Goal: Task Accomplishment & Management: Use online tool/utility

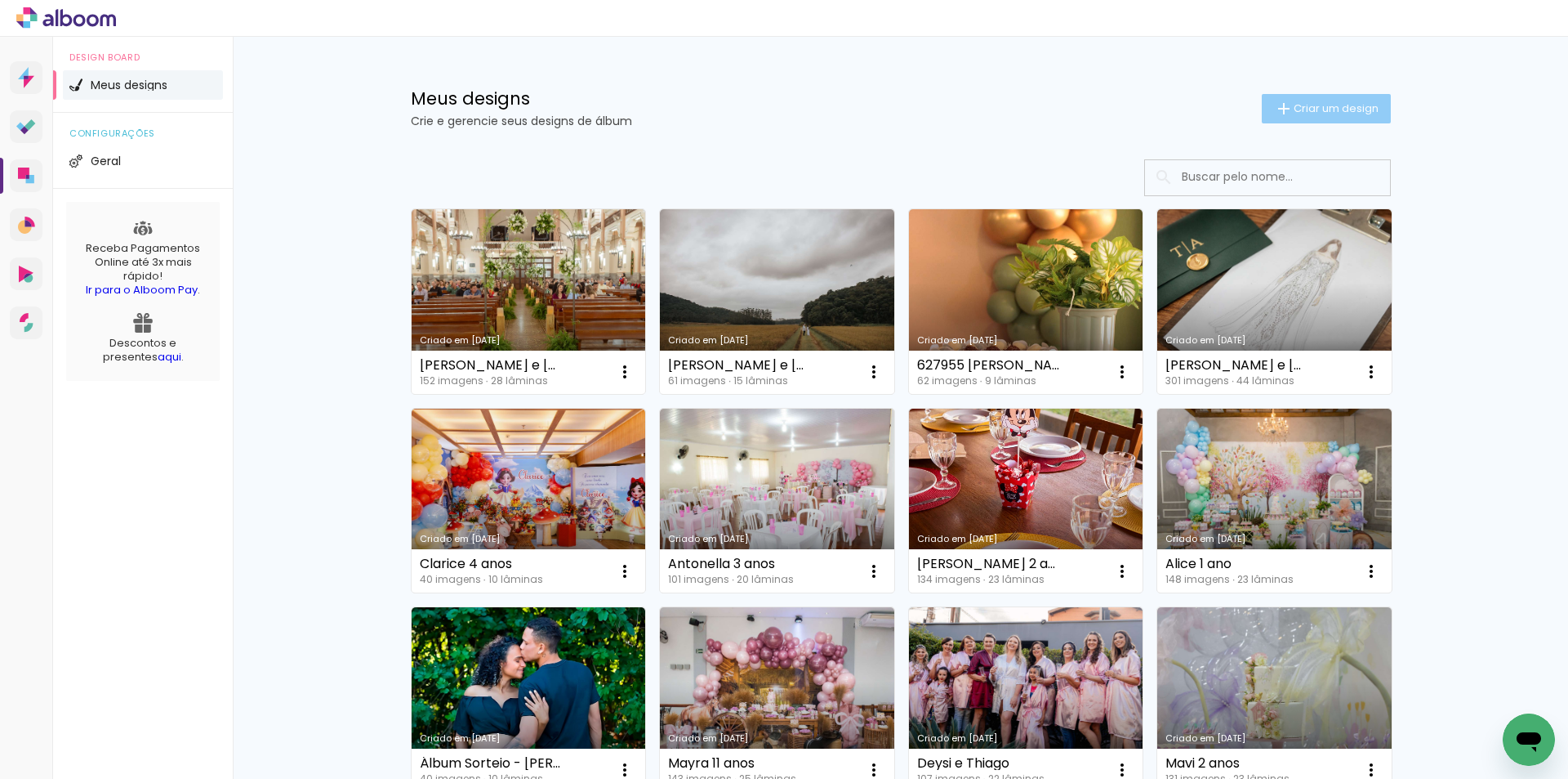
click at [1307, 97] on paper-button "Criar um design" at bounding box center [1326, 108] width 129 height 29
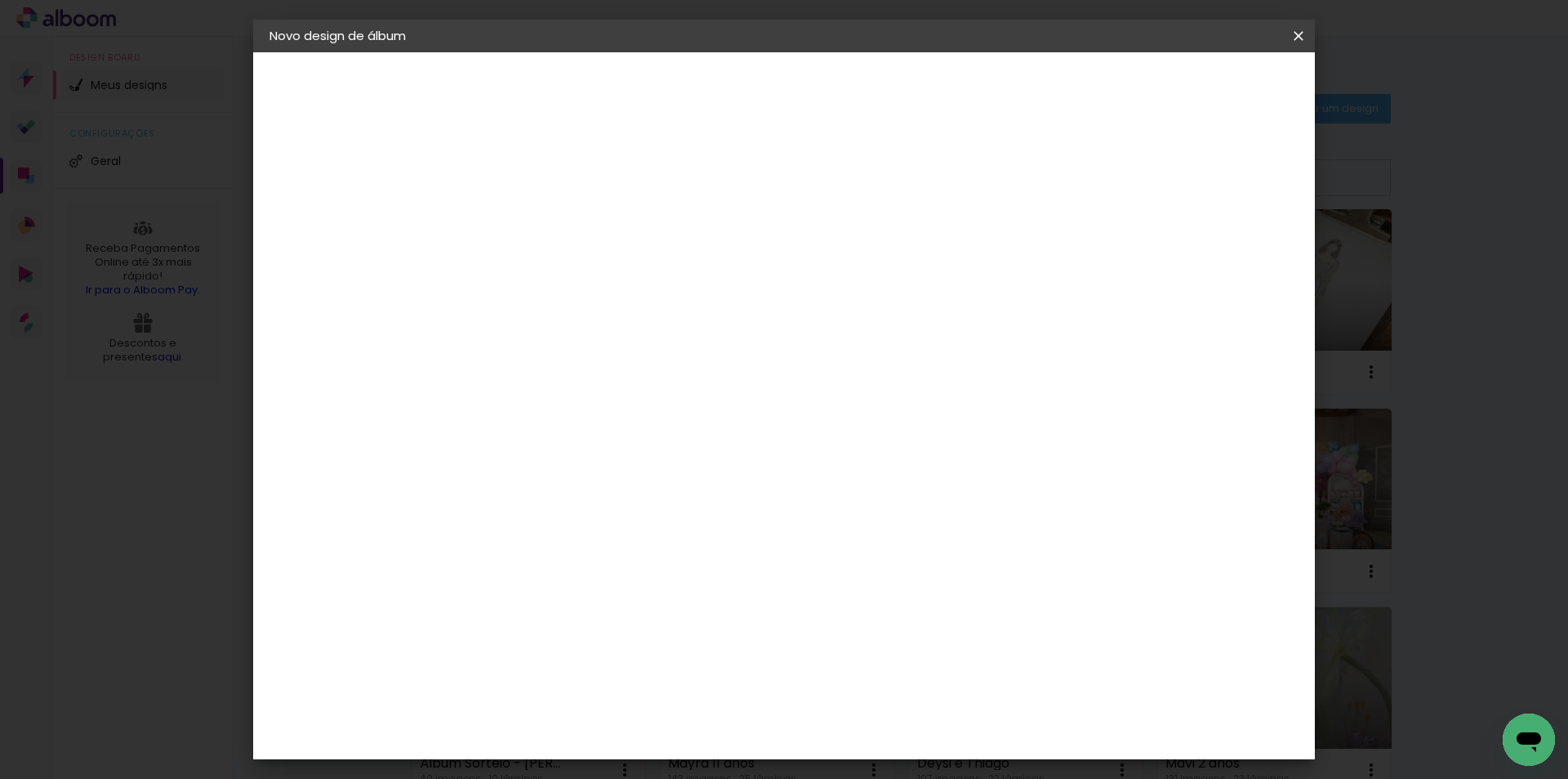
click at [536, 221] on input at bounding box center [536, 219] width 0 height 26
click at [536, 224] on input at bounding box center [536, 219] width 0 height 26
type input "Silas"
type paper-input "Silas"
click at [704, 75] on paper-button "Avançar" at bounding box center [663, 86] width 80 height 27
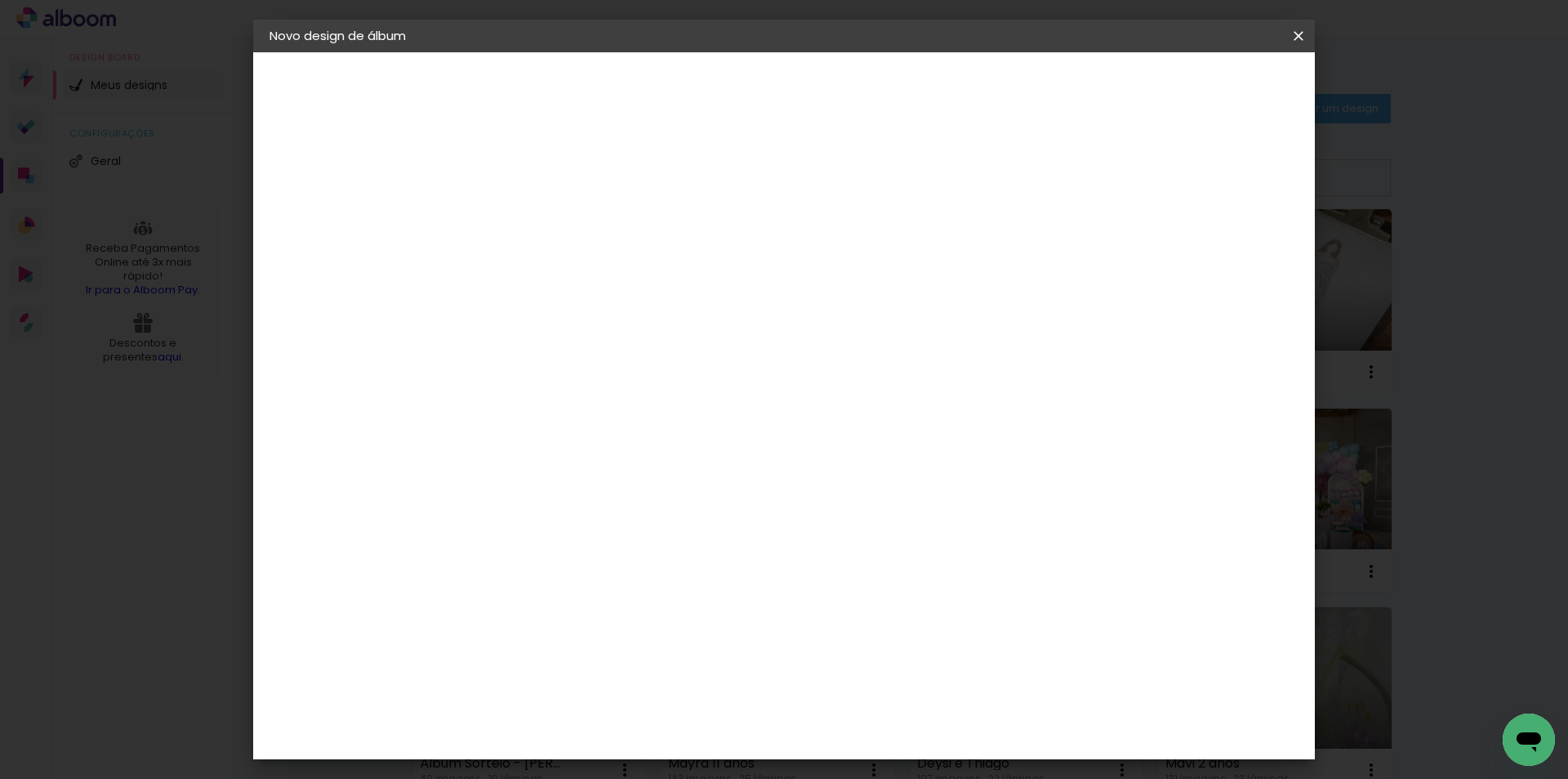
click at [653, 319] on input at bounding box center [578, 311] width 165 height 20
type input "ca"
type paper-input "ca"
click at [571, 418] on paper-item "Canaan Álbuns" at bounding box center [563, 439] width 145 height 42
click at [799, 96] on paper-button "Avançar" at bounding box center [758, 86] width 80 height 27
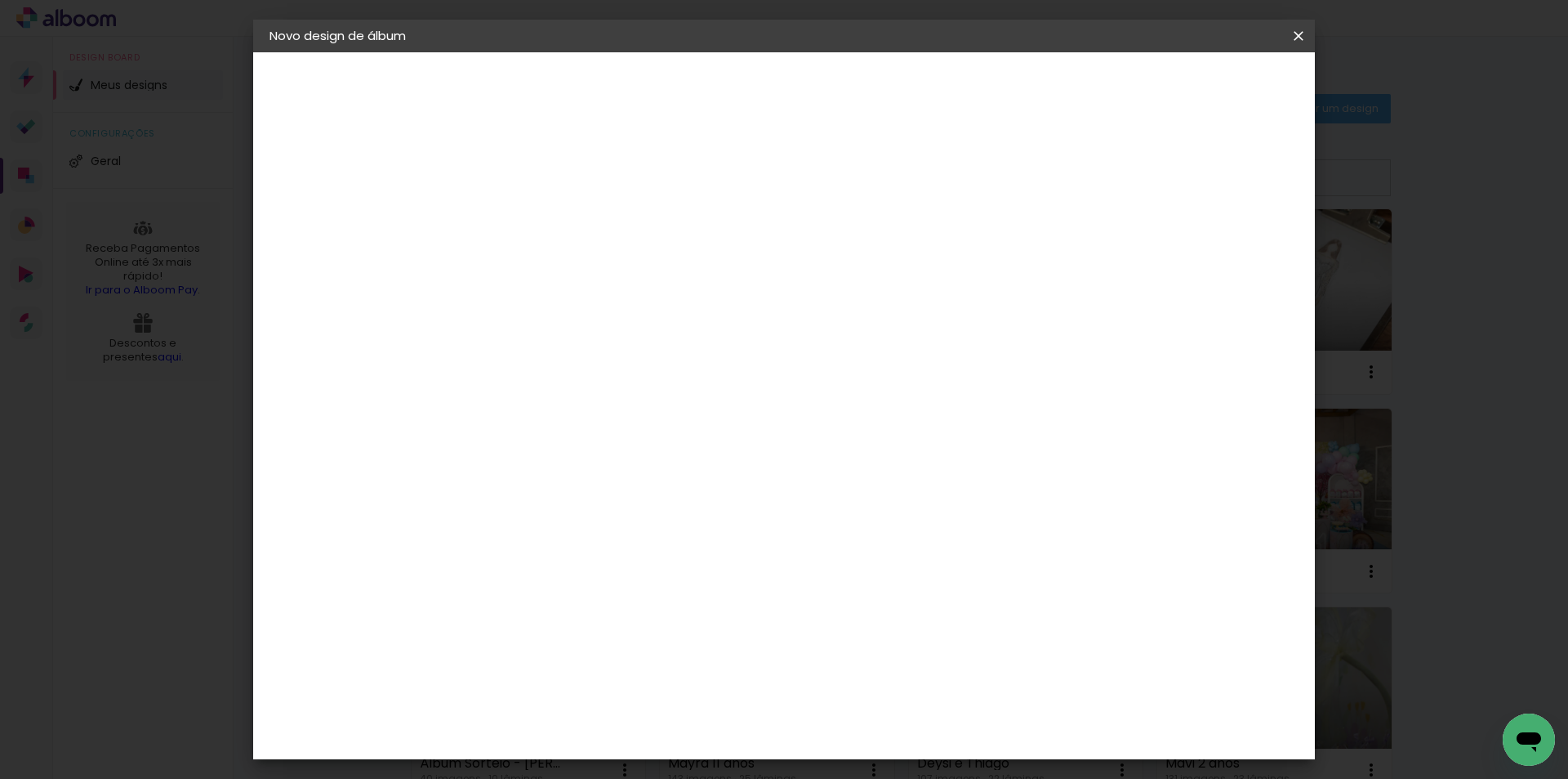
scroll to position [326, 0]
click at [0, 0] on slot "Avançar" at bounding box center [0, 0] width 0 height 0
click at [1197, 88] on span "Iniciar design" at bounding box center [1159, 86] width 74 height 11
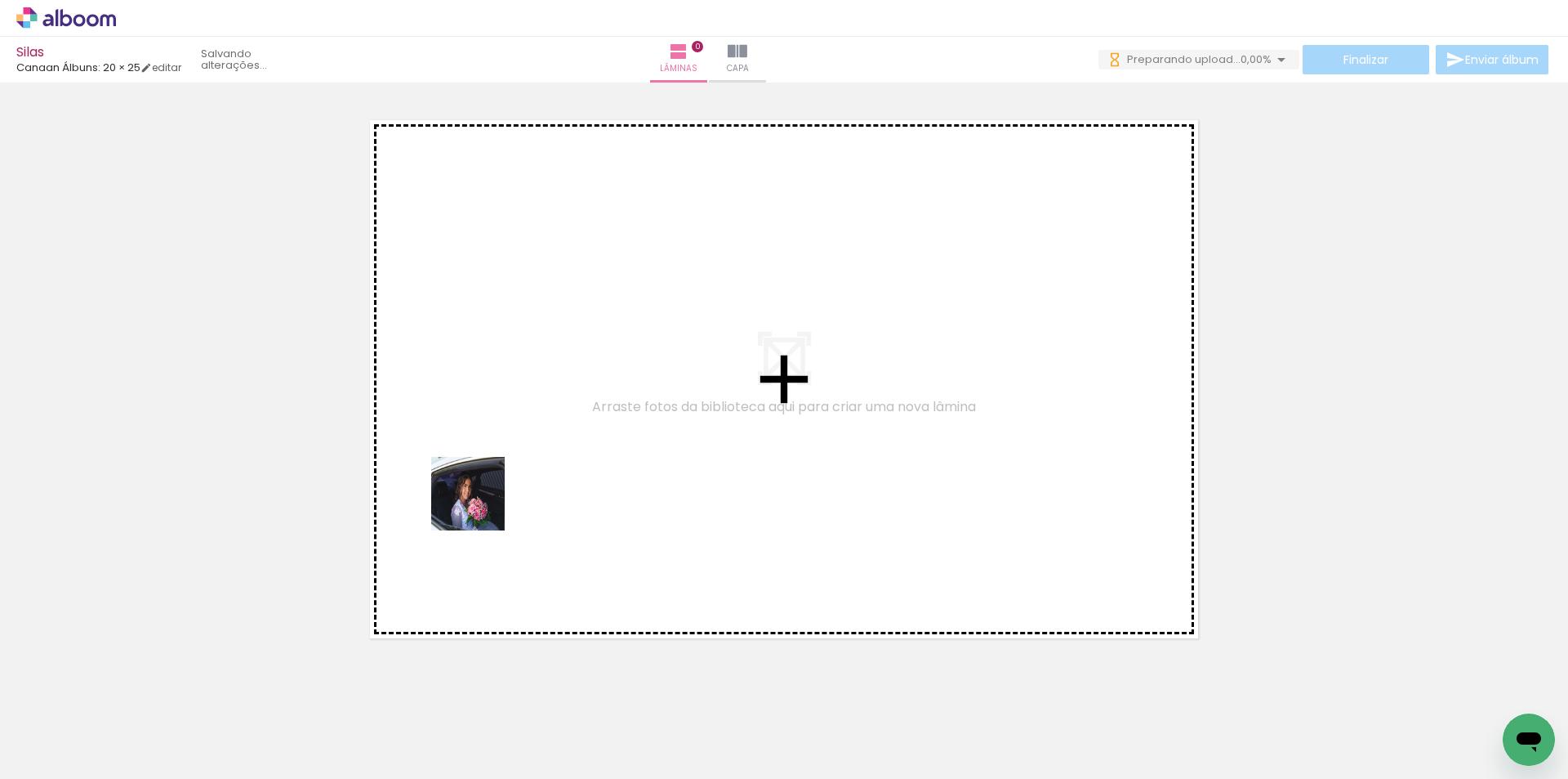
drag, startPoint x: 167, startPoint y: 725, endPoint x: 466, endPoint y: 633, distance: 312.8
click at [487, 491] on quentale-workspace at bounding box center [784, 389] width 1568 height 779
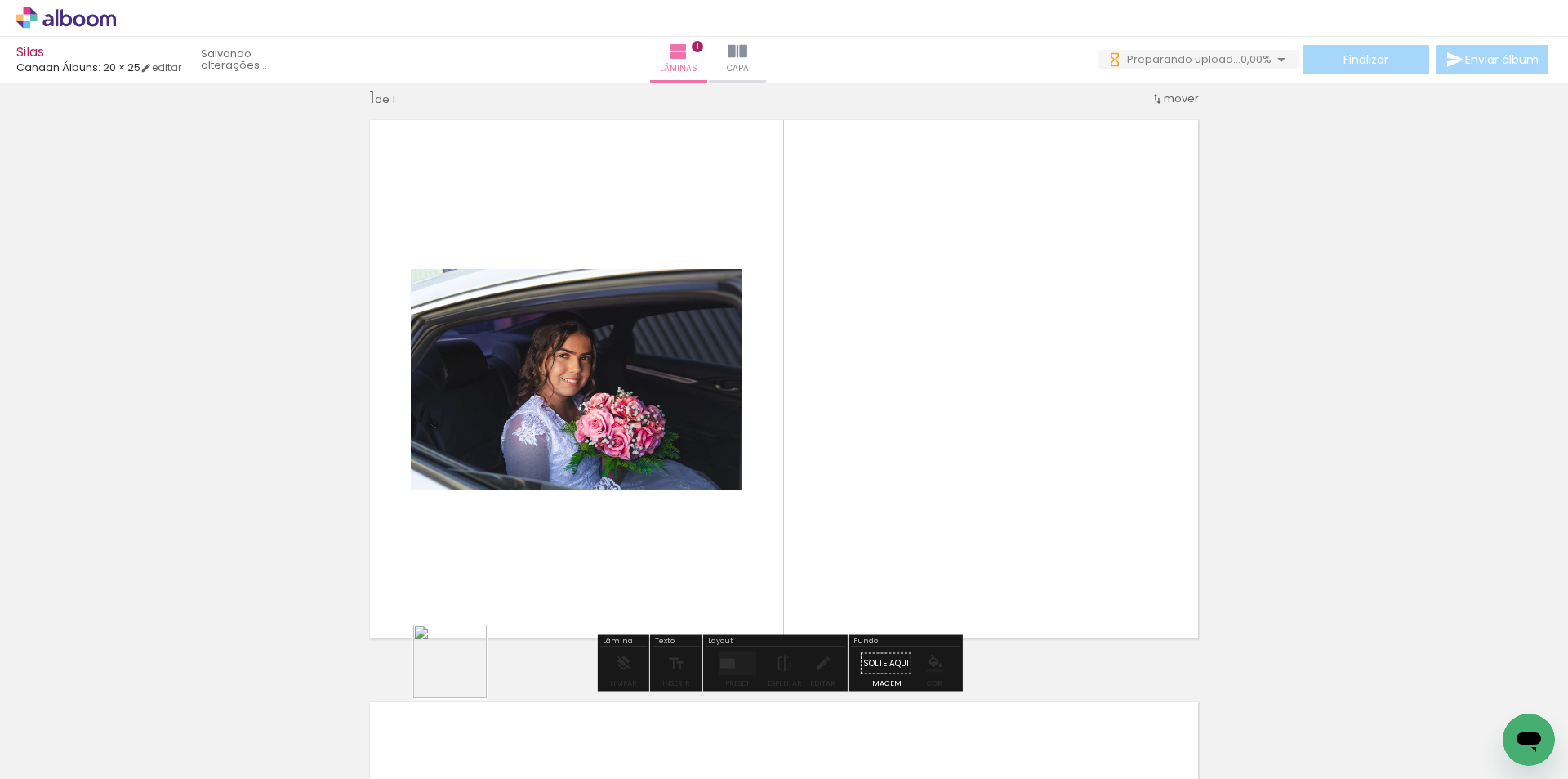
drag, startPoint x: 277, startPoint y: 725, endPoint x: 759, endPoint y: 498, distance: 532.8
click at [759, 498] on quentale-workspace at bounding box center [784, 389] width 1568 height 779
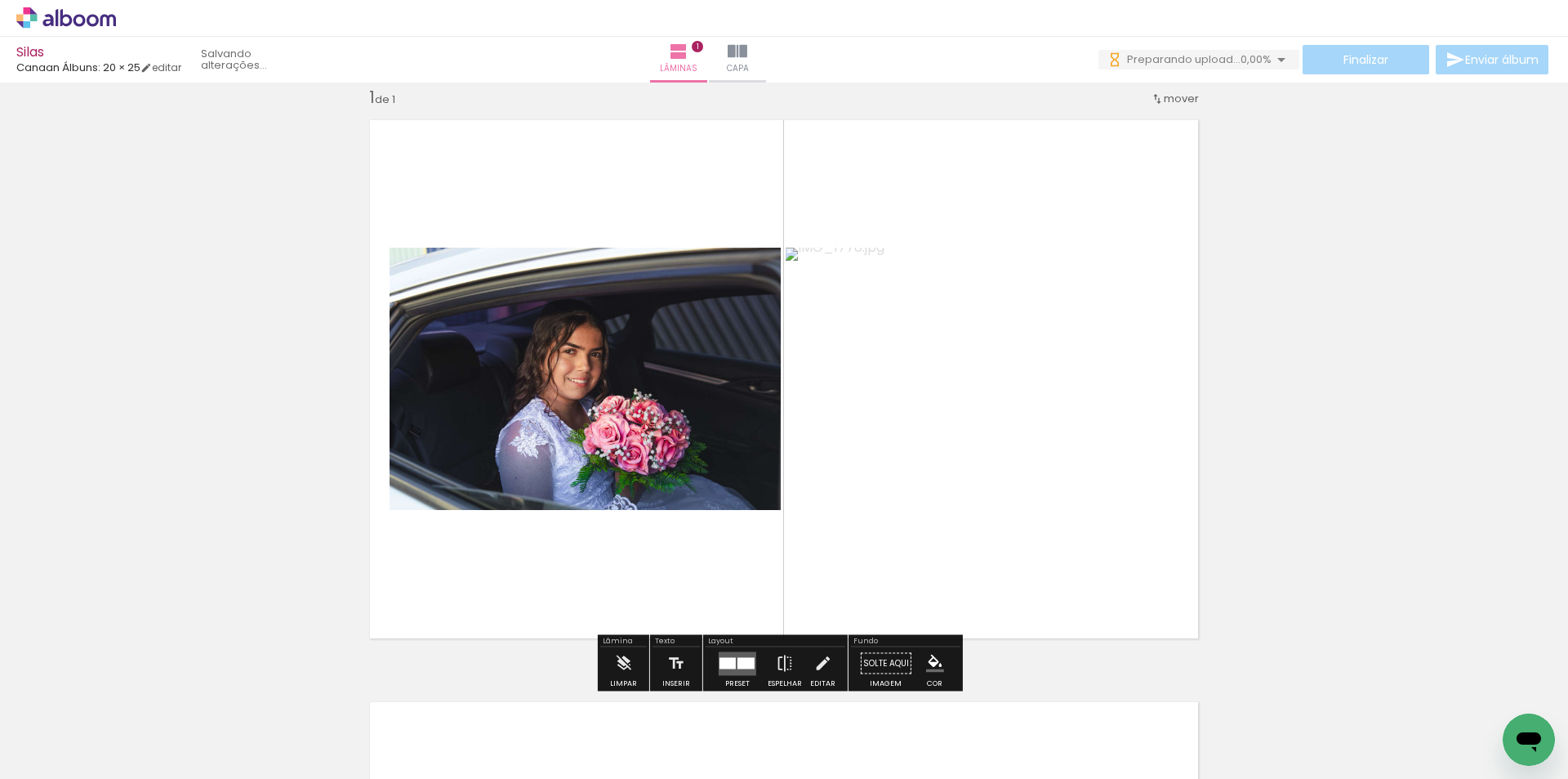
click at [729, 657] on div at bounding box center [728, 663] width 17 height 11
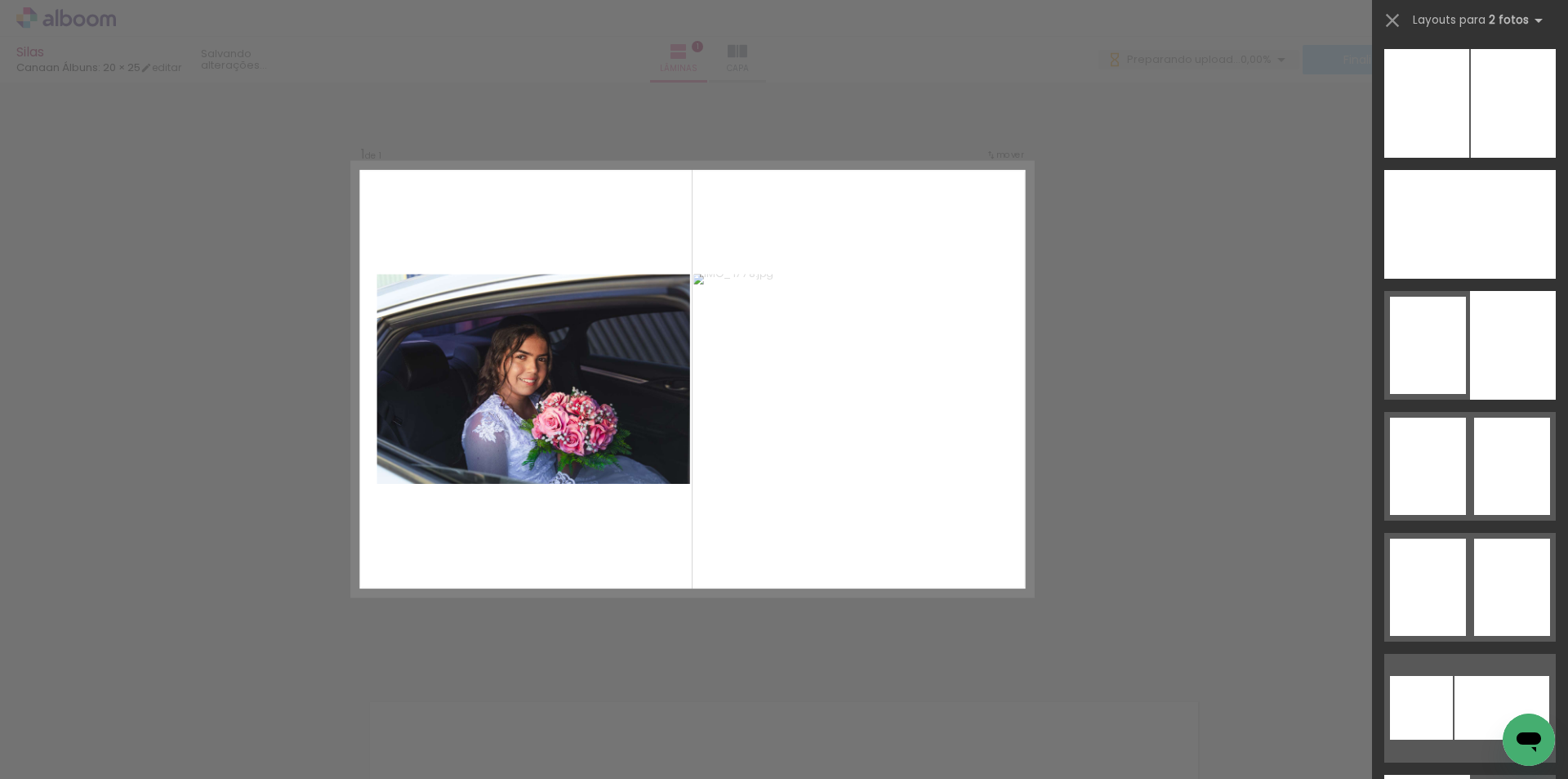
scroll to position [3243, 0]
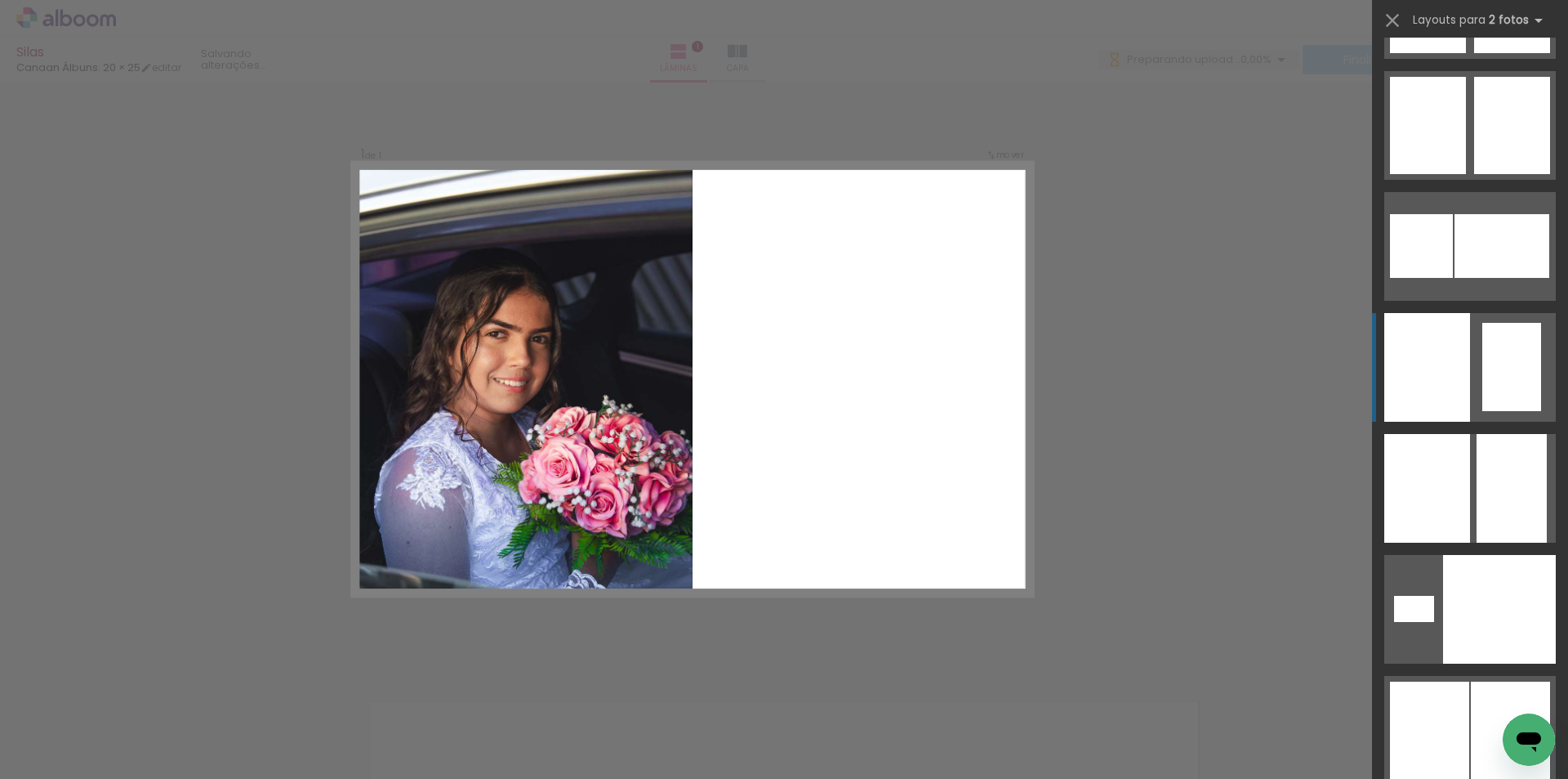
click at [1514, 359] on div at bounding box center [1512, 367] width 59 height 88
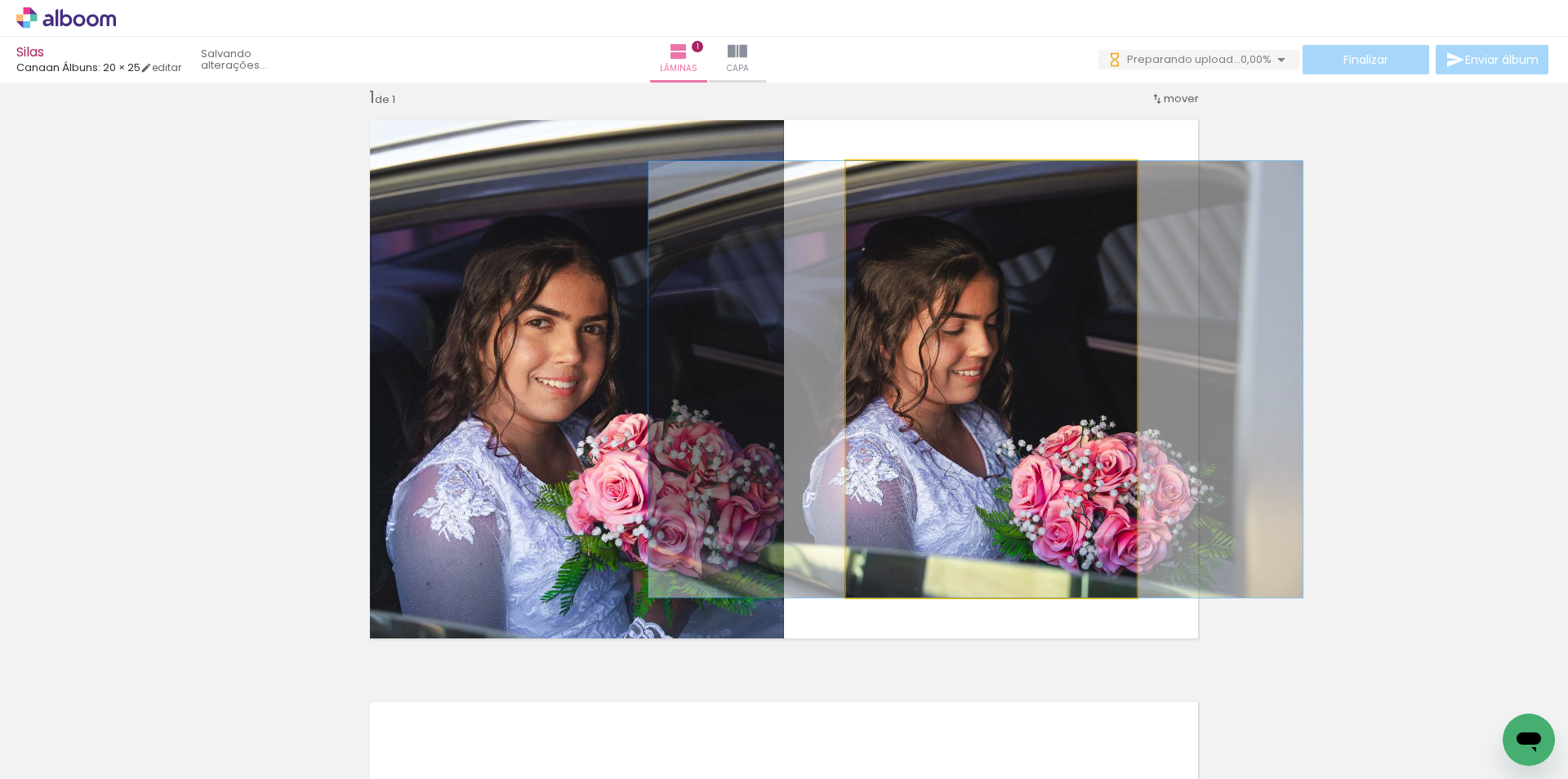
drag, startPoint x: 1053, startPoint y: 438, endPoint x: 1037, endPoint y: 438, distance: 16.0
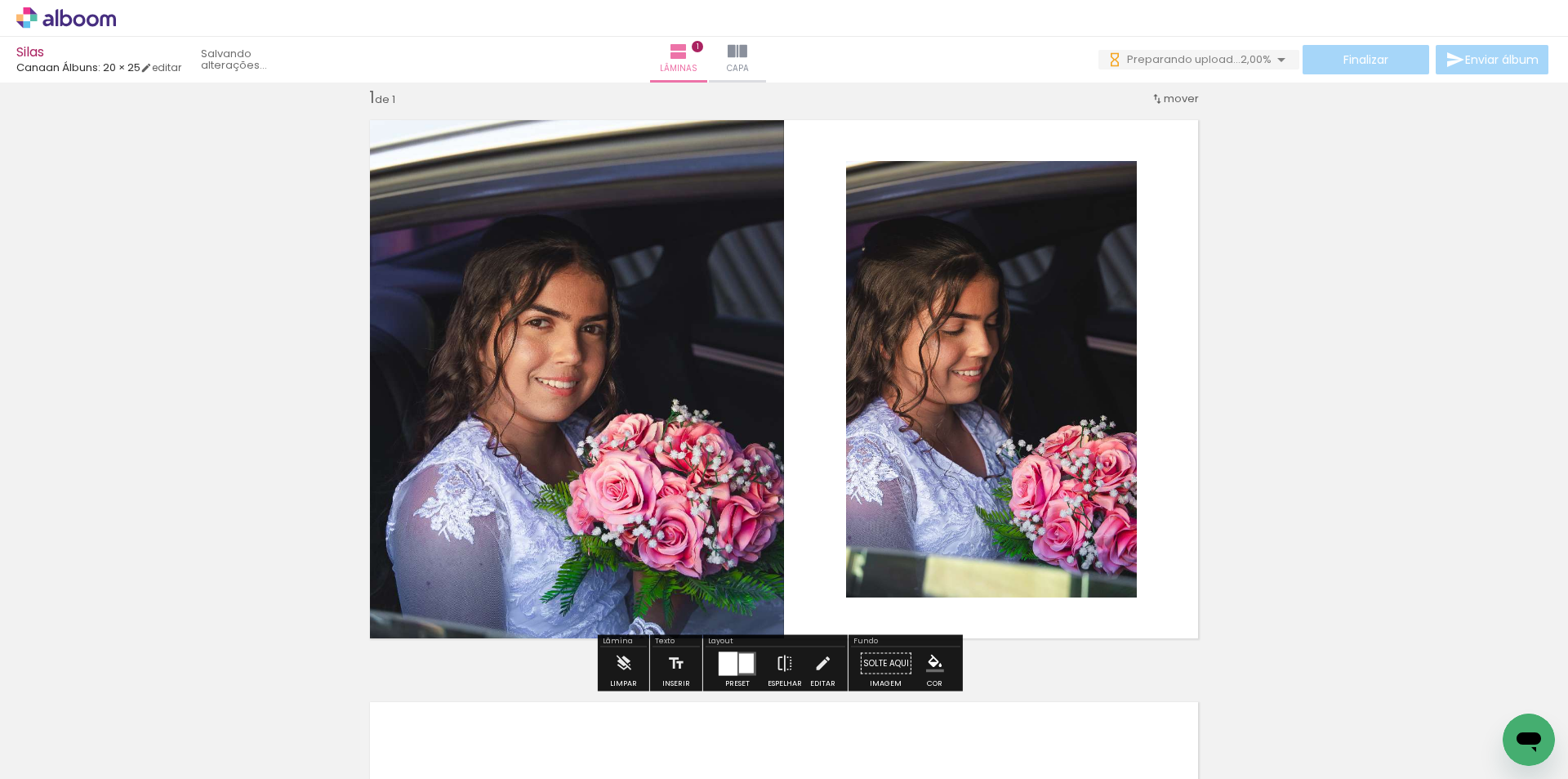
click at [719, 657] on div at bounding box center [728, 663] width 19 height 24
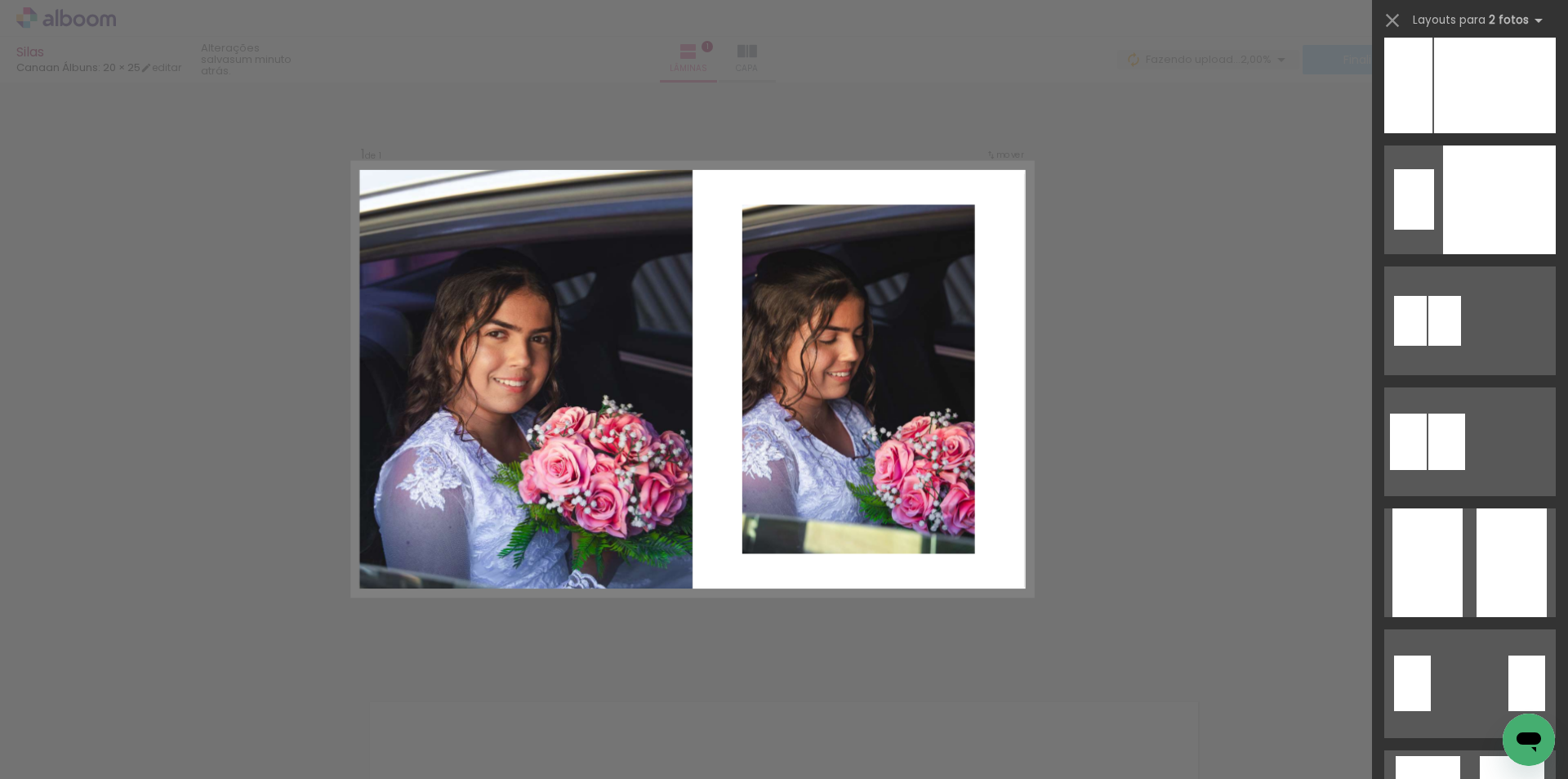
scroll to position [8806, 0]
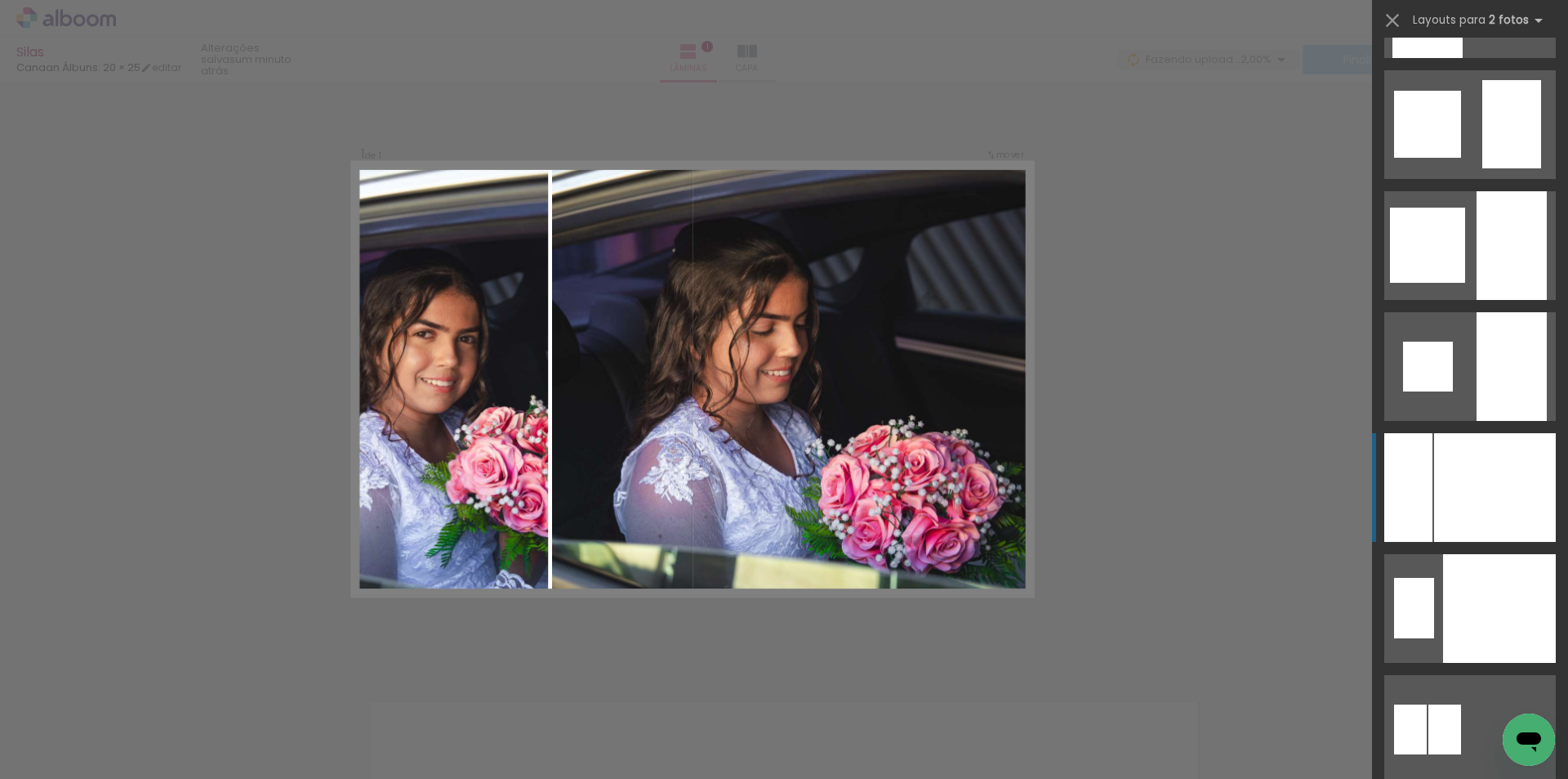
click at [1493, 516] on div at bounding box center [1495, 487] width 122 height 109
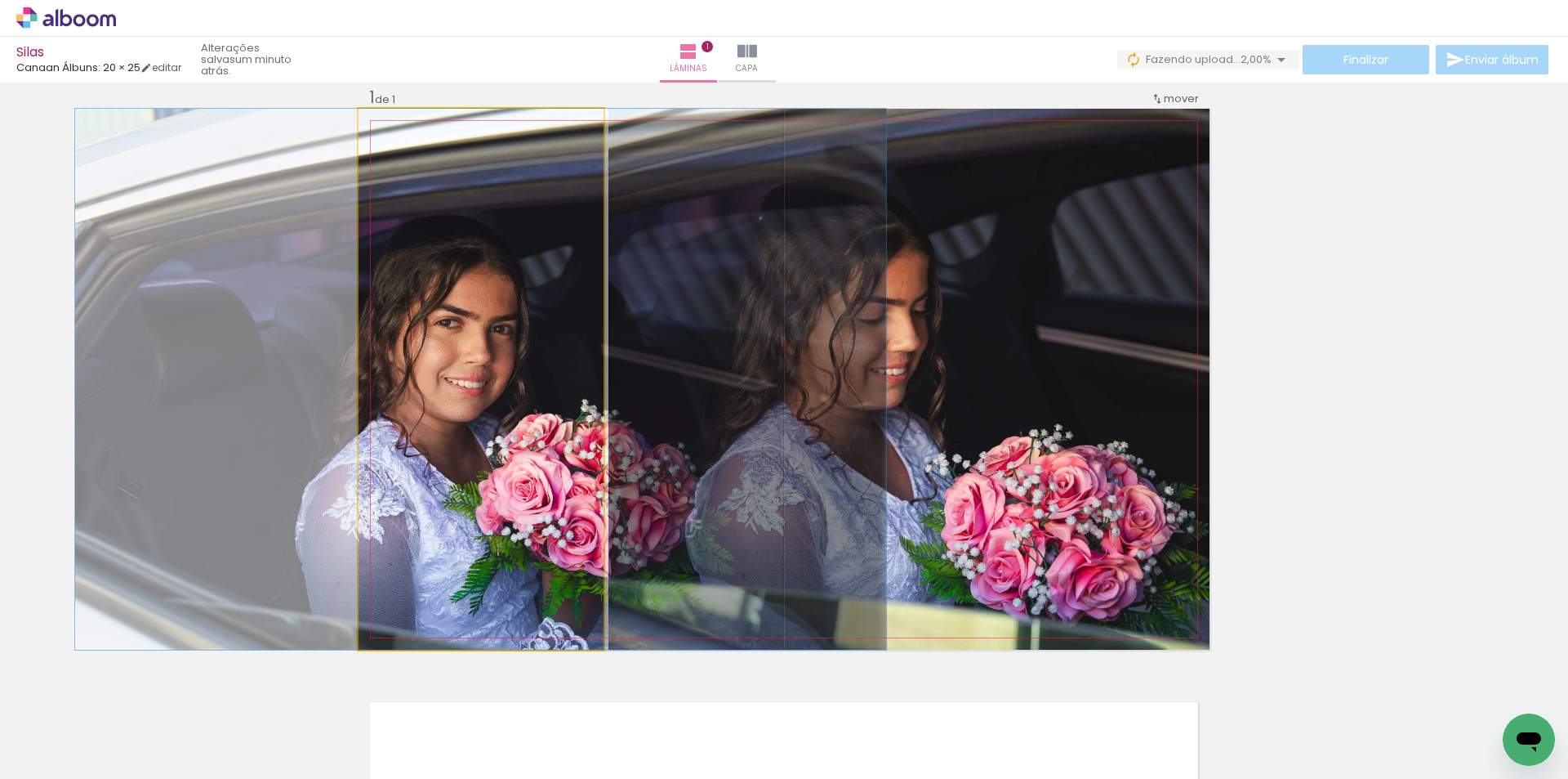
drag, startPoint x: 552, startPoint y: 508, endPoint x: 833, endPoint y: 446, distance: 287.8
click at [0, 0] on slot at bounding box center [0, 0] width 0 height 0
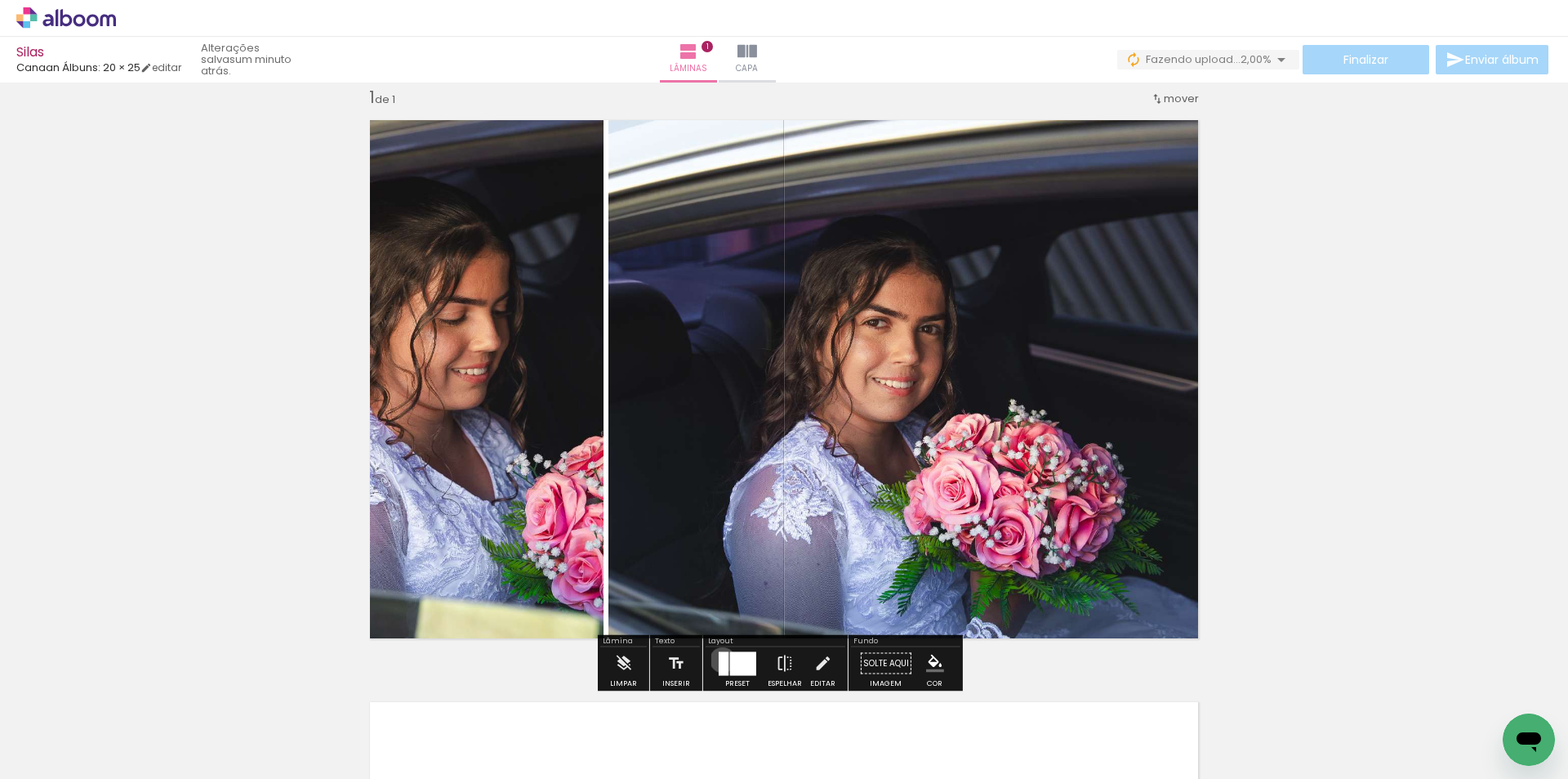
click at [719, 659] on div at bounding box center [723, 663] width 10 height 24
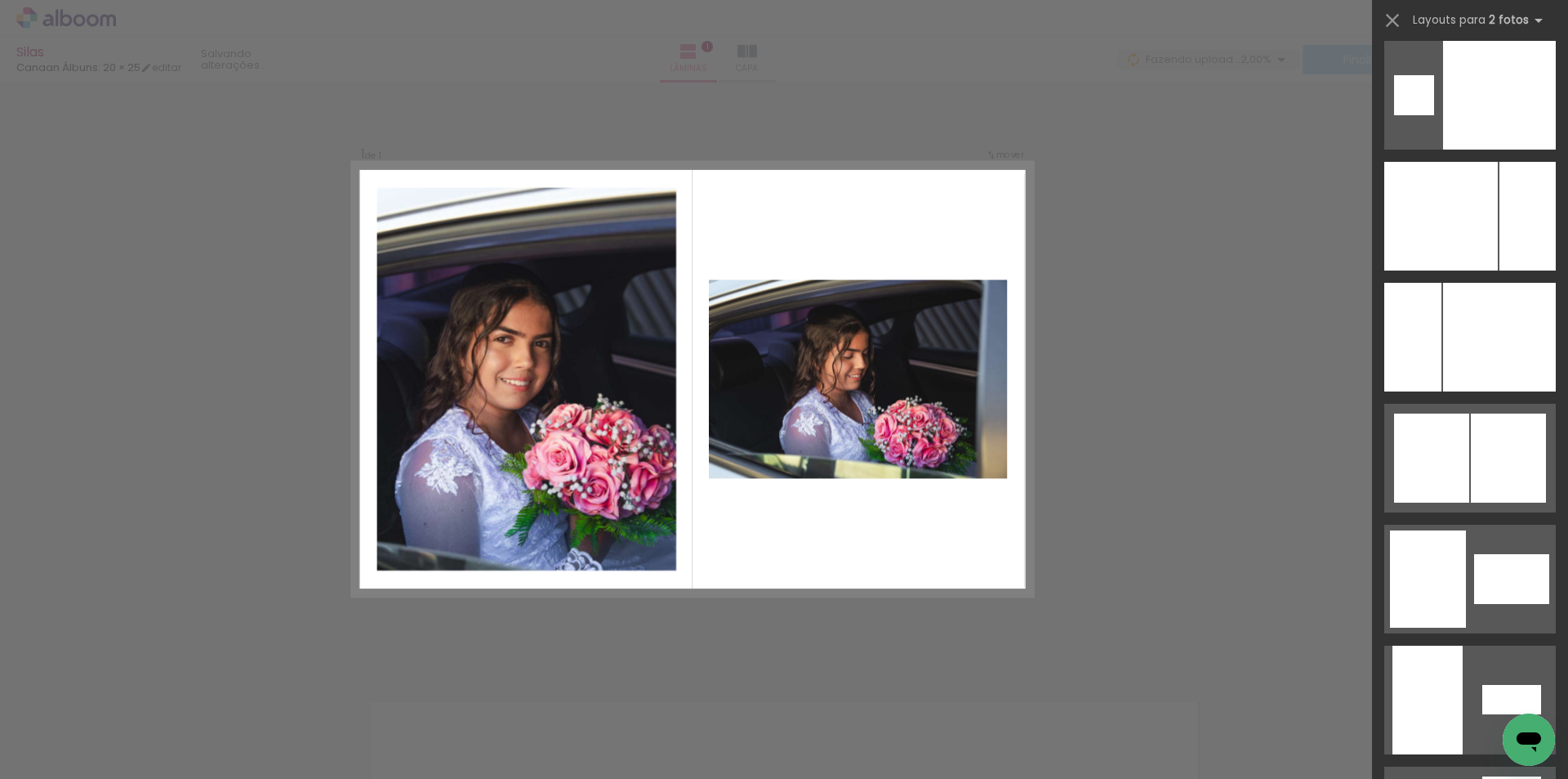
scroll to position [8104, 0]
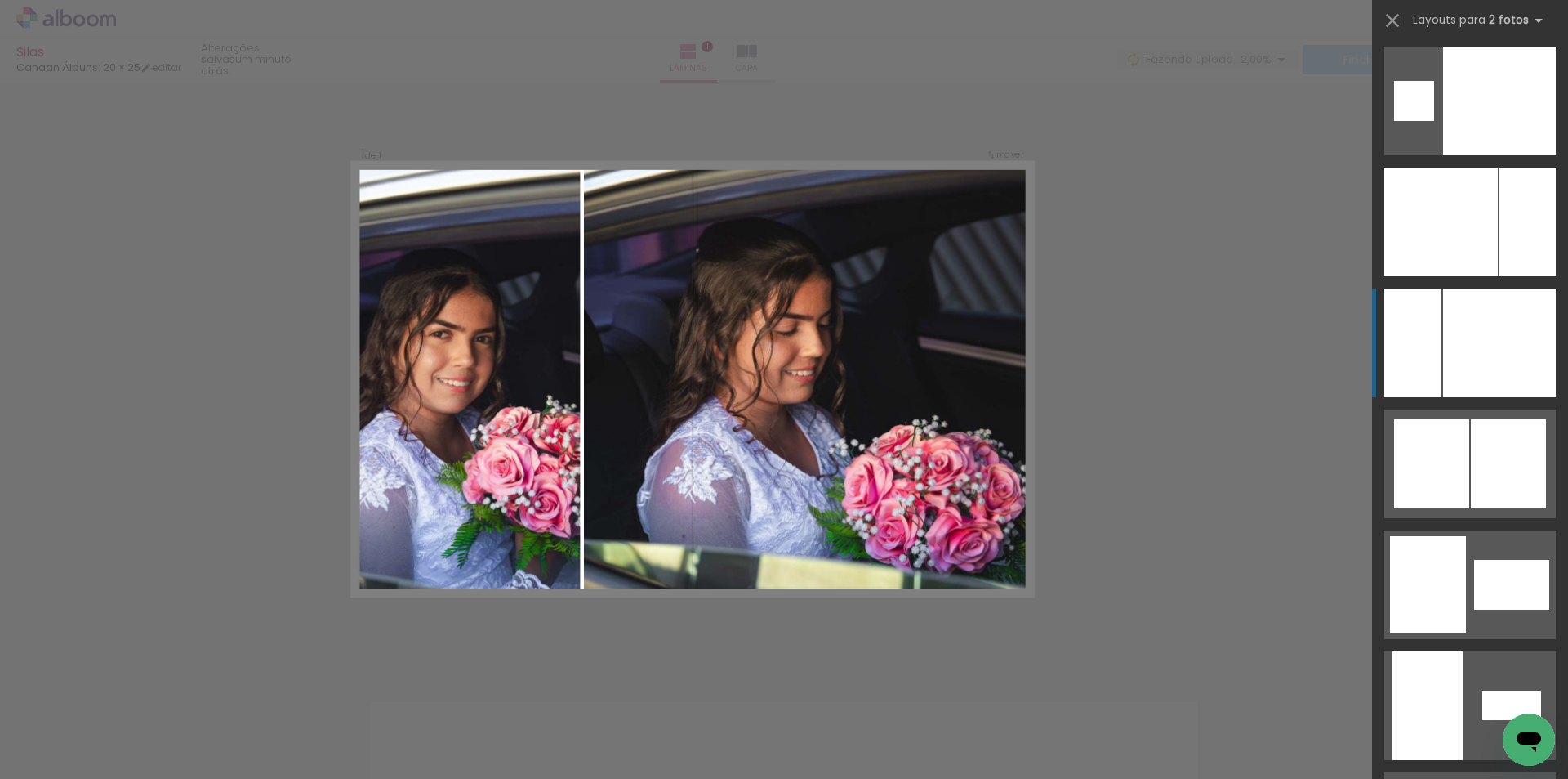
click at [1475, 334] on div at bounding box center [1499, 342] width 113 height 109
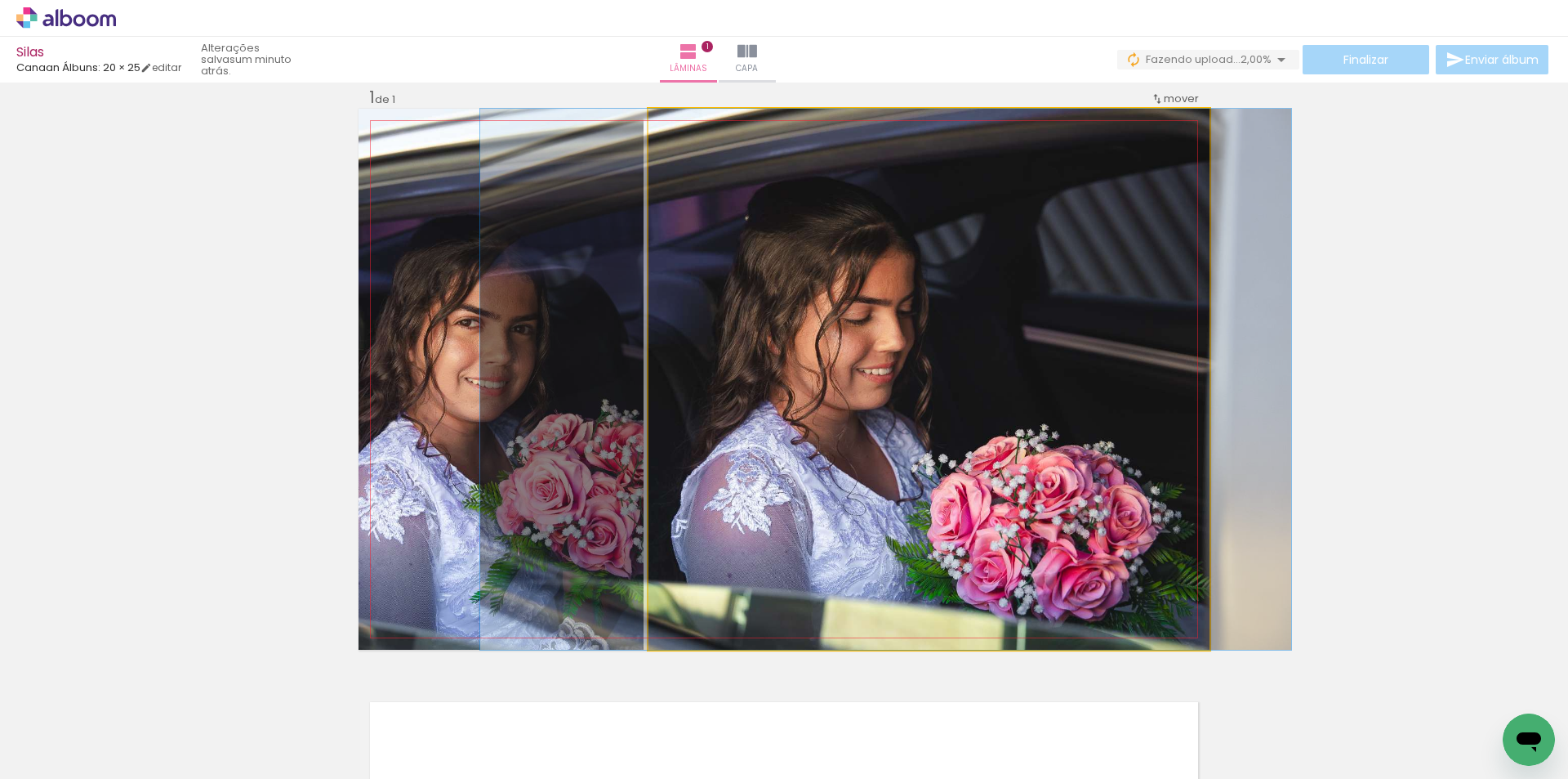
drag, startPoint x: 967, startPoint y: 444, endPoint x: 957, endPoint y: 440, distance: 10.8
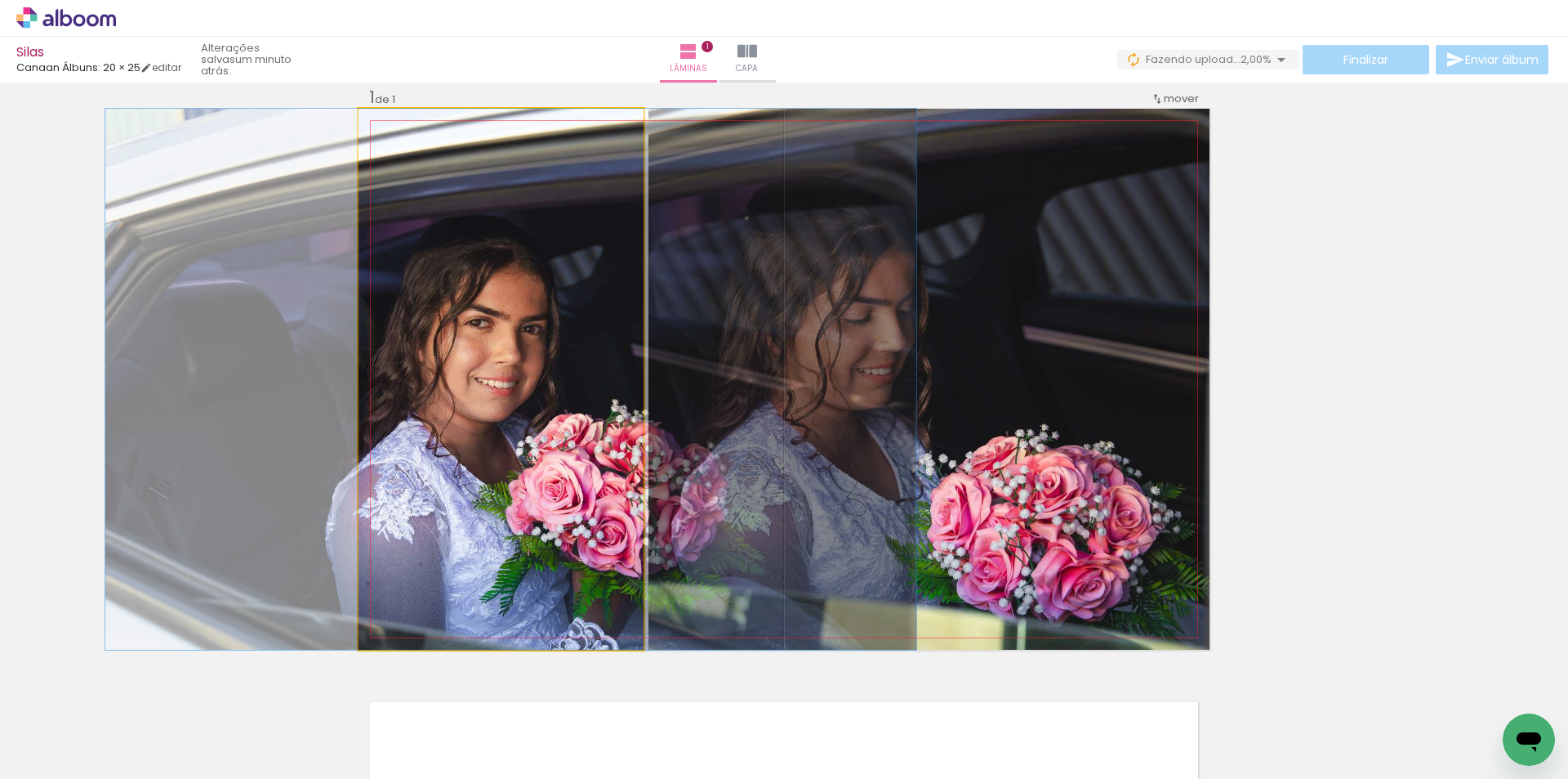
drag, startPoint x: 527, startPoint y: 487, endPoint x: 537, endPoint y: 485, distance: 10.2
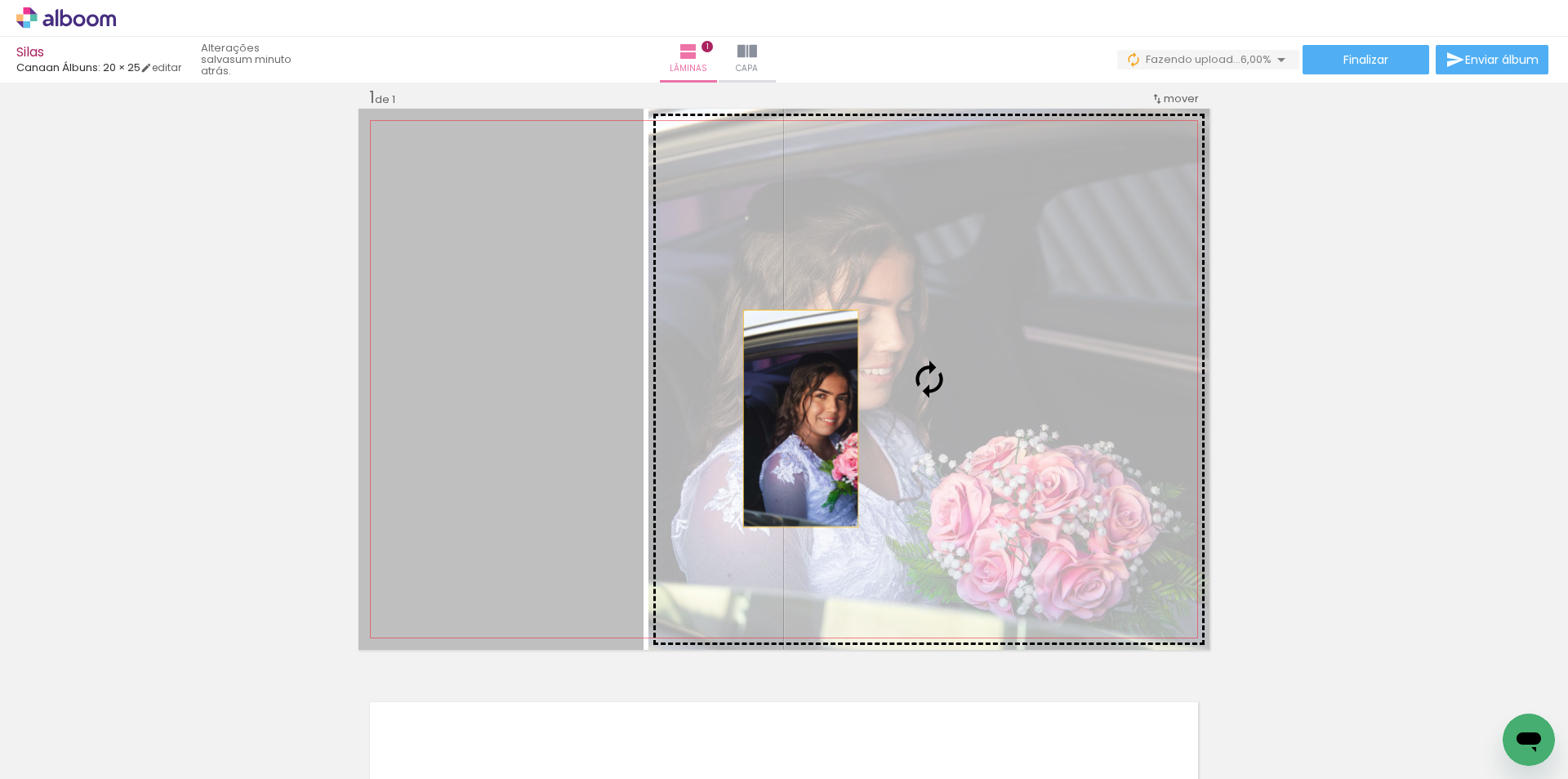
drag, startPoint x: 534, startPoint y: 436, endPoint x: 877, endPoint y: 406, distance: 344.3
click at [0, 0] on slot at bounding box center [0, 0] width 0 height 0
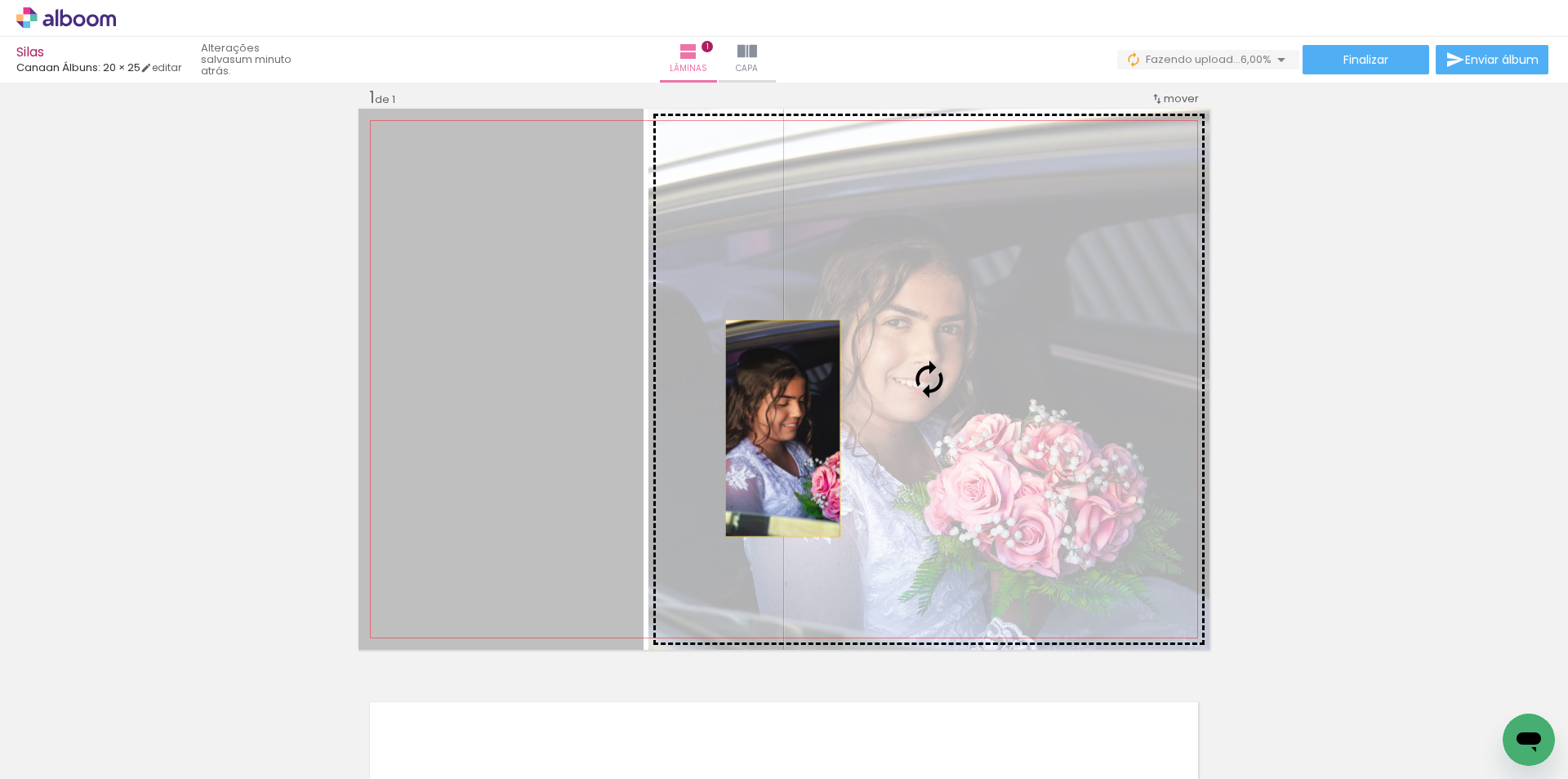
drag, startPoint x: 590, startPoint y: 435, endPoint x: 999, endPoint y: 419, distance: 409.3
click at [0, 0] on slot at bounding box center [0, 0] width 0 height 0
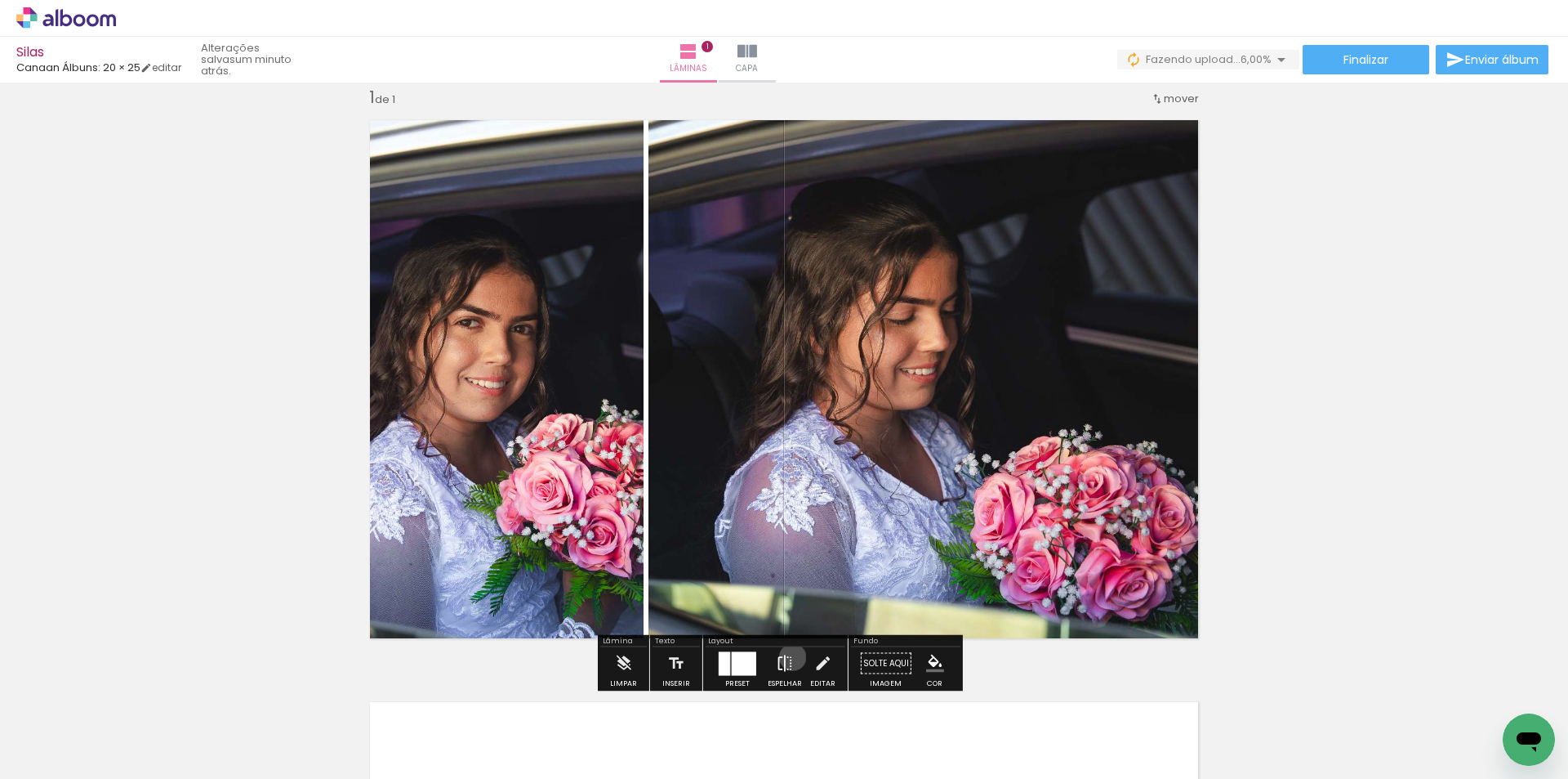
click at [789, 657] on iron-icon at bounding box center [785, 663] width 18 height 33
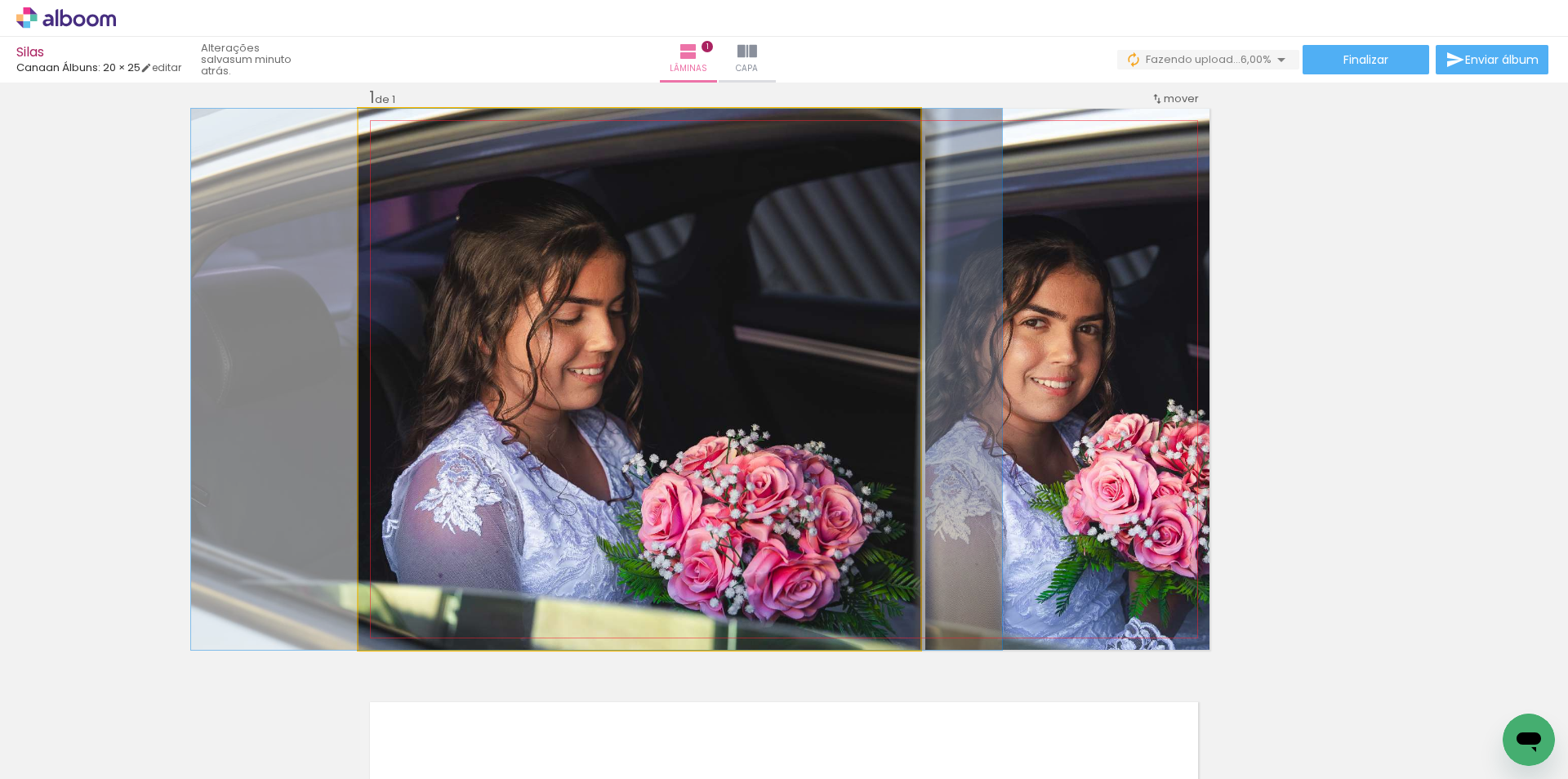
drag, startPoint x: 691, startPoint y: 521, endPoint x: 649, endPoint y: 514, distance: 42.6
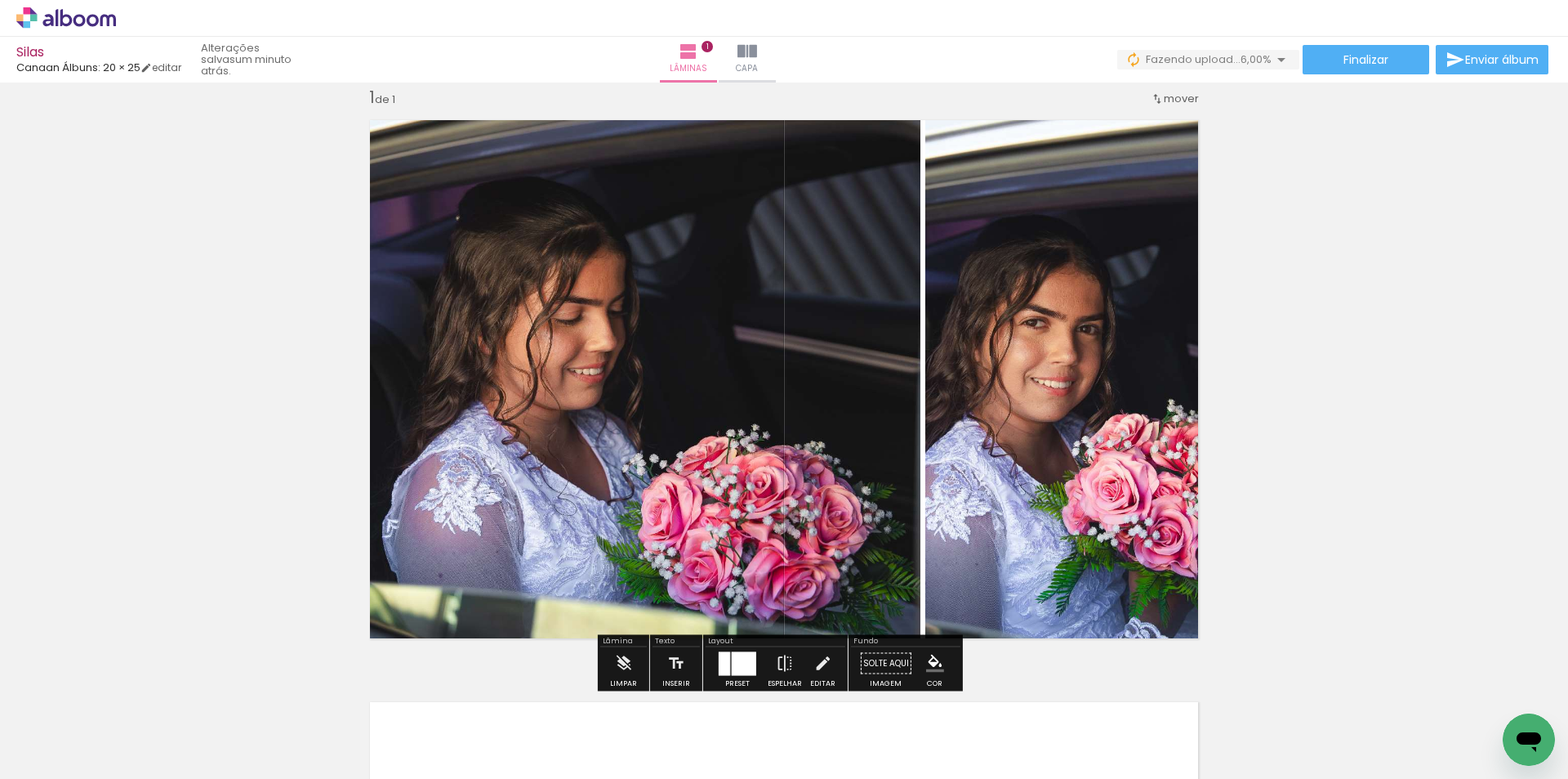
click at [860, 425] on quentale-photo at bounding box center [639, 378] width 562 height 541
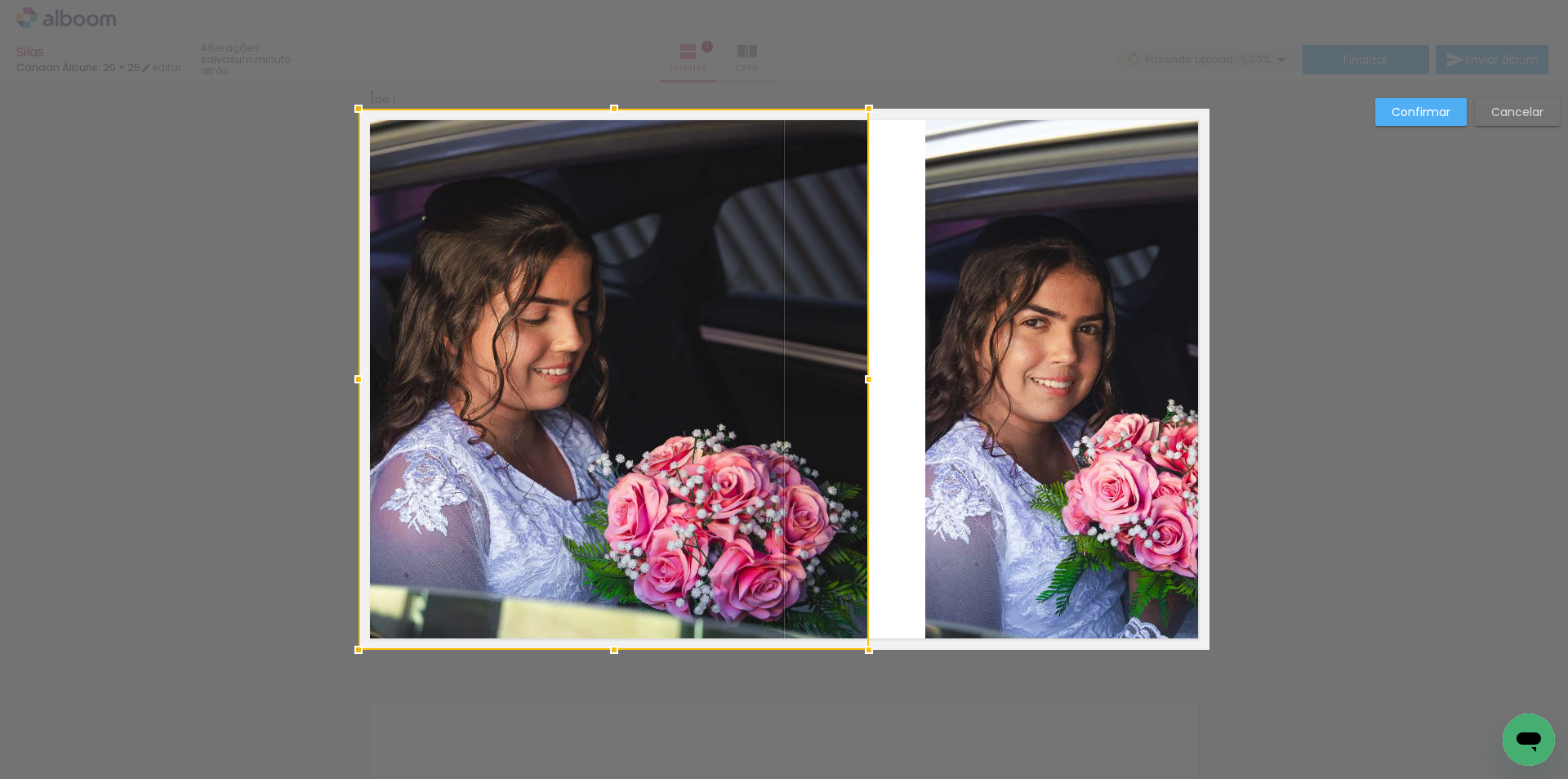
drag, startPoint x: 908, startPoint y: 385, endPoint x: 855, endPoint y: 390, distance: 53.2
click at [855, 390] on div at bounding box center [869, 378] width 33 height 33
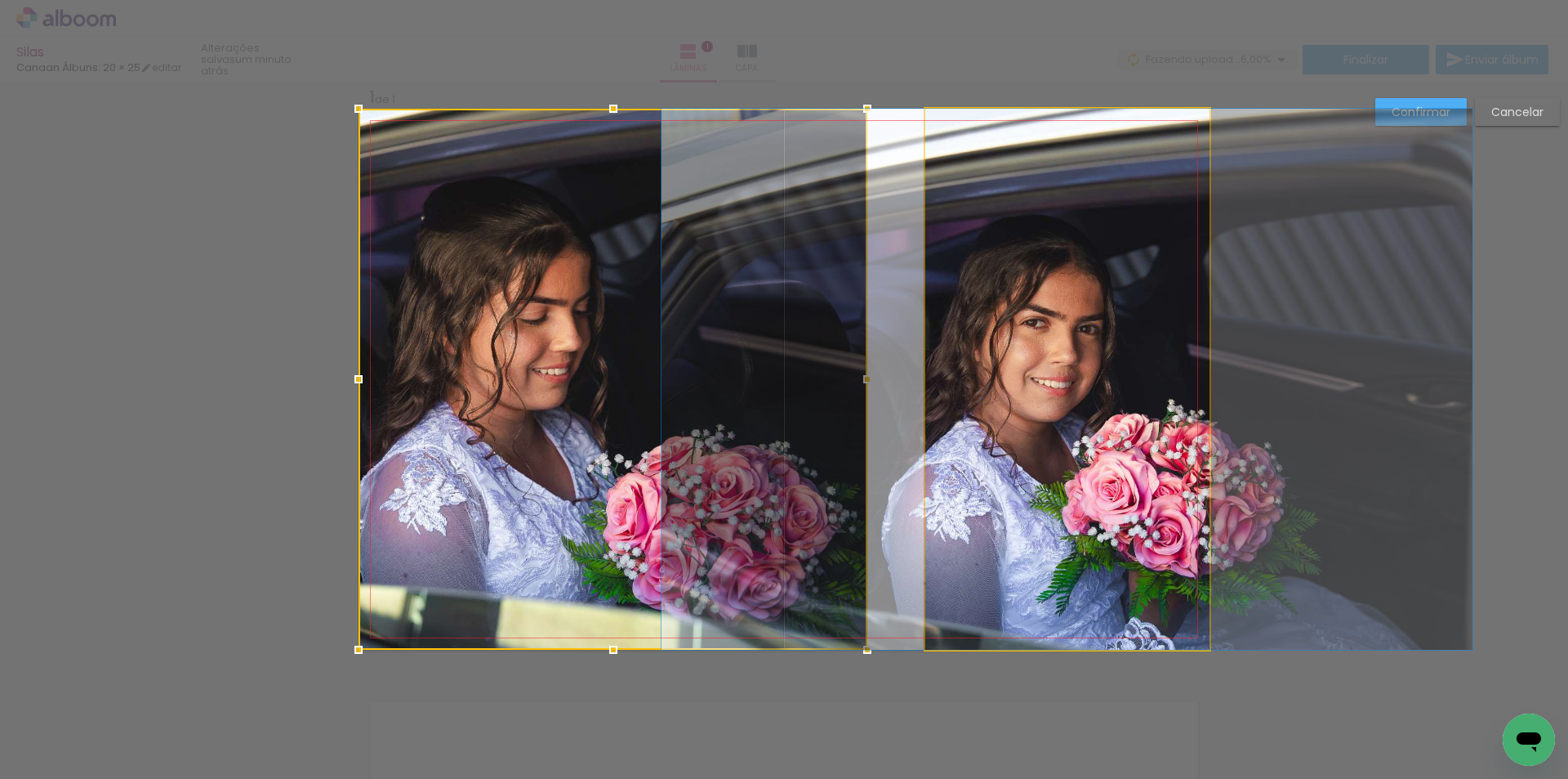
click at [966, 408] on quentale-photo at bounding box center [1067, 378] width 284 height 541
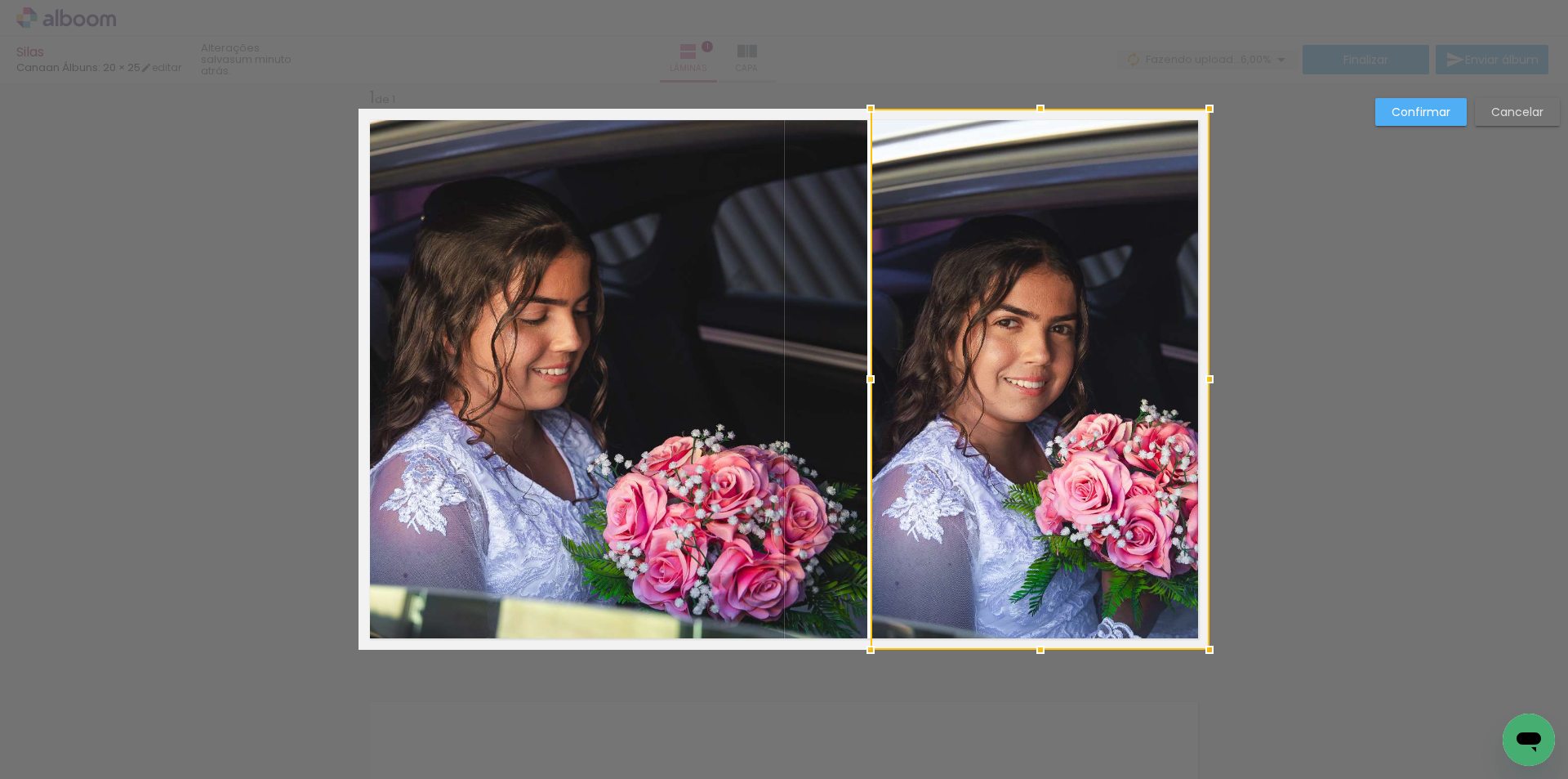
drag, startPoint x: 917, startPoint y: 383, endPoint x: 862, endPoint y: 392, distance: 55.7
click at [862, 392] on div at bounding box center [870, 378] width 33 height 33
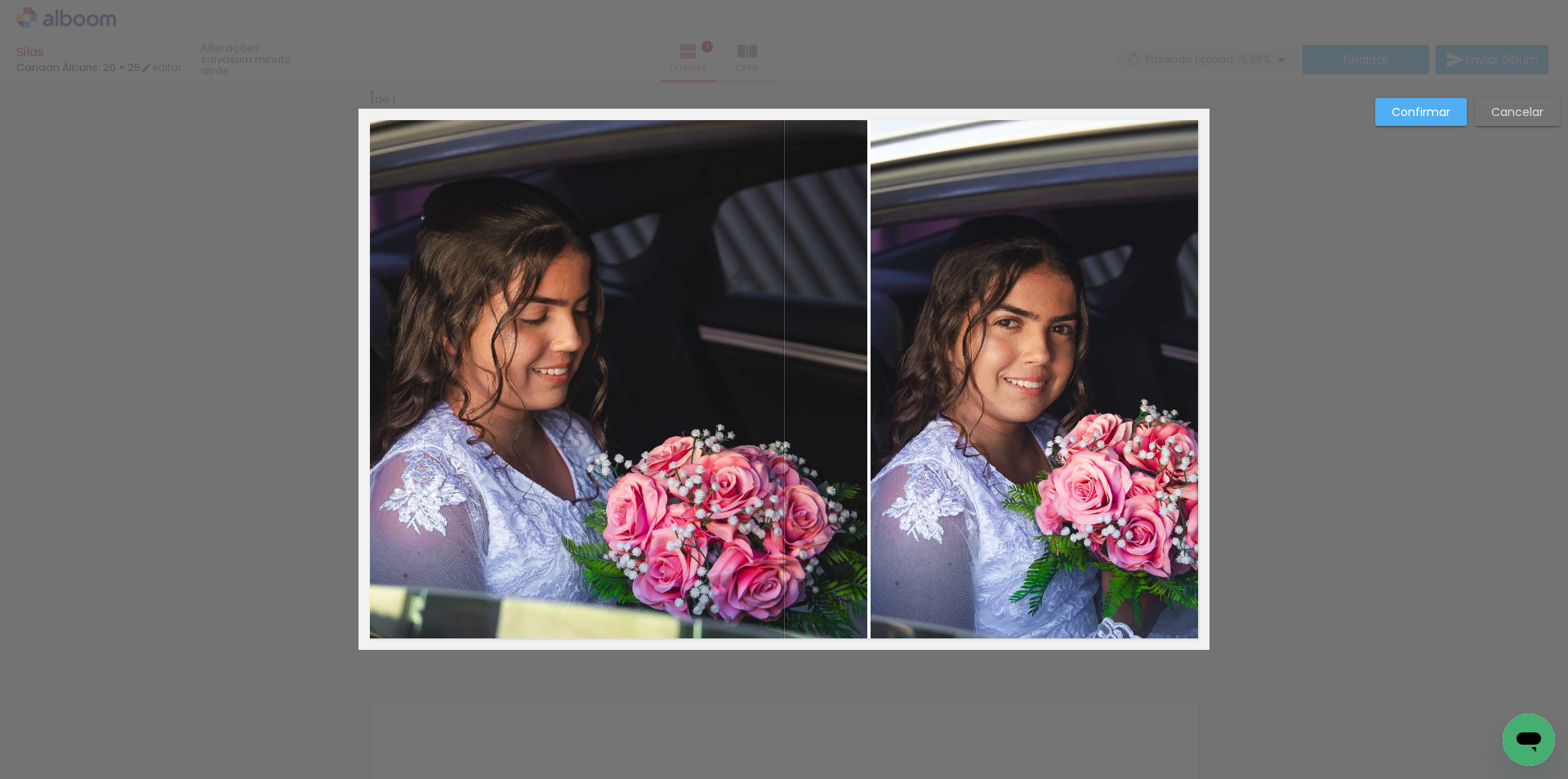
click at [0, 0] on slot "Confirmar" at bounding box center [0, 0] width 0 height 0
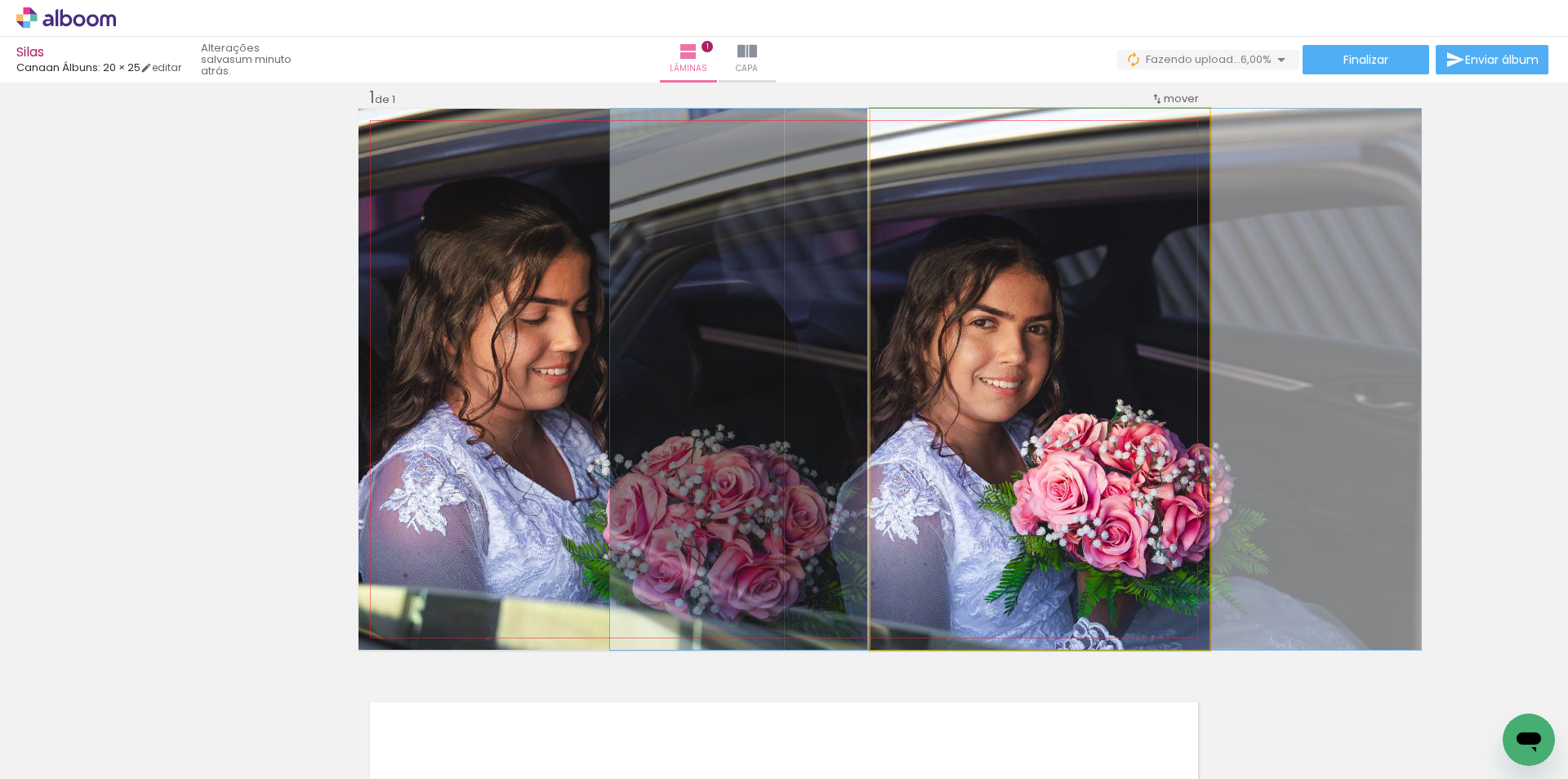
drag, startPoint x: 1131, startPoint y: 458, endPoint x: 1116, endPoint y: 460, distance: 15.1
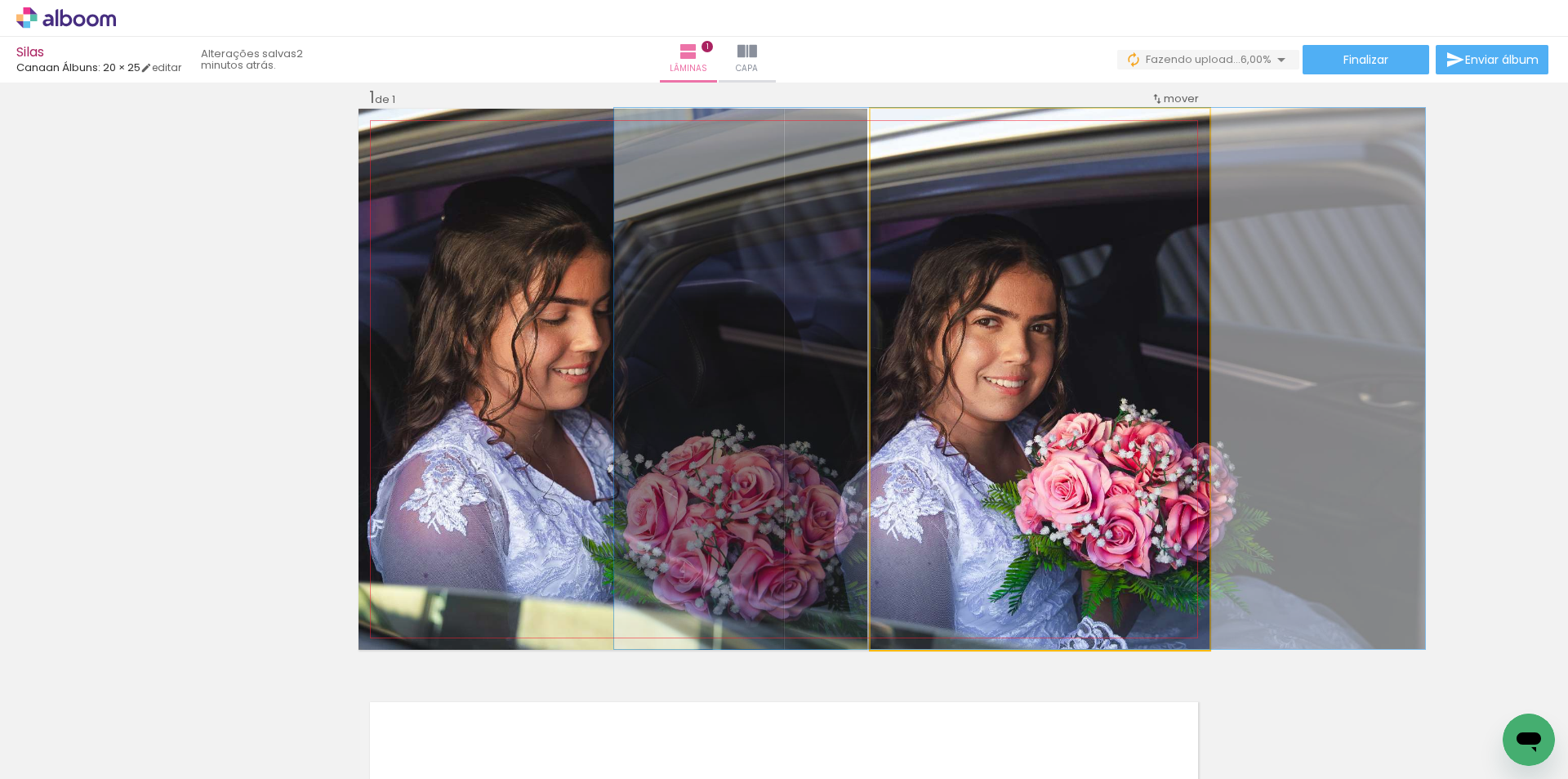
drag, startPoint x: 1136, startPoint y: 493, endPoint x: 1136, endPoint y: 476, distance: 17.0
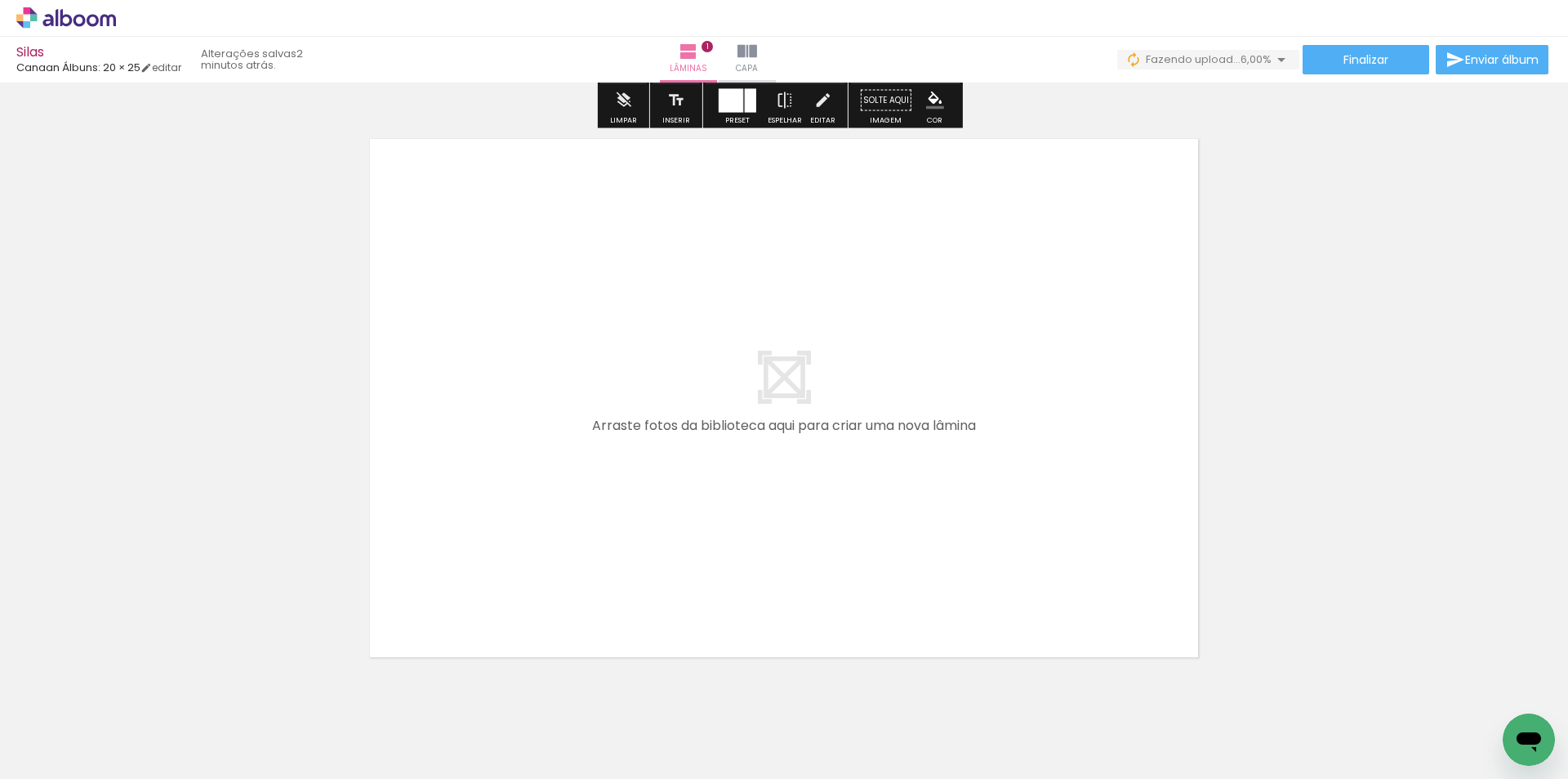
scroll to position [593, 0]
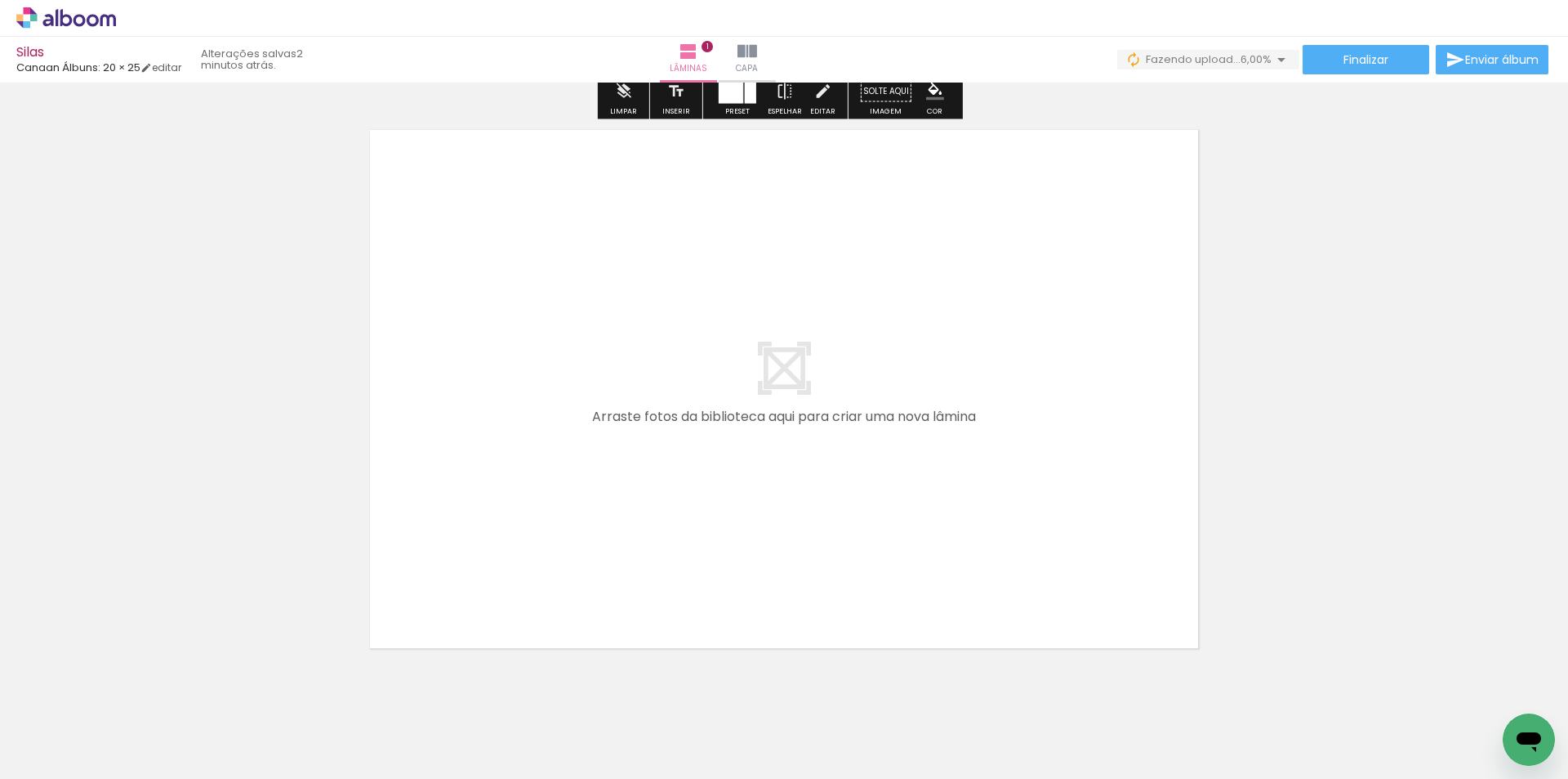
drag, startPoint x: 361, startPoint y: 724, endPoint x: 492, endPoint y: 505, distance: 255.2
click at [492, 505] on quentale-workspace at bounding box center [784, 389] width 1568 height 779
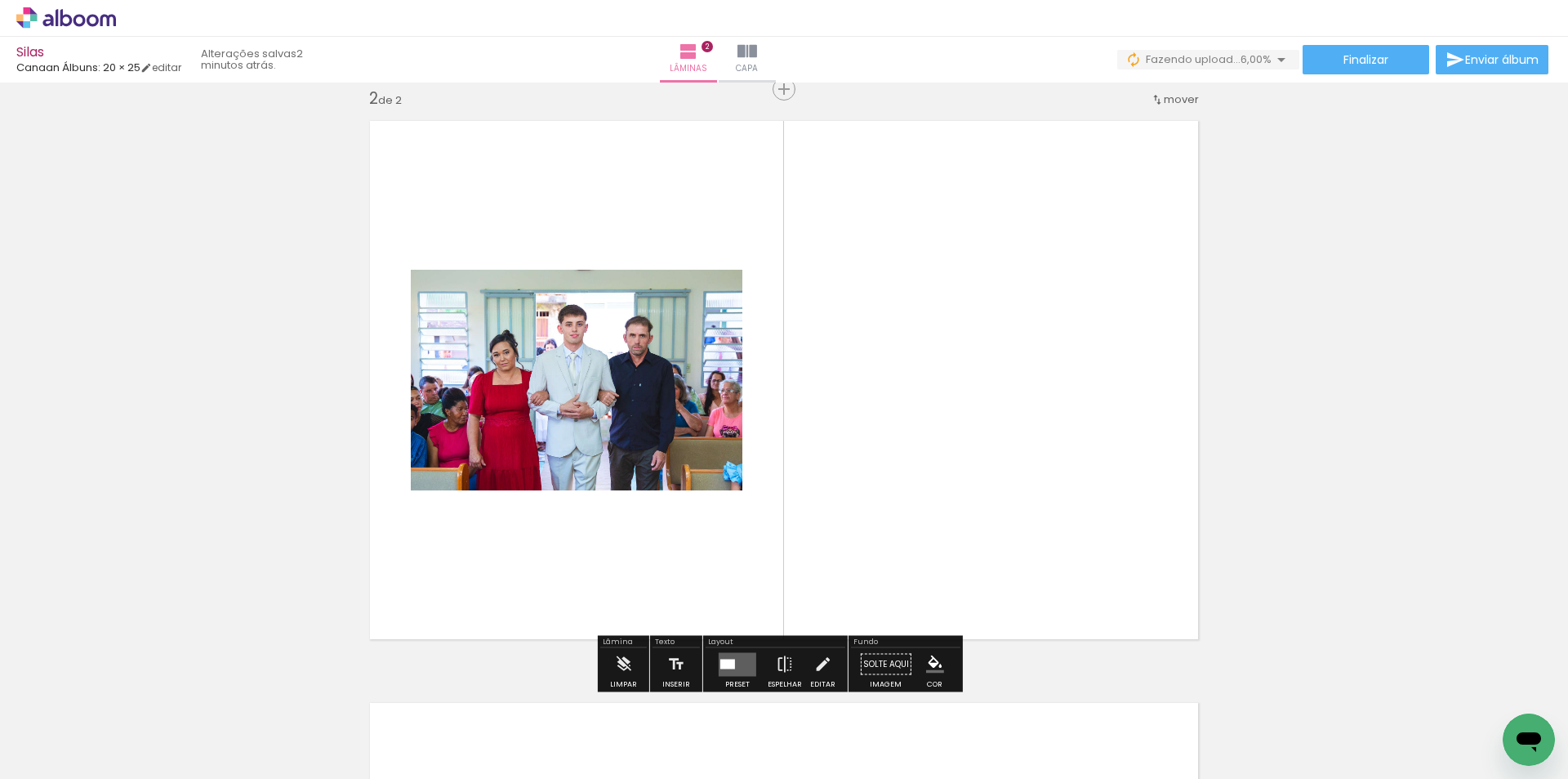
scroll to position [603, 0]
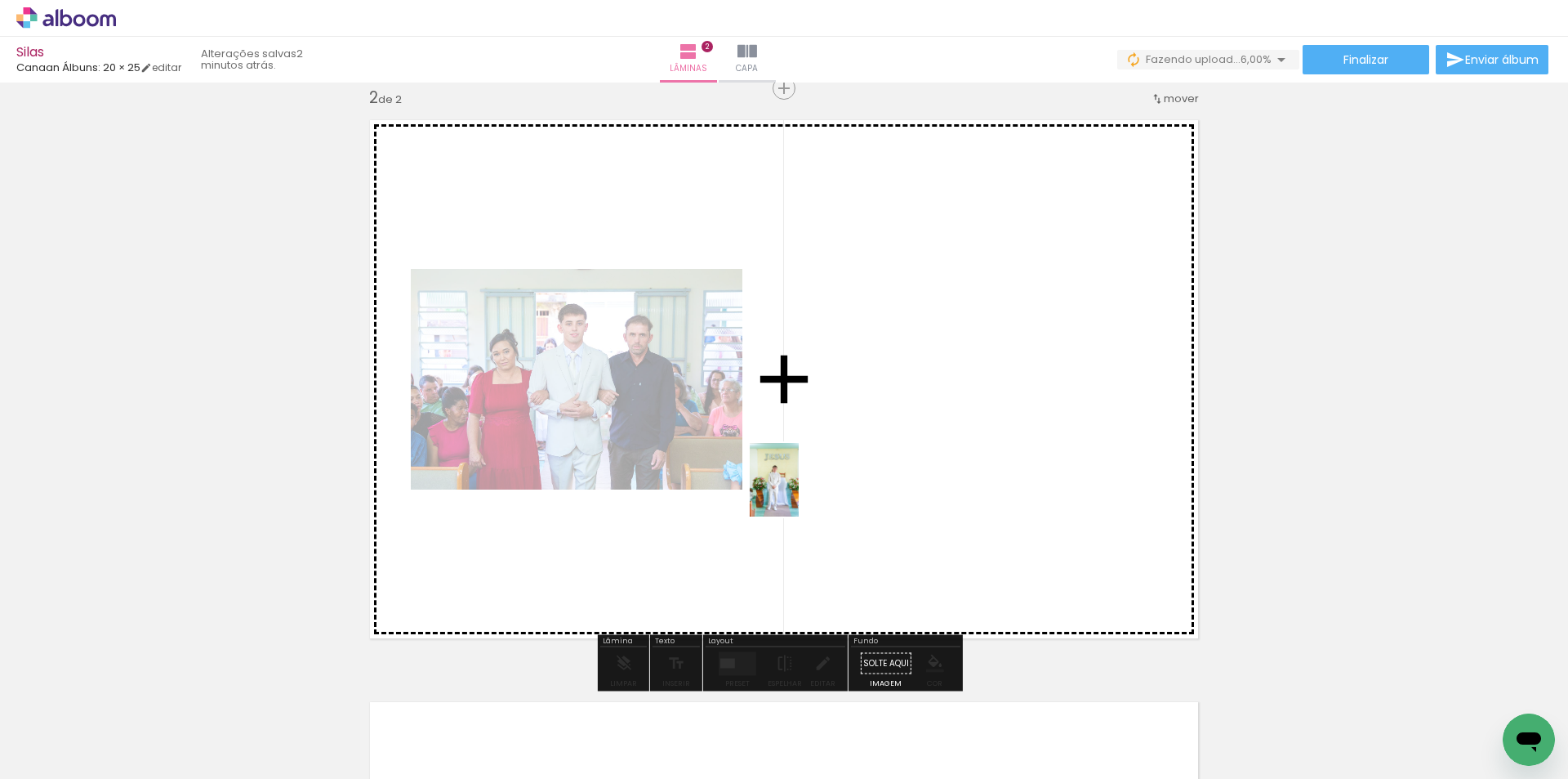
drag, startPoint x: 447, startPoint y: 736, endPoint x: 842, endPoint y: 468, distance: 477.3
click at [842, 468] on quentale-workspace at bounding box center [784, 389] width 1568 height 779
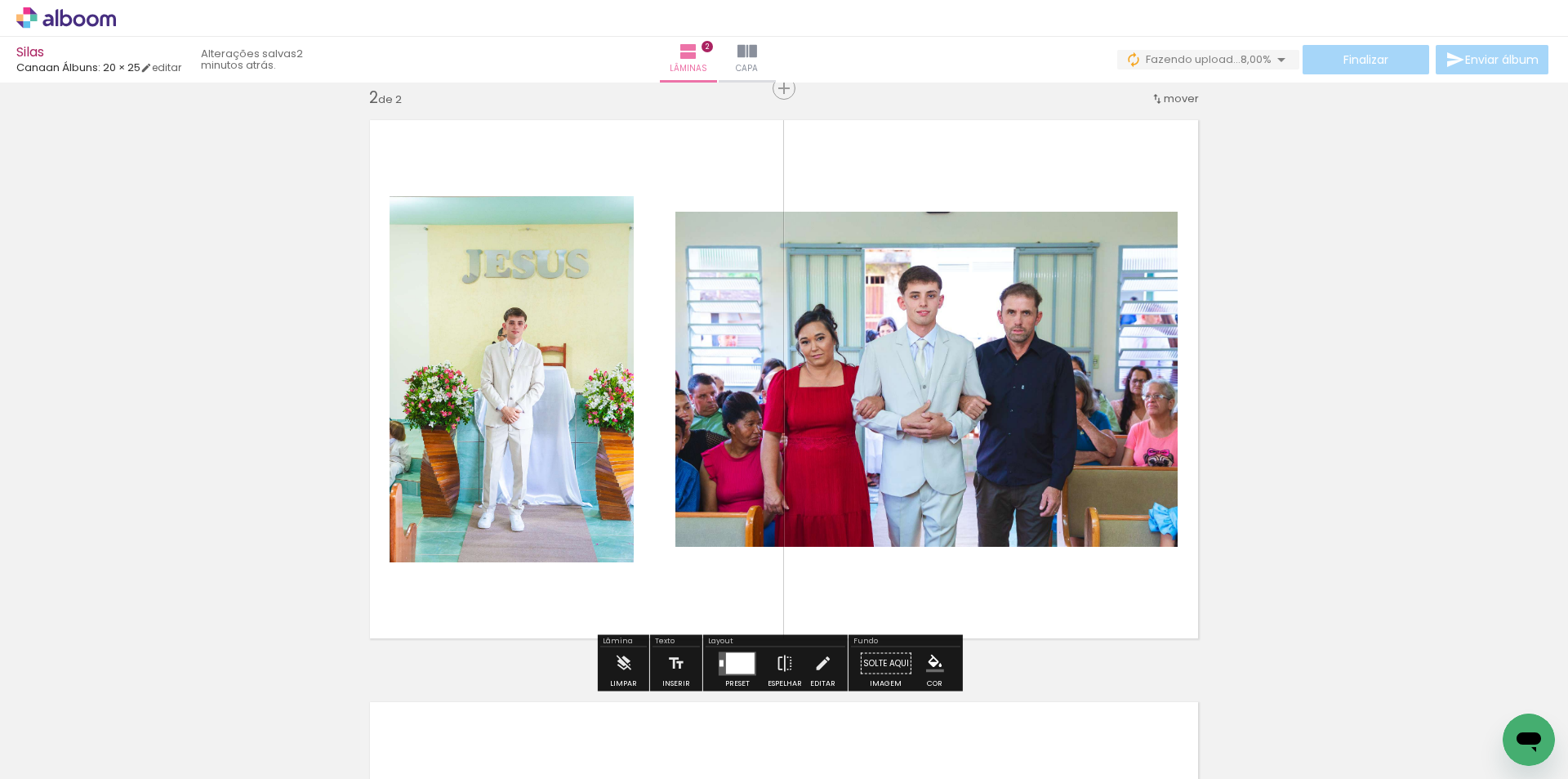
click at [728, 662] on div at bounding box center [740, 663] width 28 height 21
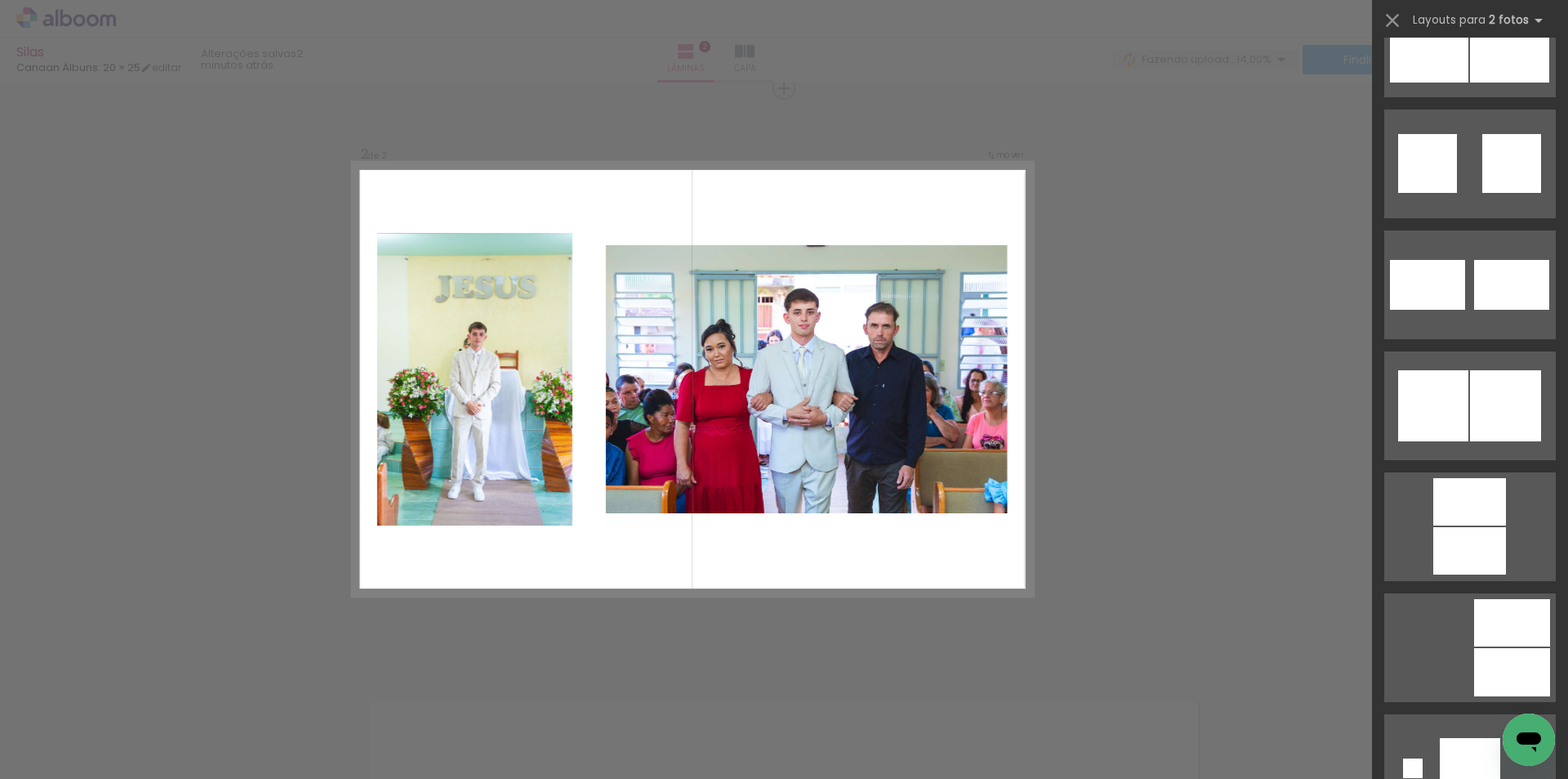
scroll to position [4219, 0]
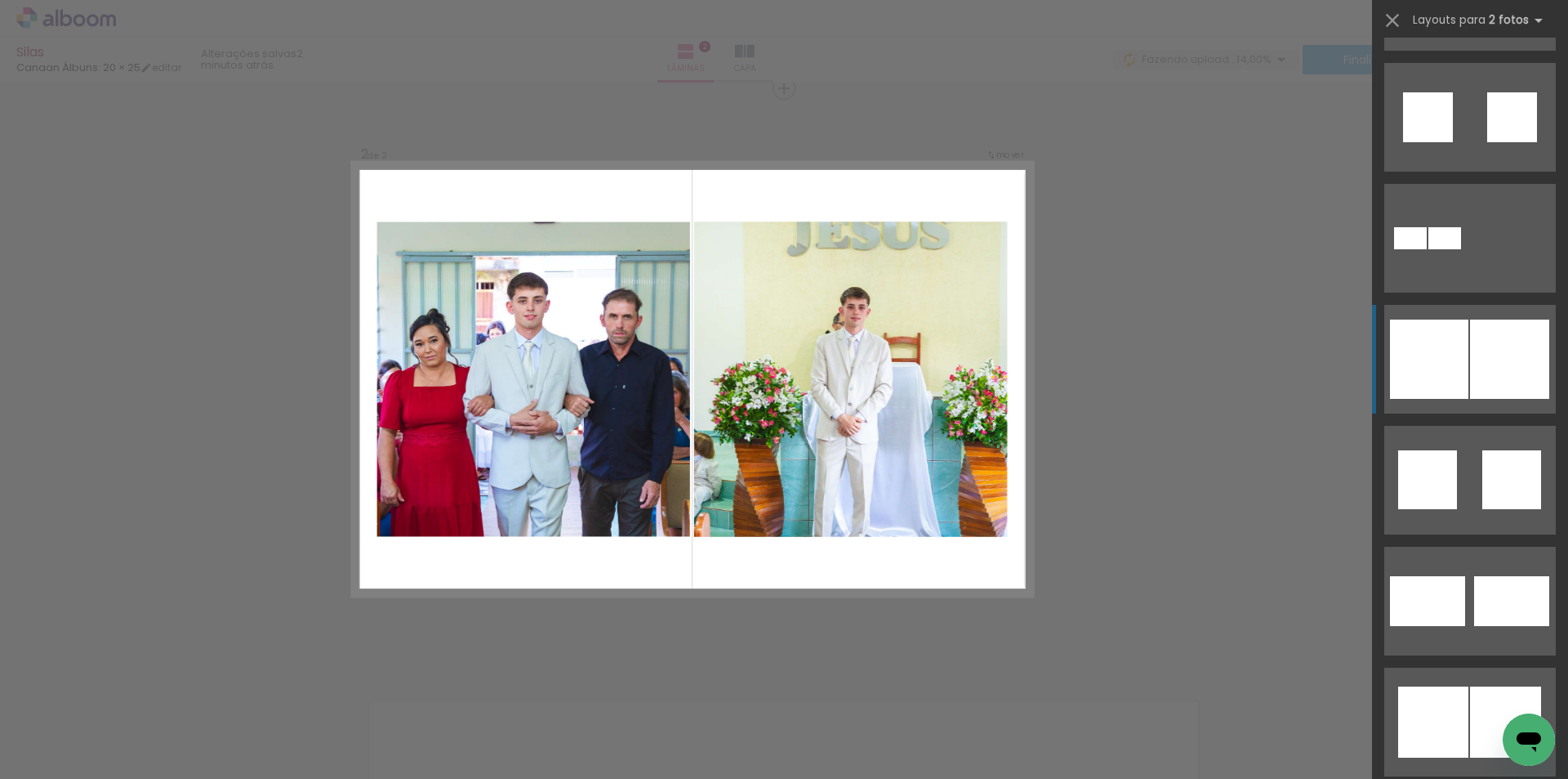
click at [1470, 363] on div at bounding box center [1510, 359] width 79 height 79
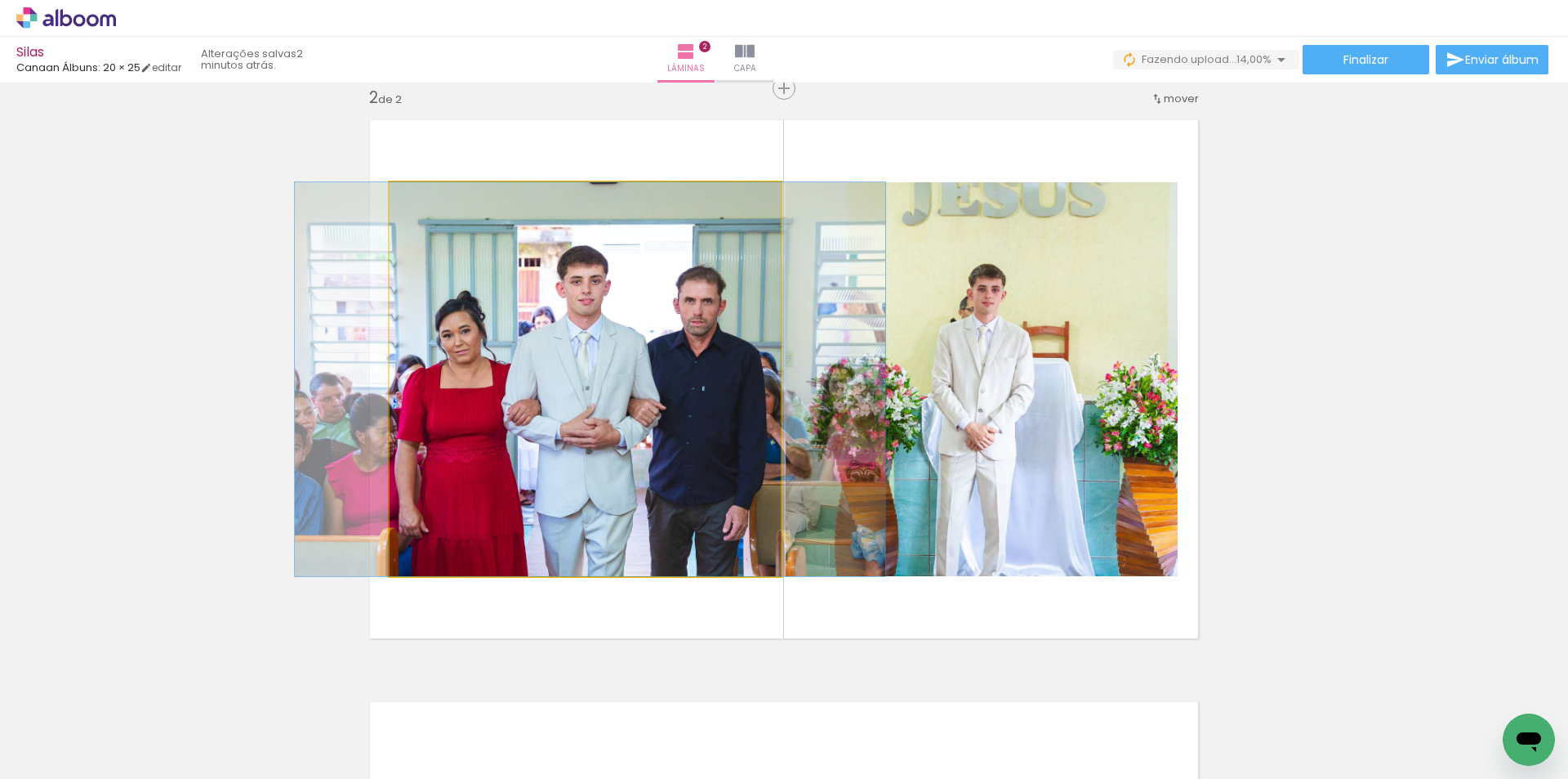
drag, startPoint x: 677, startPoint y: 438, endPoint x: 682, endPoint y: 423, distance: 15.8
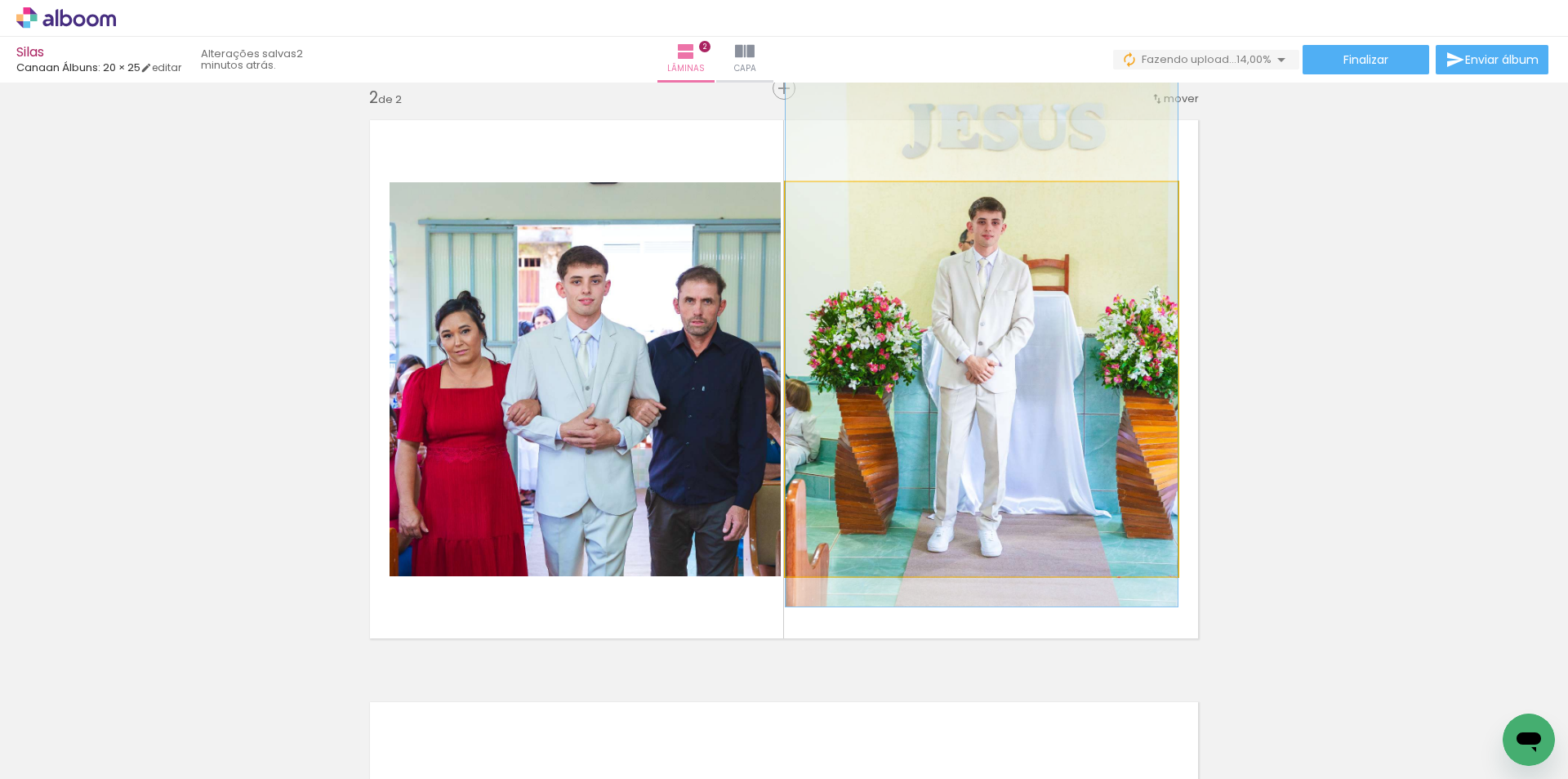
drag, startPoint x: 921, startPoint y: 435, endPoint x: 924, endPoint y: 368, distance: 67.1
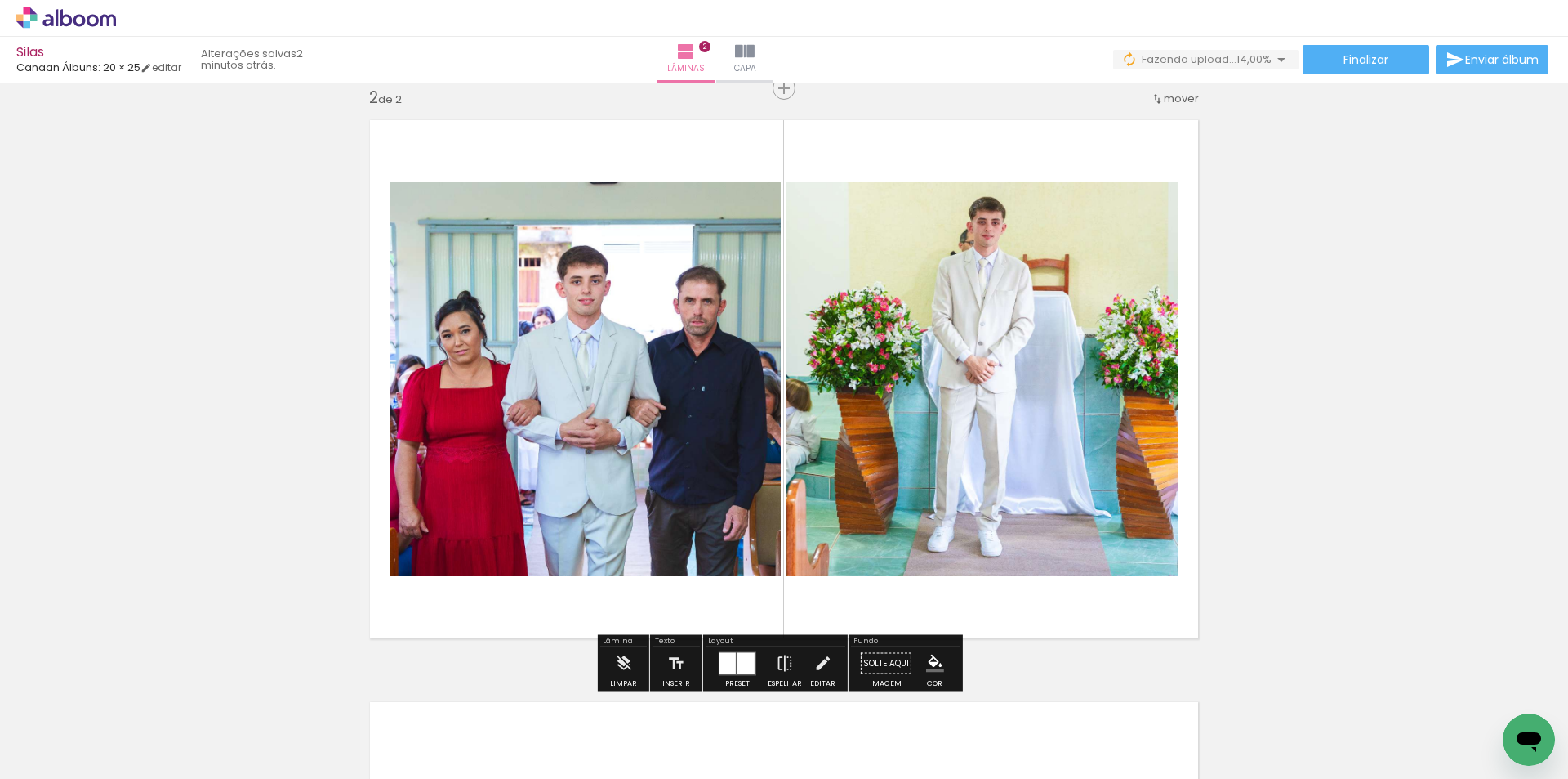
click at [737, 658] on div at bounding box center [745, 663] width 17 height 21
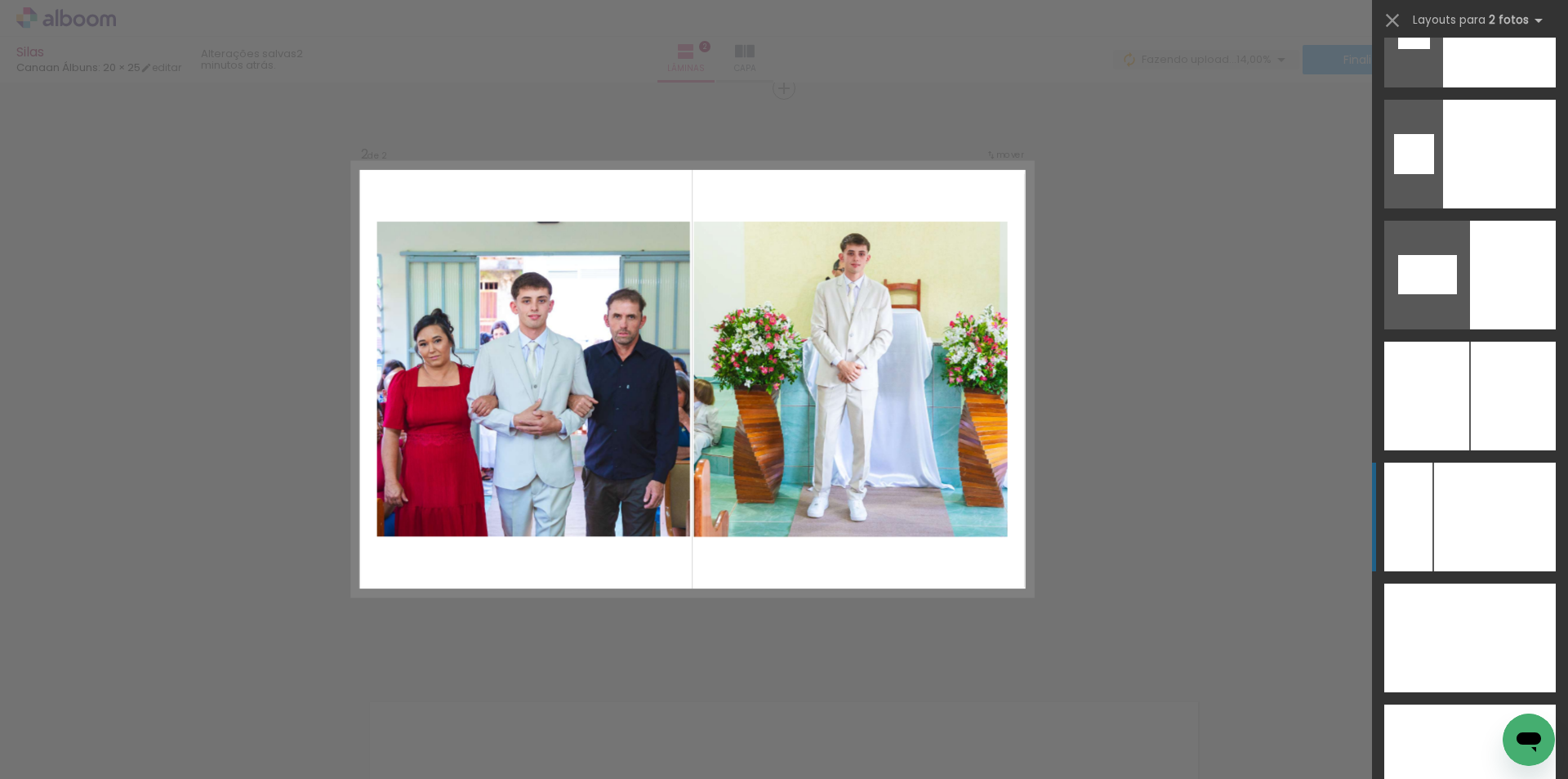
scroll to position [8548, 0]
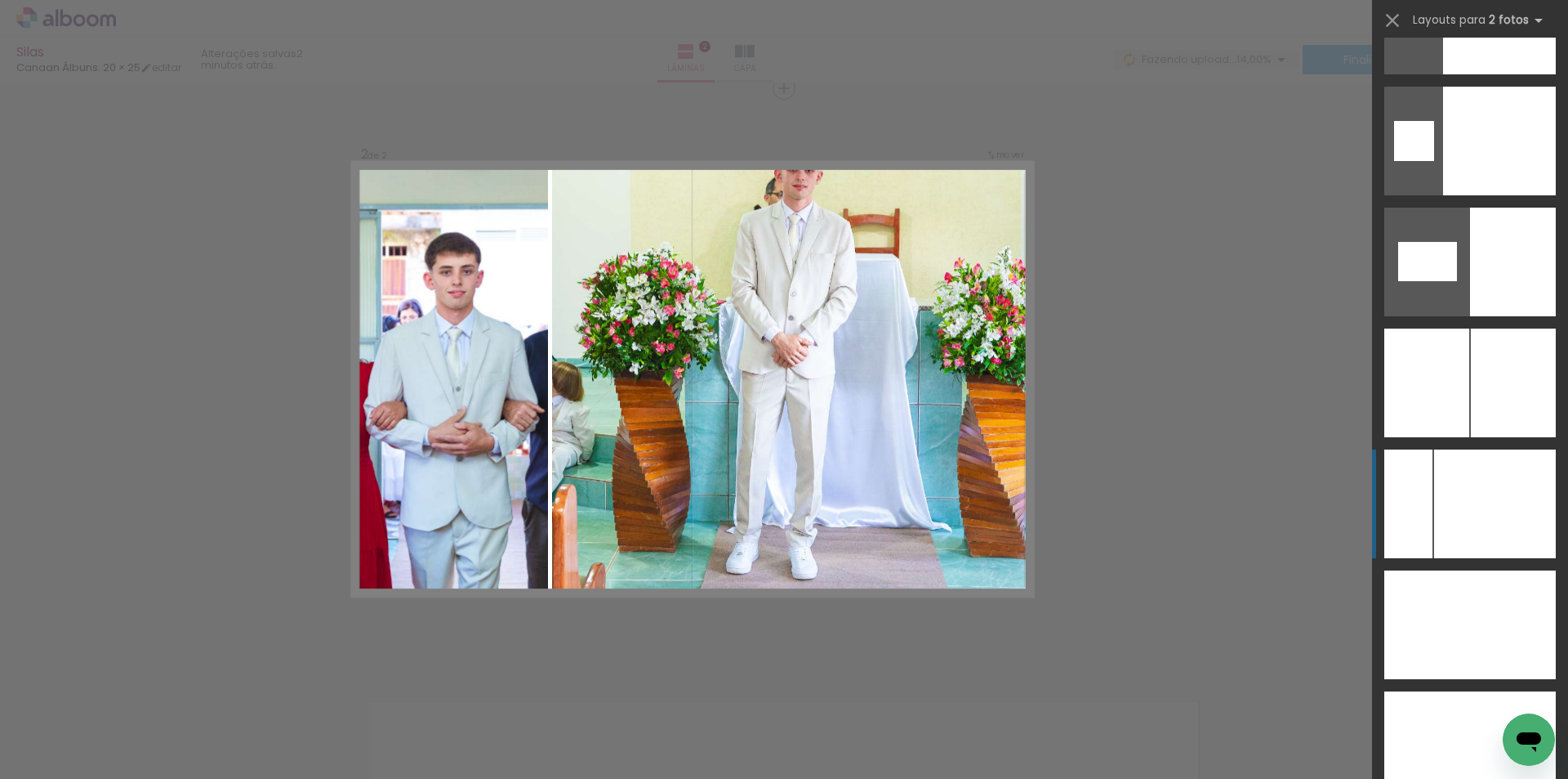
click at [1502, 525] on div at bounding box center [1495, 503] width 122 height 109
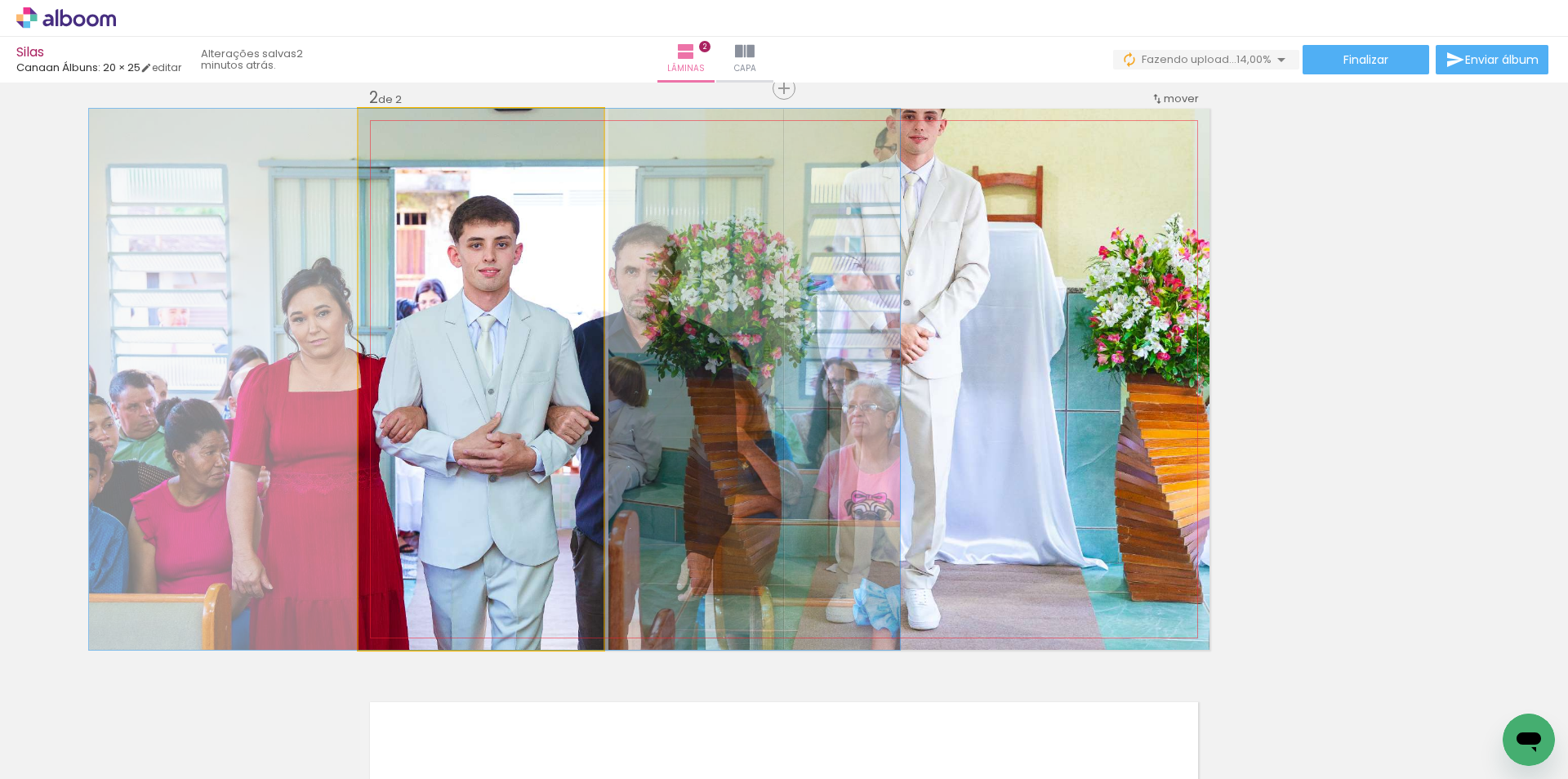
drag, startPoint x: 566, startPoint y: 545, endPoint x: 735, endPoint y: 543, distance: 169.0
click at [0, 0] on slot at bounding box center [0, 0] width 0 height 0
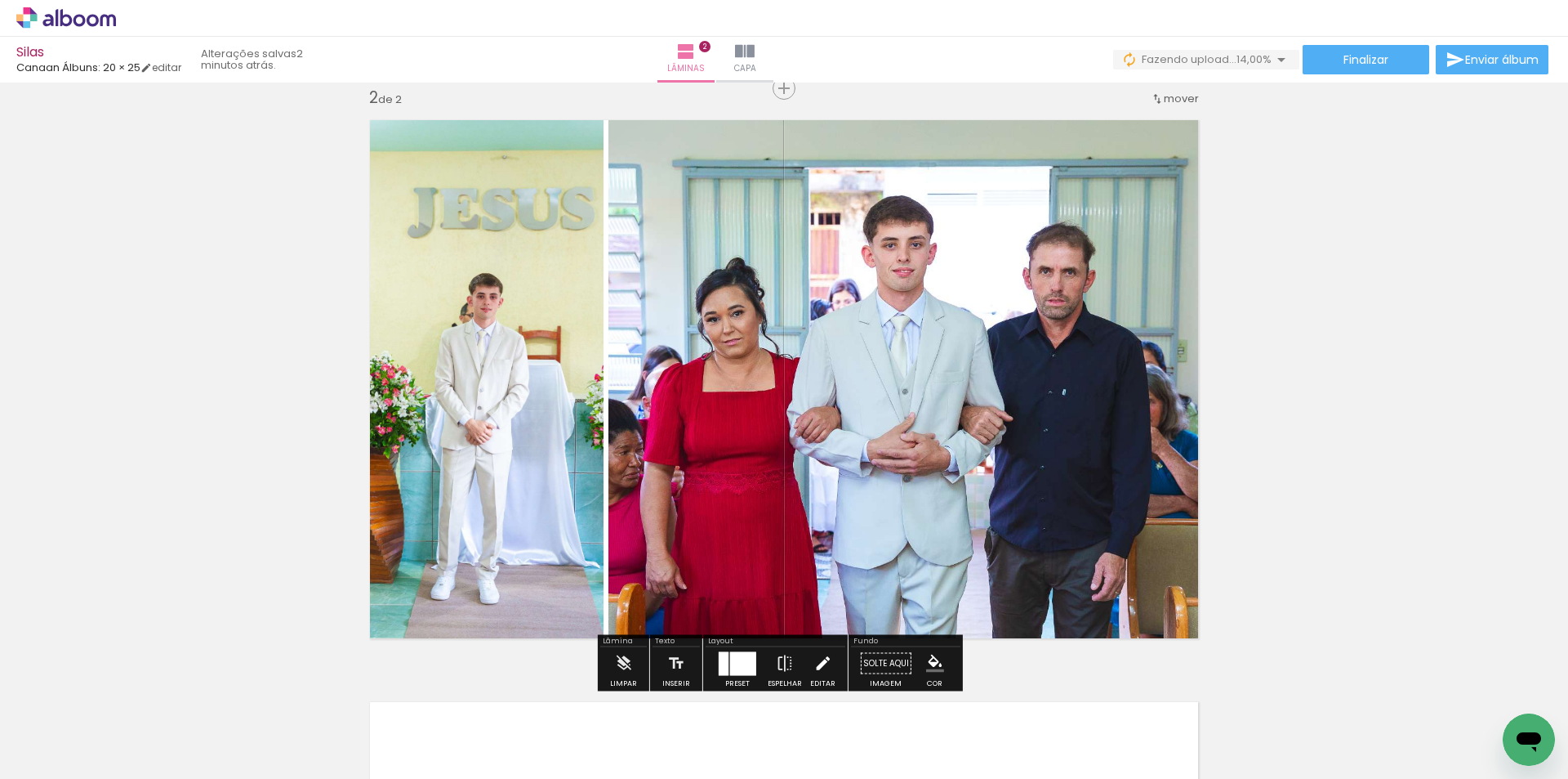
drag, startPoint x: 783, startPoint y: 657, endPoint x: 811, endPoint y: 646, distance: 30.1
click at [783, 657] on iron-icon at bounding box center [785, 663] width 18 height 33
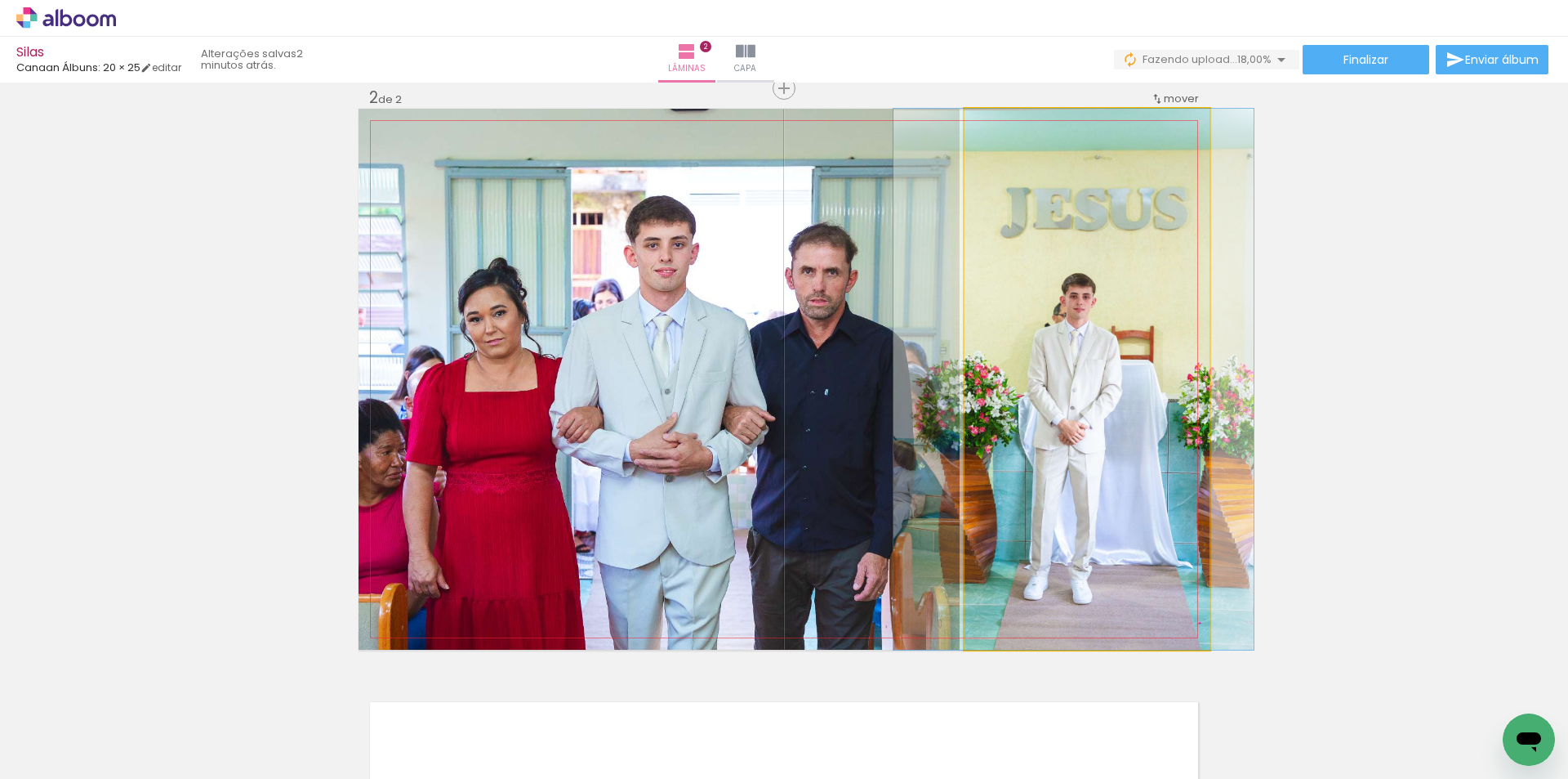
drag, startPoint x: 1075, startPoint y: 476, endPoint x: 1062, endPoint y: 468, distance: 15.3
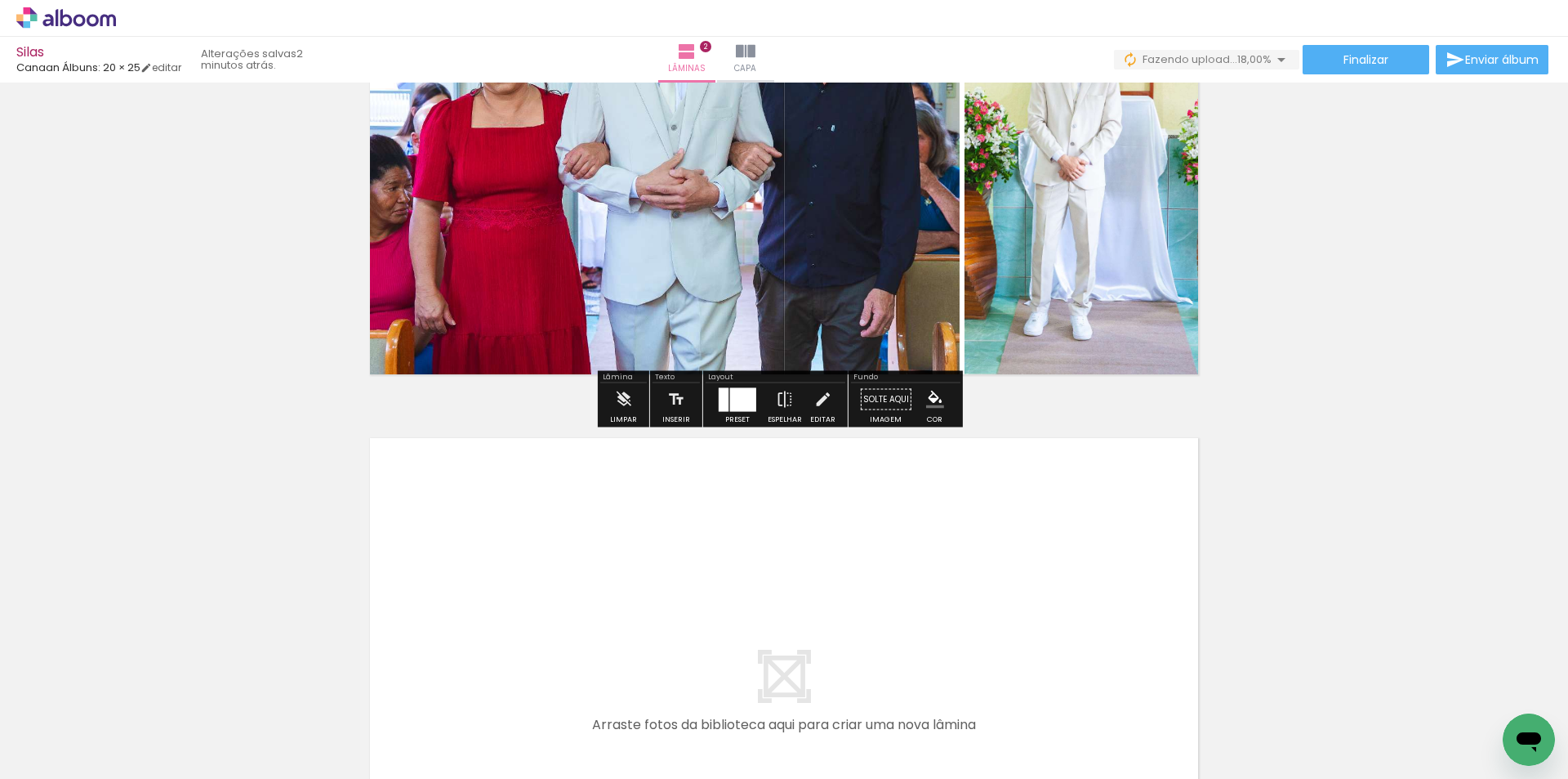
scroll to position [930, 0]
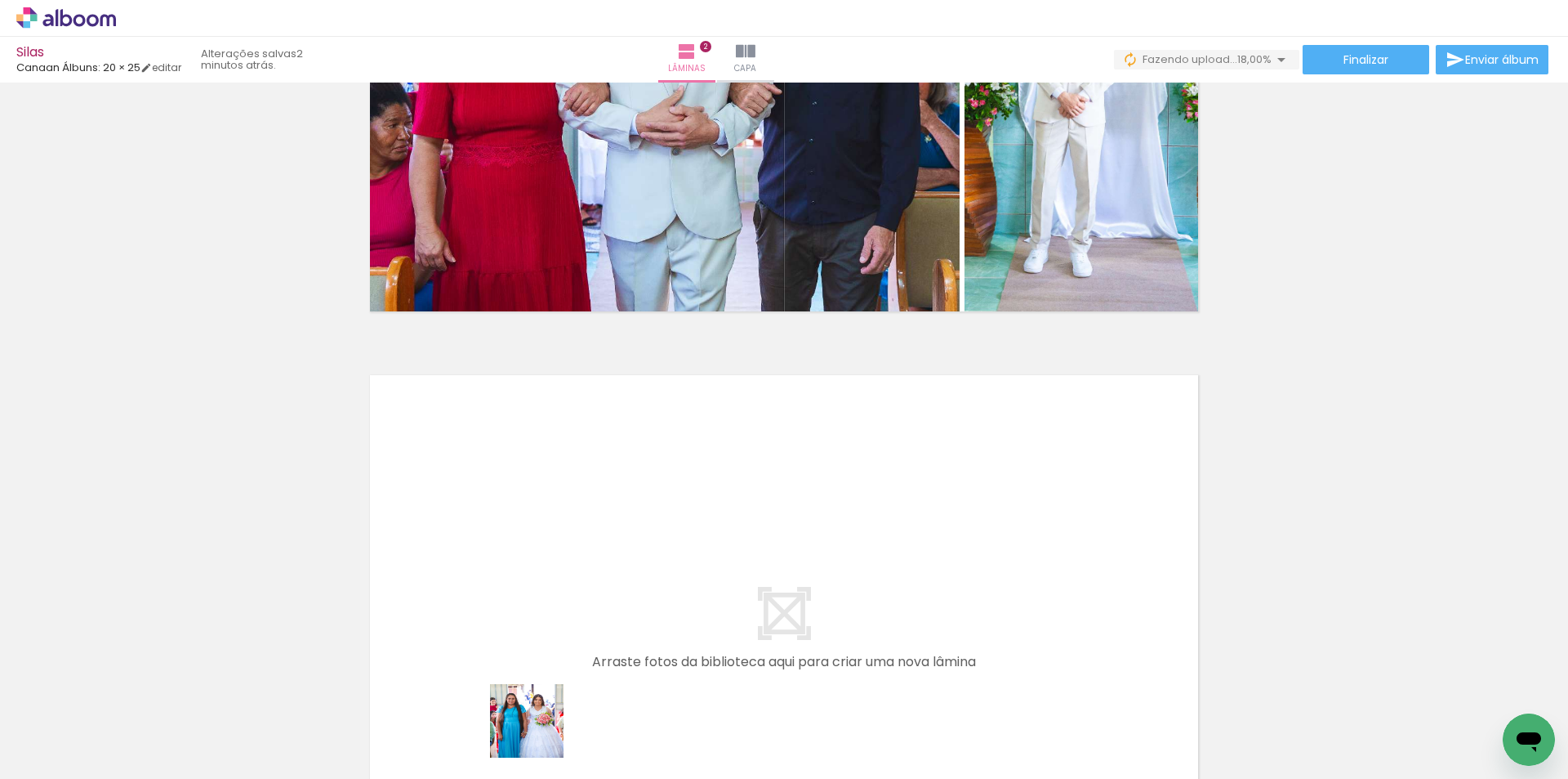
drag, startPoint x: 539, startPoint y: 733, endPoint x: 609, endPoint y: 690, distance: 82.2
click at [560, 581] on quentale-workspace at bounding box center [784, 389] width 1568 height 779
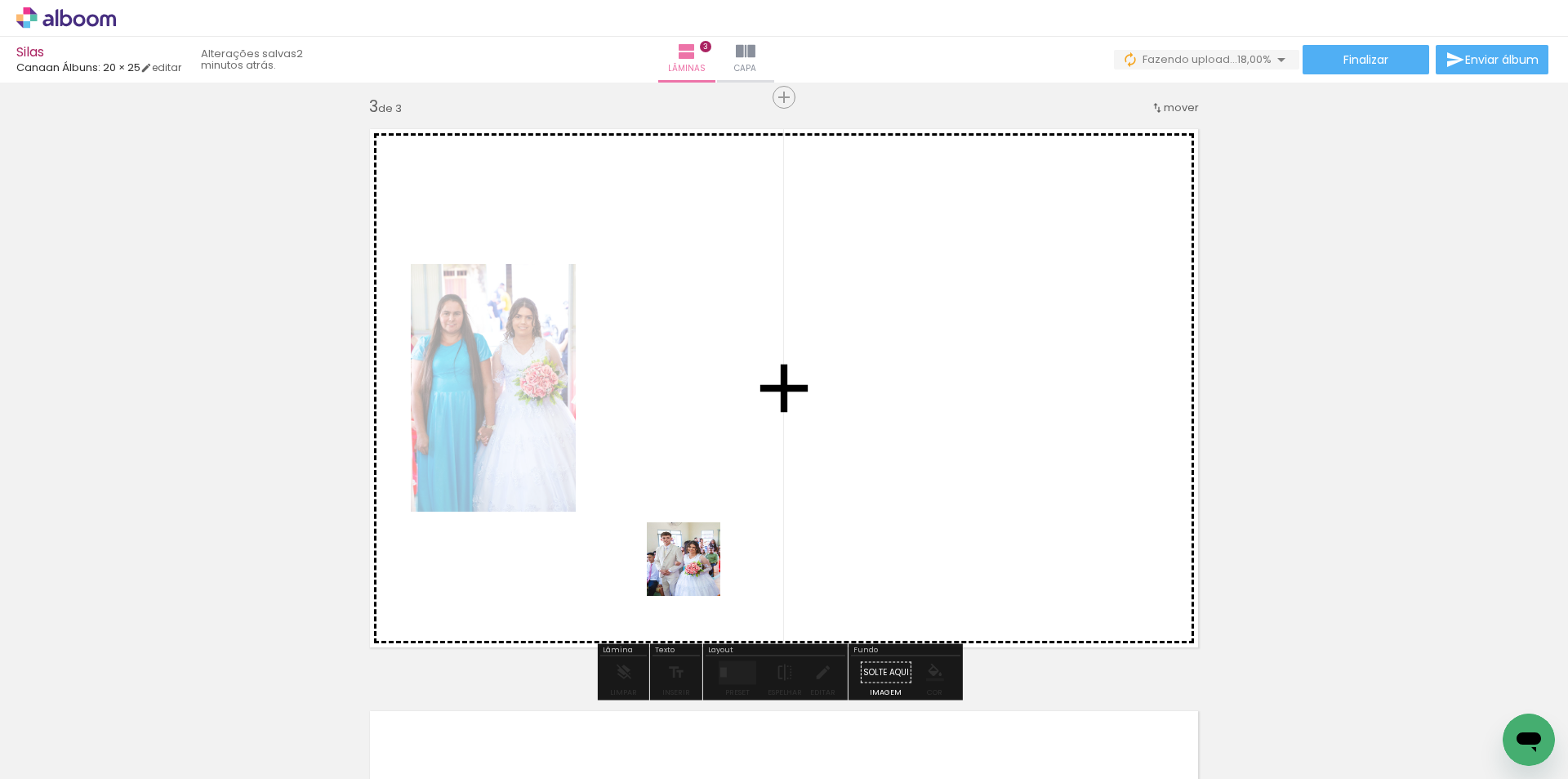
scroll to position [1185, 0]
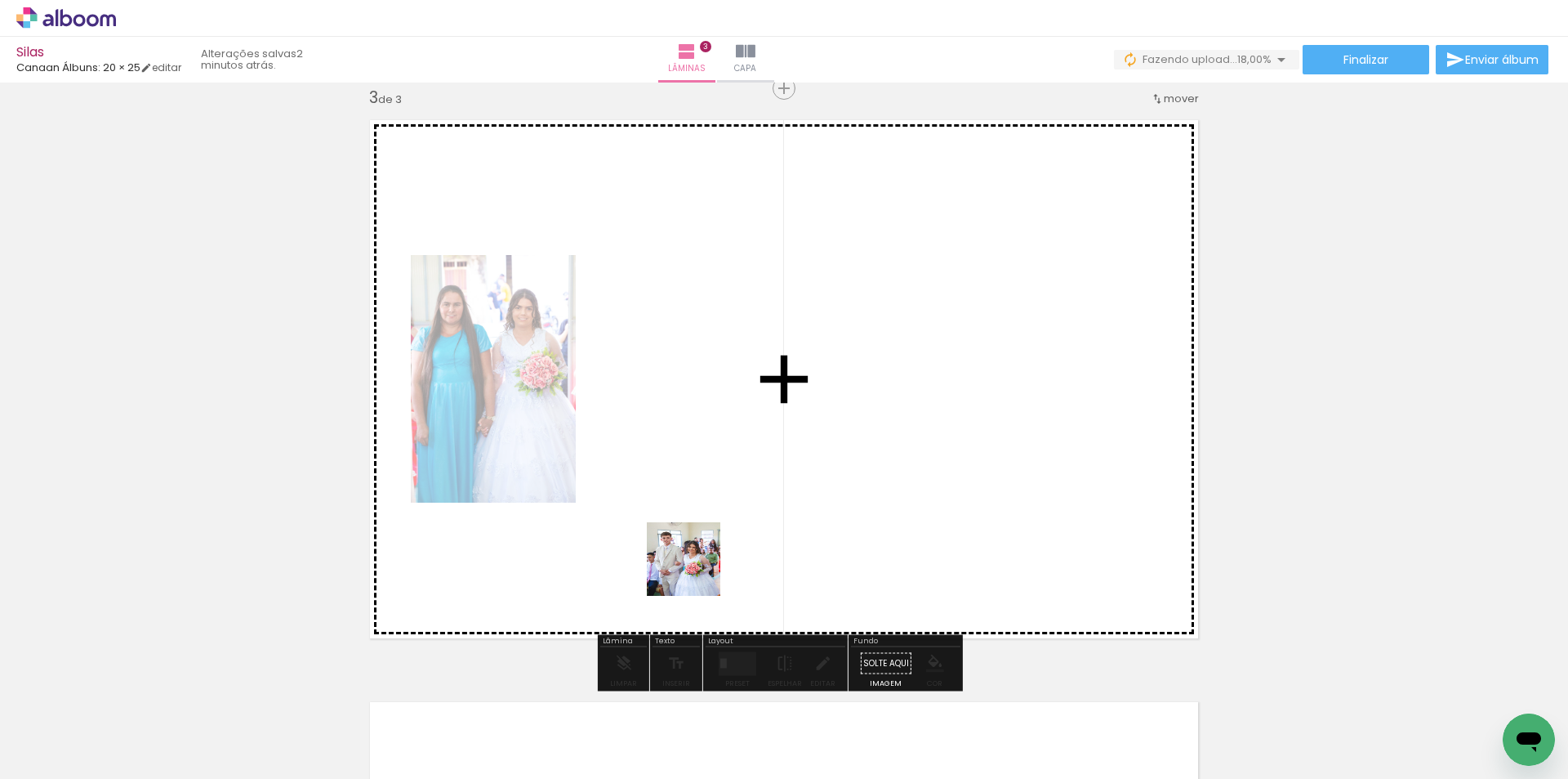
drag, startPoint x: 638, startPoint y: 704, endPoint x: 721, endPoint y: 447, distance: 270.1
click at [721, 447] on quentale-workspace at bounding box center [784, 389] width 1568 height 779
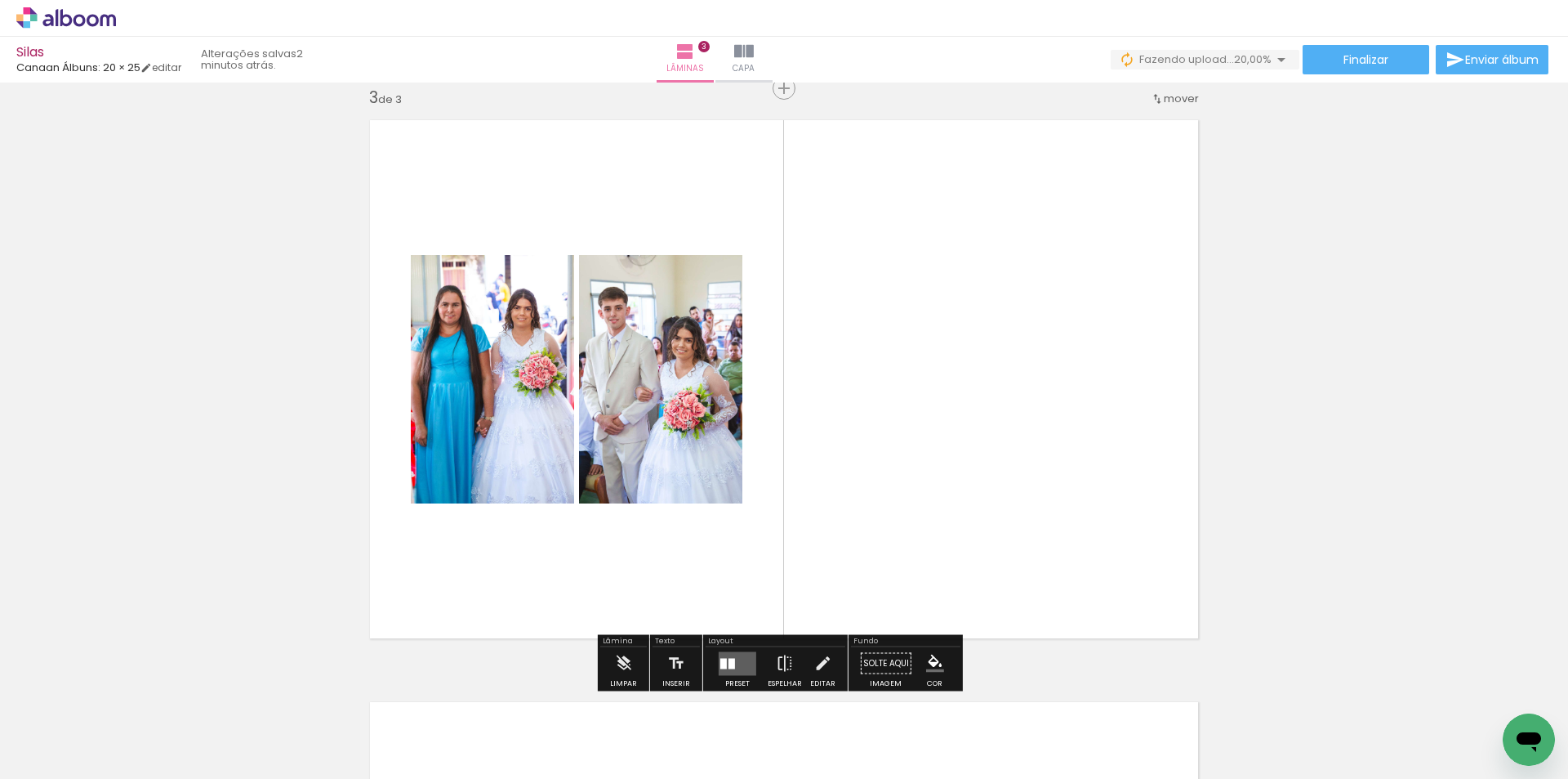
click at [732, 661] on quentale-layouter at bounding box center [737, 663] width 38 height 24
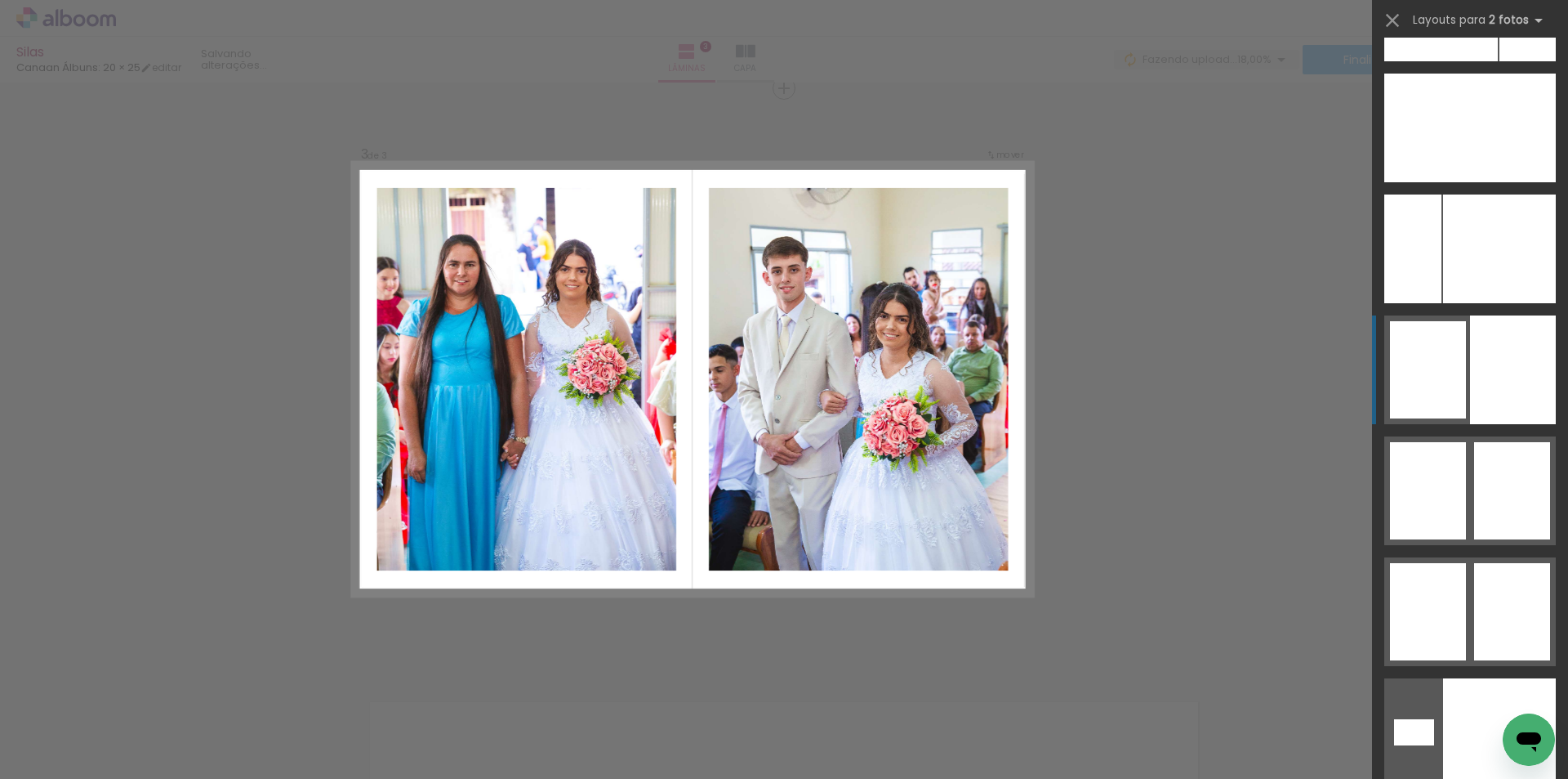
scroll to position [9275, 0]
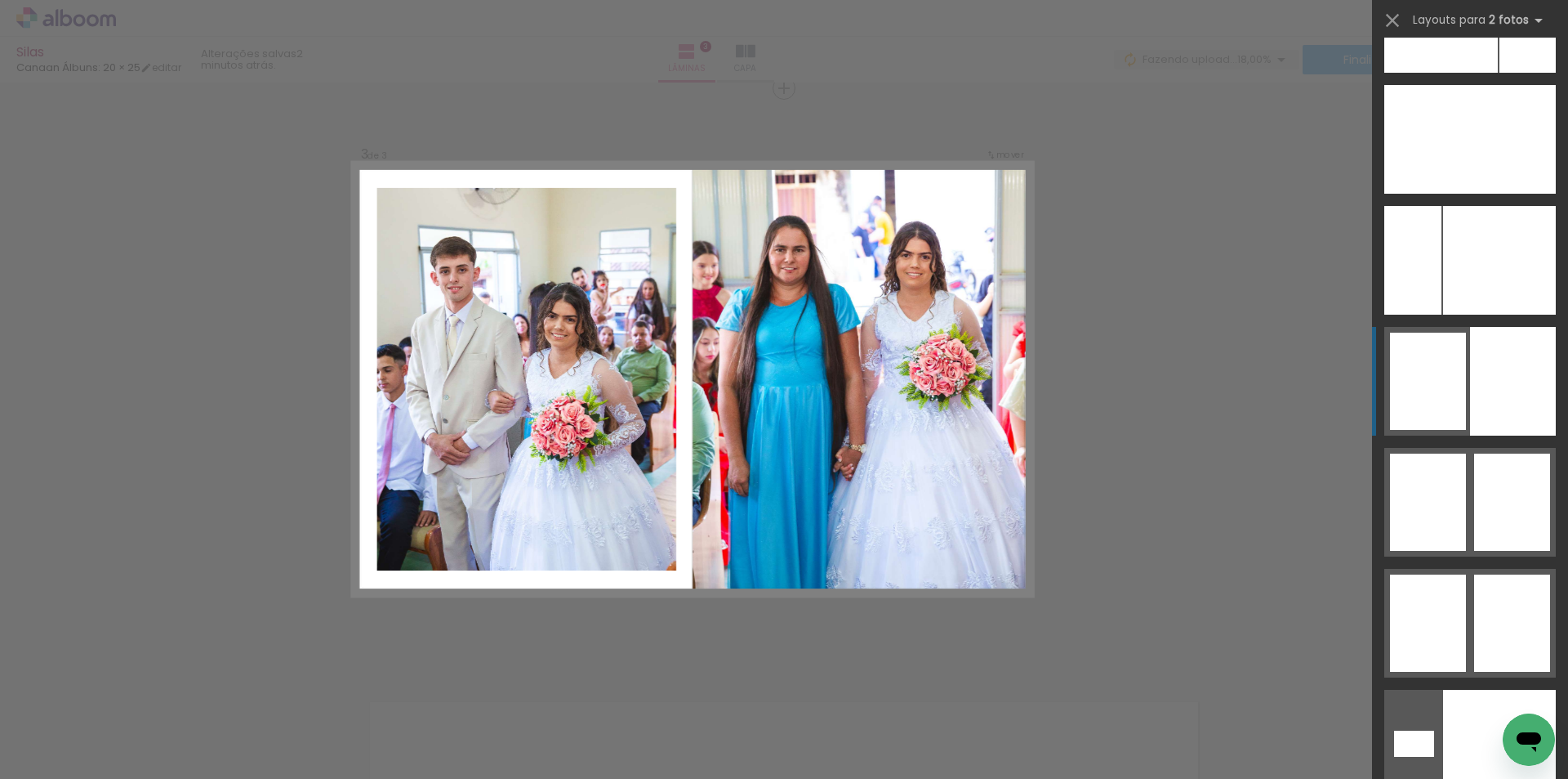
click at [1478, 395] on div at bounding box center [1512, 380] width 86 height 109
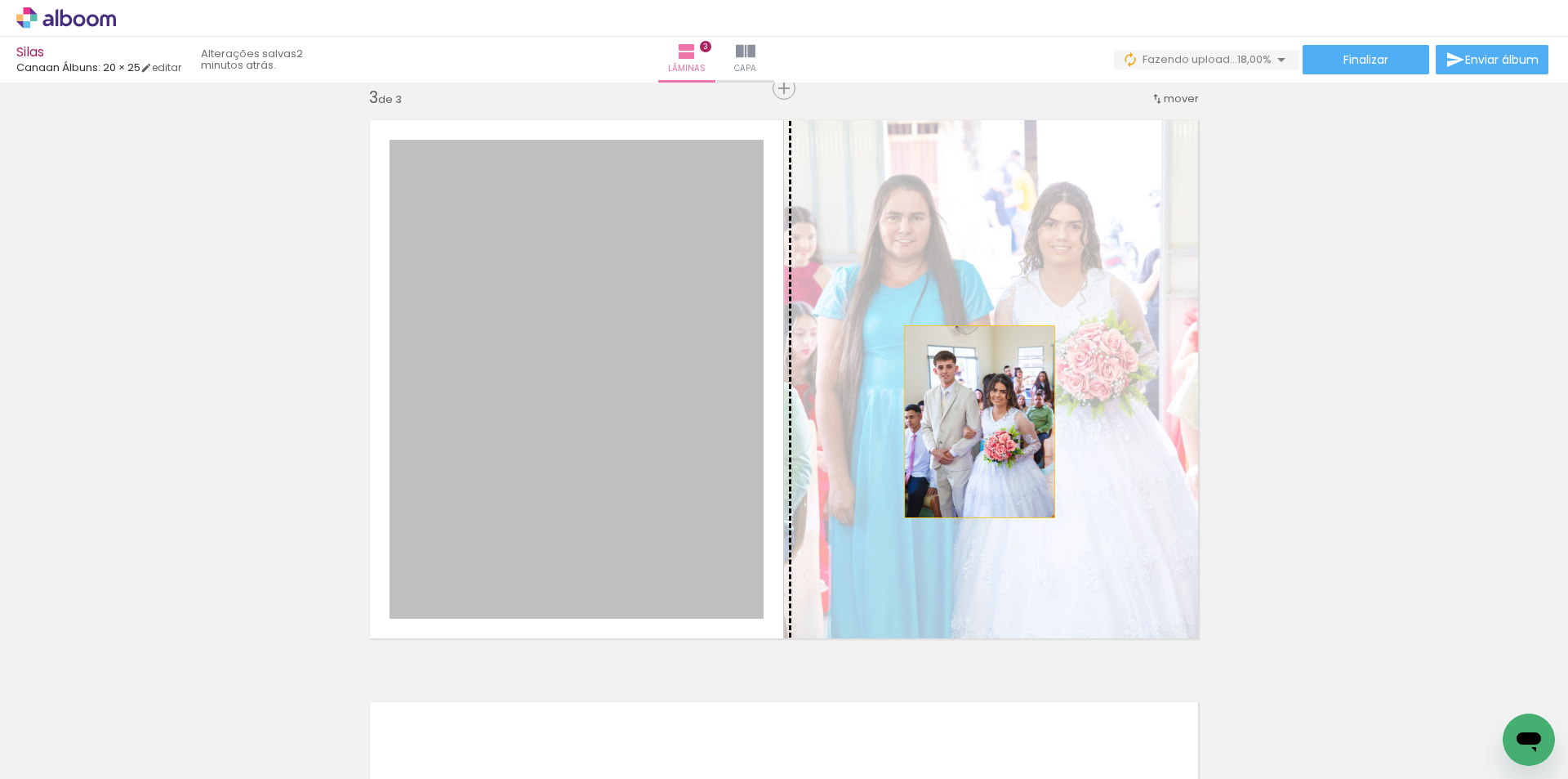
drag, startPoint x: 974, startPoint y: 422, endPoint x: 1005, endPoint y: 414, distance: 32.0
click at [0, 0] on slot at bounding box center [0, 0] width 0 height 0
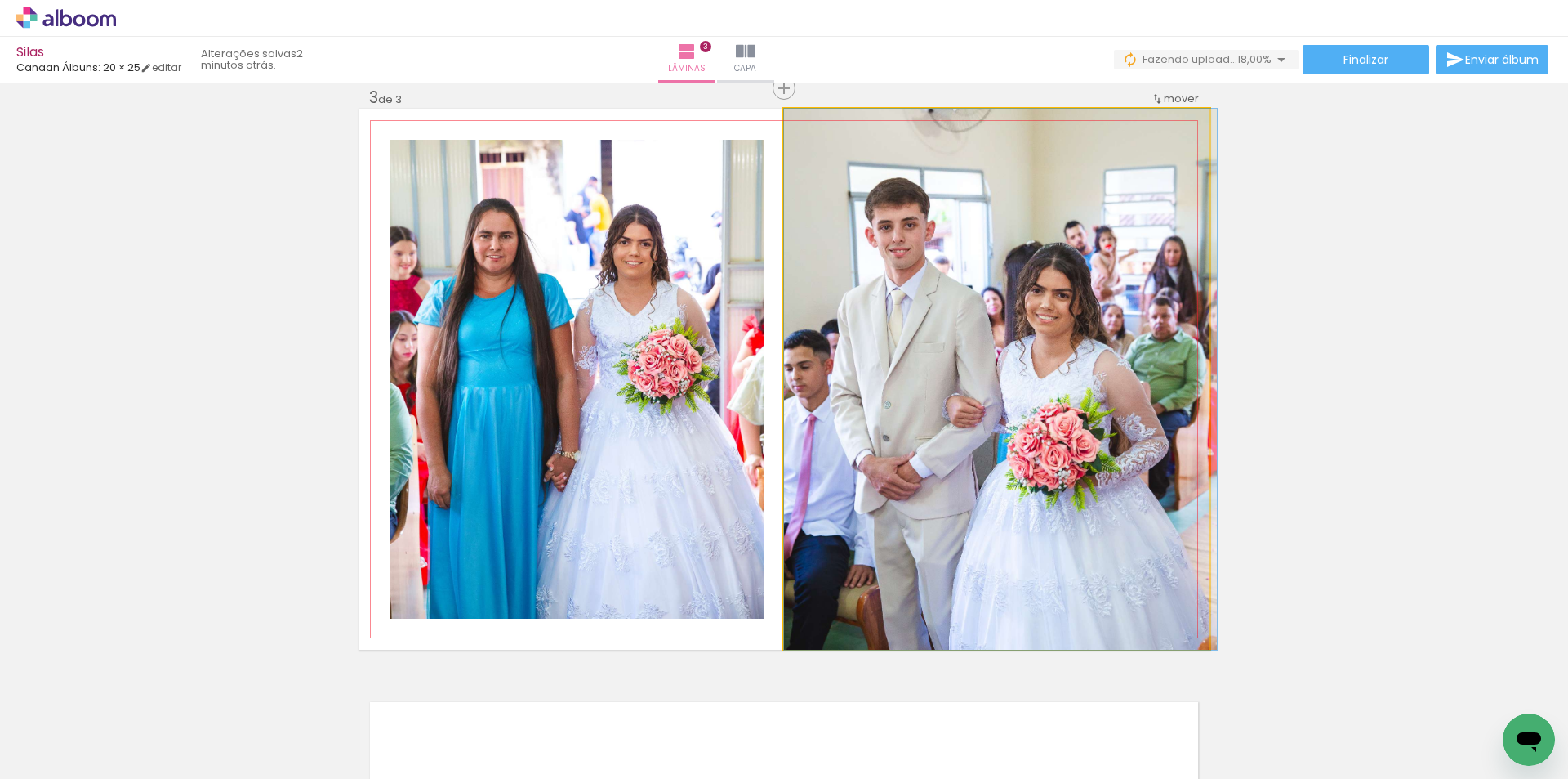
drag, startPoint x: 936, startPoint y: 402, endPoint x: 942, endPoint y: 385, distance: 18.0
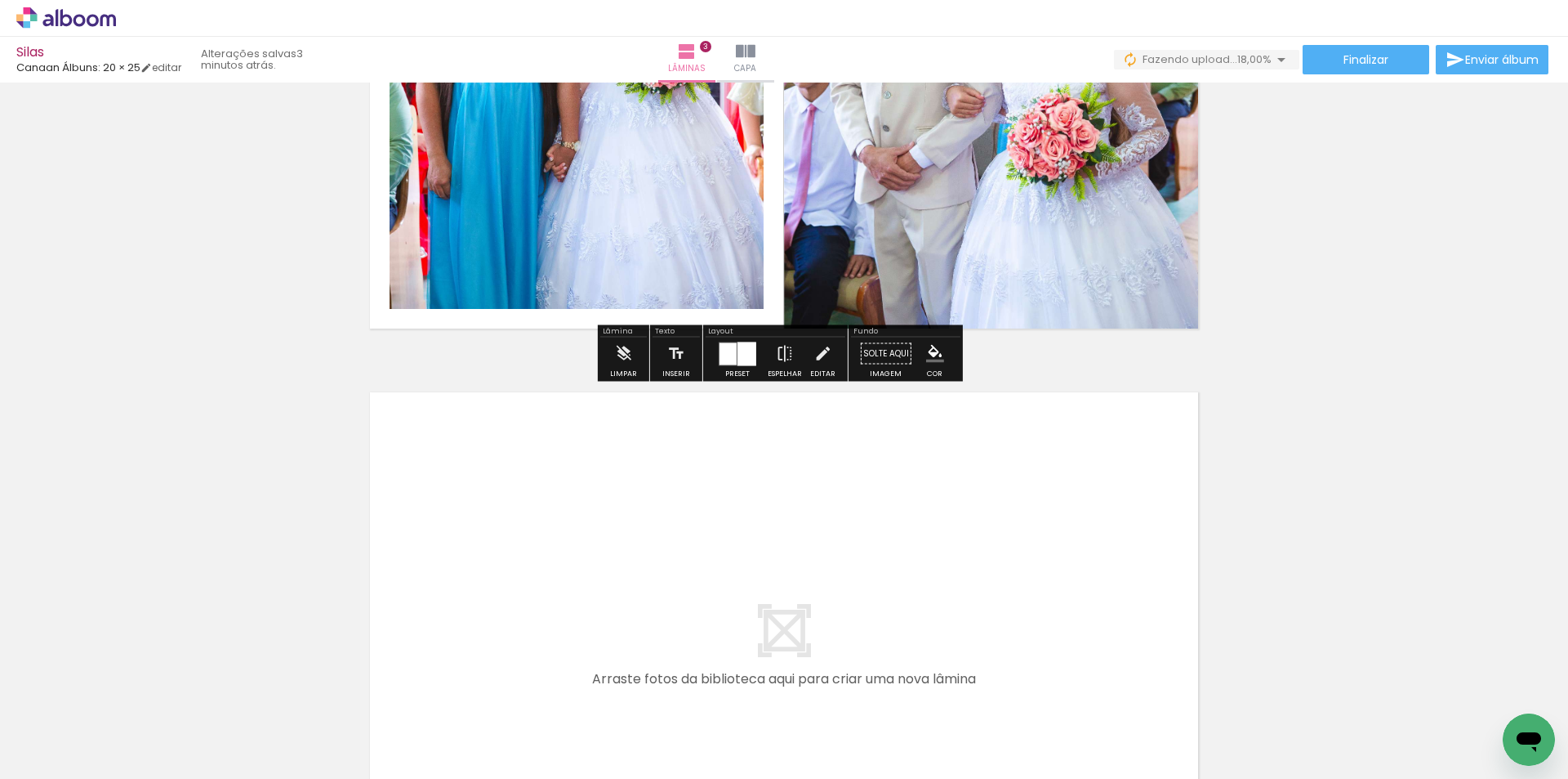
scroll to position [1756, 0]
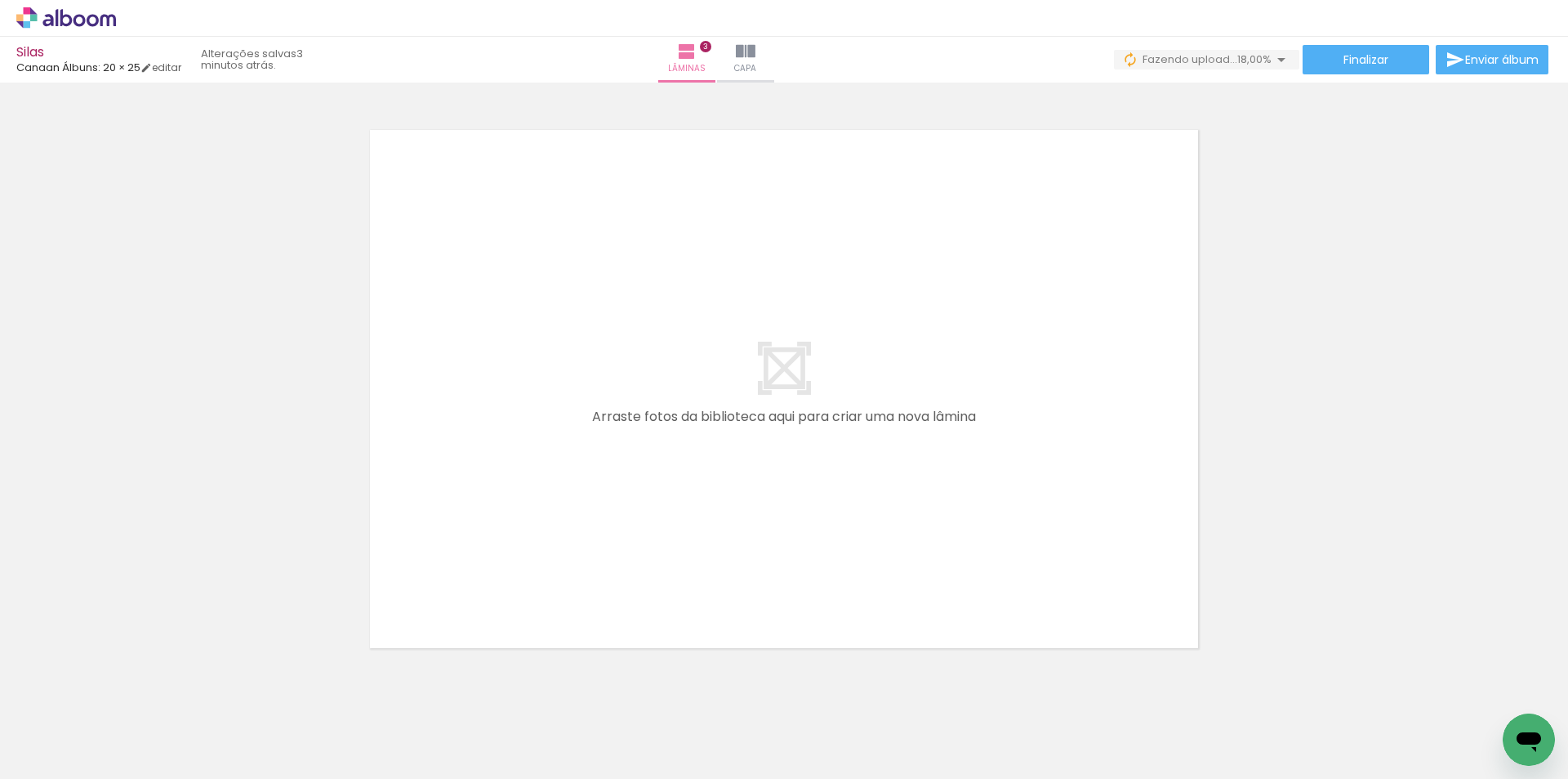
drag, startPoint x: 730, startPoint y: 711, endPoint x: 765, endPoint y: 648, distance: 72.1
click at [714, 545] on quentale-workspace at bounding box center [784, 389] width 1568 height 779
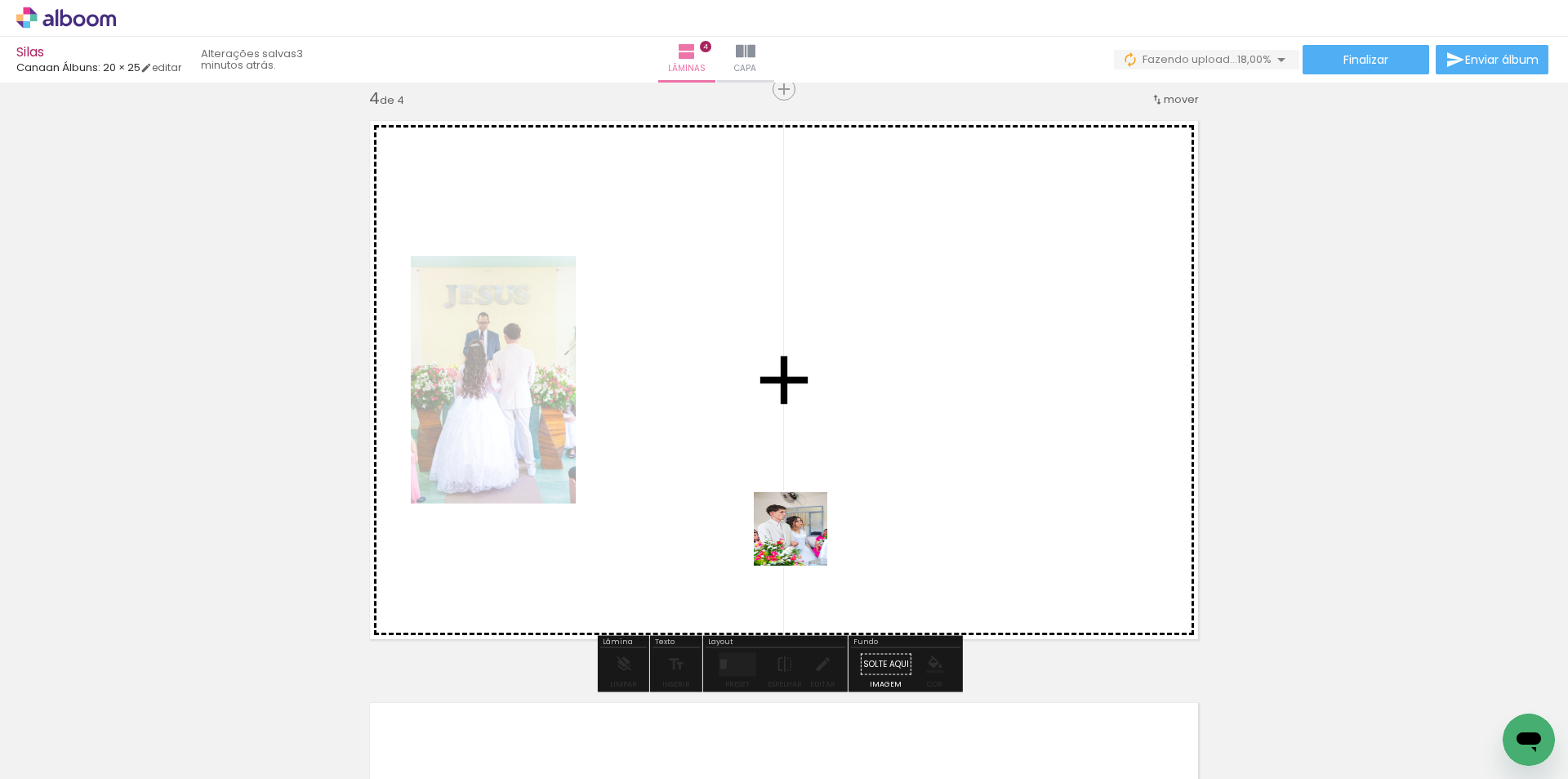
scroll to position [1766, 0]
drag, startPoint x: 811, startPoint y: 715, endPoint x: 798, endPoint y: 495, distance: 220.4
click at [793, 457] on quentale-workspace at bounding box center [784, 389] width 1568 height 779
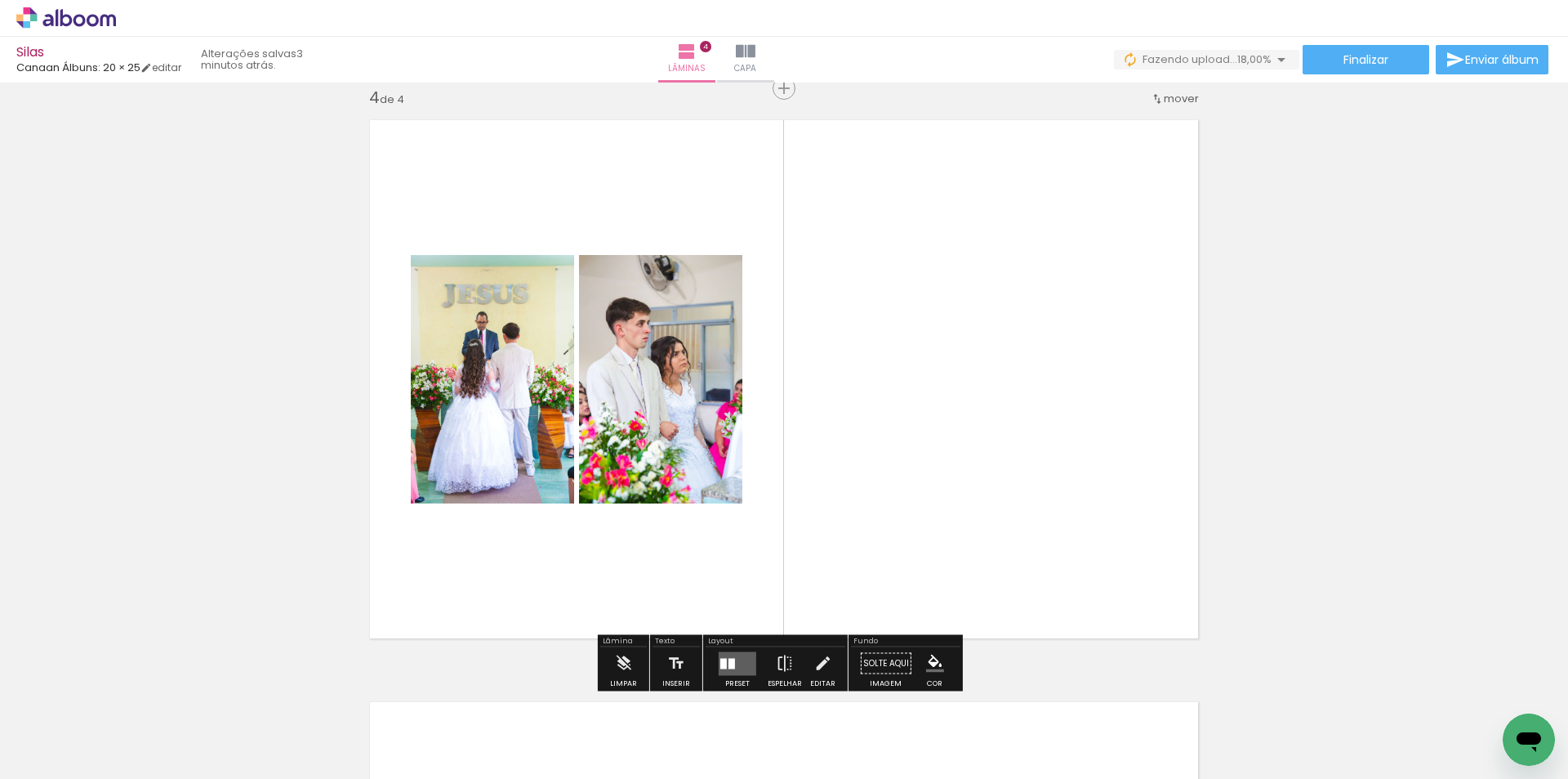
click at [727, 676] on div at bounding box center [737, 663] width 44 height 33
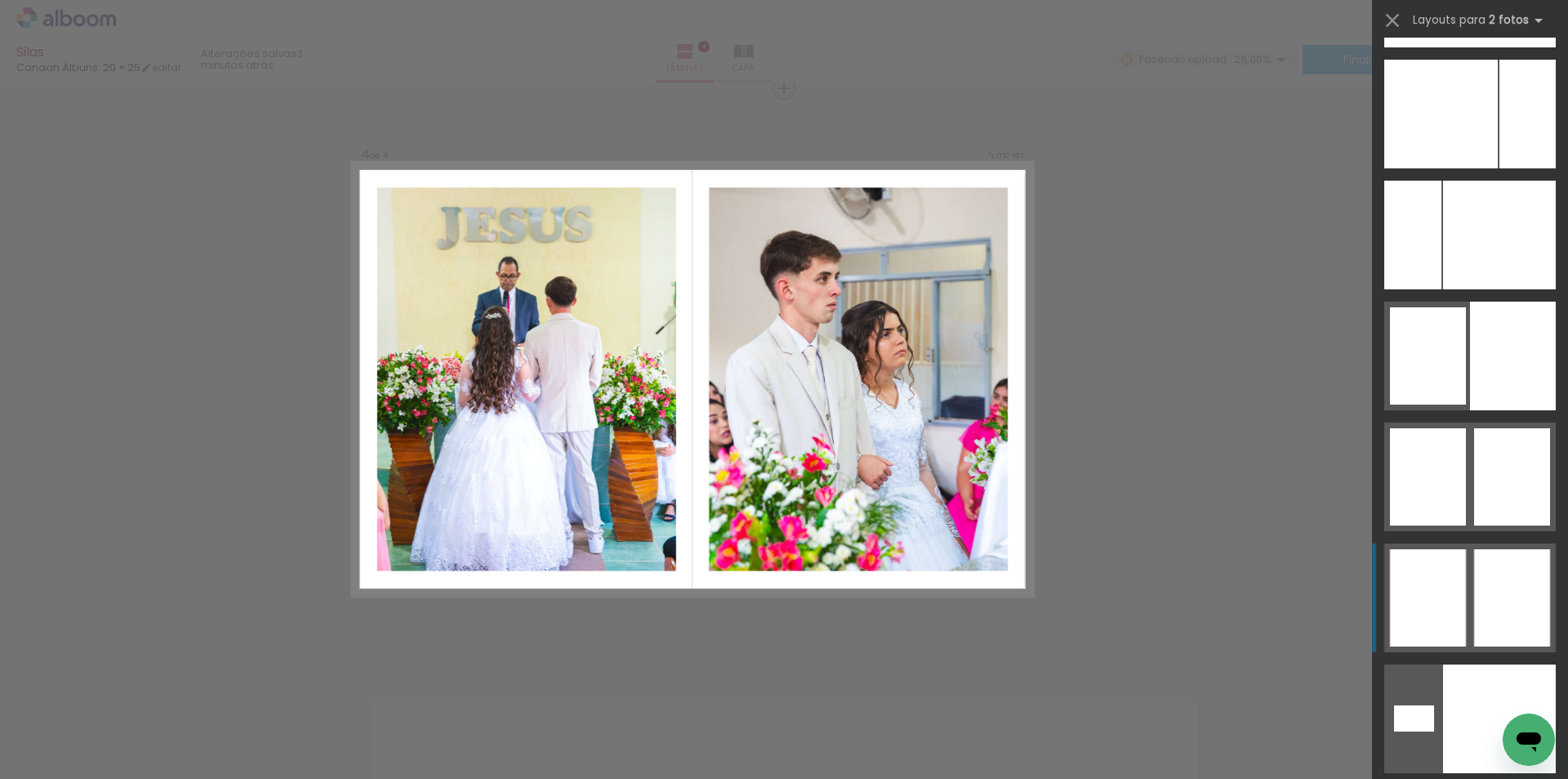
scroll to position [9275, 0]
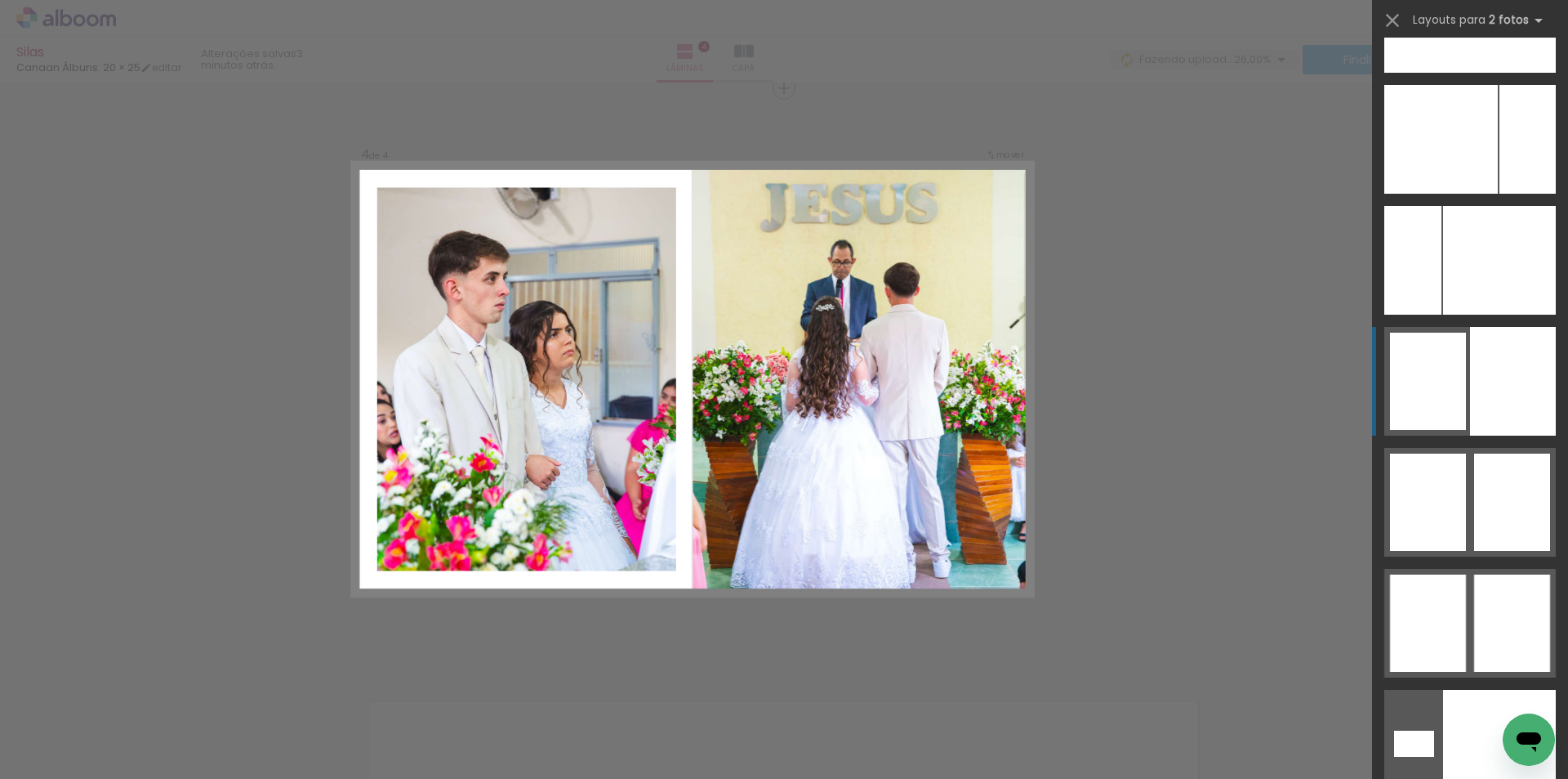
click at [1470, 394] on div at bounding box center [1512, 380] width 86 height 109
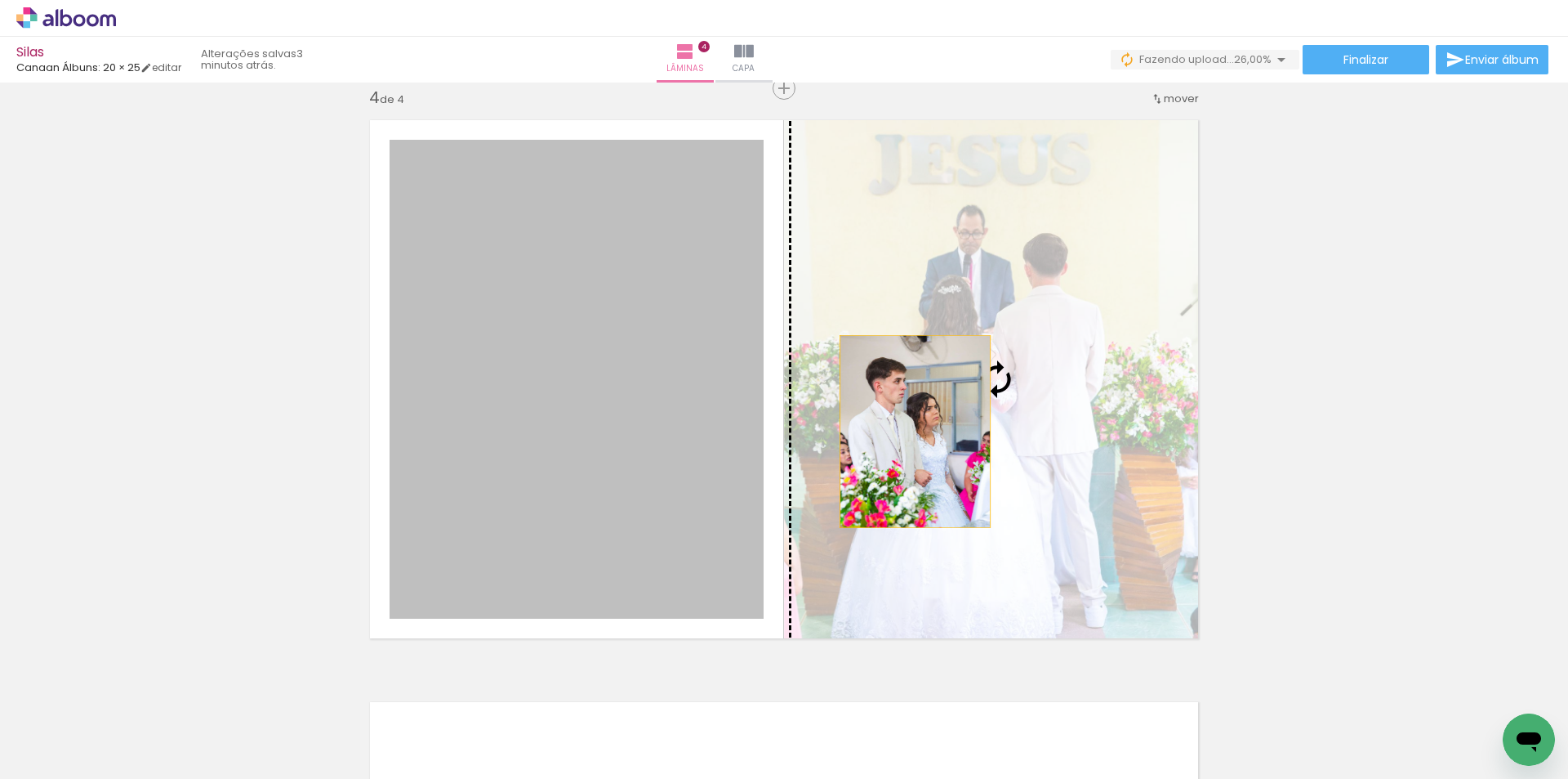
click at [0, 0] on slot at bounding box center [0, 0] width 0 height 0
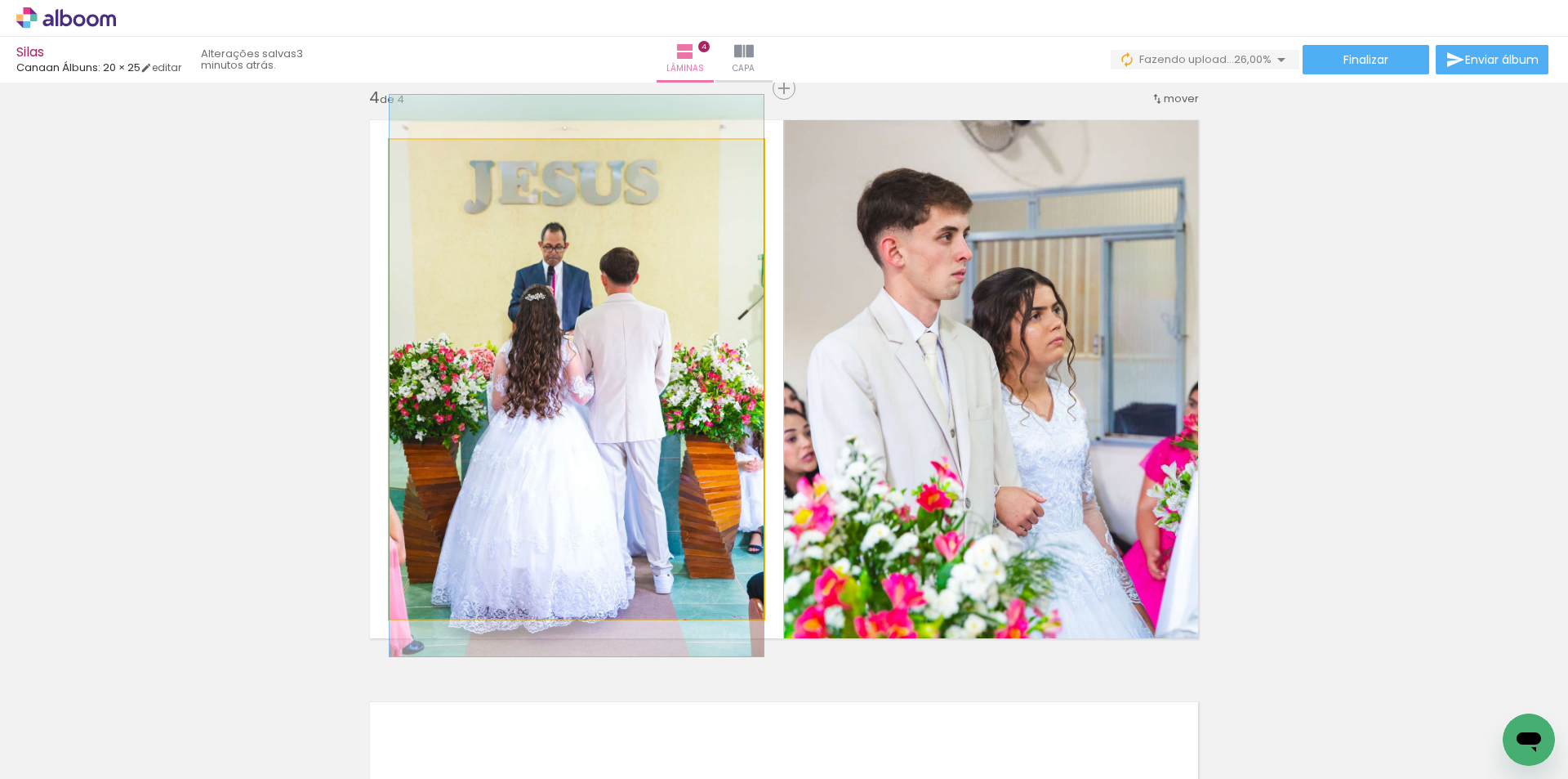
drag, startPoint x: 689, startPoint y: 416, endPoint x: 698, endPoint y: 413, distance: 9.5
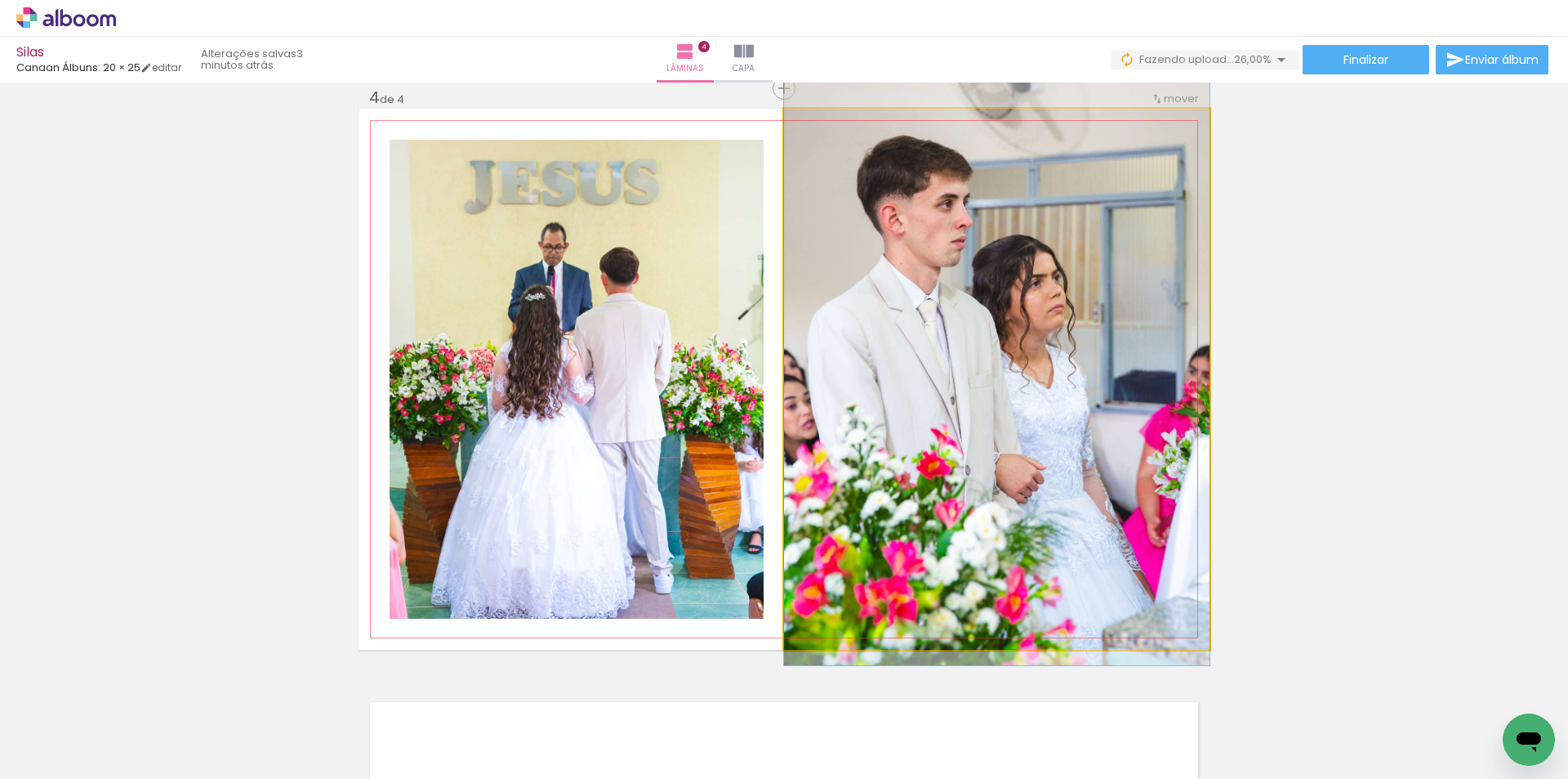
drag, startPoint x: 954, startPoint y: 402, endPoint x: 956, endPoint y: 373, distance: 29.1
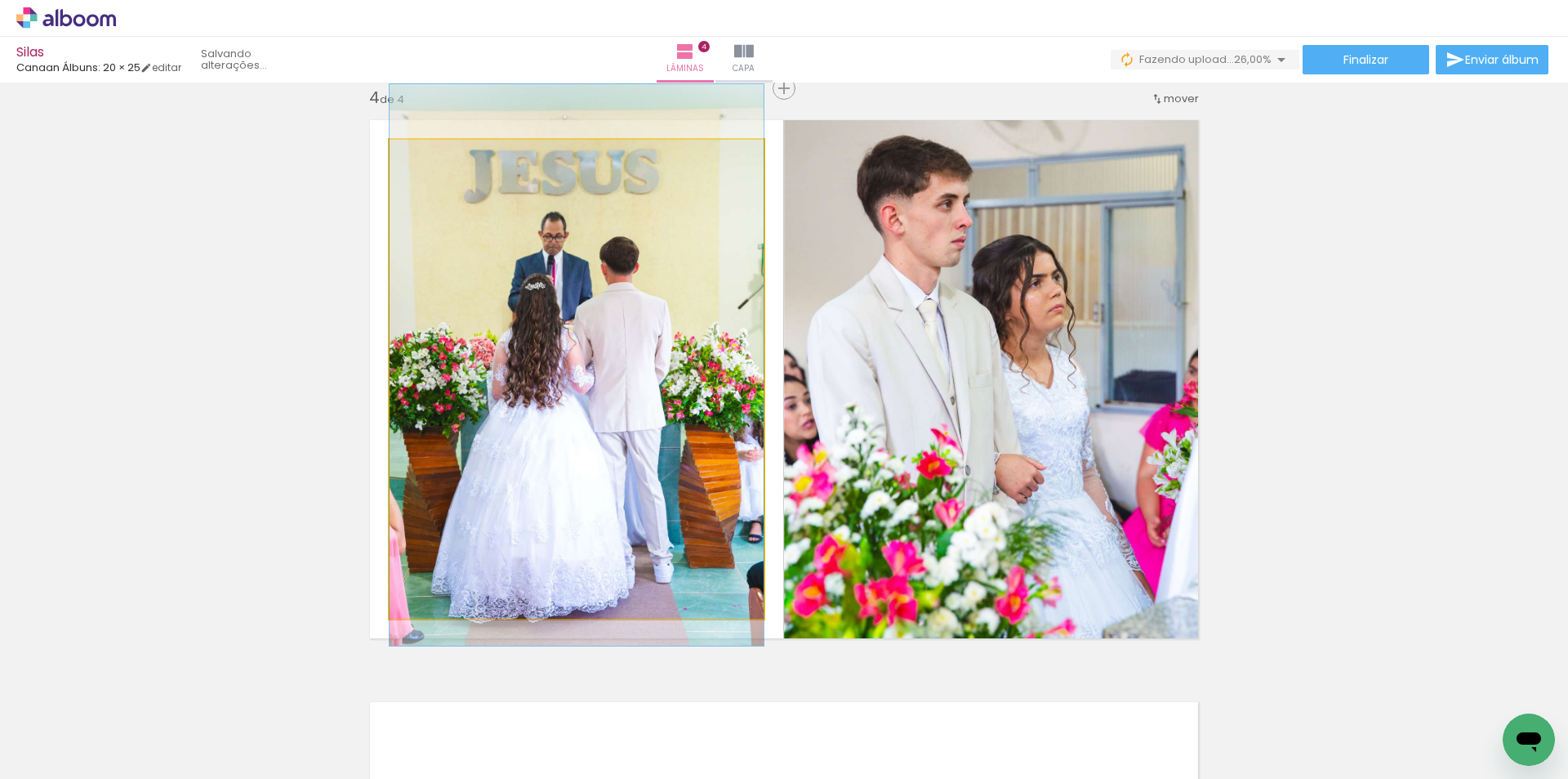
drag, startPoint x: 646, startPoint y: 428, endPoint x: 650, endPoint y: 417, distance: 11.7
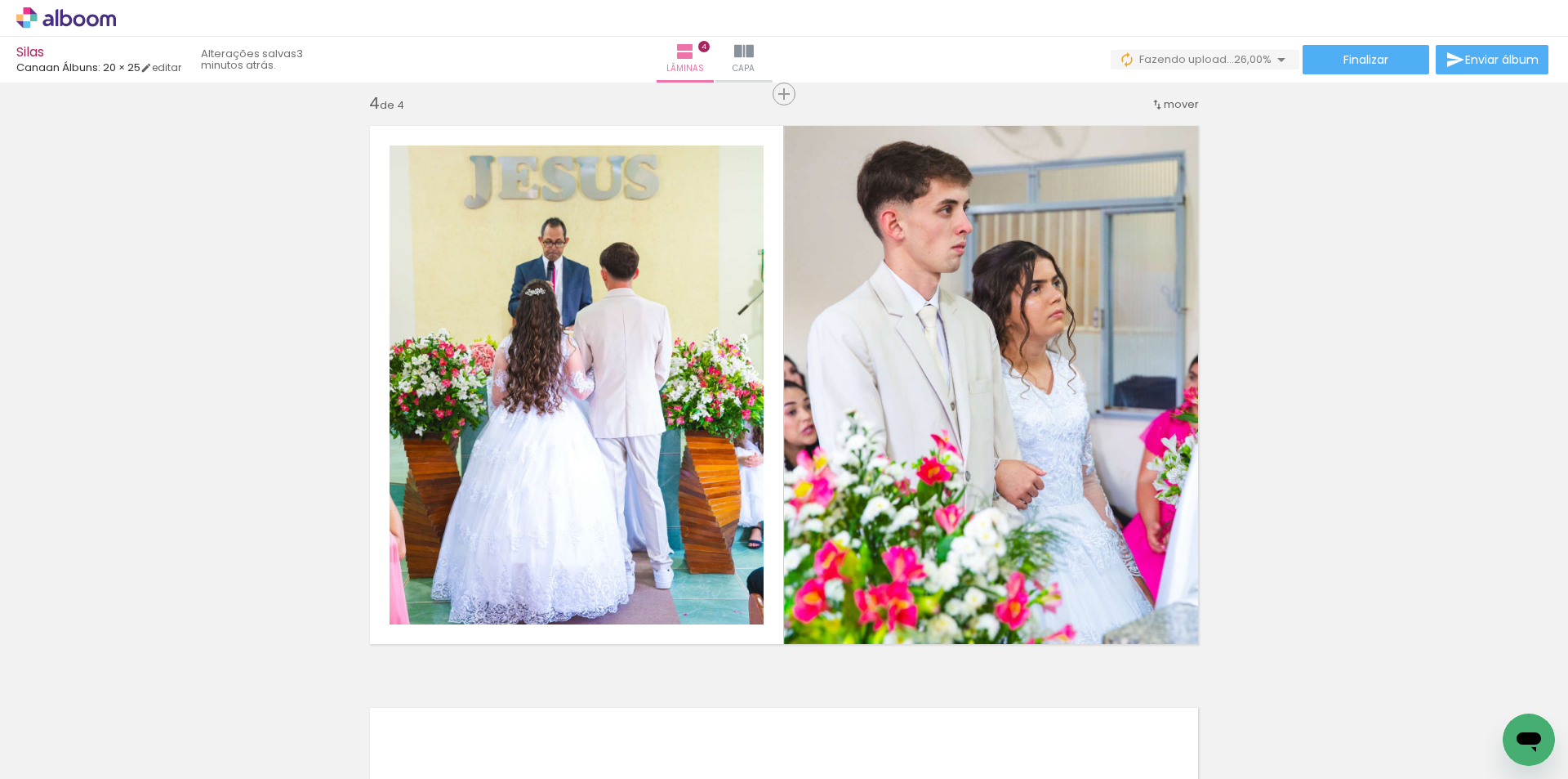
scroll to position [1766, 0]
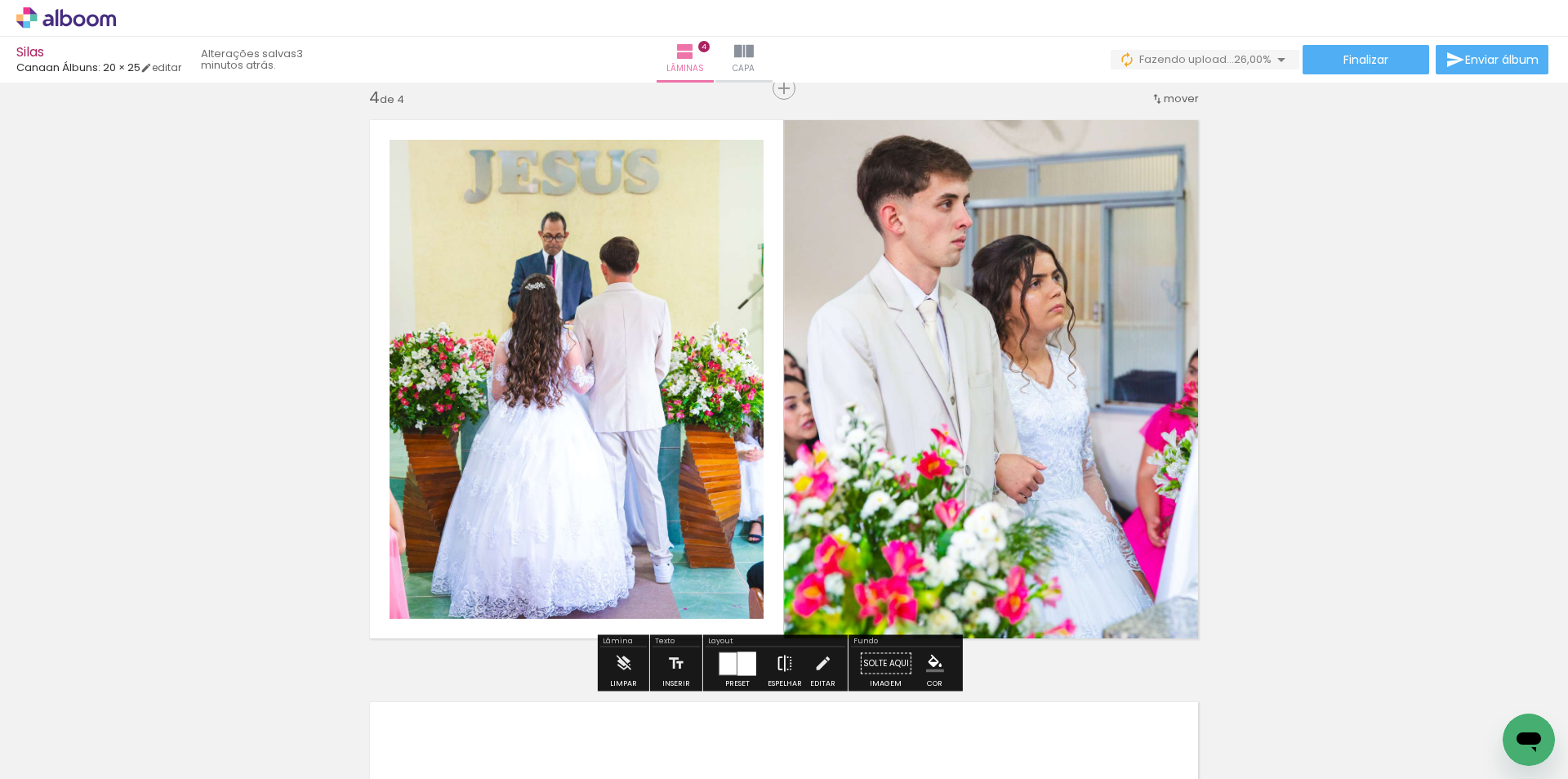
click at [787, 663] on iron-icon at bounding box center [785, 663] width 18 height 33
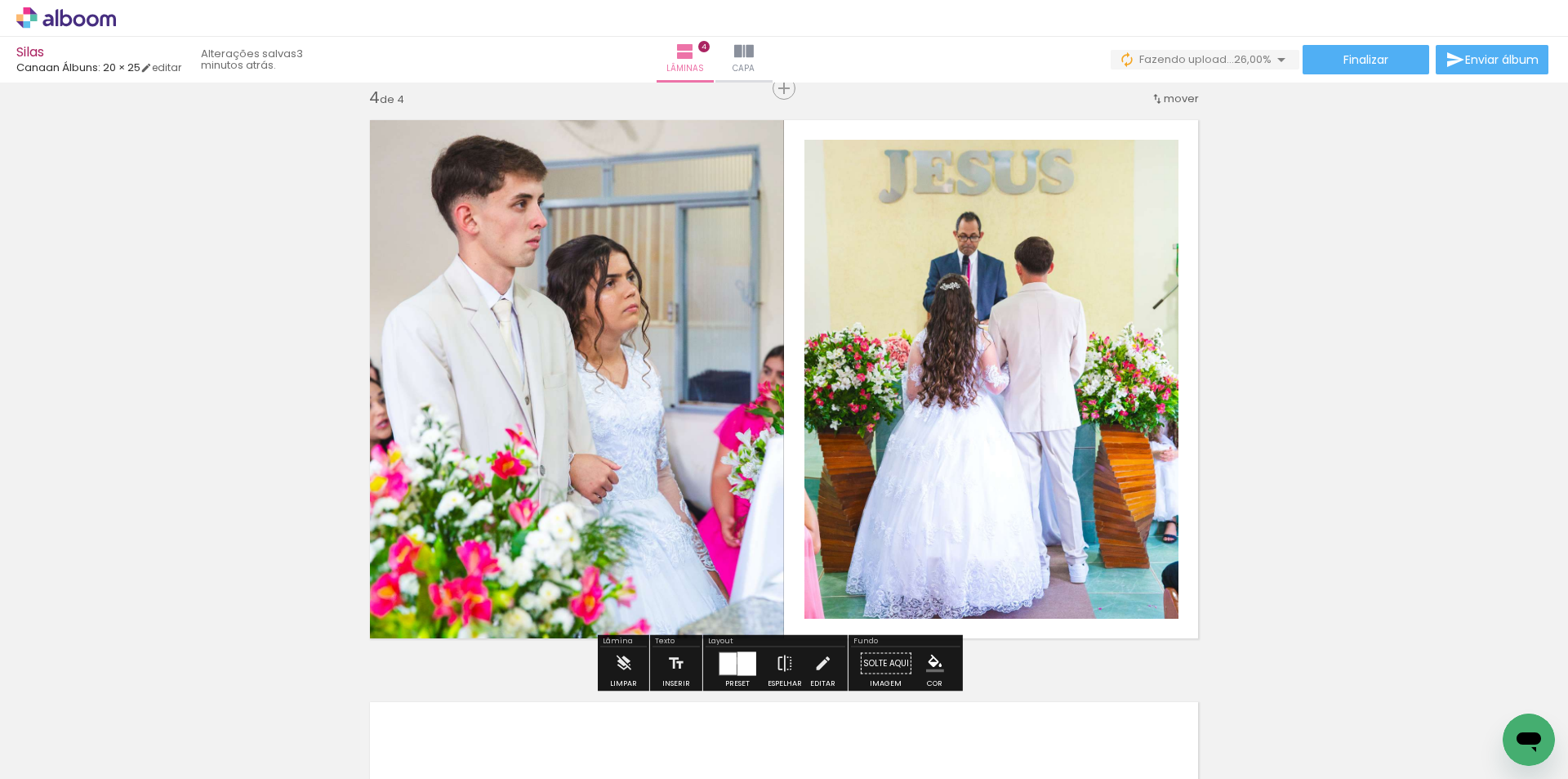
click at [733, 660] on div at bounding box center [728, 663] width 17 height 22
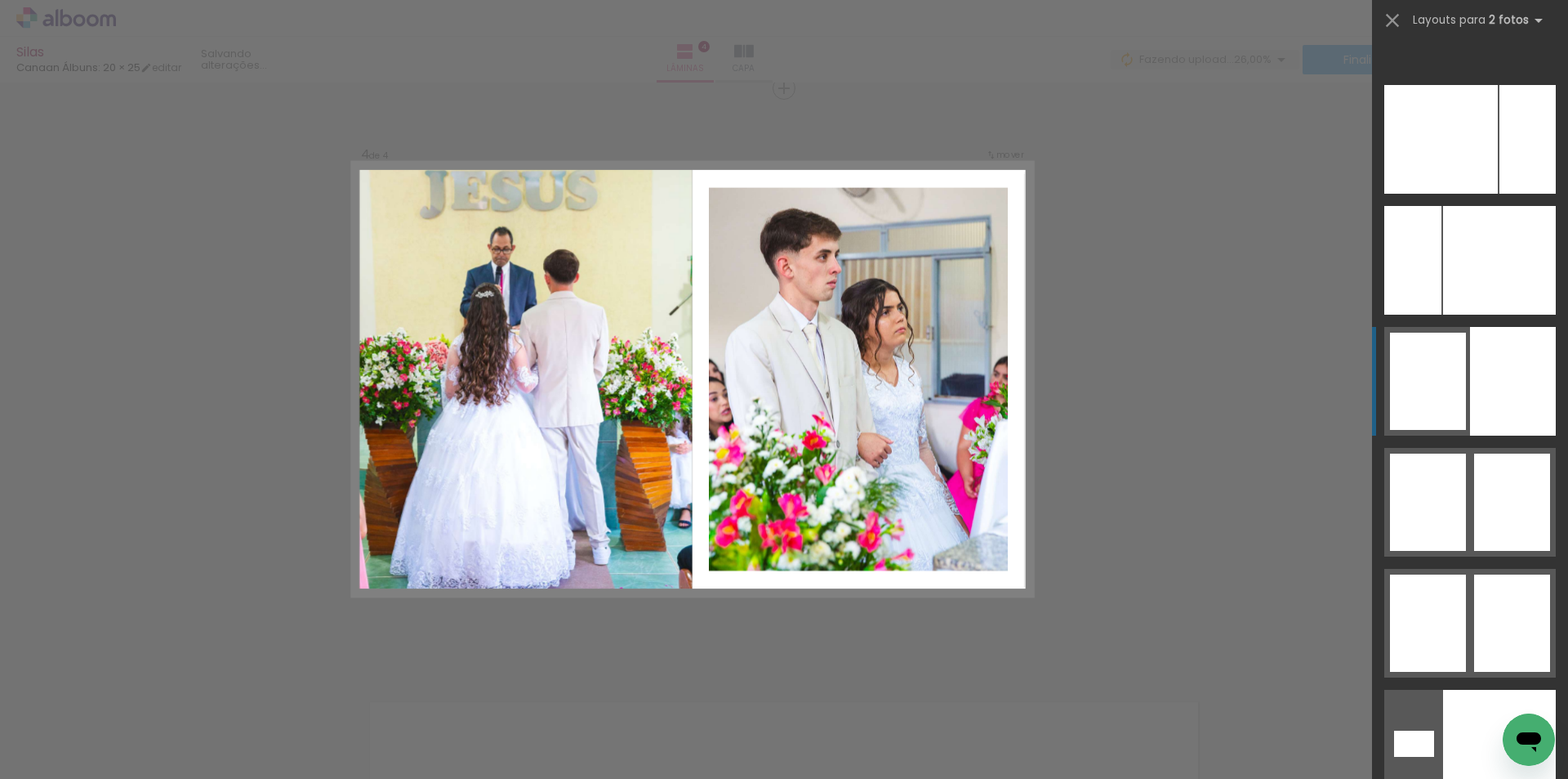
scroll to position [9552, 0]
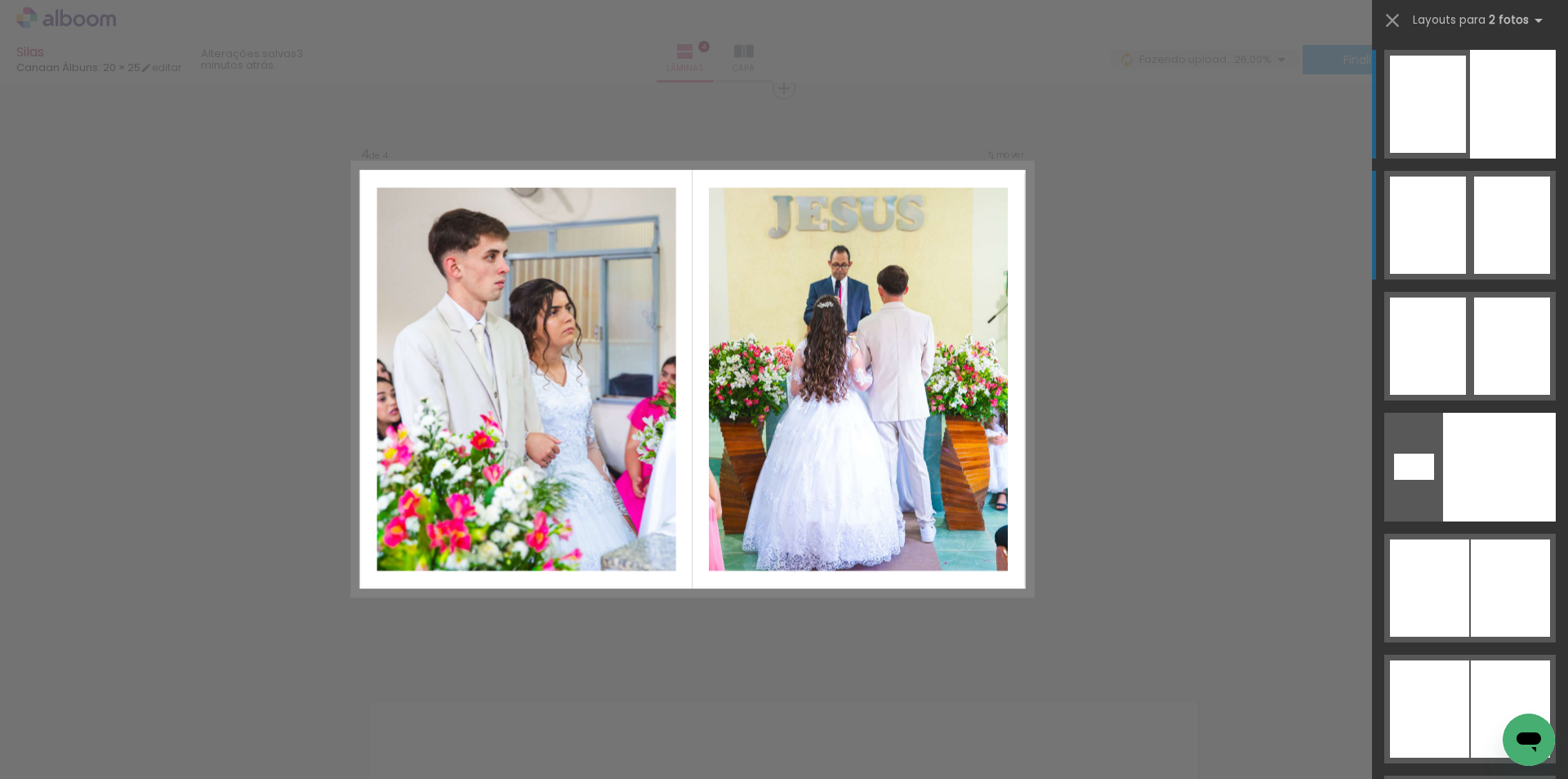
click at [1493, 241] on div at bounding box center [1512, 225] width 76 height 97
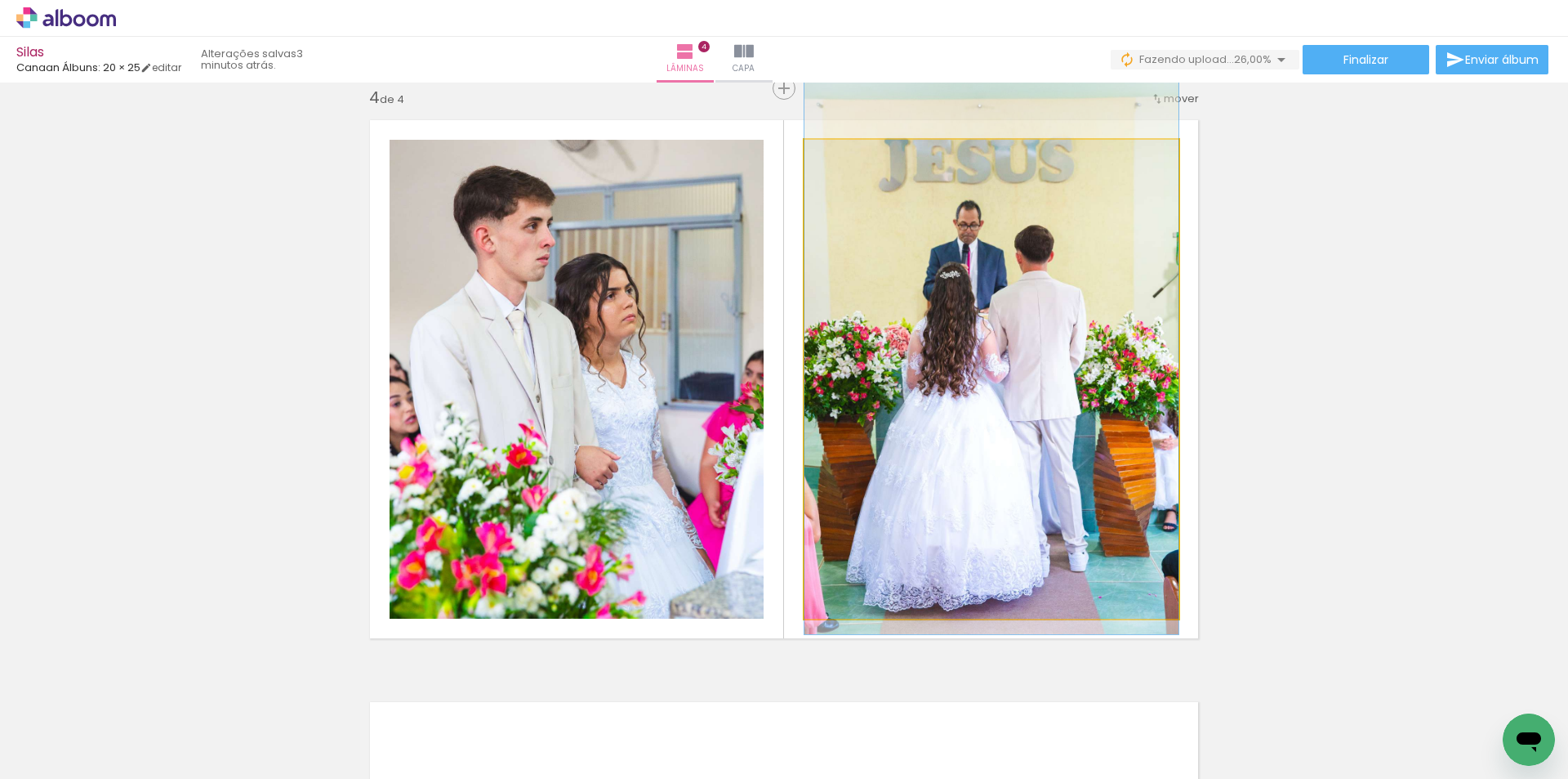
drag, startPoint x: 920, startPoint y: 500, endPoint x: 921, endPoint y: 489, distance: 11.0
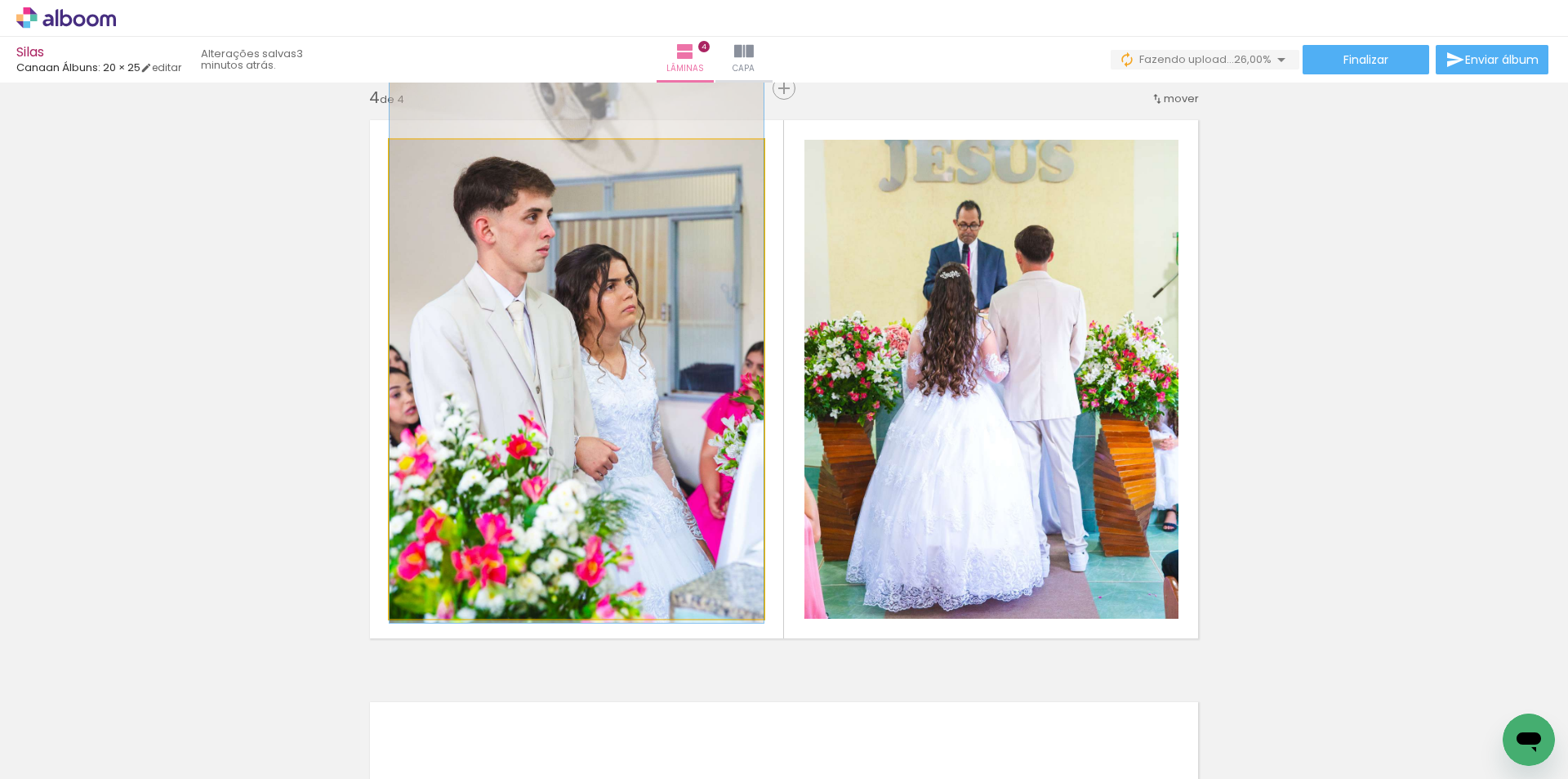
drag, startPoint x: 617, startPoint y: 518, endPoint x: 620, endPoint y: 510, distance: 8.5
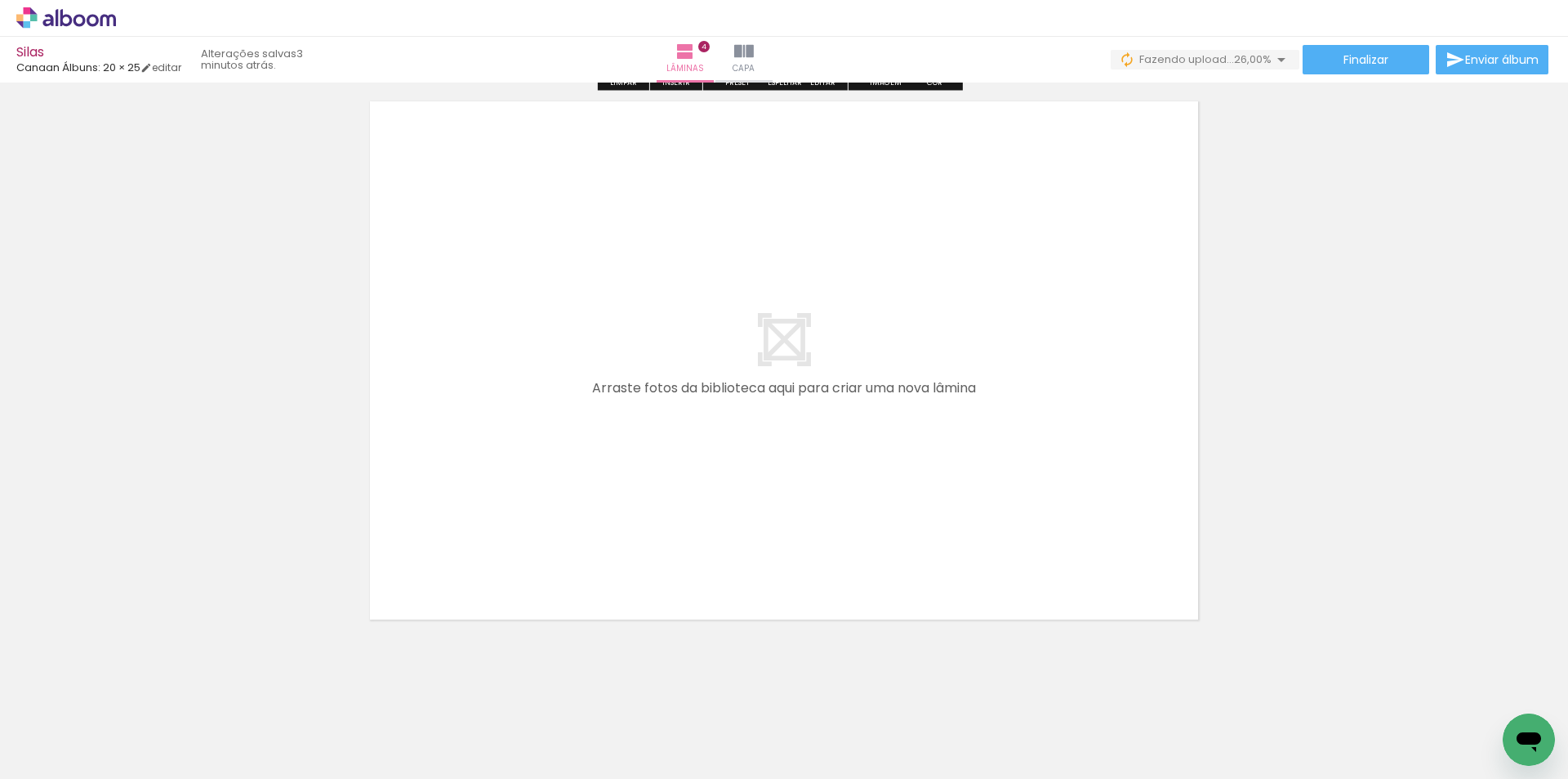
scroll to position [2391, 0]
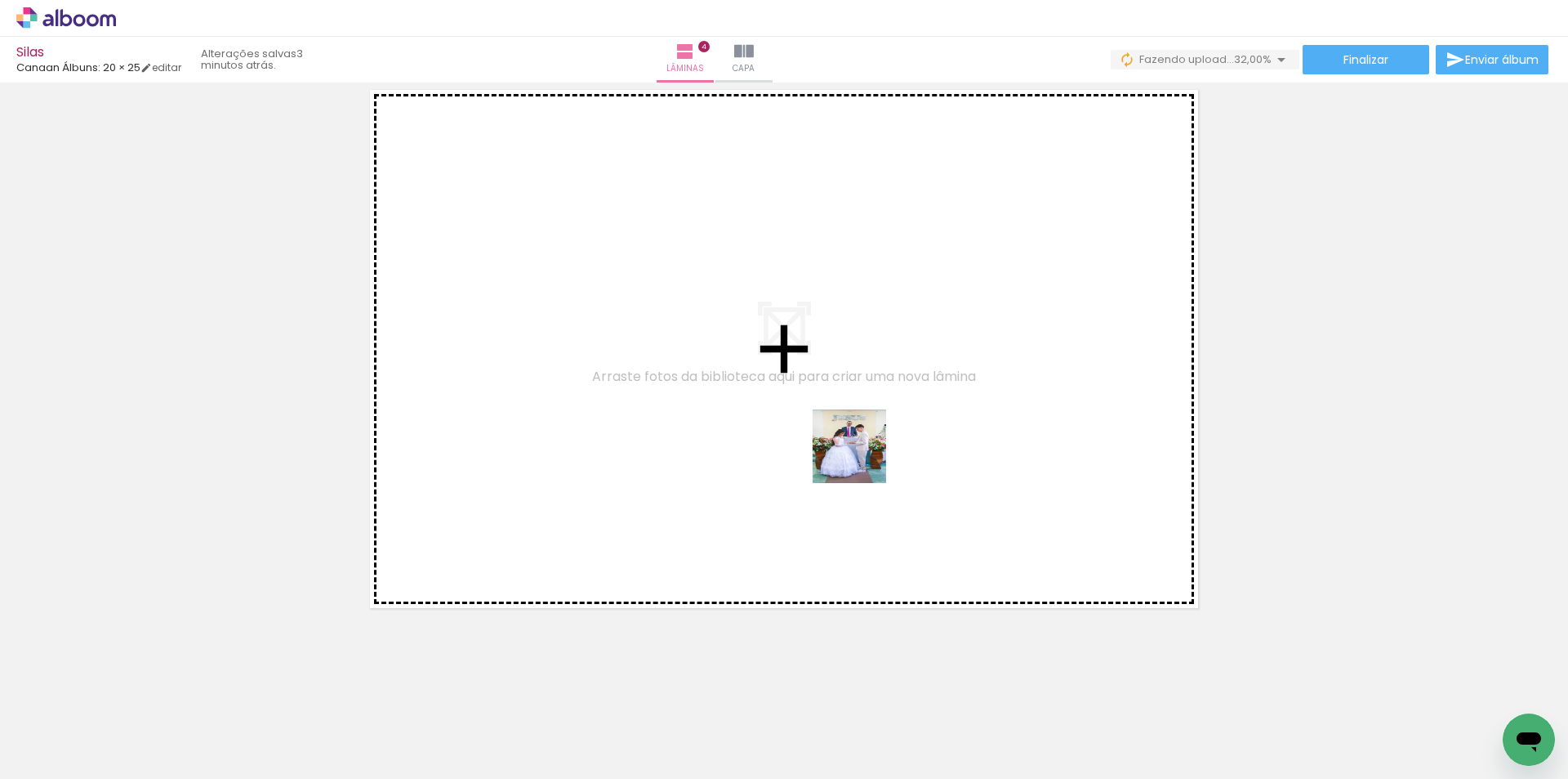
drag, startPoint x: 898, startPoint y: 714, endPoint x: 914, endPoint y: 543, distance: 171.7
click at [861, 453] on quentale-workspace at bounding box center [784, 389] width 1568 height 779
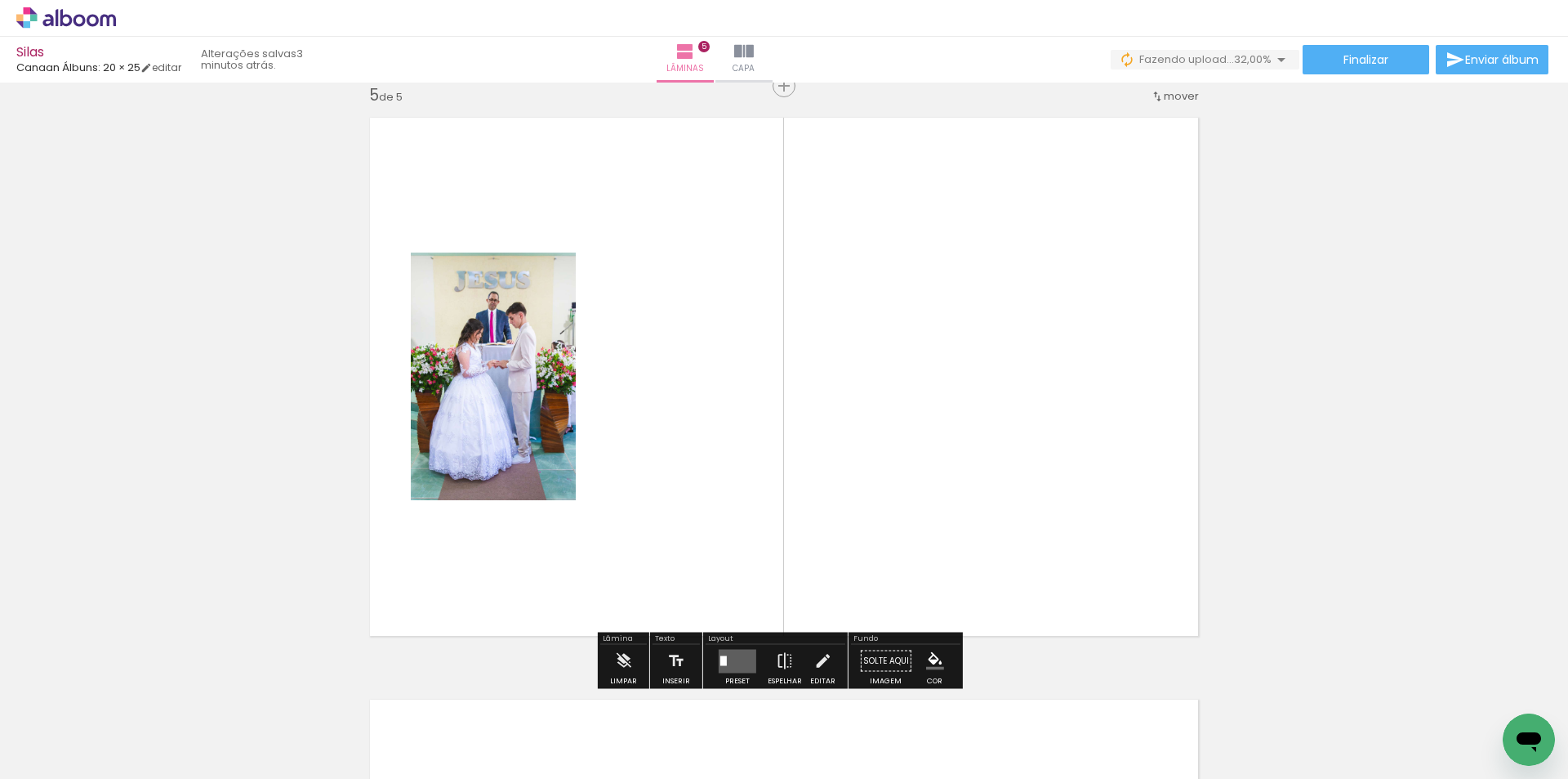
scroll to position [2348, 0]
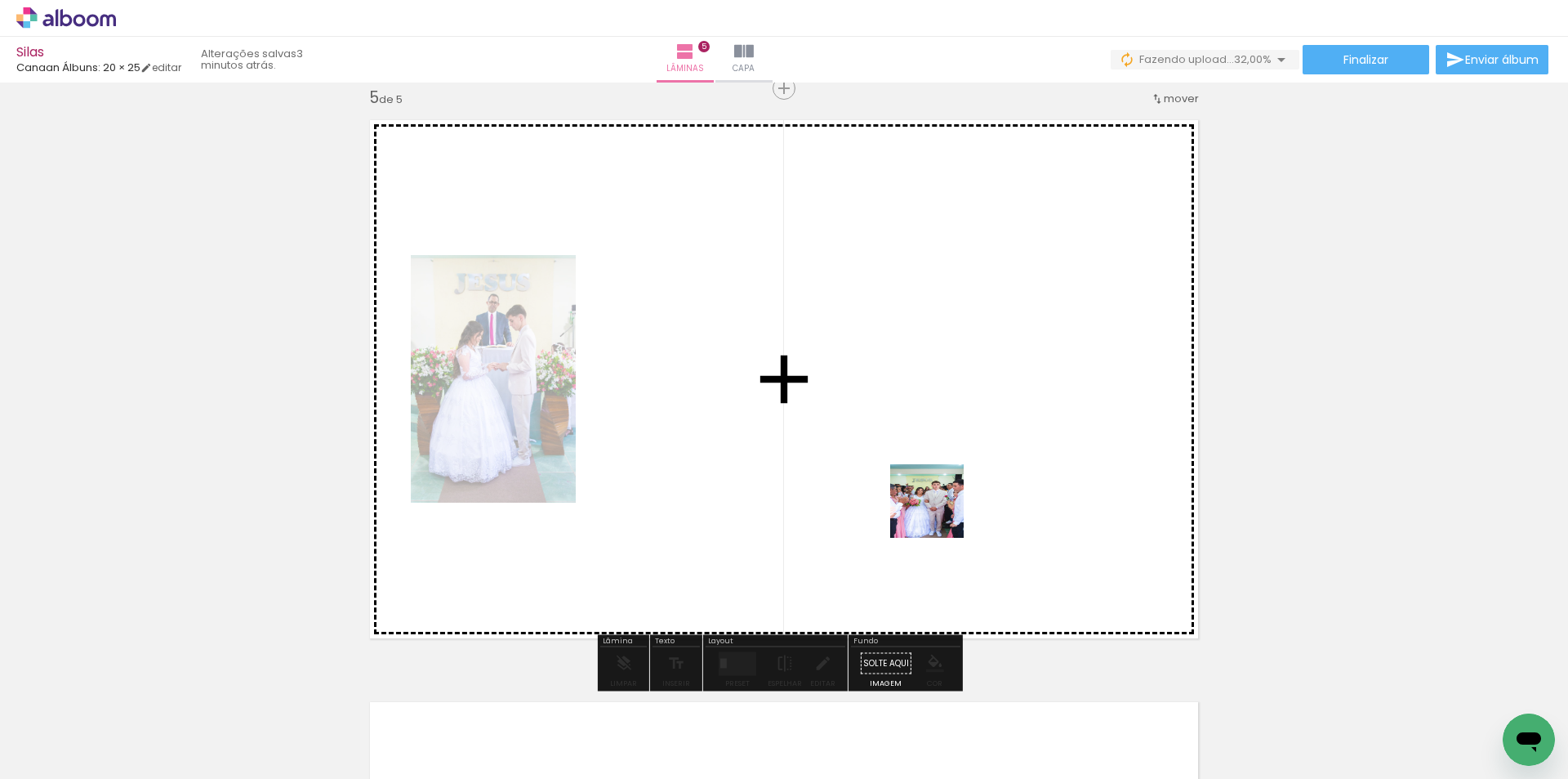
drag, startPoint x: 939, startPoint y: 513, endPoint x: 931, endPoint y: 486, distance: 28.2
click at [931, 469] on quentale-workspace at bounding box center [784, 389] width 1568 height 779
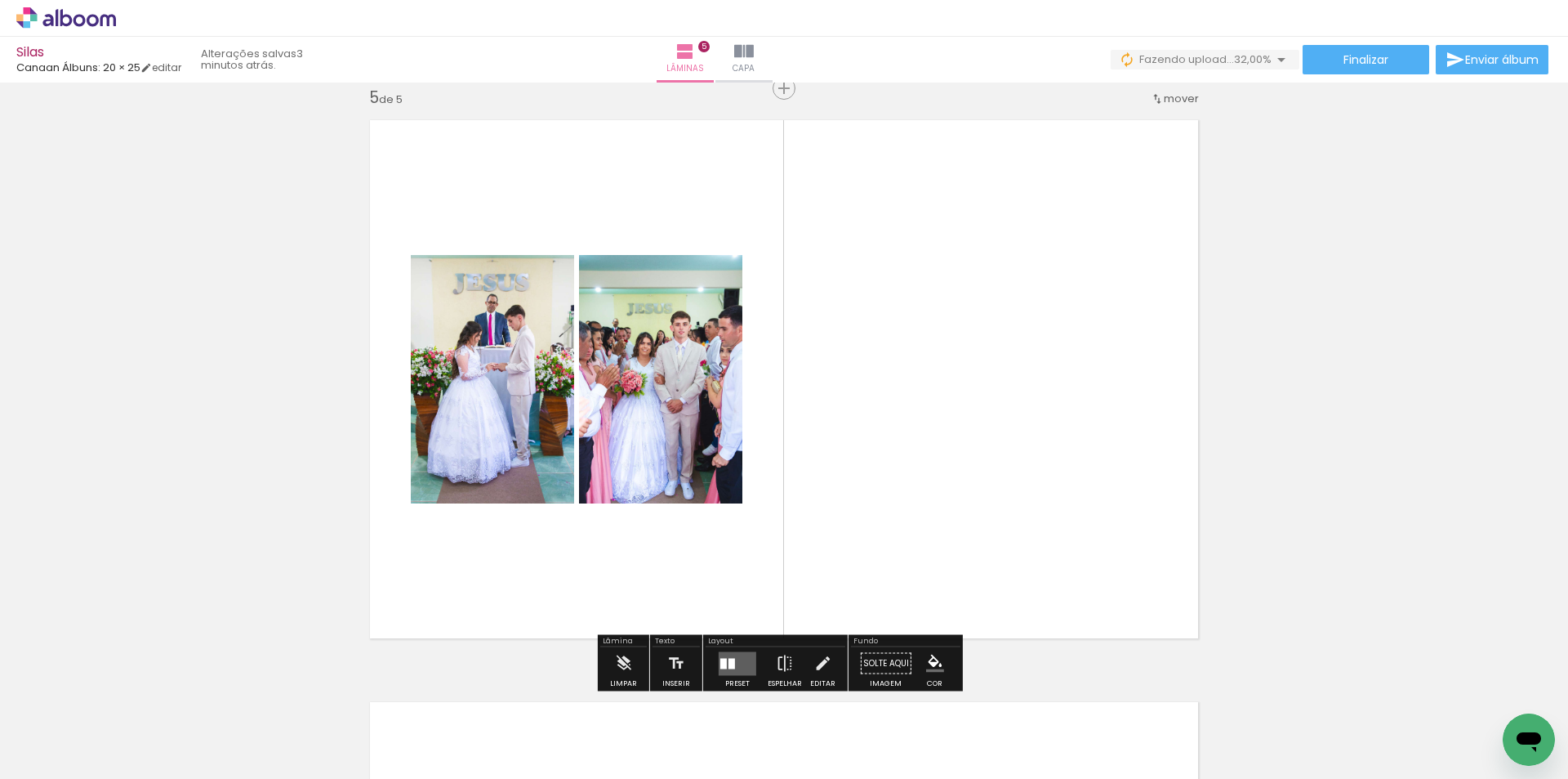
click at [737, 660] on quentale-layouter at bounding box center [737, 663] width 38 height 24
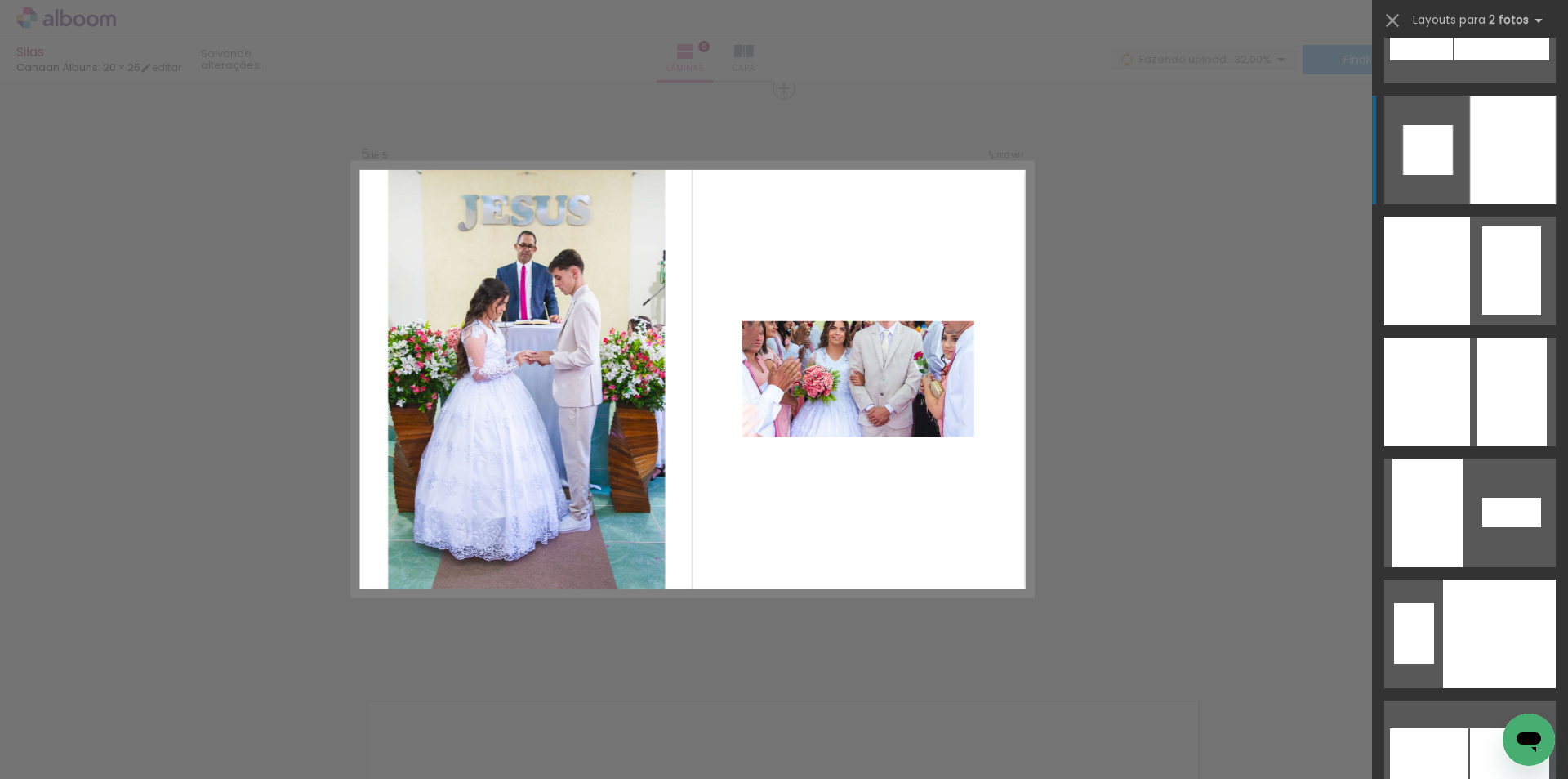
scroll to position [5108, 0]
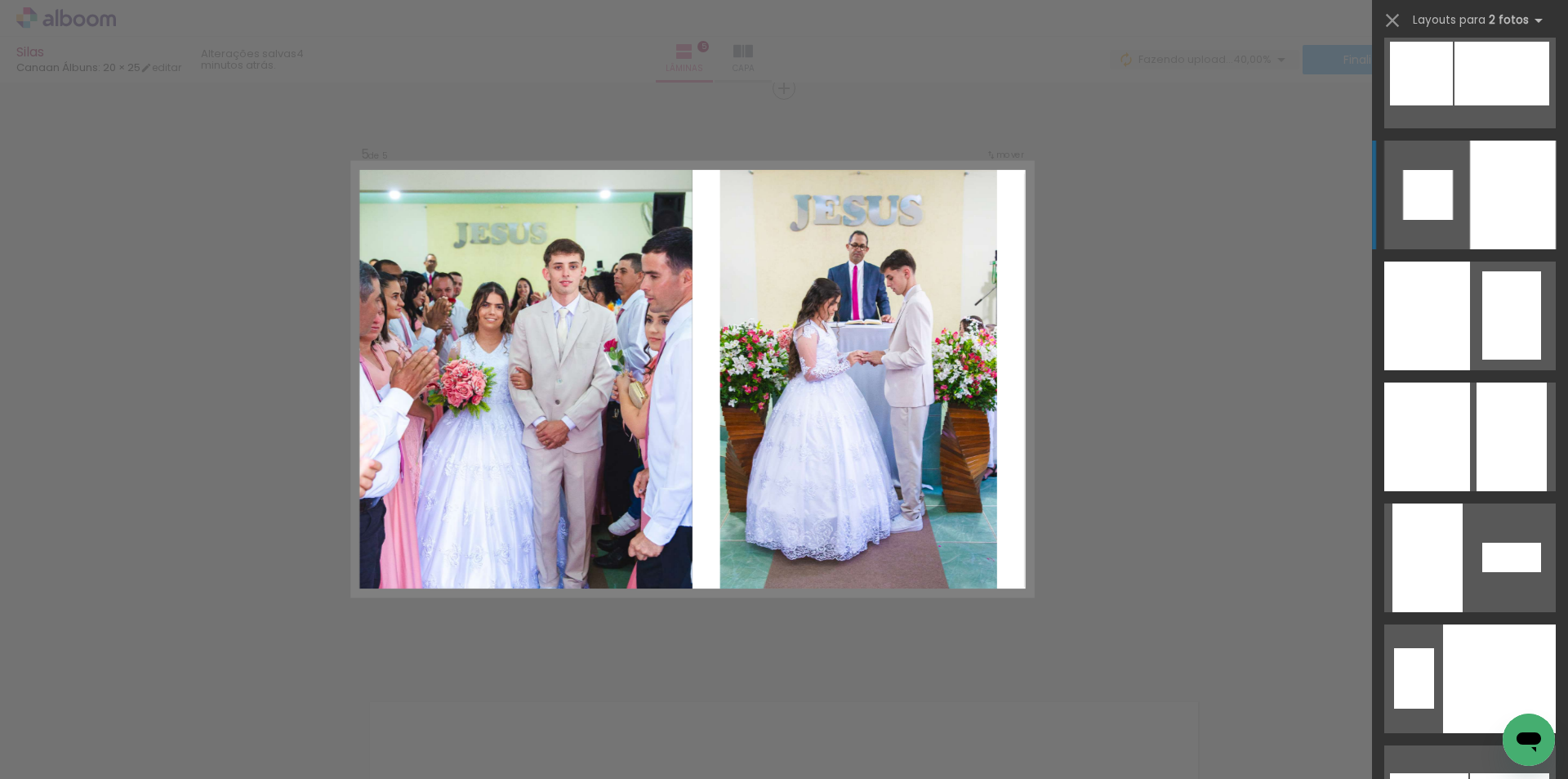
click at [1490, 425] on div at bounding box center [1512, 436] width 71 height 109
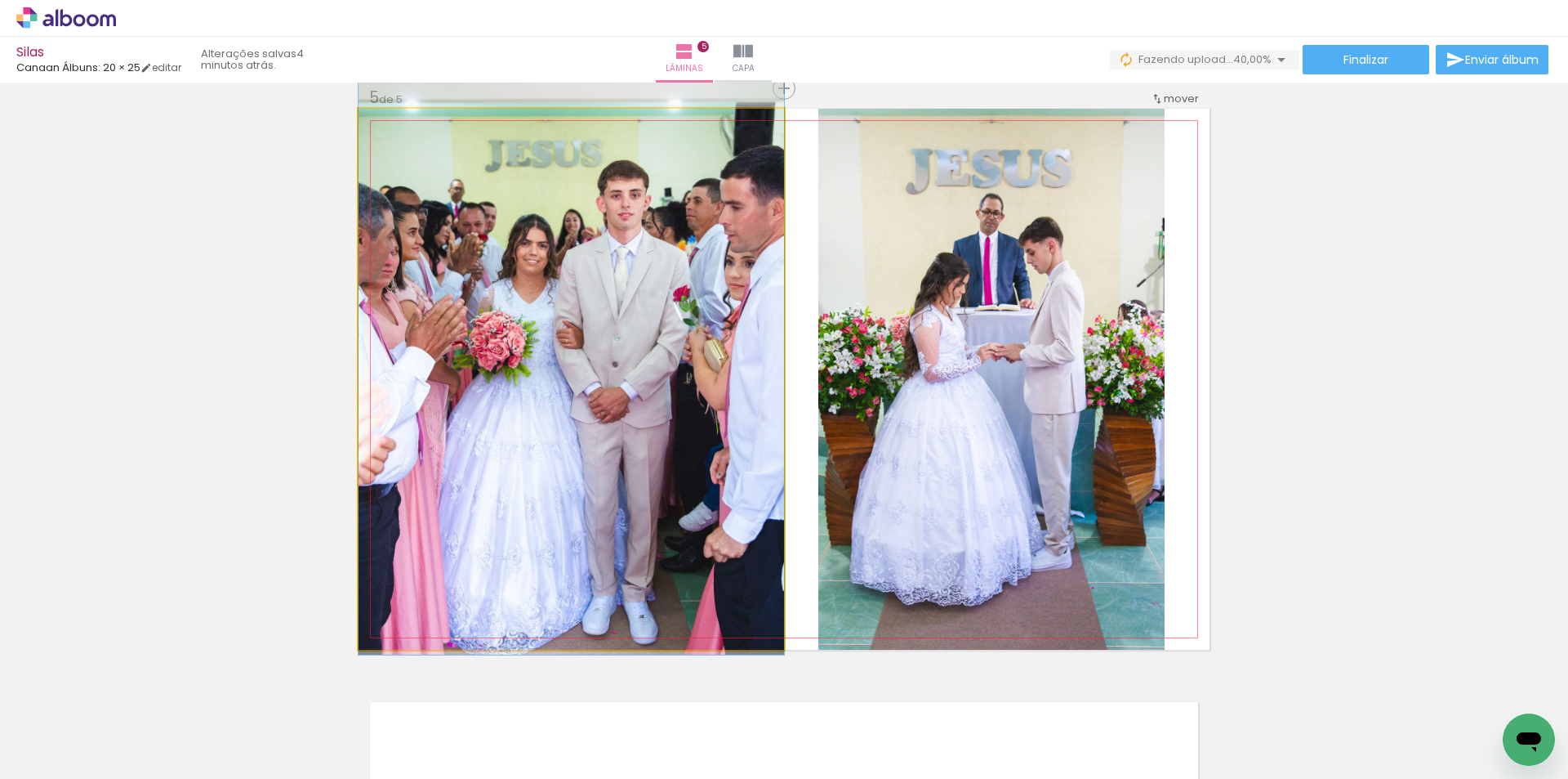
drag, startPoint x: 704, startPoint y: 416, endPoint x: 706, endPoint y: 376, distance: 40.0
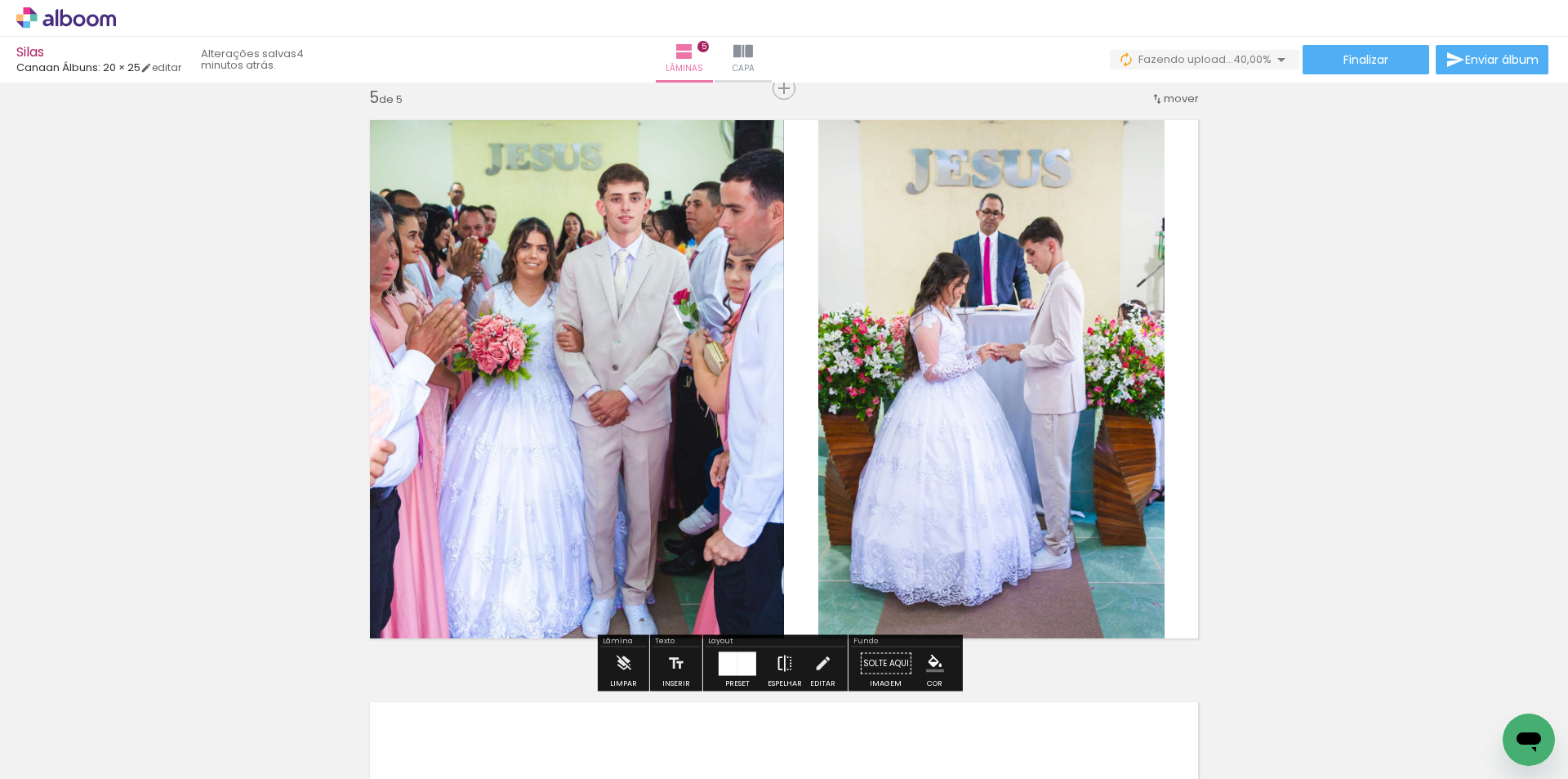
click at [776, 661] on iron-icon at bounding box center [785, 663] width 18 height 33
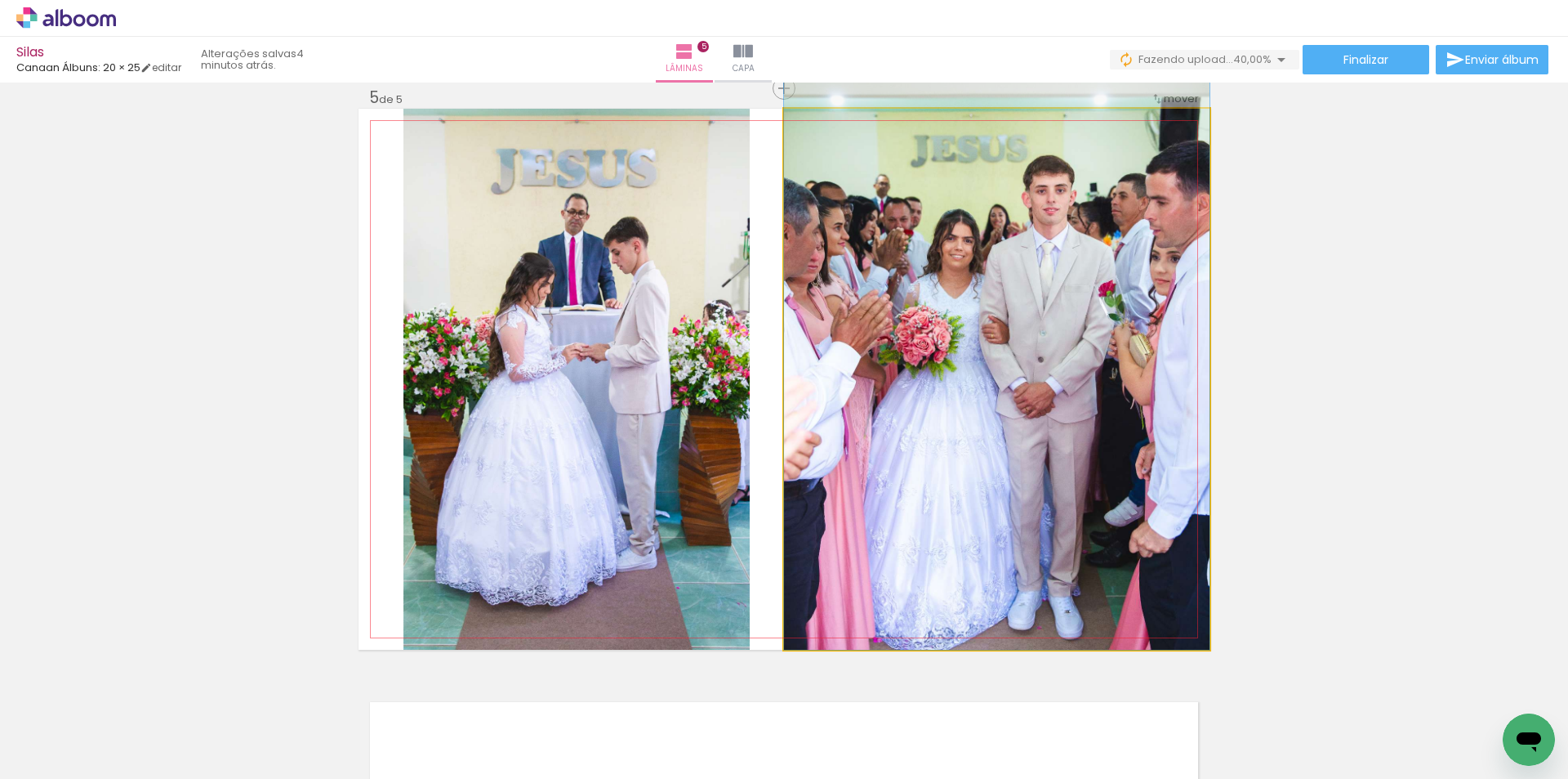
drag, startPoint x: 909, startPoint y: 447, endPoint x: 909, endPoint y: 435, distance: 12.0
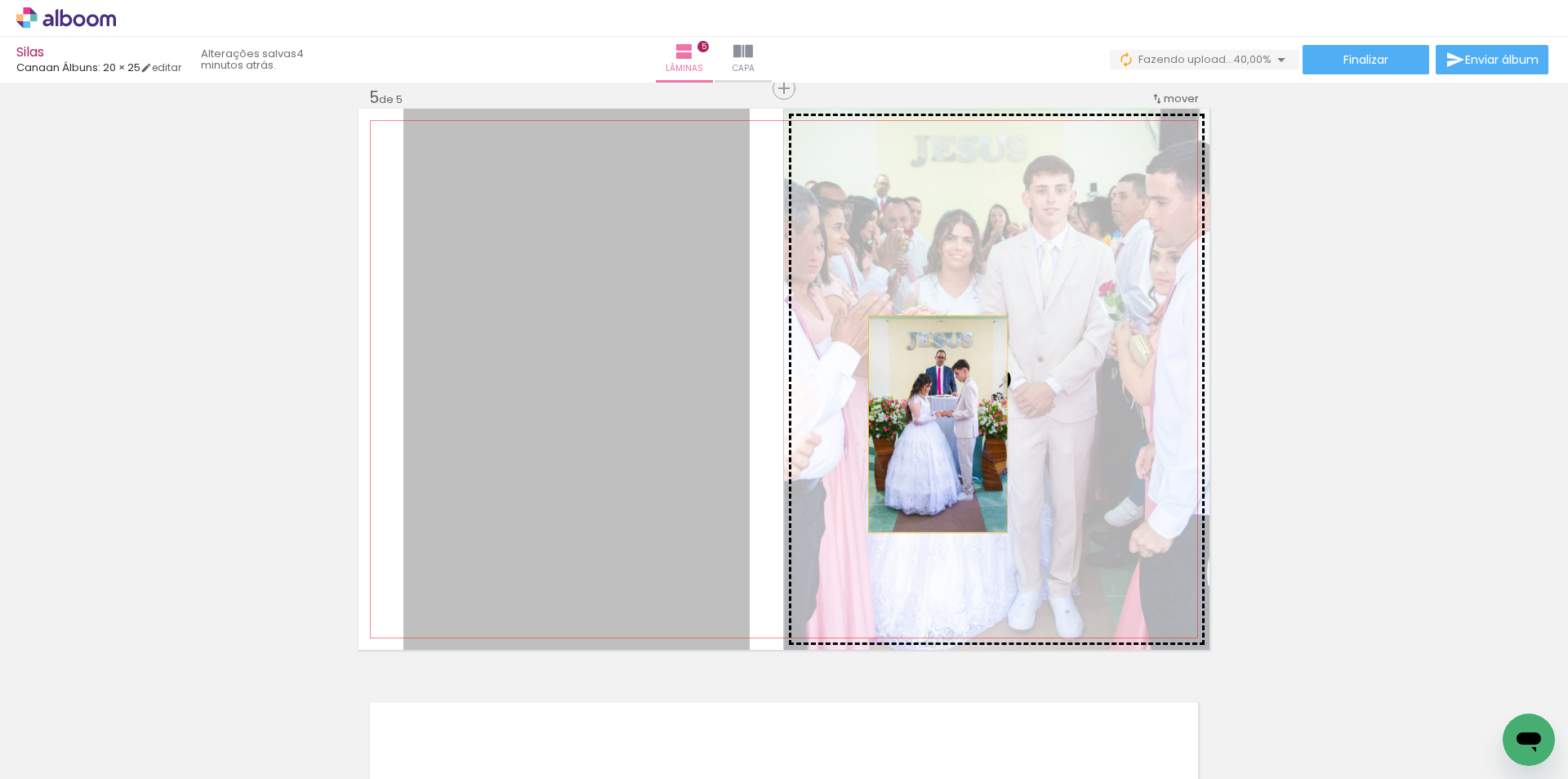
drag, startPoint x: 667, startPoint y: 437, endPoint x: 932, endPoint y: 424, distance: 265.3
click at [0, 0] on slot at bounding box center [0, 0] width 0 height 0
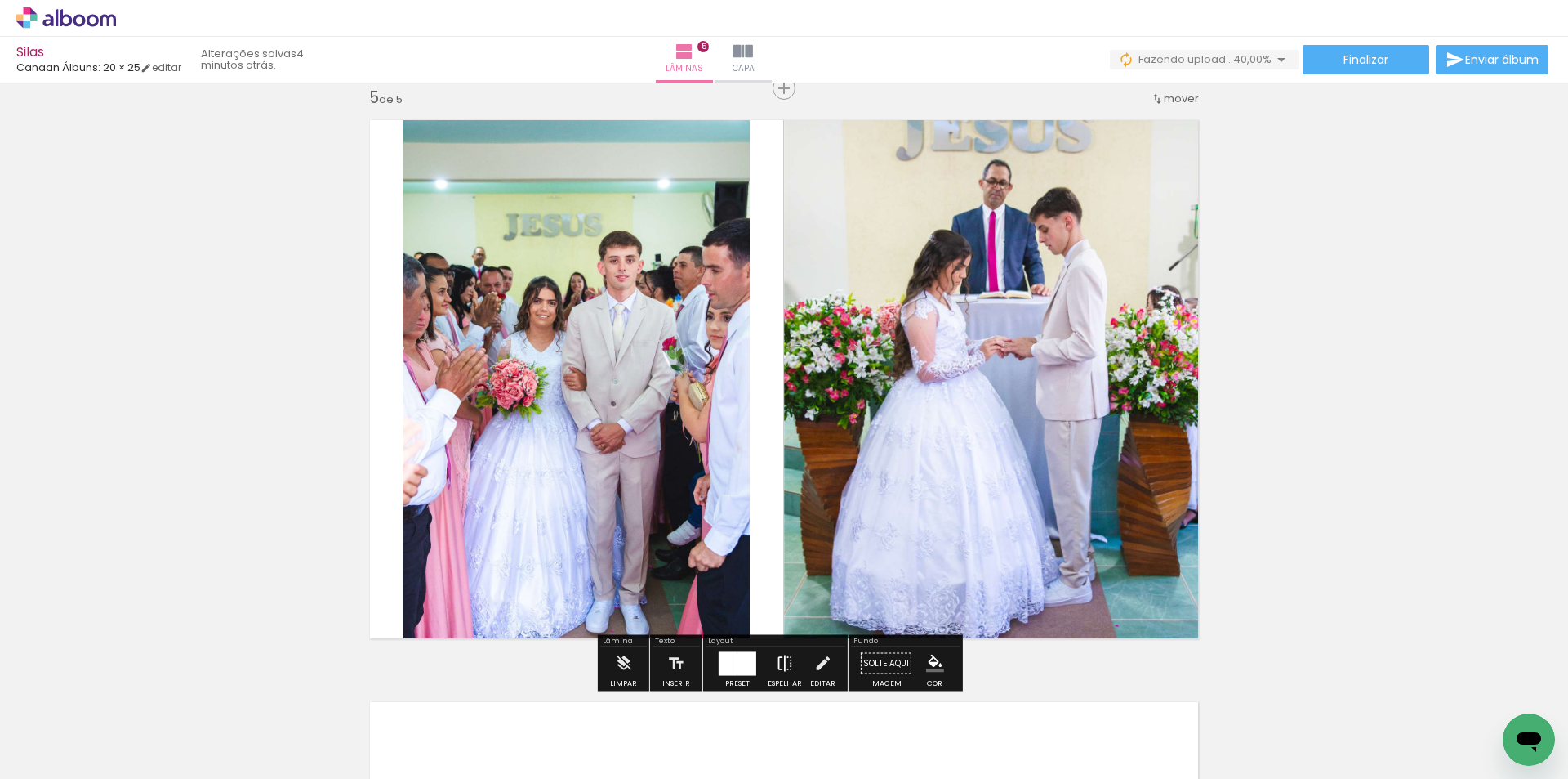
click at [780, 663] on iron-icon at bounding box center [785, 663] width 18 height 33
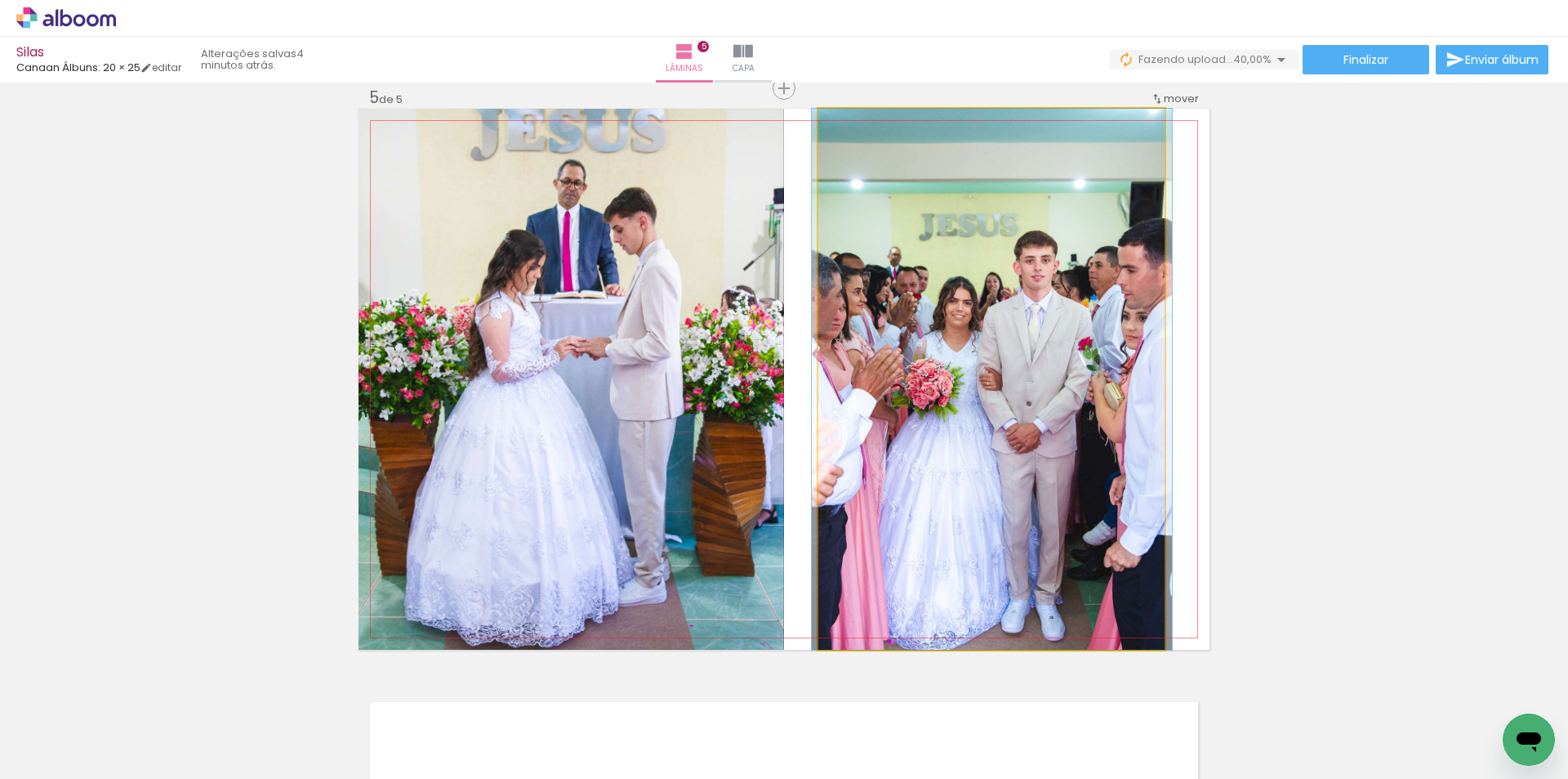
drag, startPoint x: 967, startPoint y: 519, endPoint x: 968, endPoint y: 453, distance: 66.0
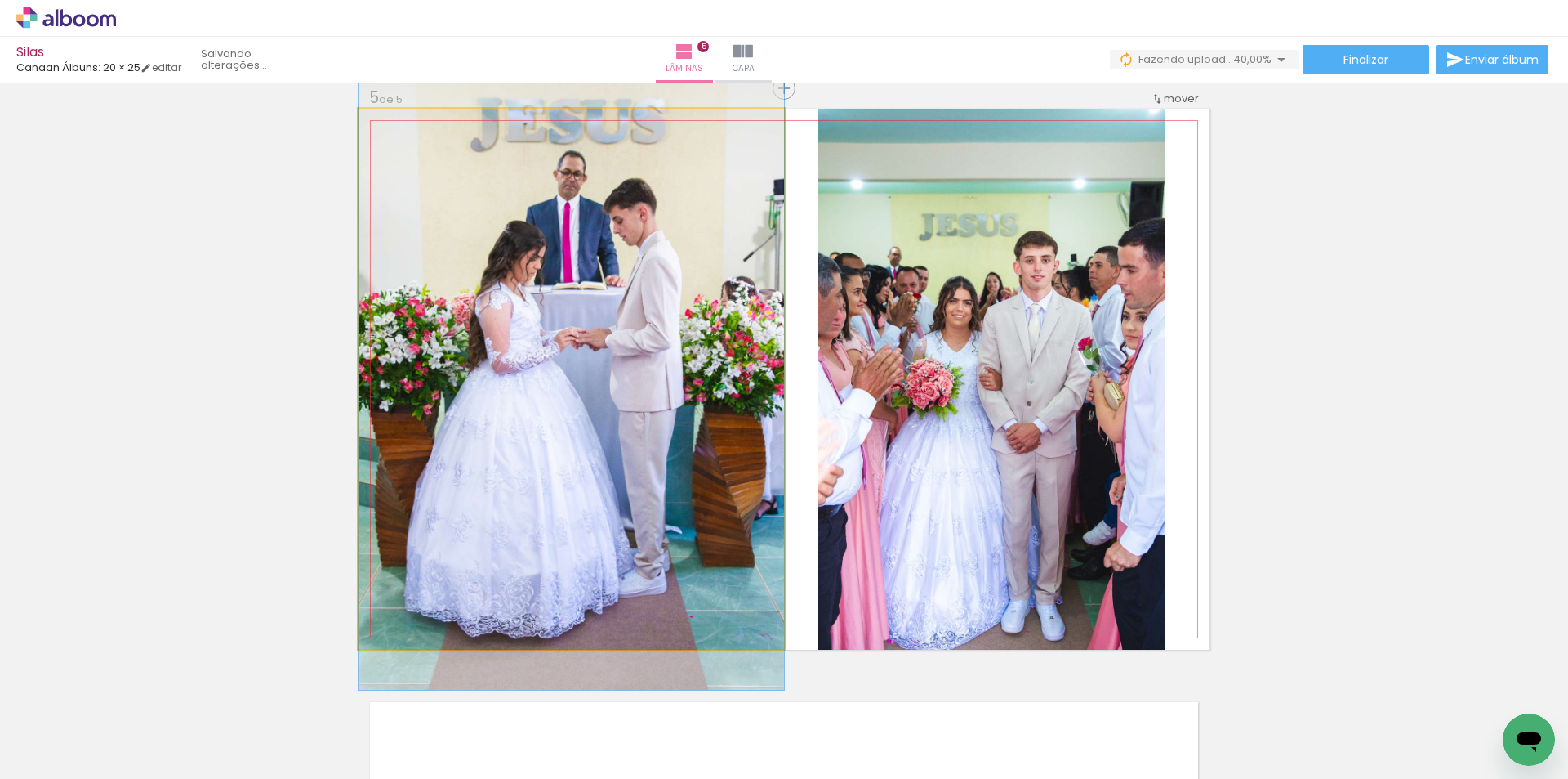
click at [653, 459] on quentale-photo at bounding box center [571, 378] width 425 height 541
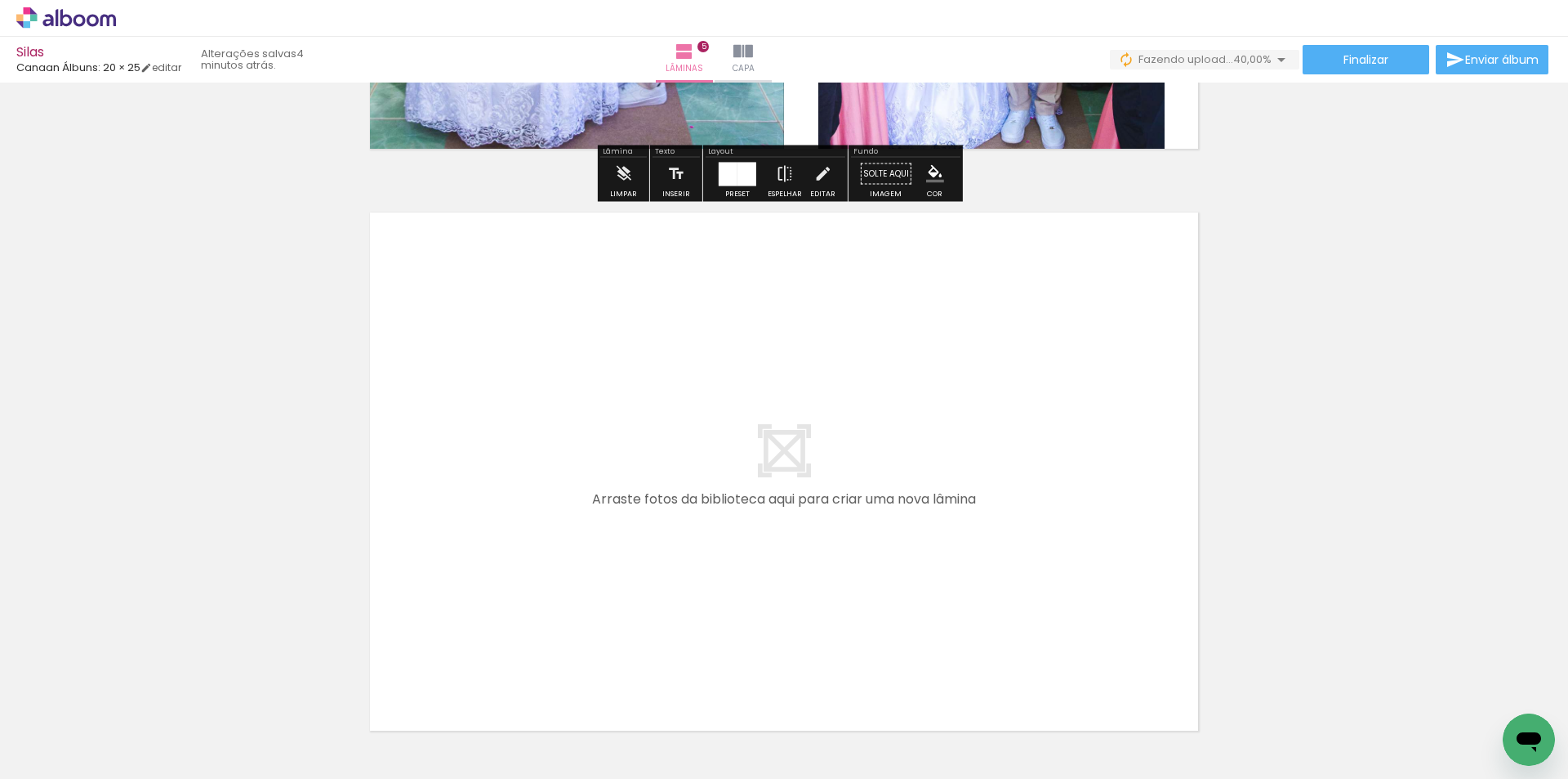
scroll to position [2838, 0]
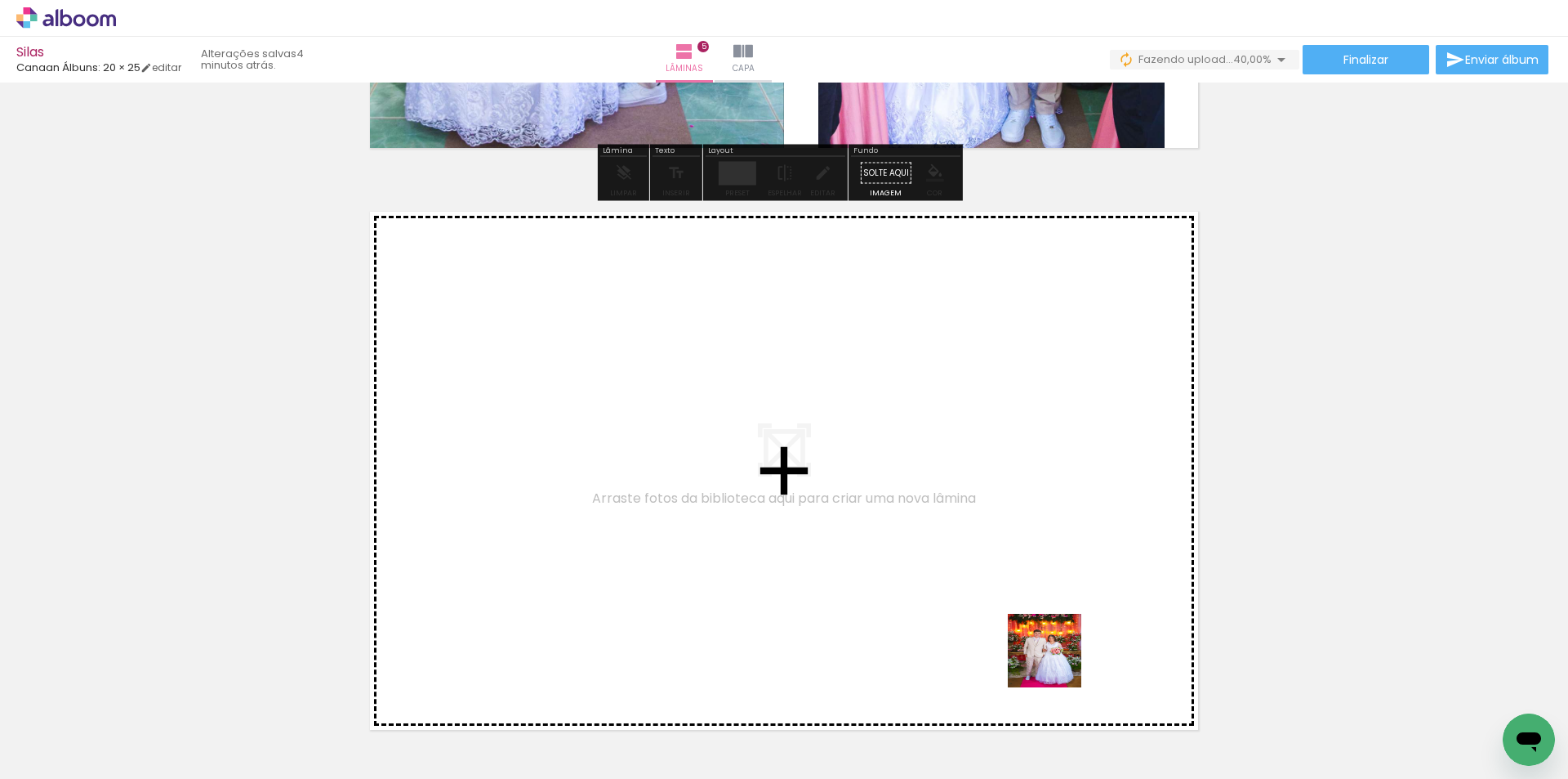
drag, startPoint x: 1079, startPoint y: 693, endPoint x: 1156, endPoint y: 677, distance: 78.6
click at [978, 540] on quentale-workspace at bounding box center [784, 389] width 1568 height 779
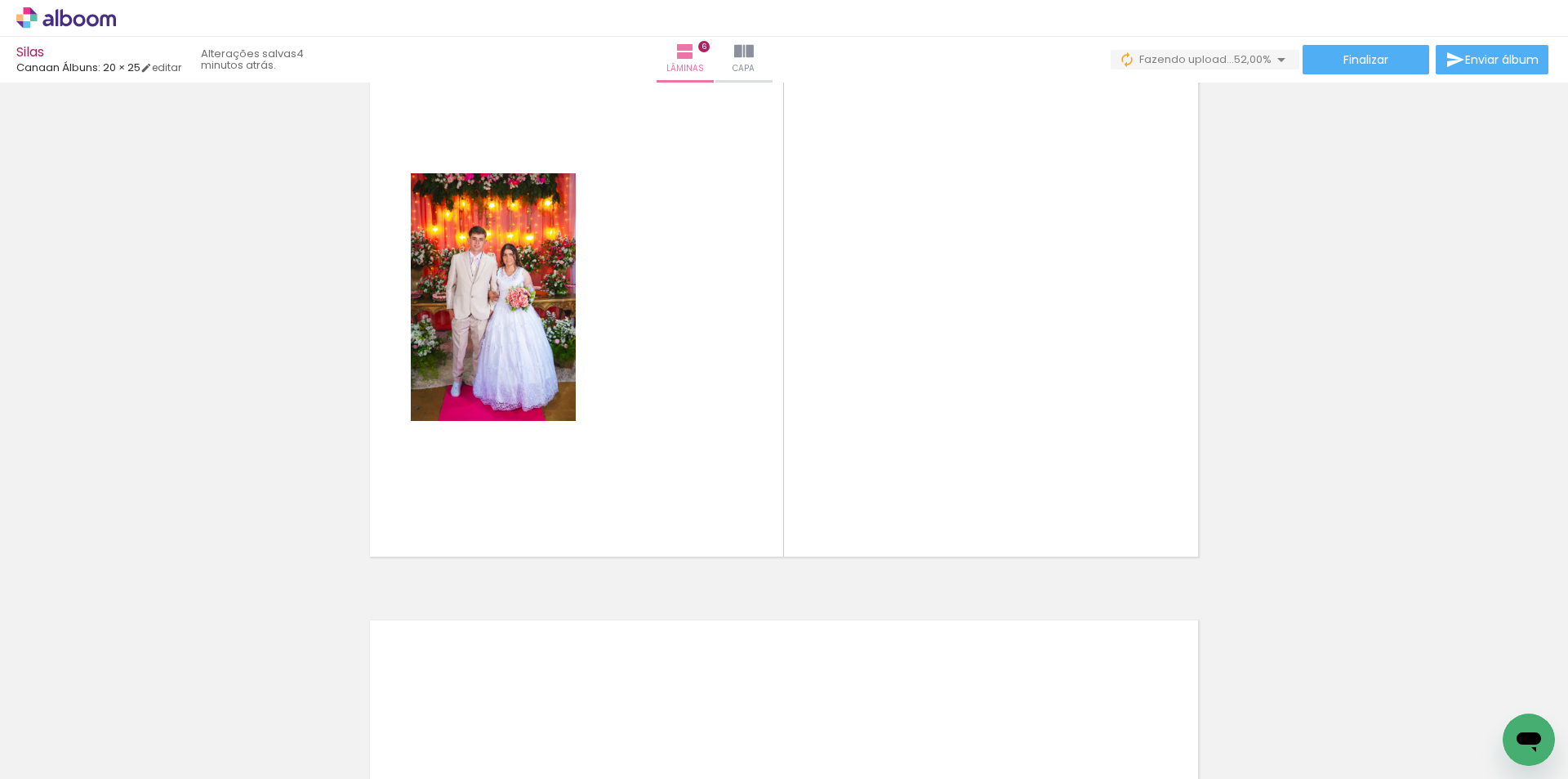
scroll to position [0, 676]
drag, startPoint x: 1046, startPoint y: 725, endPoint x: 918, endPoint y: 502, distance: 257.1
click at [918, 502] on quentale-workspace at bounding box center [784, 389] width 1568 height 779
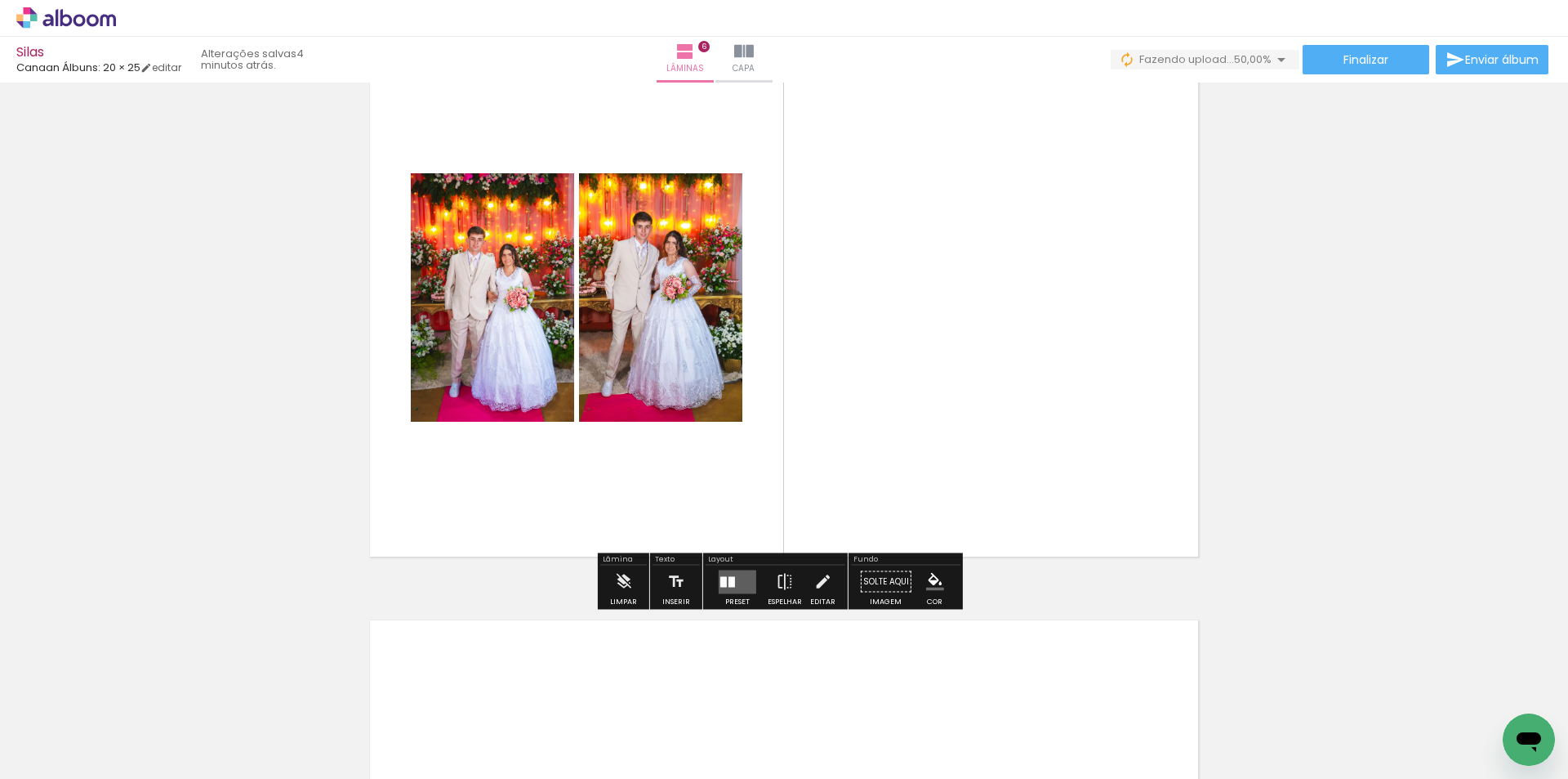
click at [727, 572] on quentale-layouter at bounding box center [737, 581] width 38 height 24
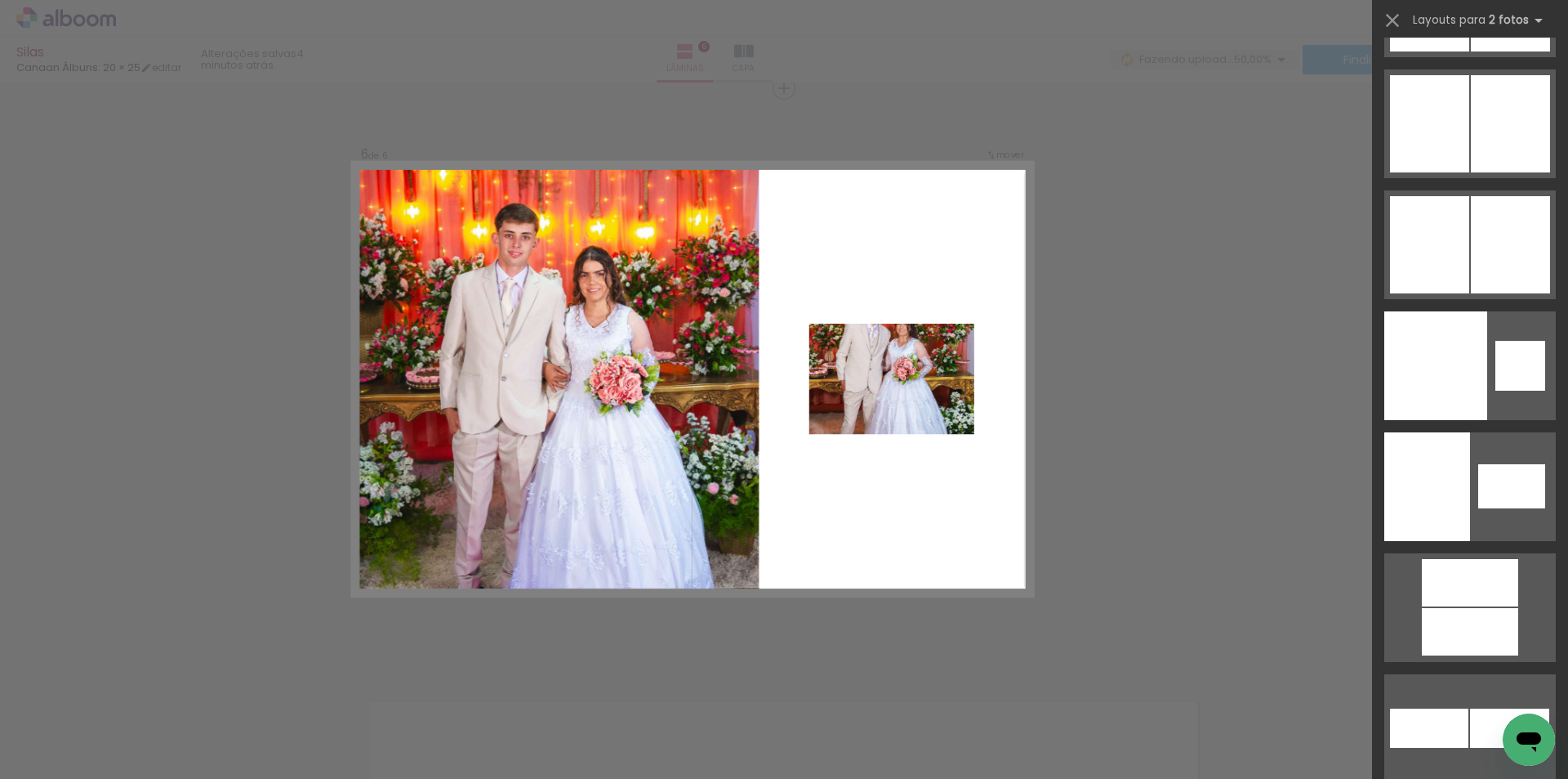
scroll to position [10011, 0]
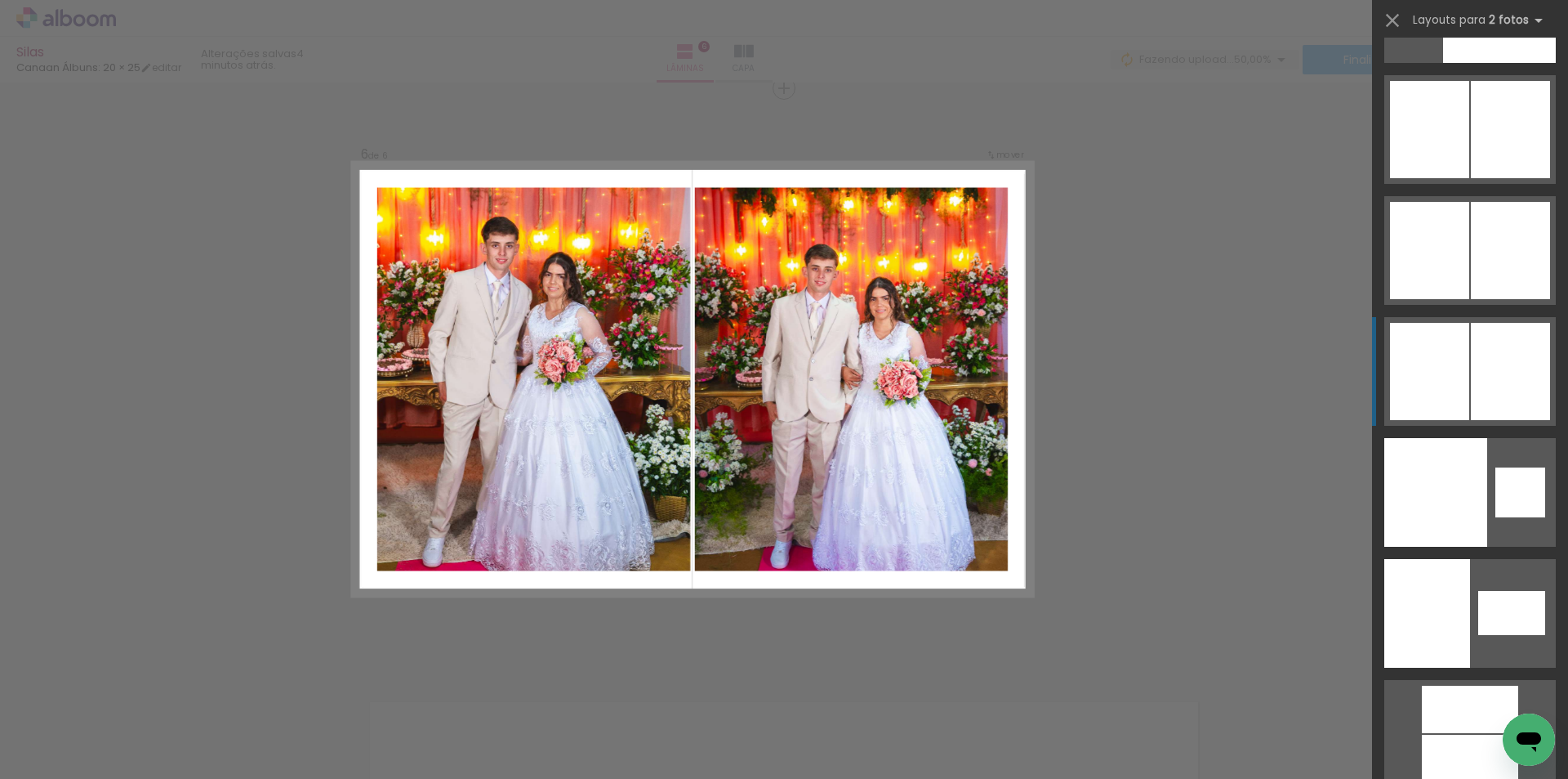
click at [1462, 387] on div at bounding box center [1430, 371] width 79 height 97
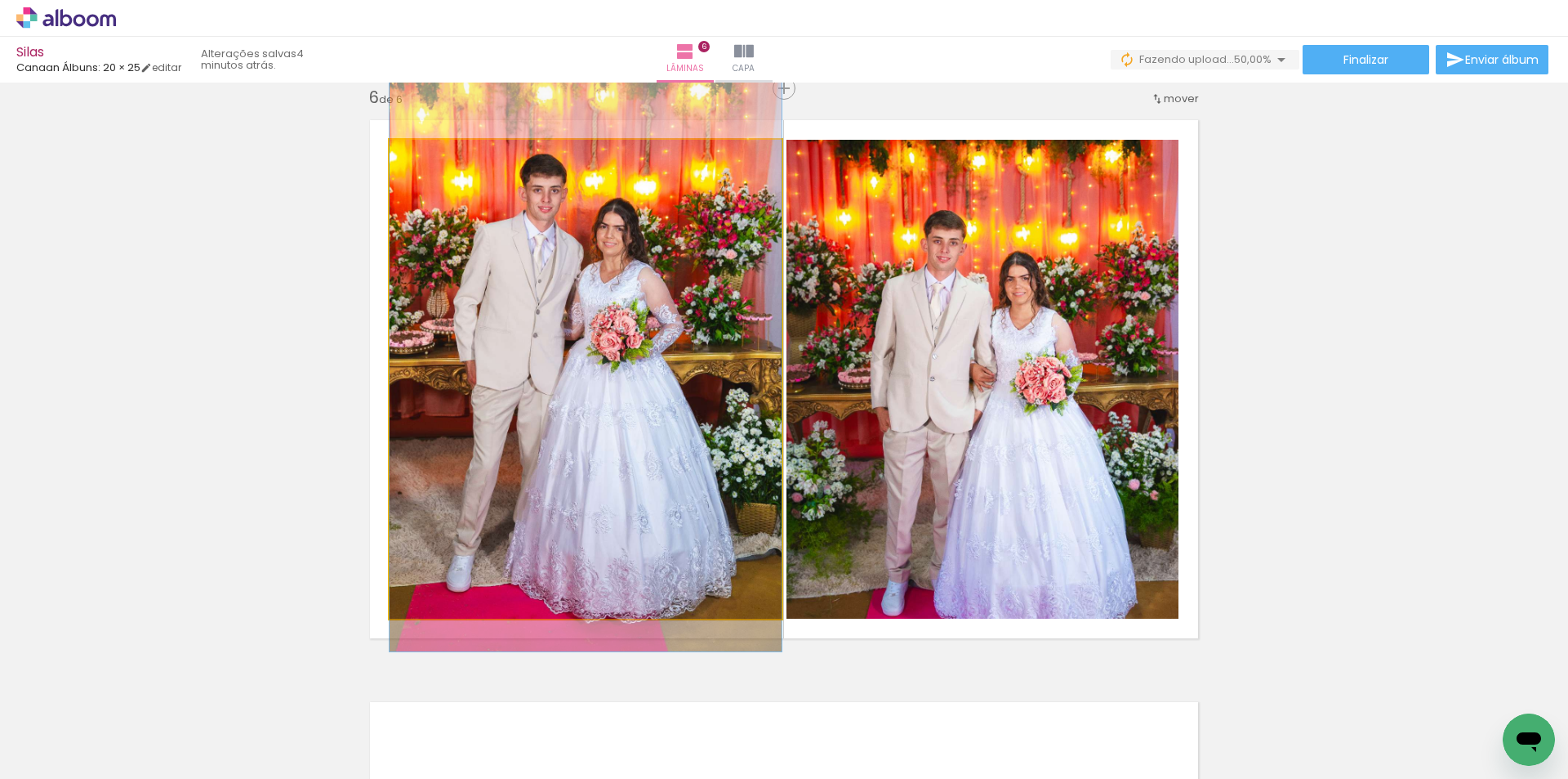
drag, startPoint x: 616, startPoint y: 504, endPoint x: 616, endPoint y: 482, distance: 22.0
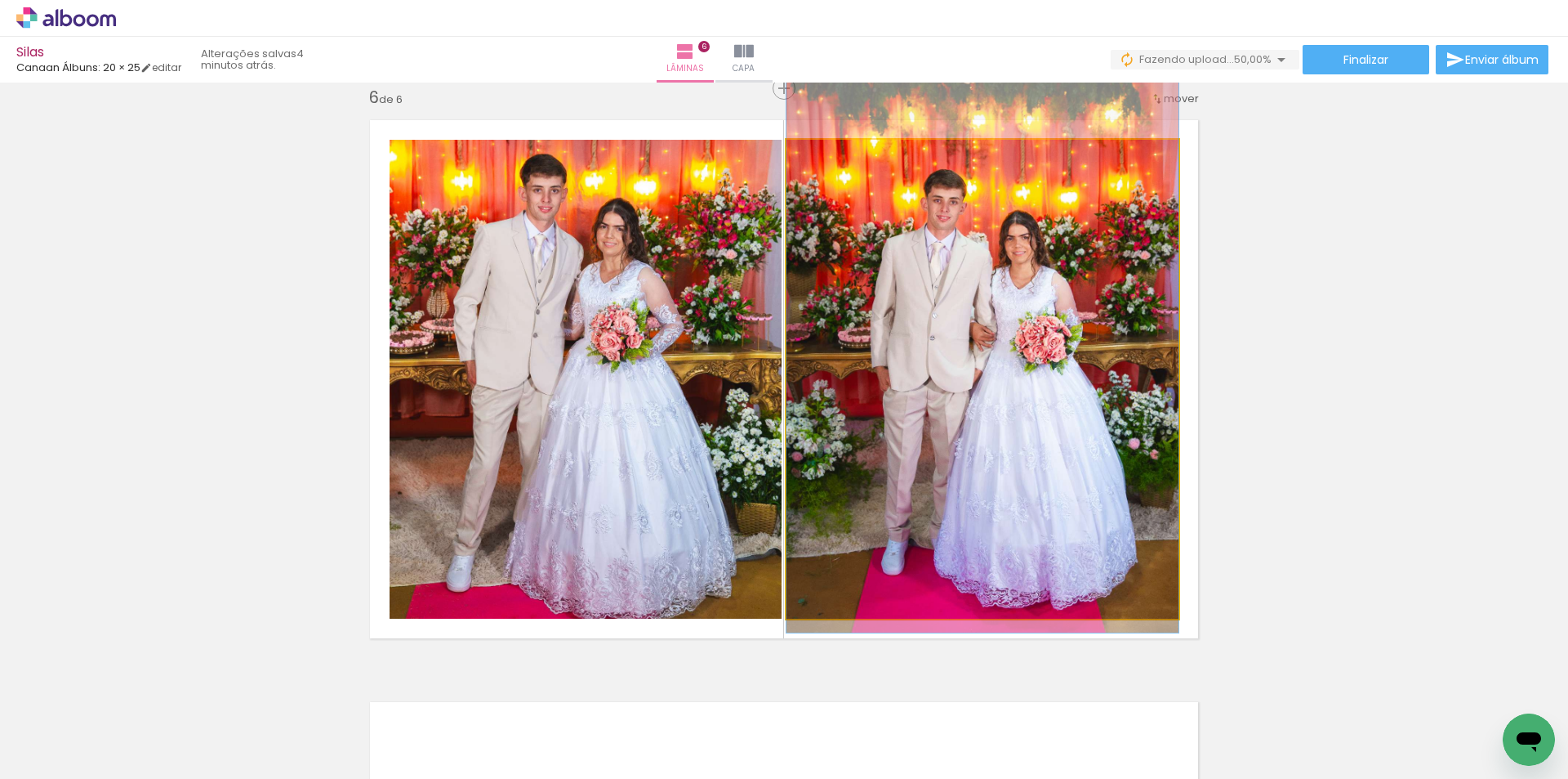
drag, startPoint x: 980, startPoint y: 504, endPoint x: 980, endPoint y: 463, distance: 41.0
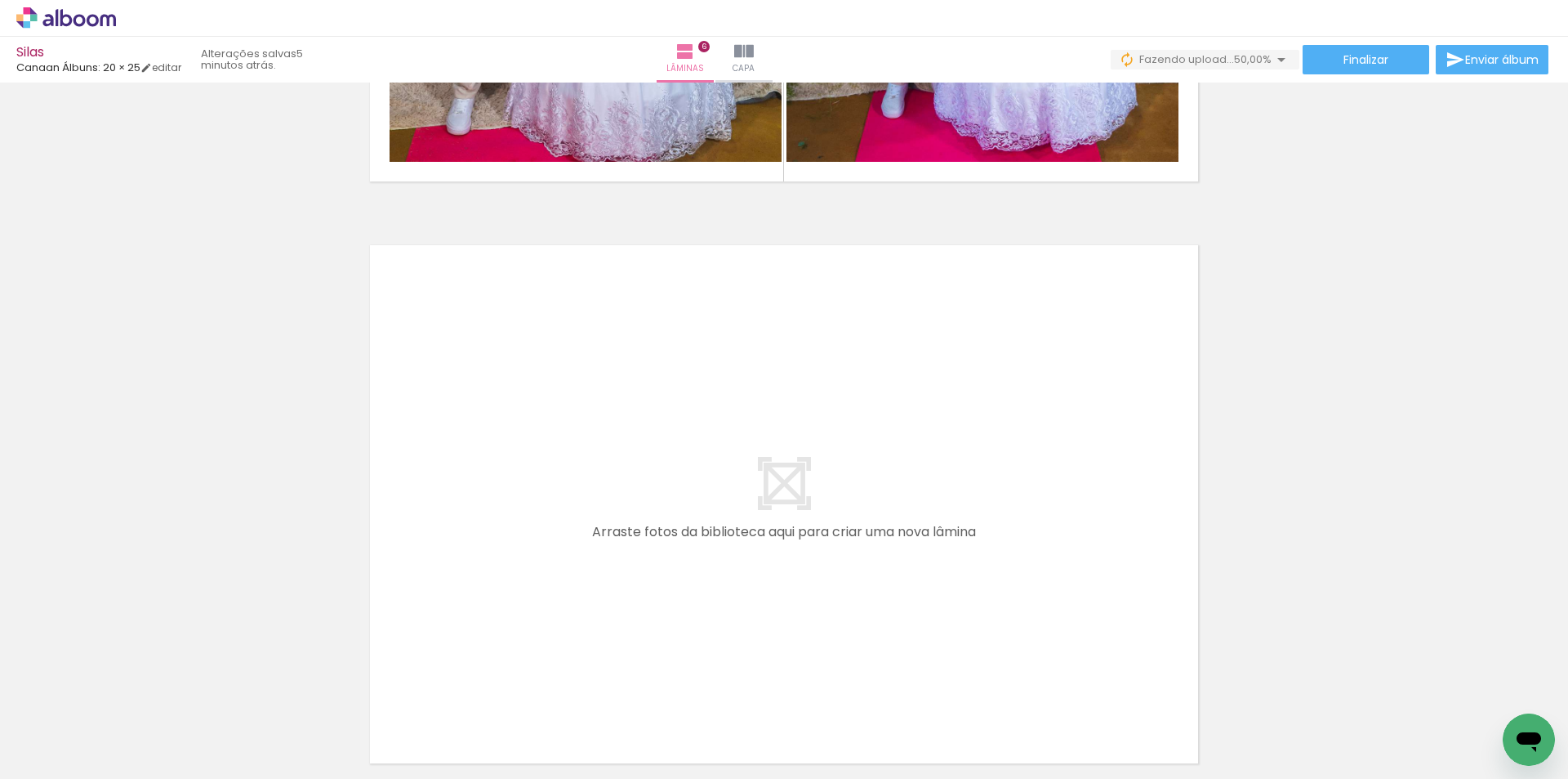
scroll to position [3419, 0]
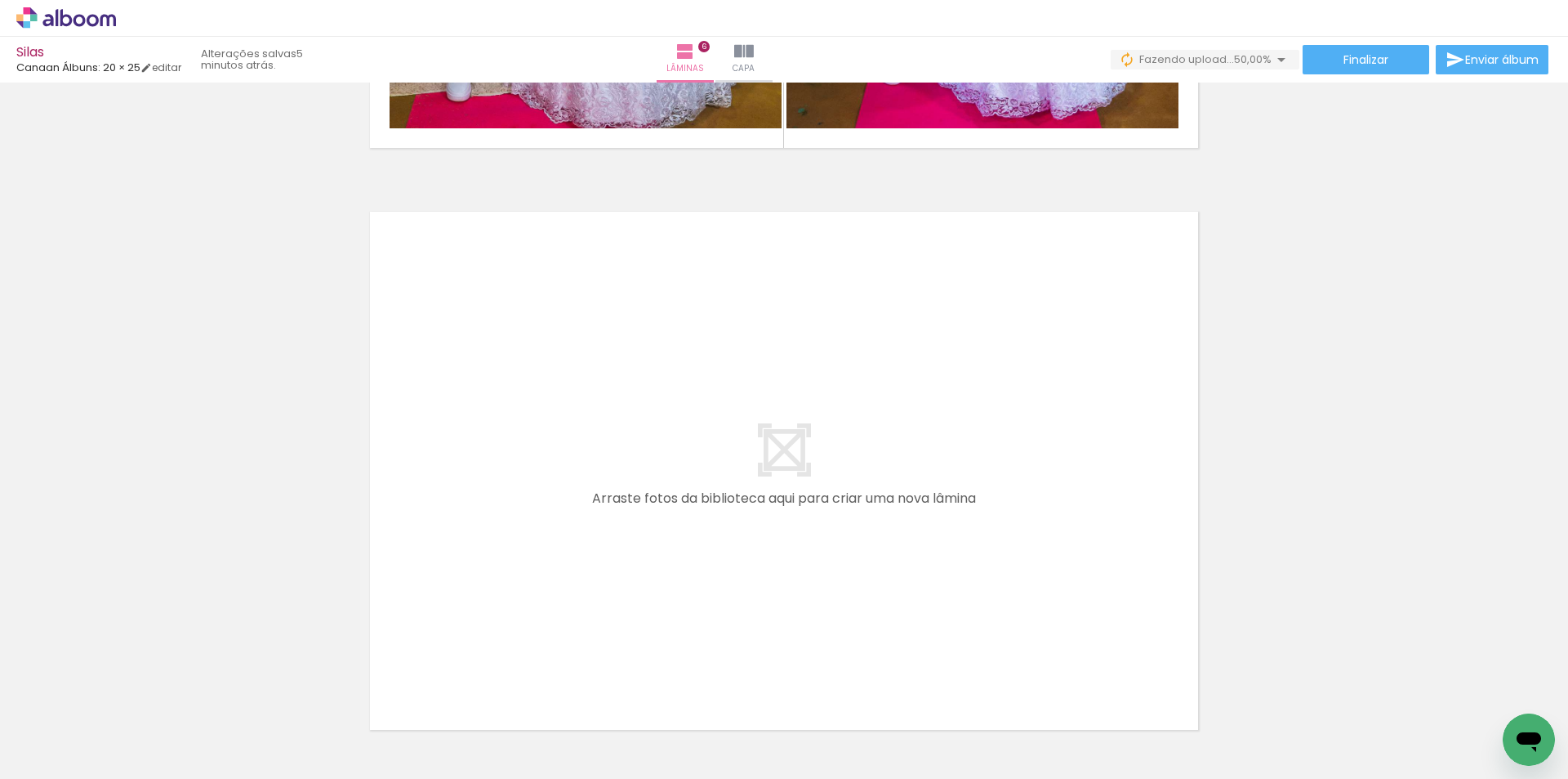
drag, startPoint x: 550, startPoint y: 575, endPoint x: 596, endPoint y: 699, distance: 132.3
click at [550, 551] on quentale-workspace at bounding box center [784, 389] width 1568 height 779
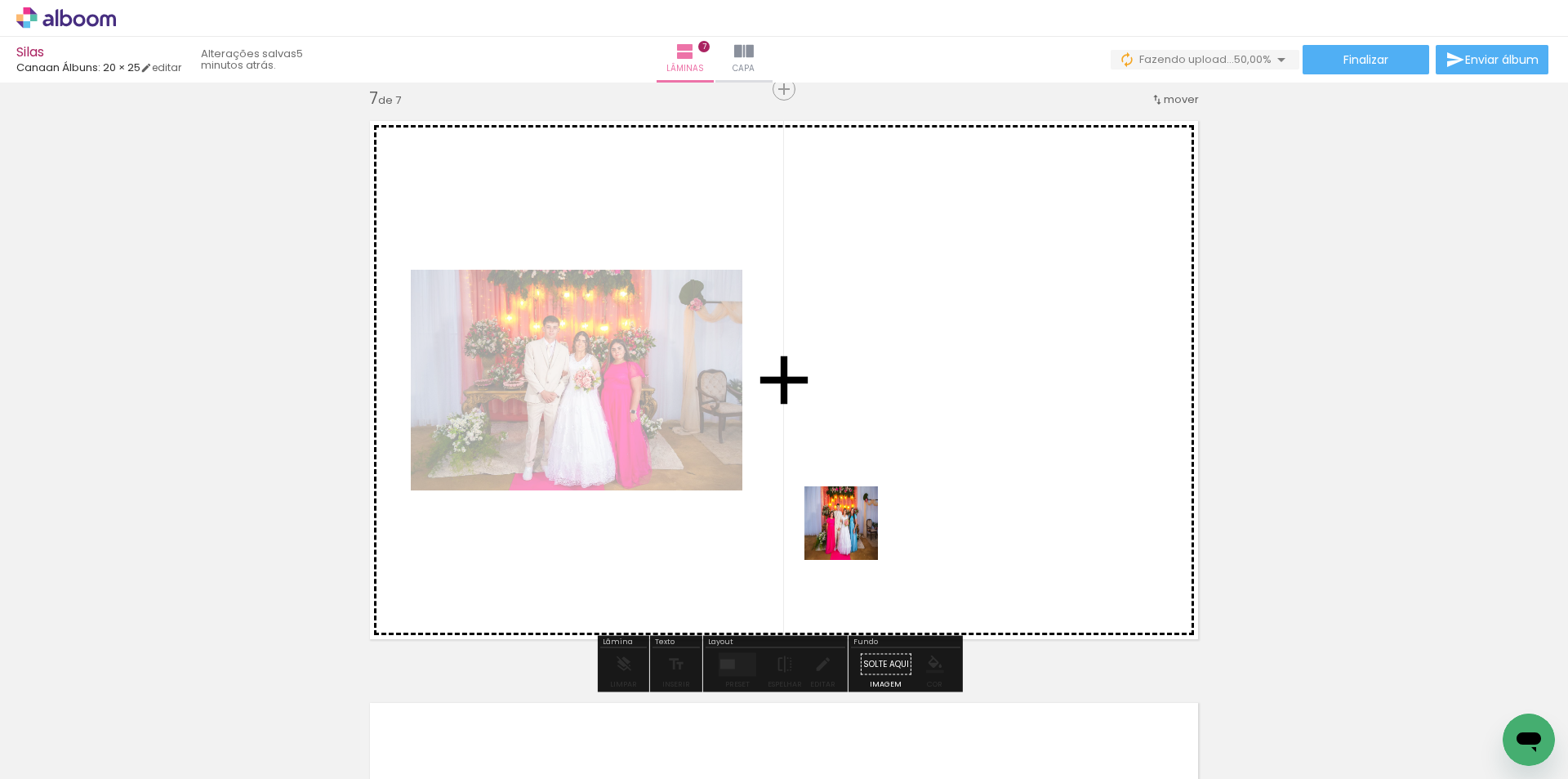
scroll to position [3511, 0]
drag, startPoint x: 854, startPoint y: 536, endPoint x: 901, endPoint y: 483, distance: 70.8
click at [901, 483] on quentale-workspace at bounding box center [784, 389] width 1568 height 779
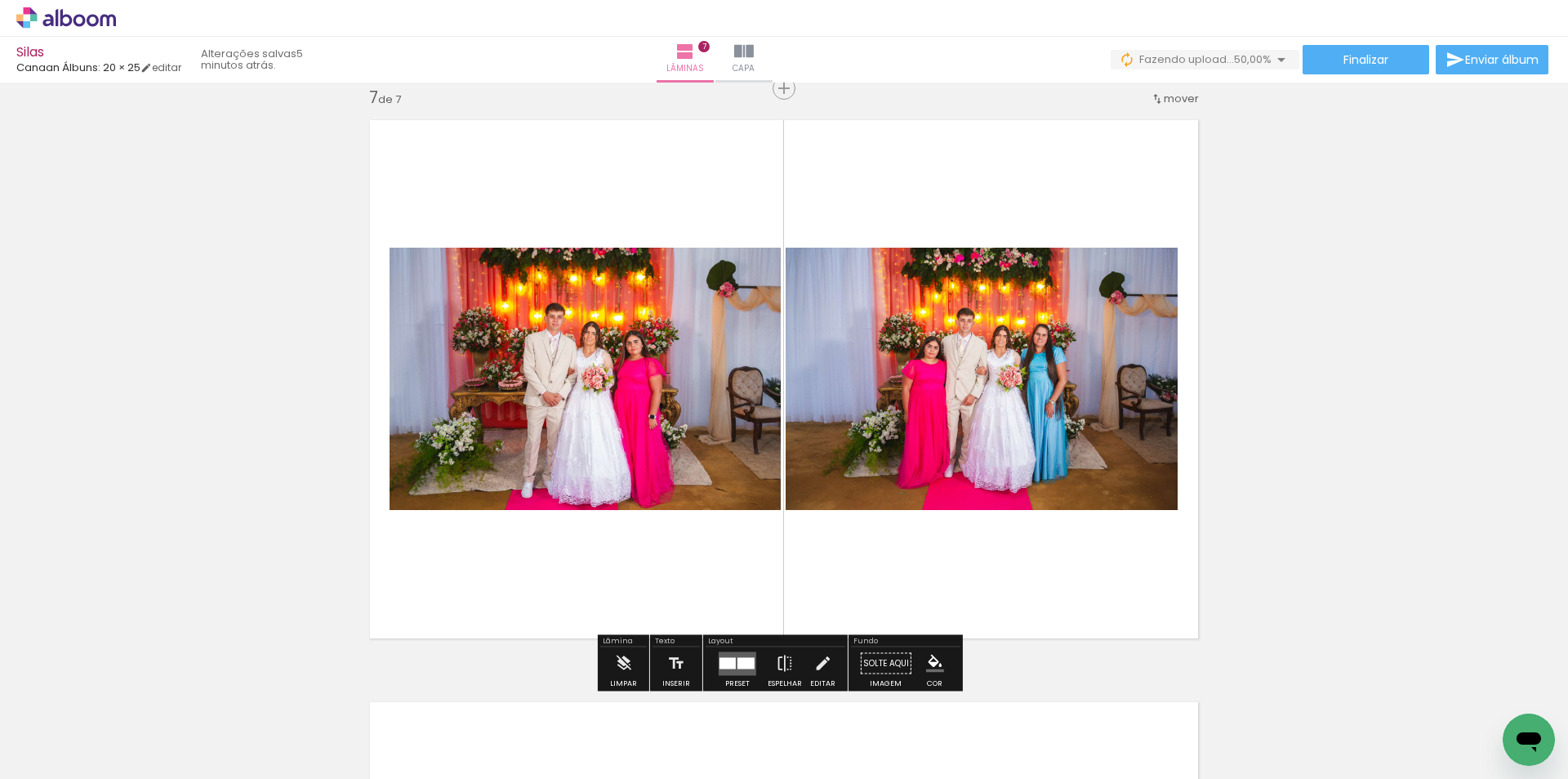
click at [720, 655] on quentale-layouter at bounding box center [737, 663] width 38 height 24
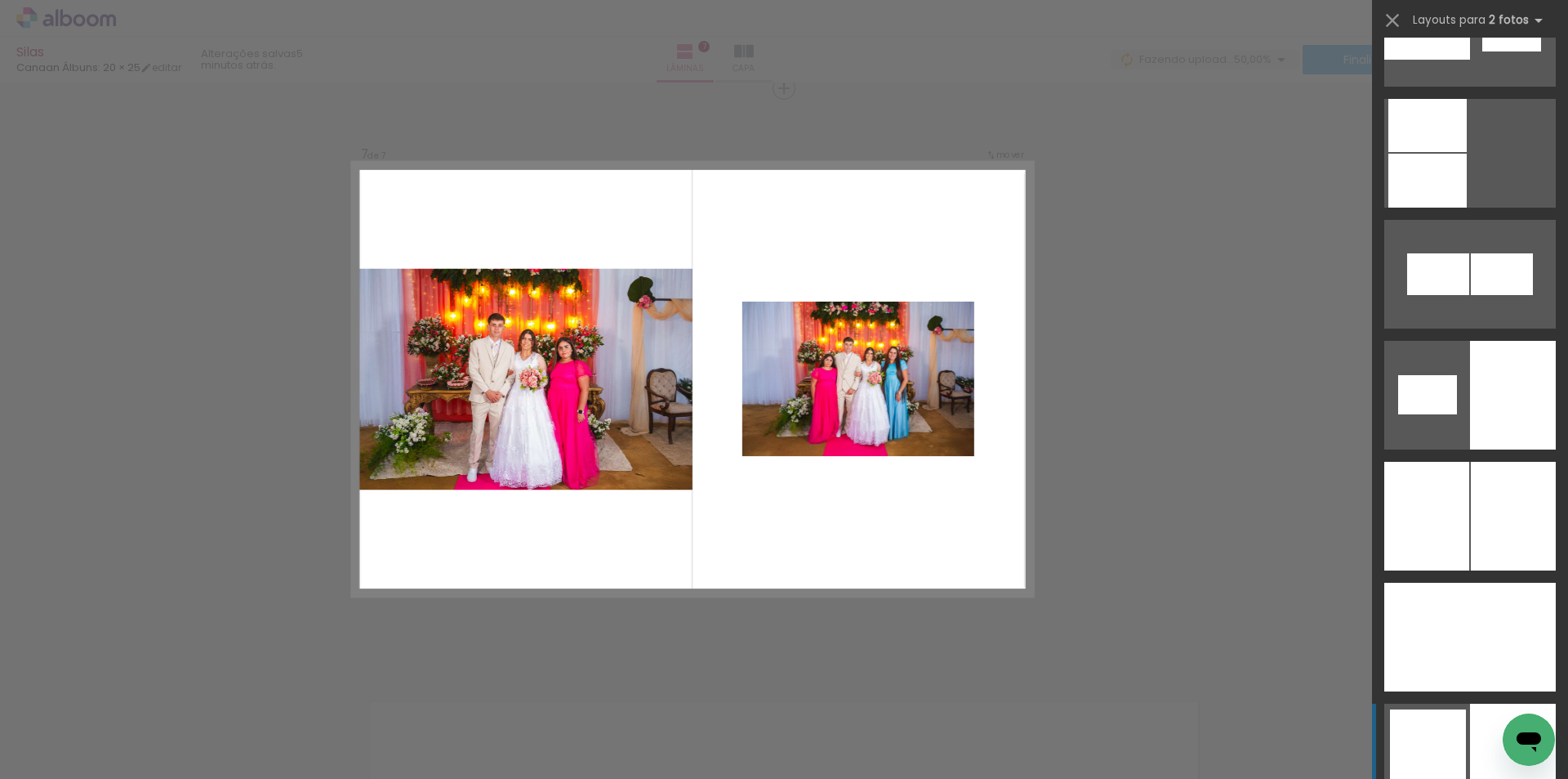
scroll to position [2533, 0]
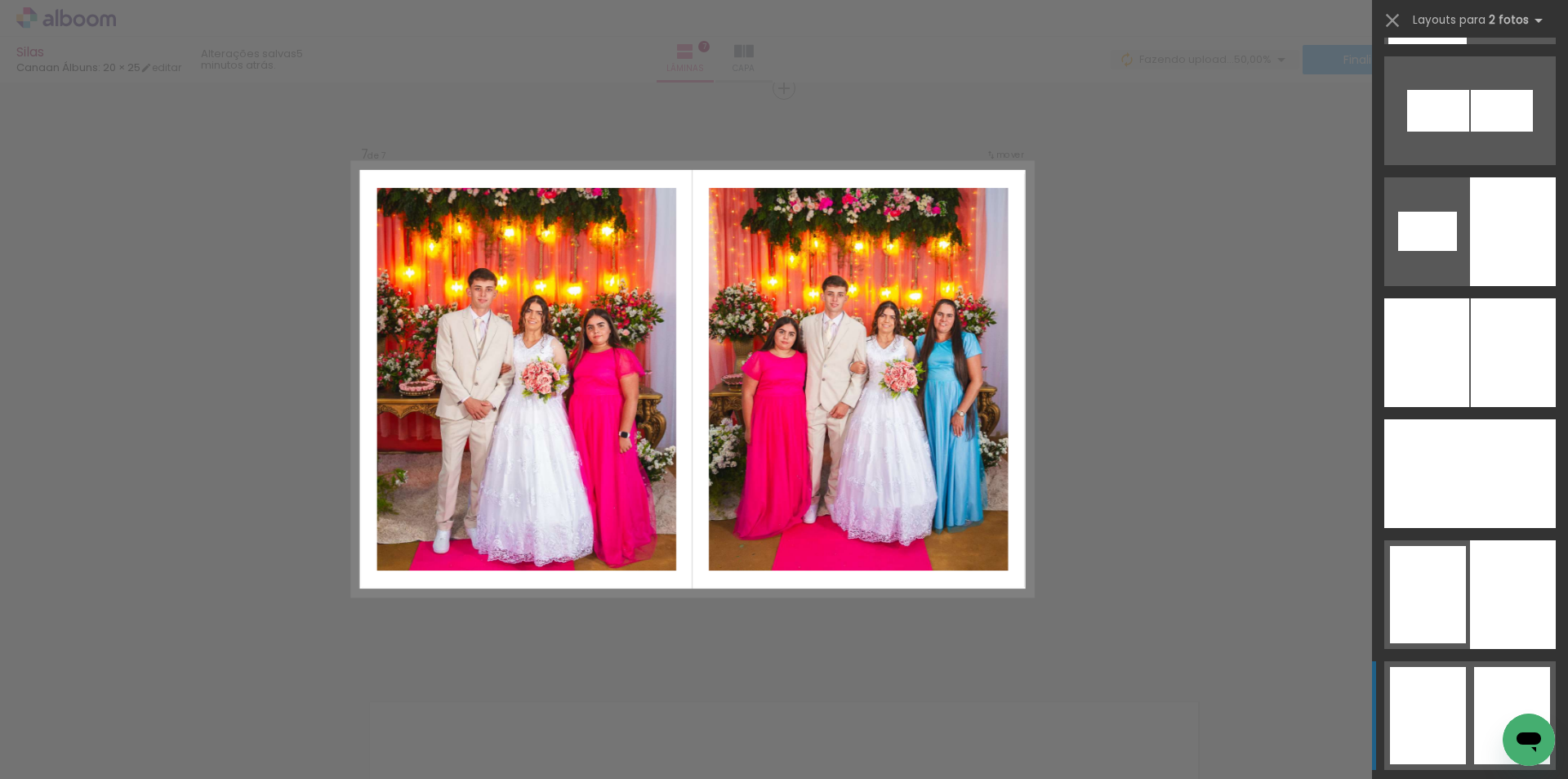
click at [1460, 694] on div at bounding box center [1428, 715] width 76 height 97
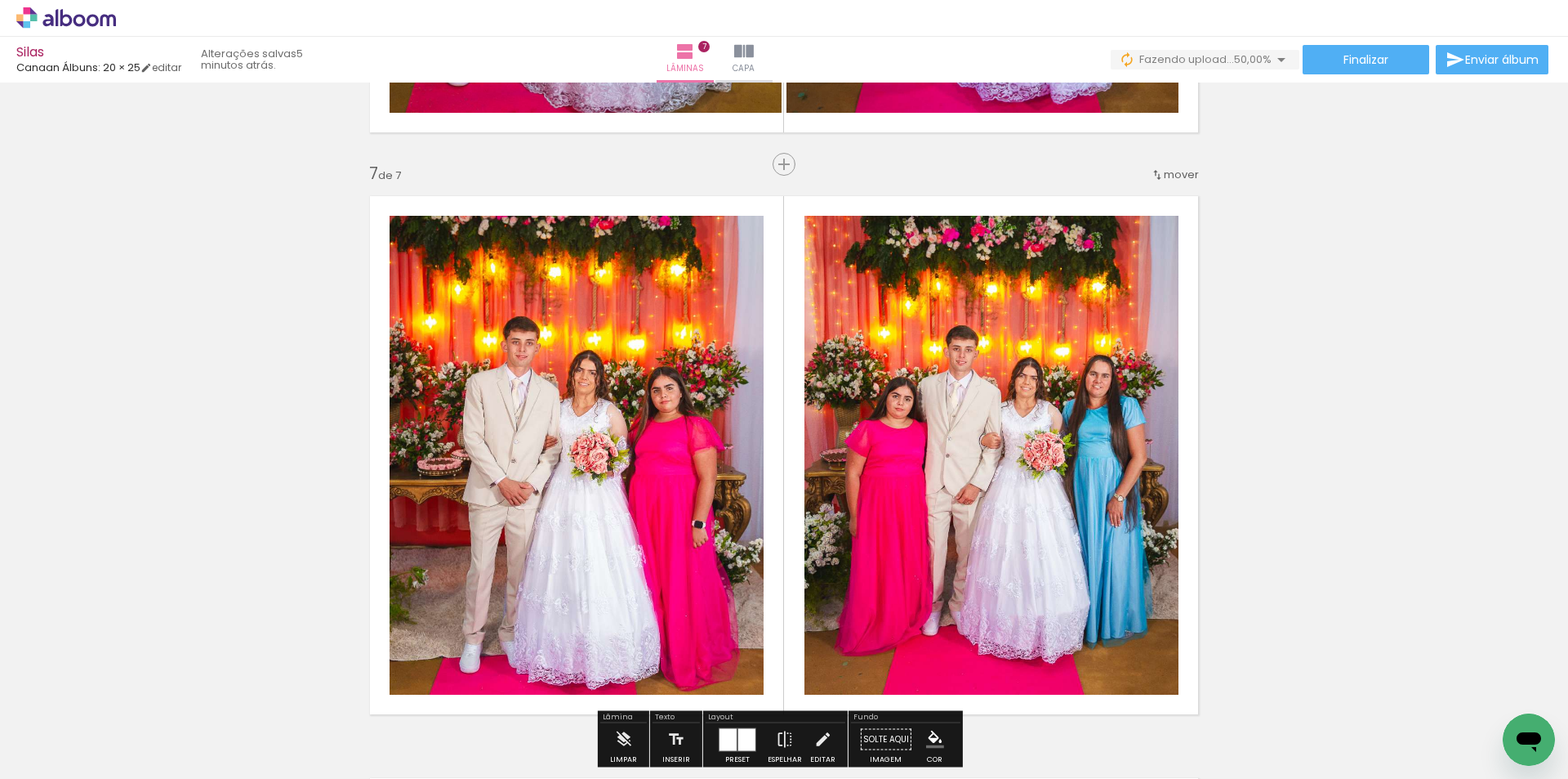
scroll to position [3511, 0]
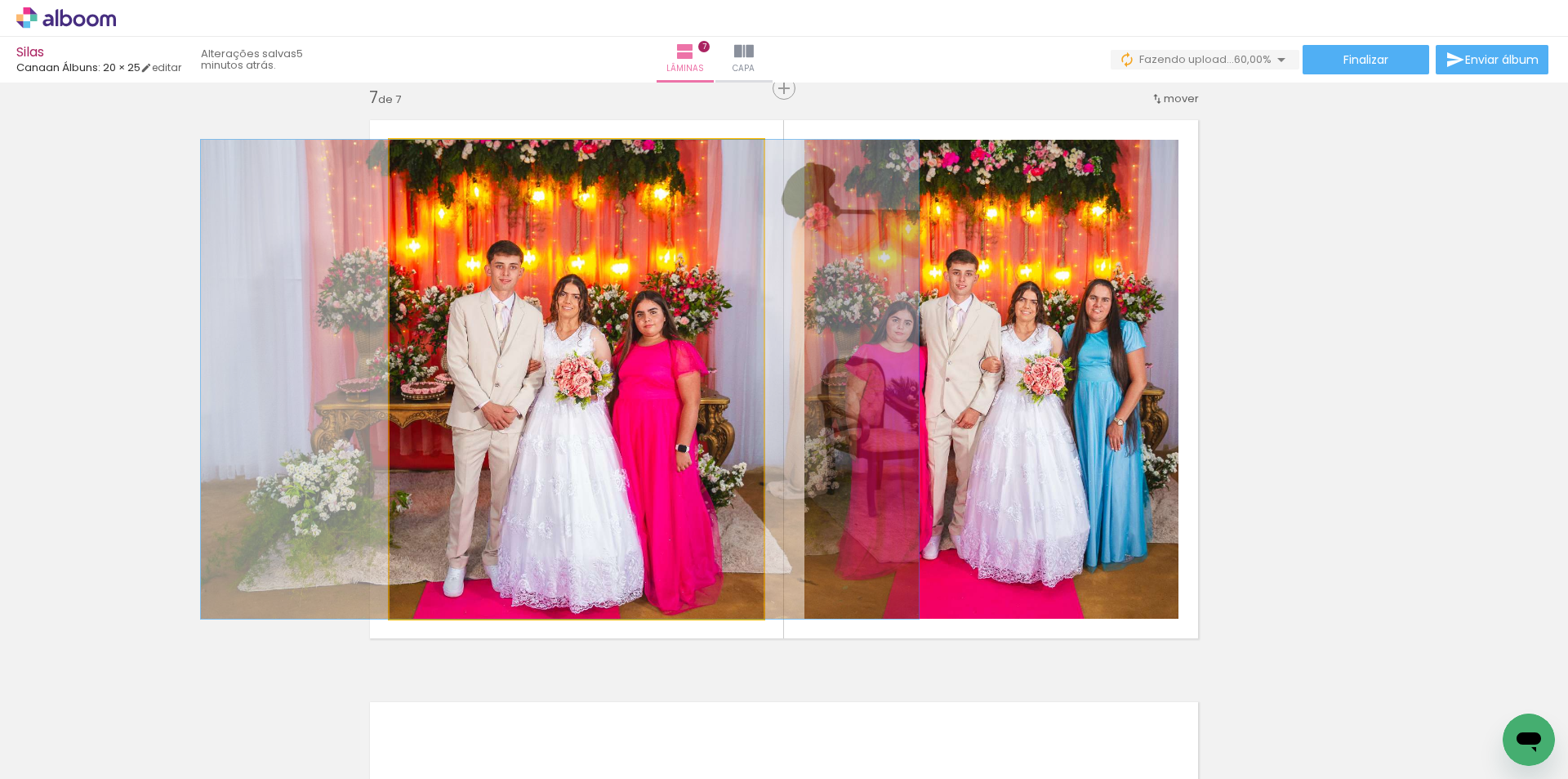
drag, startPoint x: 706, startPoint y: 414, endPoint x: 688, endPoint y: 385, distance: 34.1
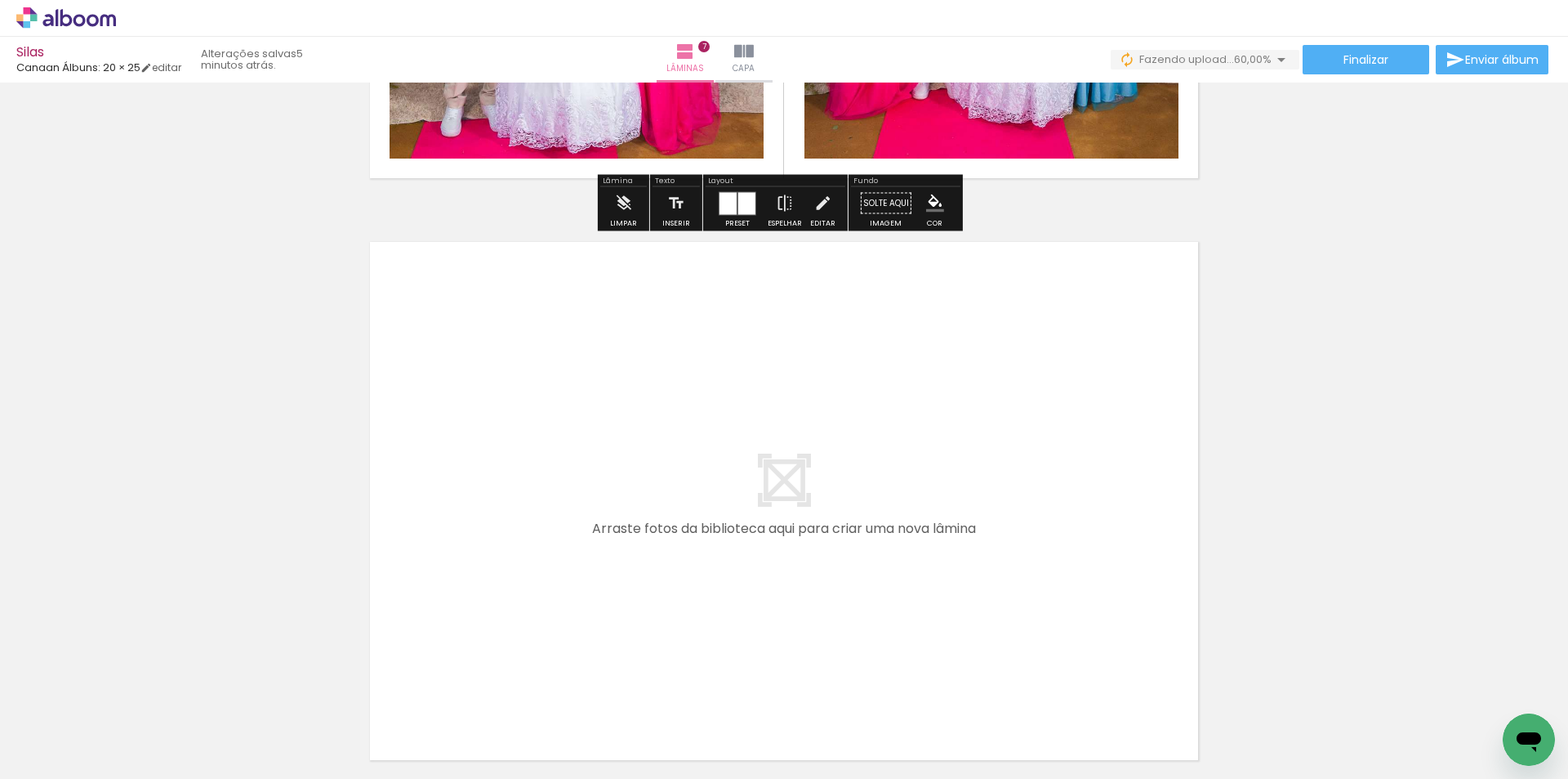
scroll to position [3972, 0]
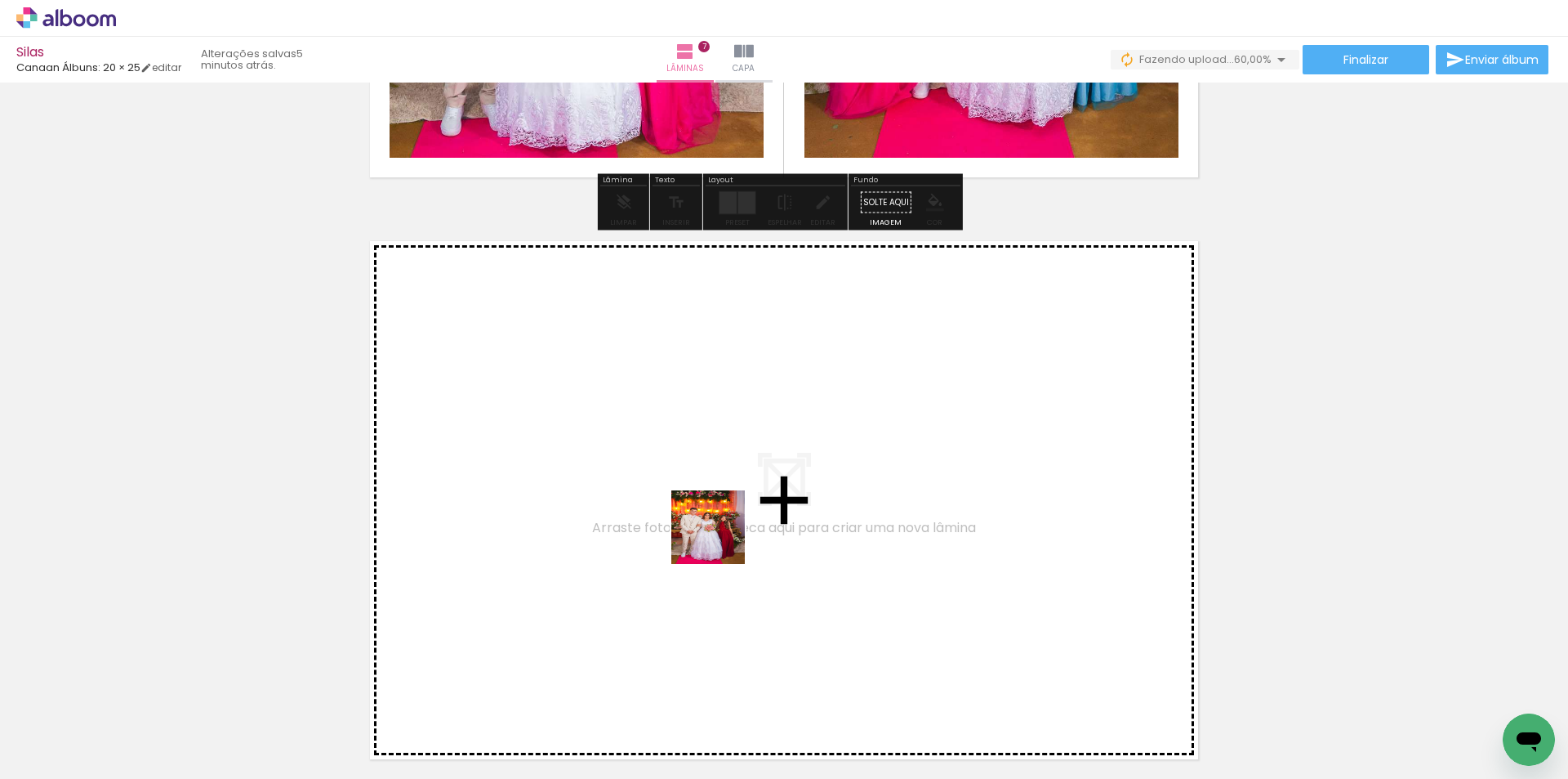
drag, startPoint x: 684, startPoint y: 719, endPoint x: 718, endPoint y: 515, distance: 206.8
click at [718, 515] on quentale-workspace at bounding box center [784, 389] width 1568 height 779
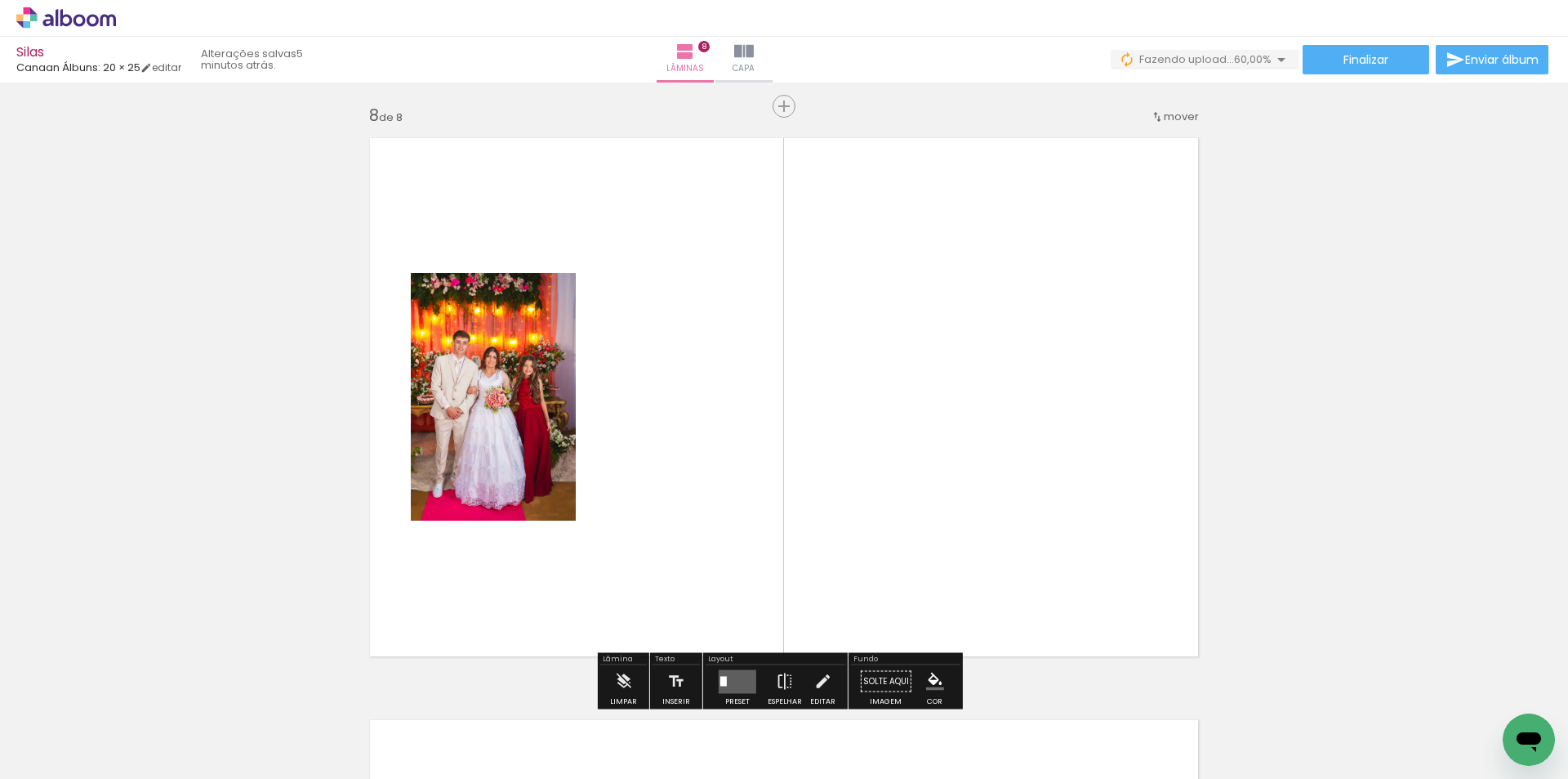
scroll to position [4093, 0]
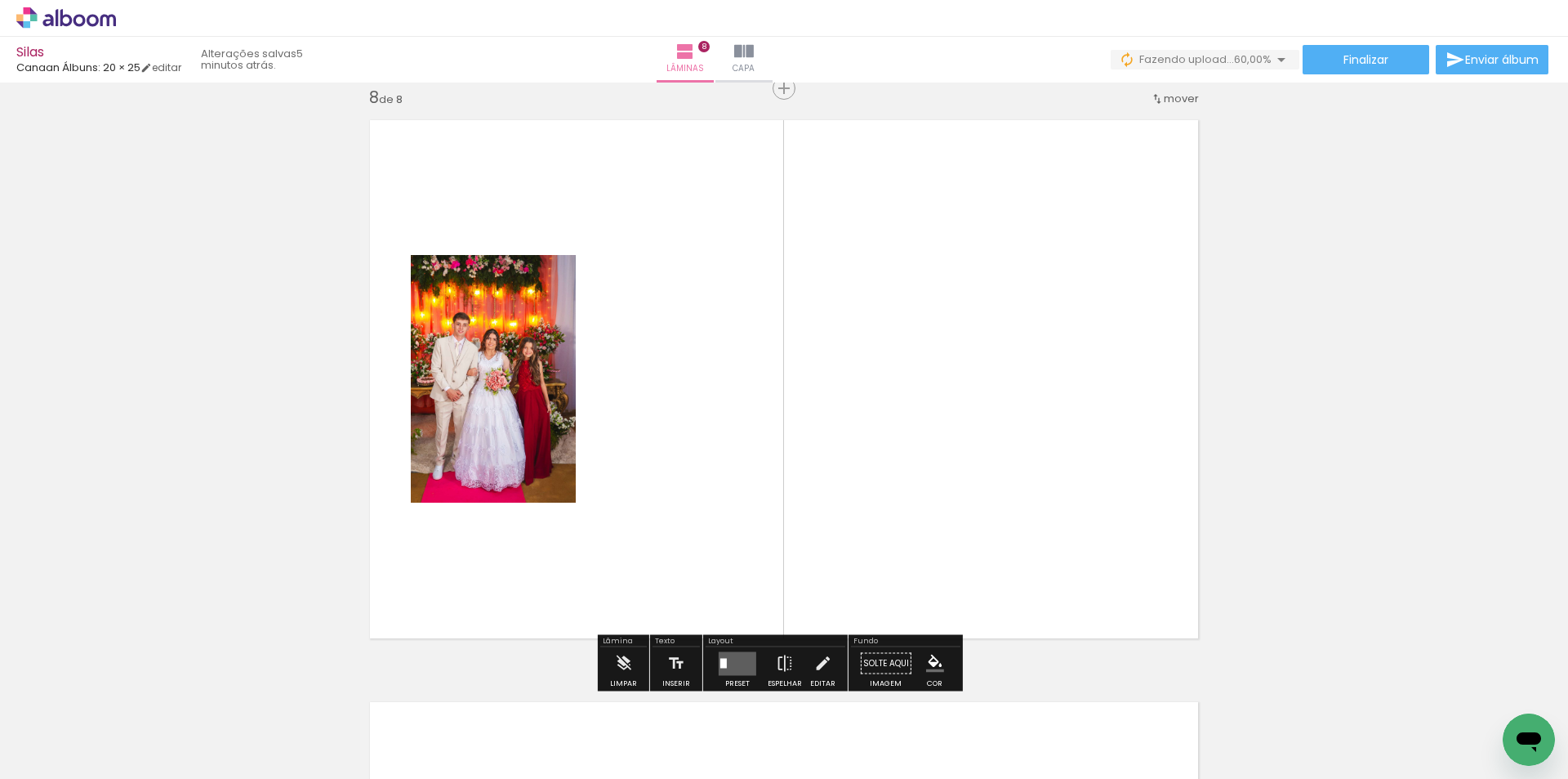
click at [791, 705] on div at bounding box center [768, 724] width 73 height 49
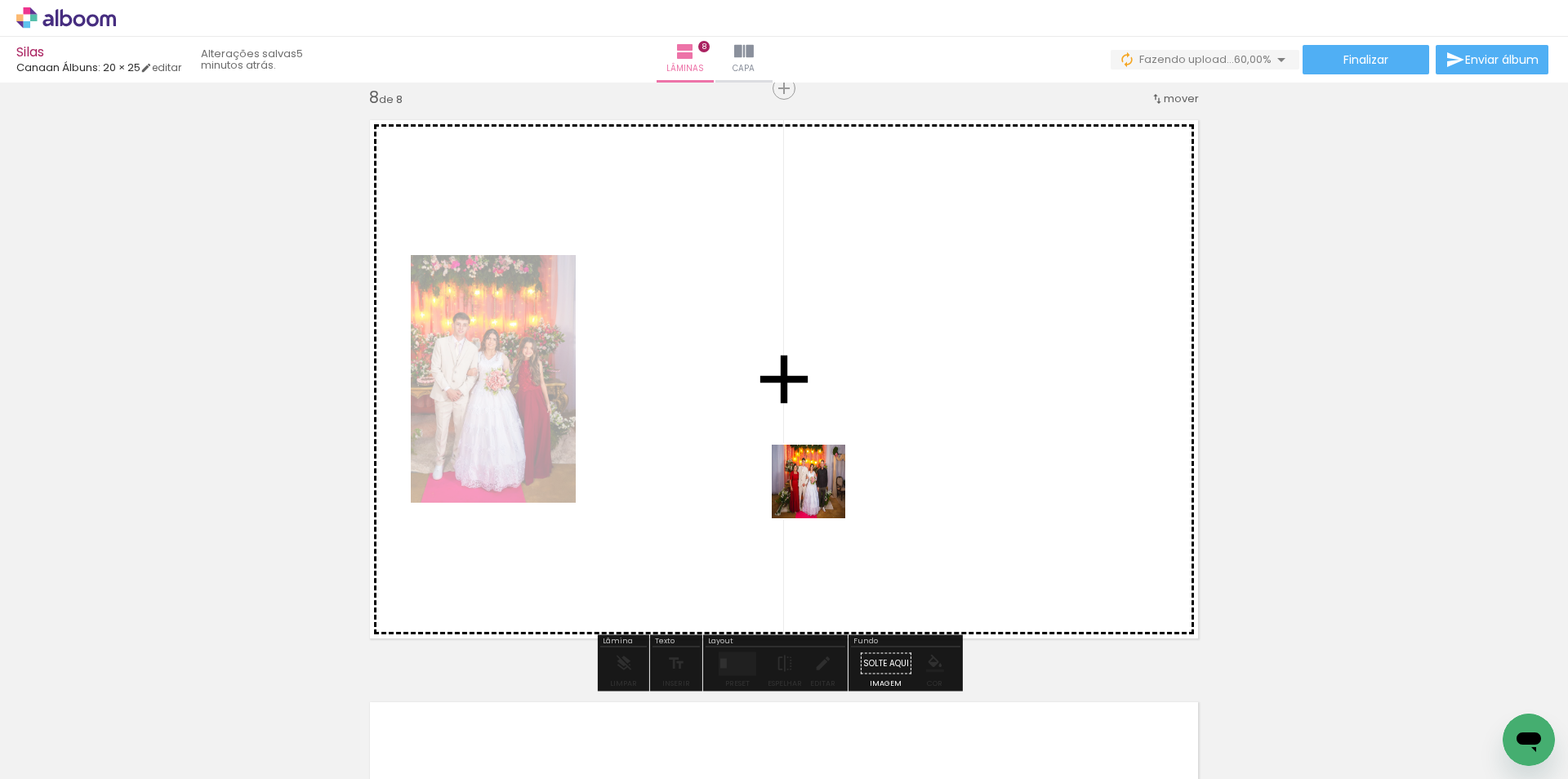
drag, startPoint x: 798, startPoint y: 687, endPoint x: 820, endPoint y: 475, distance: 213.1
click at [820, 475] on quentale-workspace at bounding box center [784, 389] width 1568 height 779
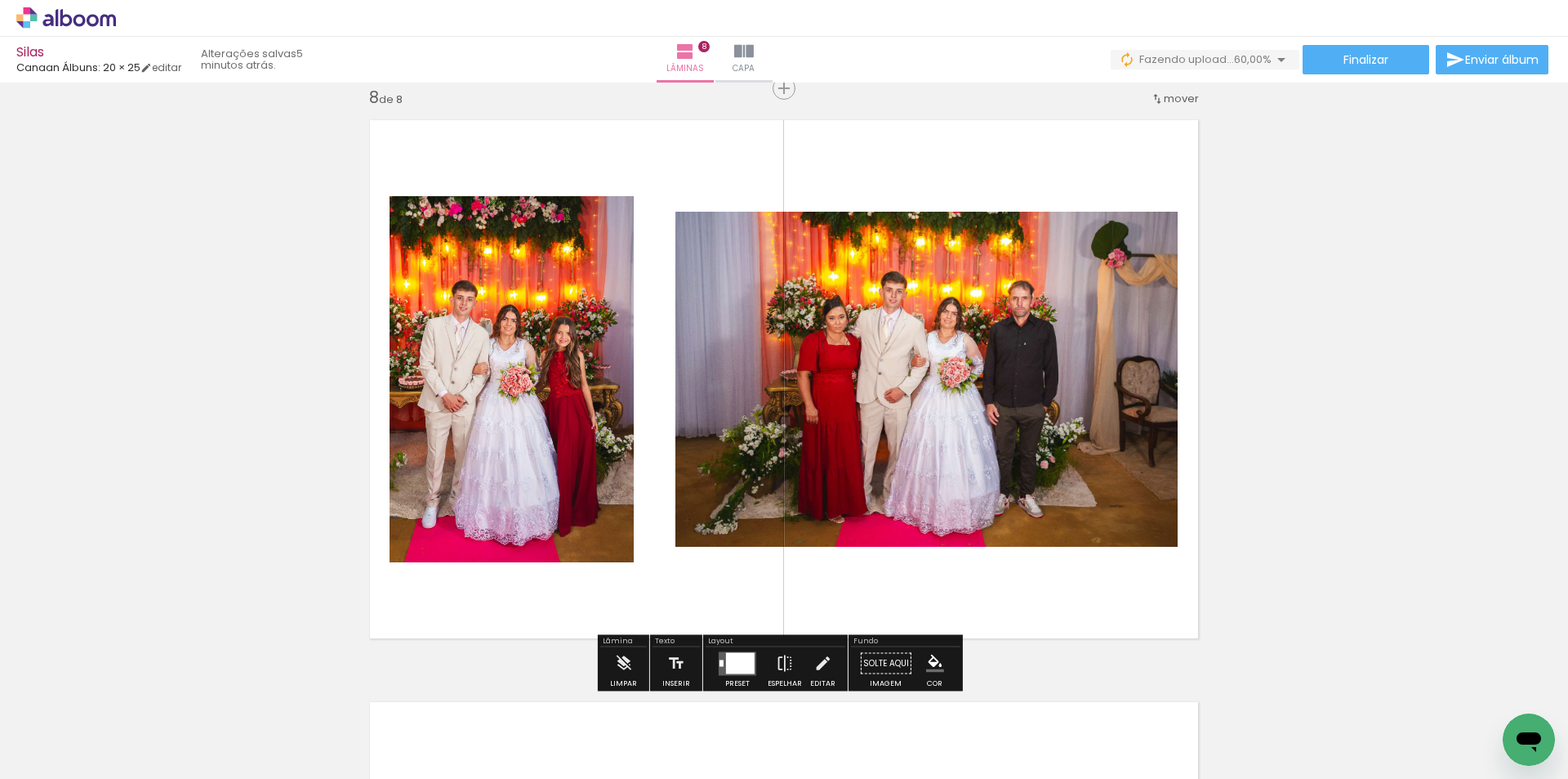
click at [736, 664] on div at bounding box center [740, 663] width 28 height 21
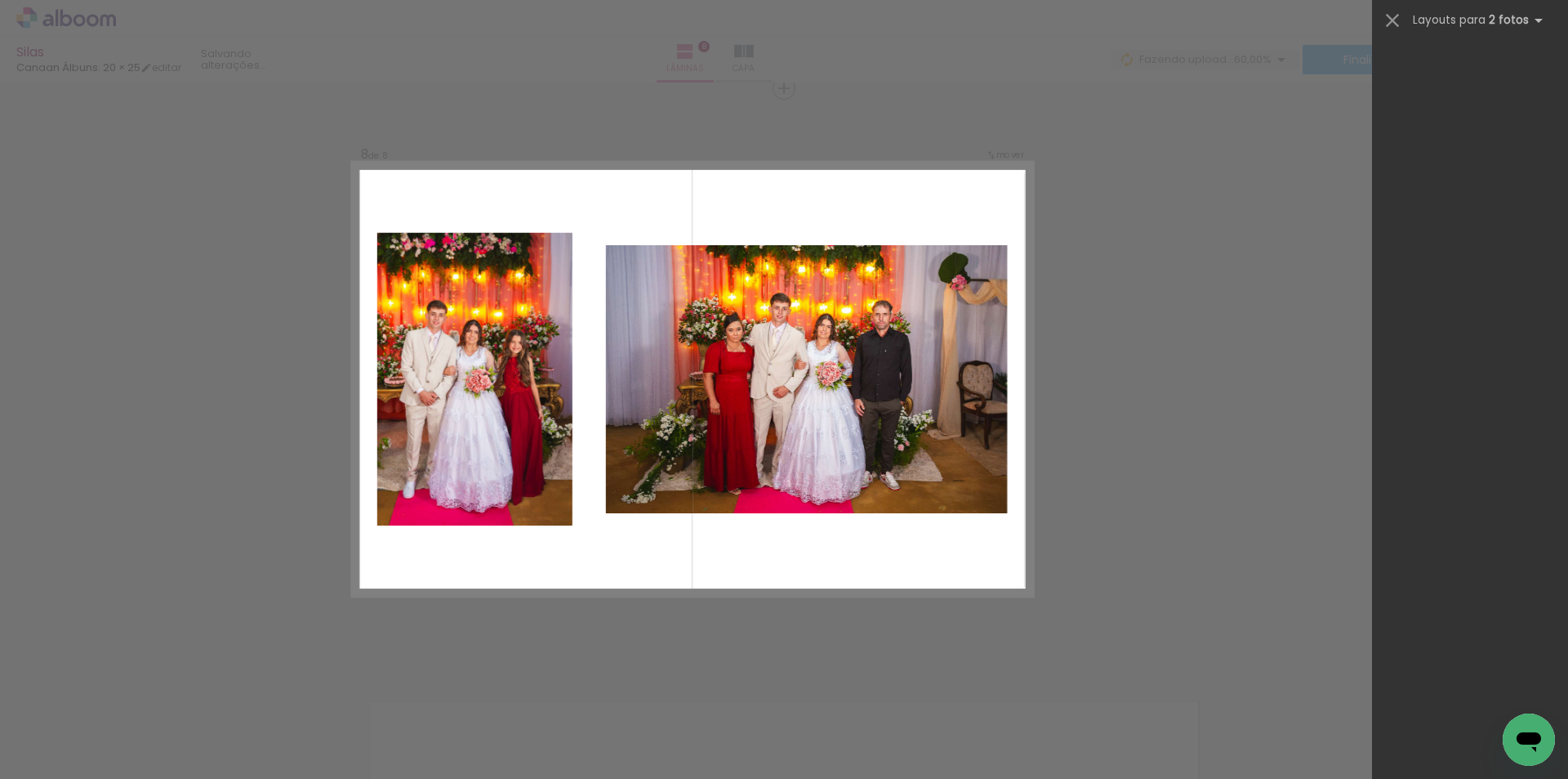
scroll to position [0, 0]
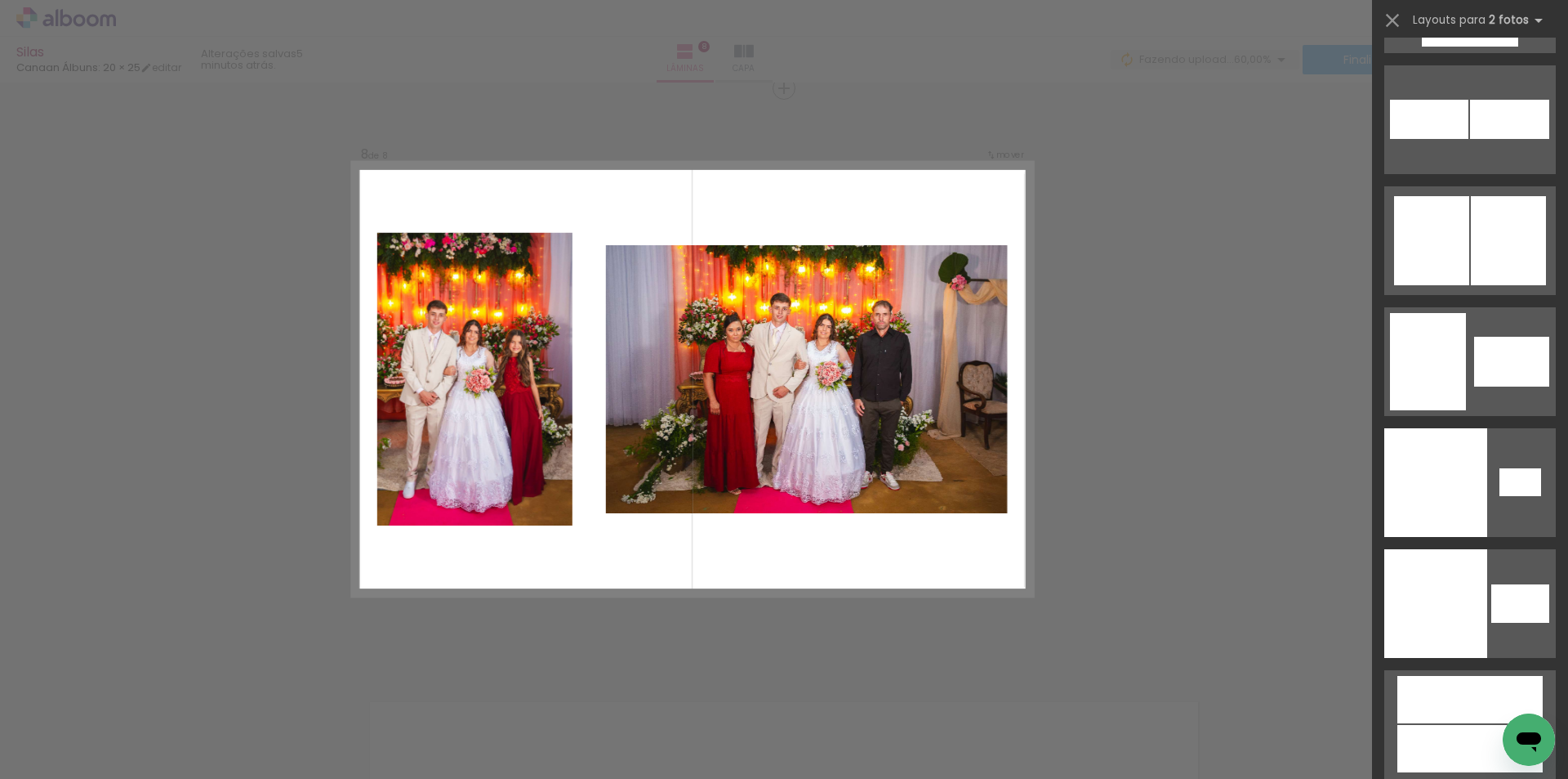
drag, startPoint x: 1557, startPoint y: 89, endPoint x: 36, endPoint y: 45, distance: 1521.6
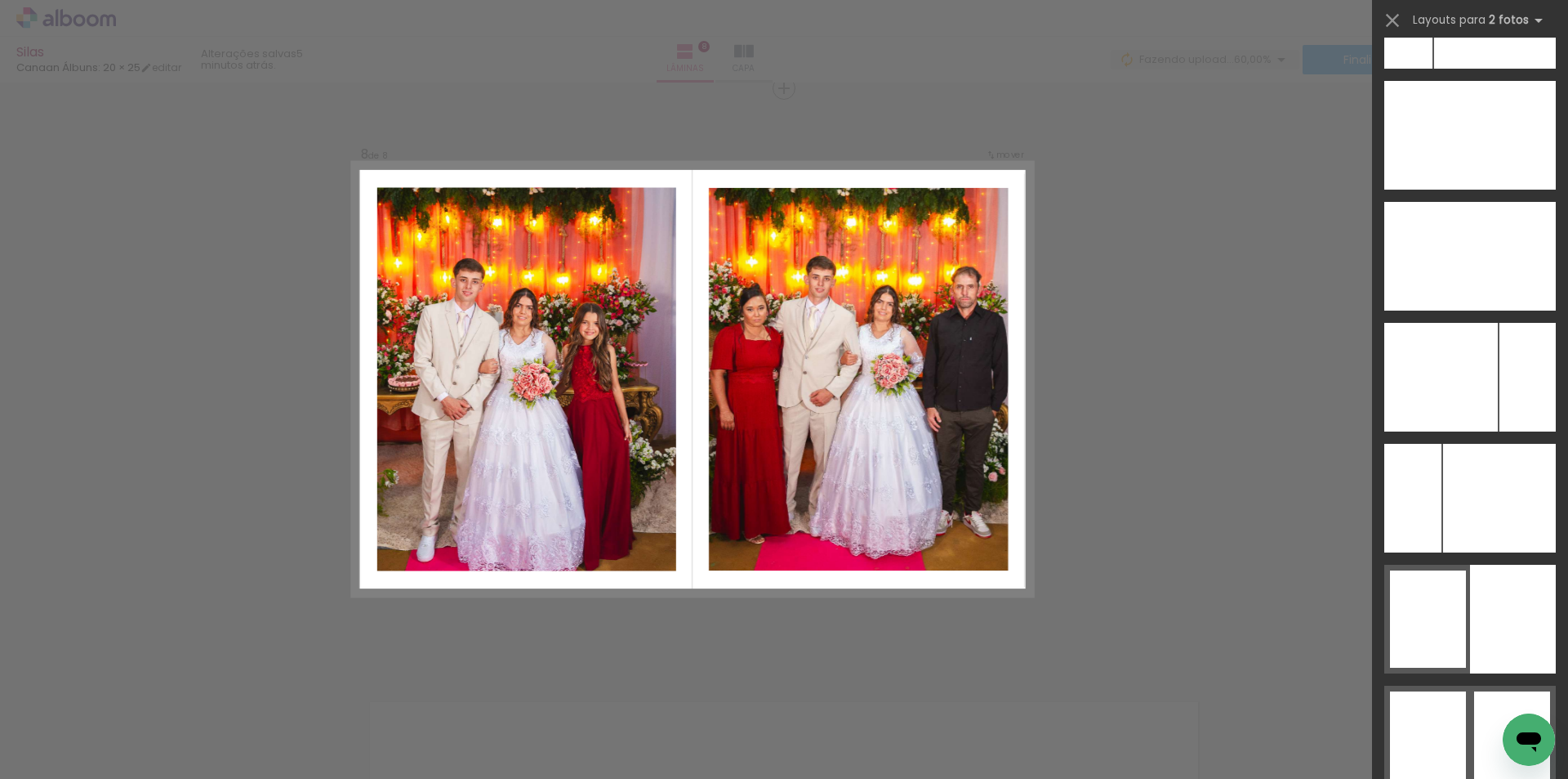
scroll to position [9030, 0]
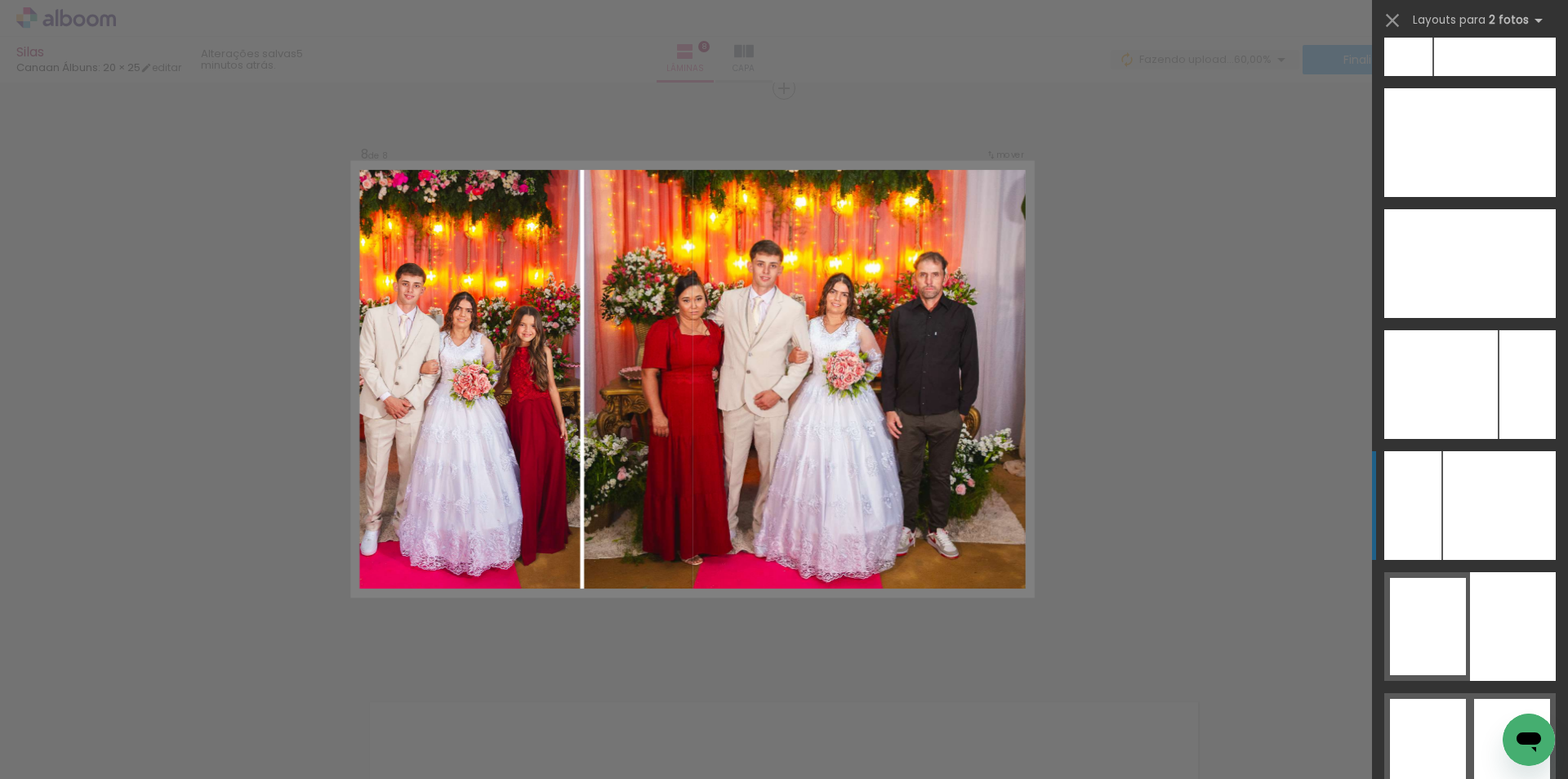
click at [1488, 523] on div at bounding box center [1499, 505] width 113 height 109
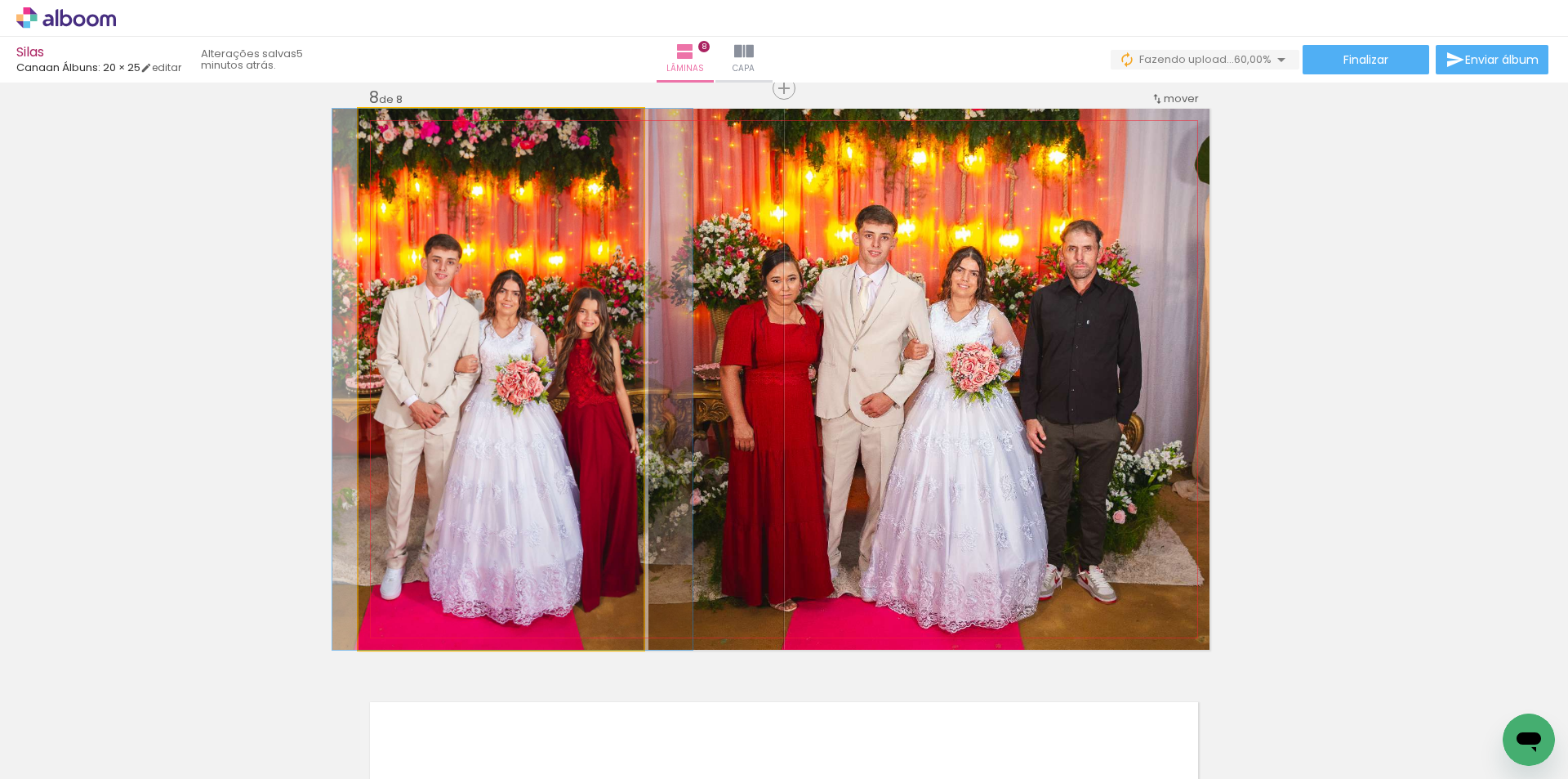
drag, startPoint x: 595, startPoint y: 506, endPoint x: 605, endPoint y: 506, distance: 10.0
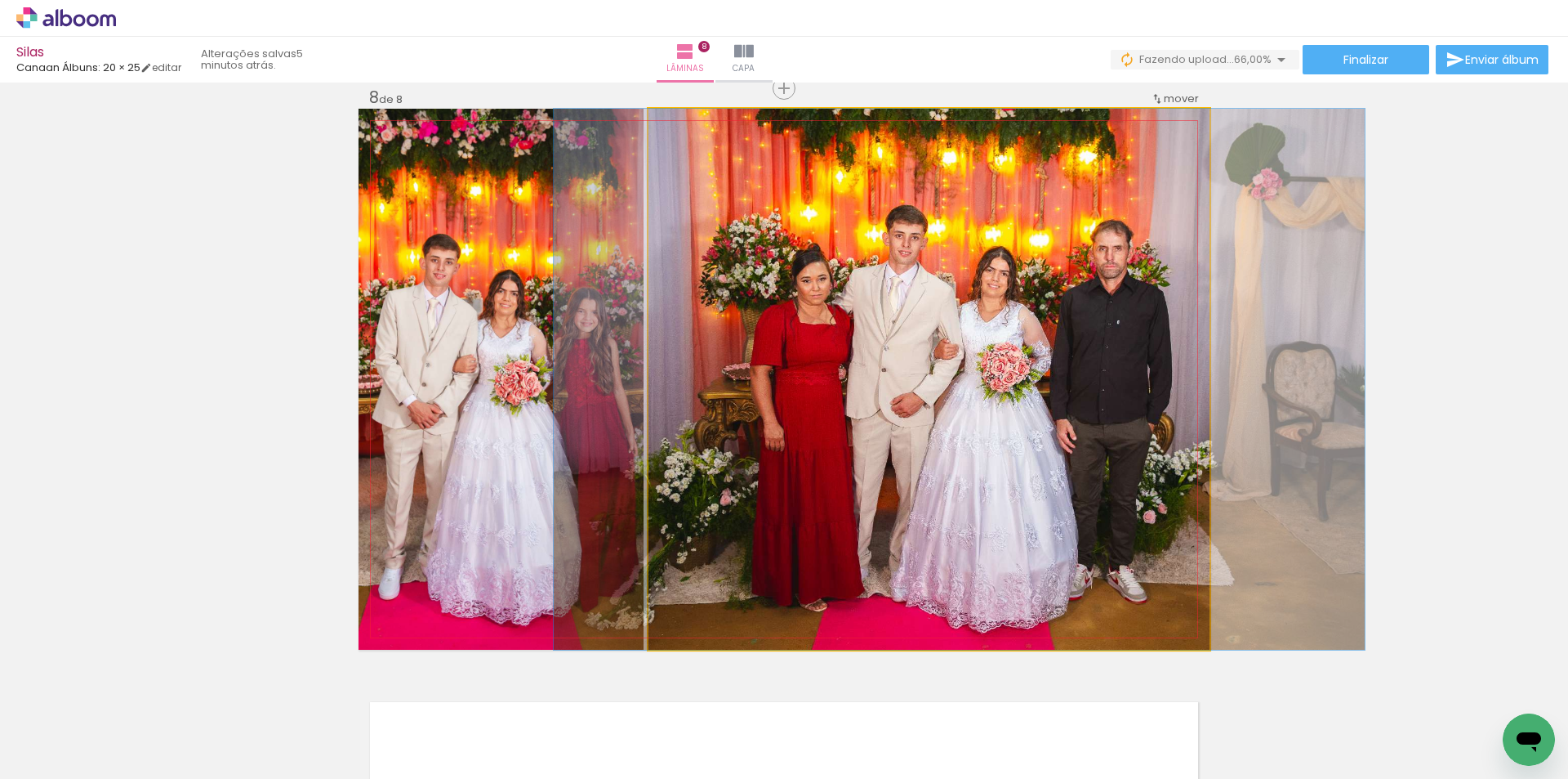
drag, startPoint x: 885, startPoint y: 487, endPoint x: 915, endPoint y: 483, distance: 30.3
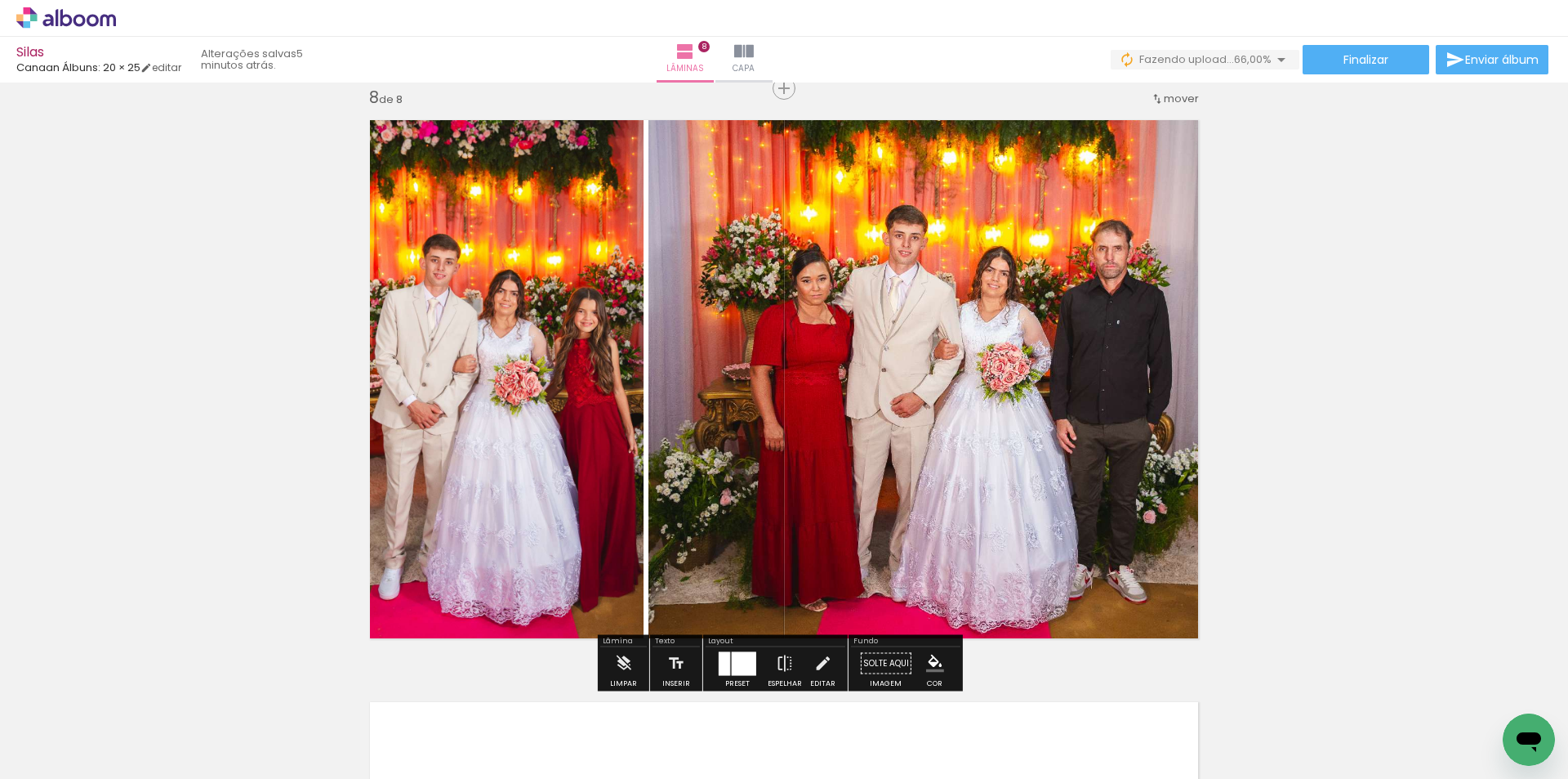
click at [874, 458] on quentale-photo at bounding box center [929, 378] width 561 height 541
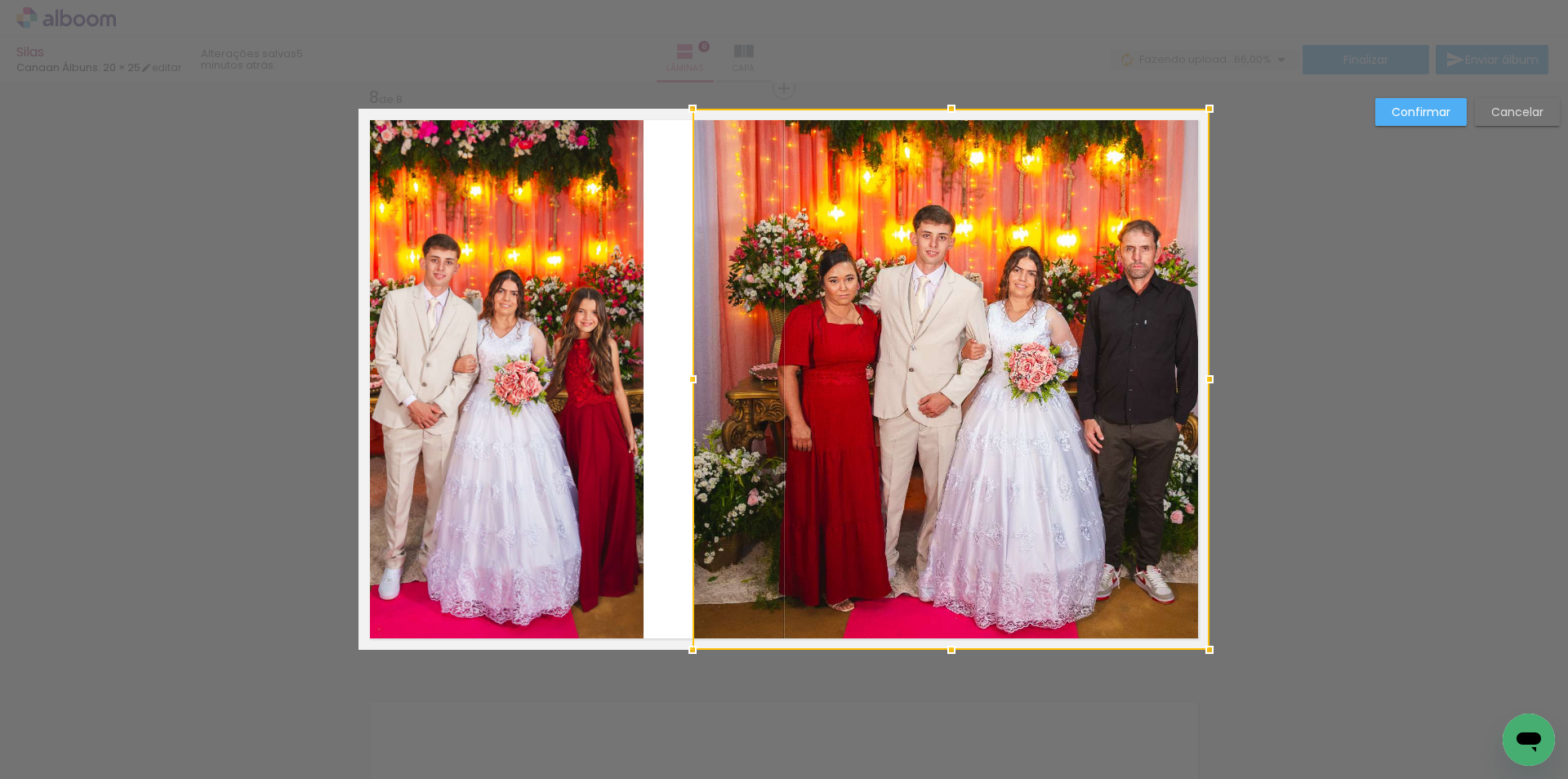
drag, startPoint x: 646, startPoint y: 380, endPoint x: 691, endPoint y: 386, distance: 45.4
click at [691, 386] on div at bounding box center [692, 378] width 33 height 33
click at [569, 393] on quentale-photo at bounding box center [501, 378] width 285 height 541
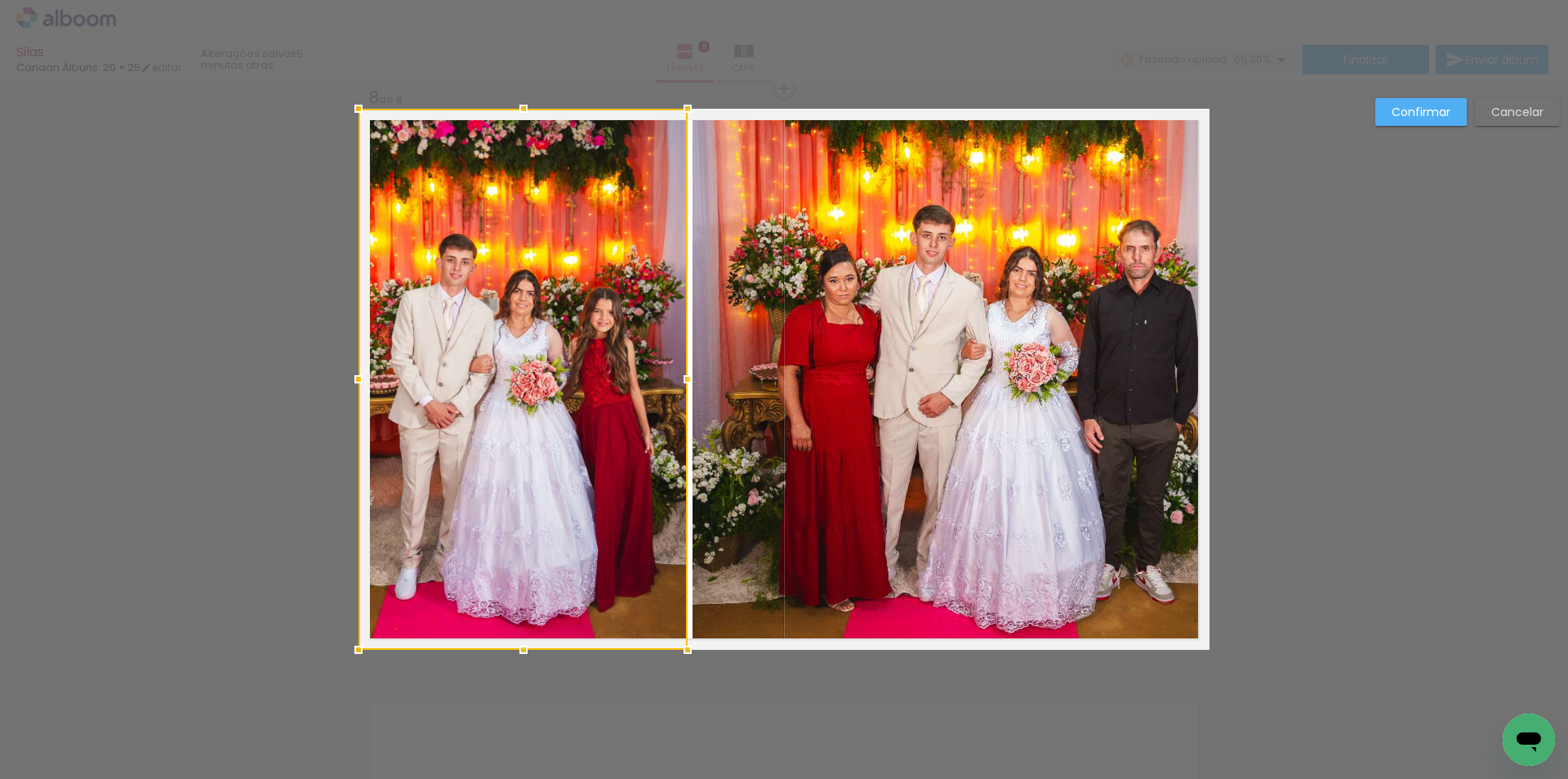
drag, startPoint x: 635, startPoint y: 384, endPoint x: 679, endPoint y: 390, distance: 44.4
click at [679, 390] on div at bounding box center [687, 378] width 33 height 33
click at [1405, 121] on paper-button "Confirmar" at bounding box center [1421, 111] width 92 height 27
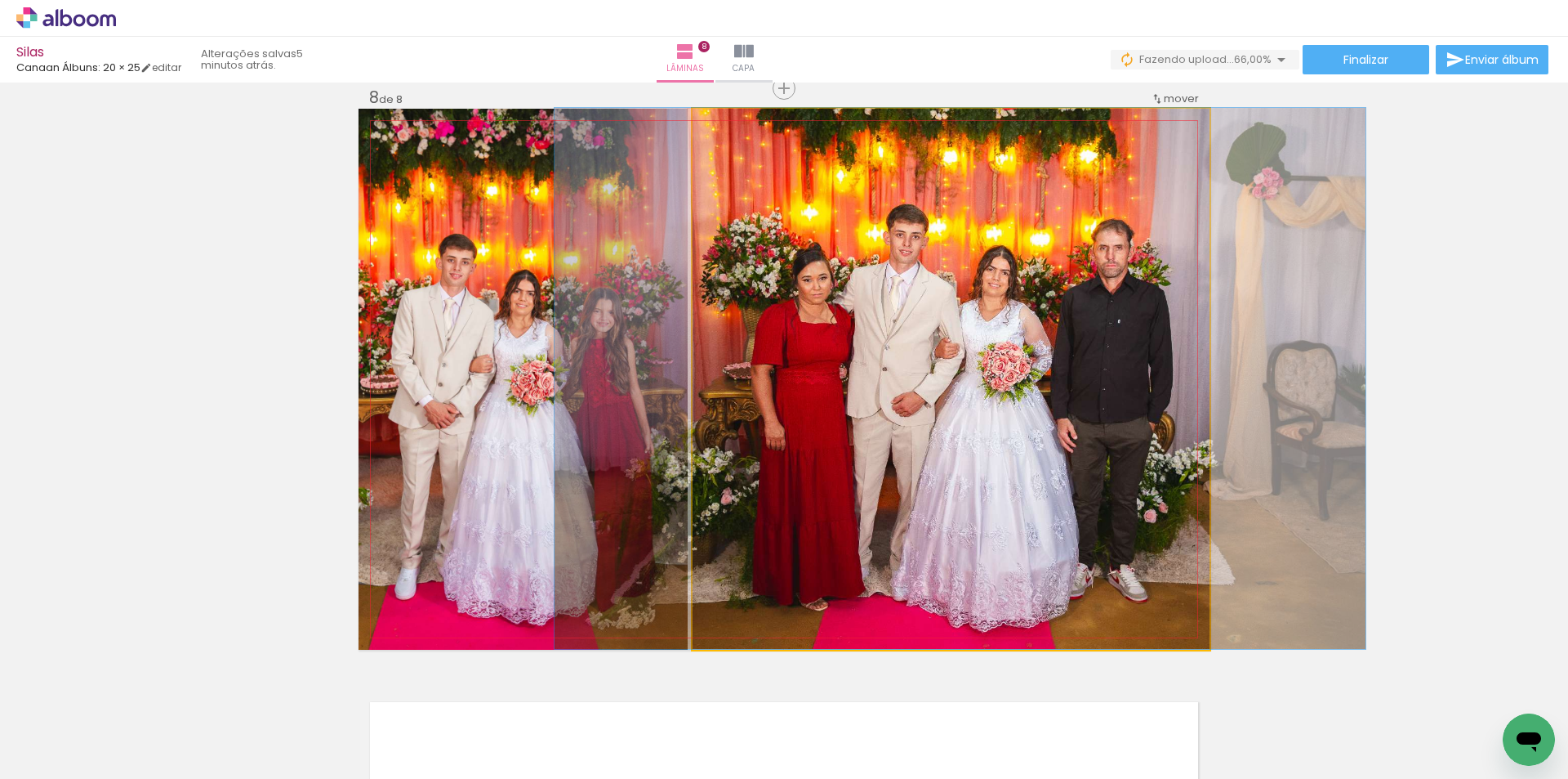
drag, startPoint x: 1099, startPoint y: 314, endPoint x: 1073, endPoint y: 313, distance: 26.0
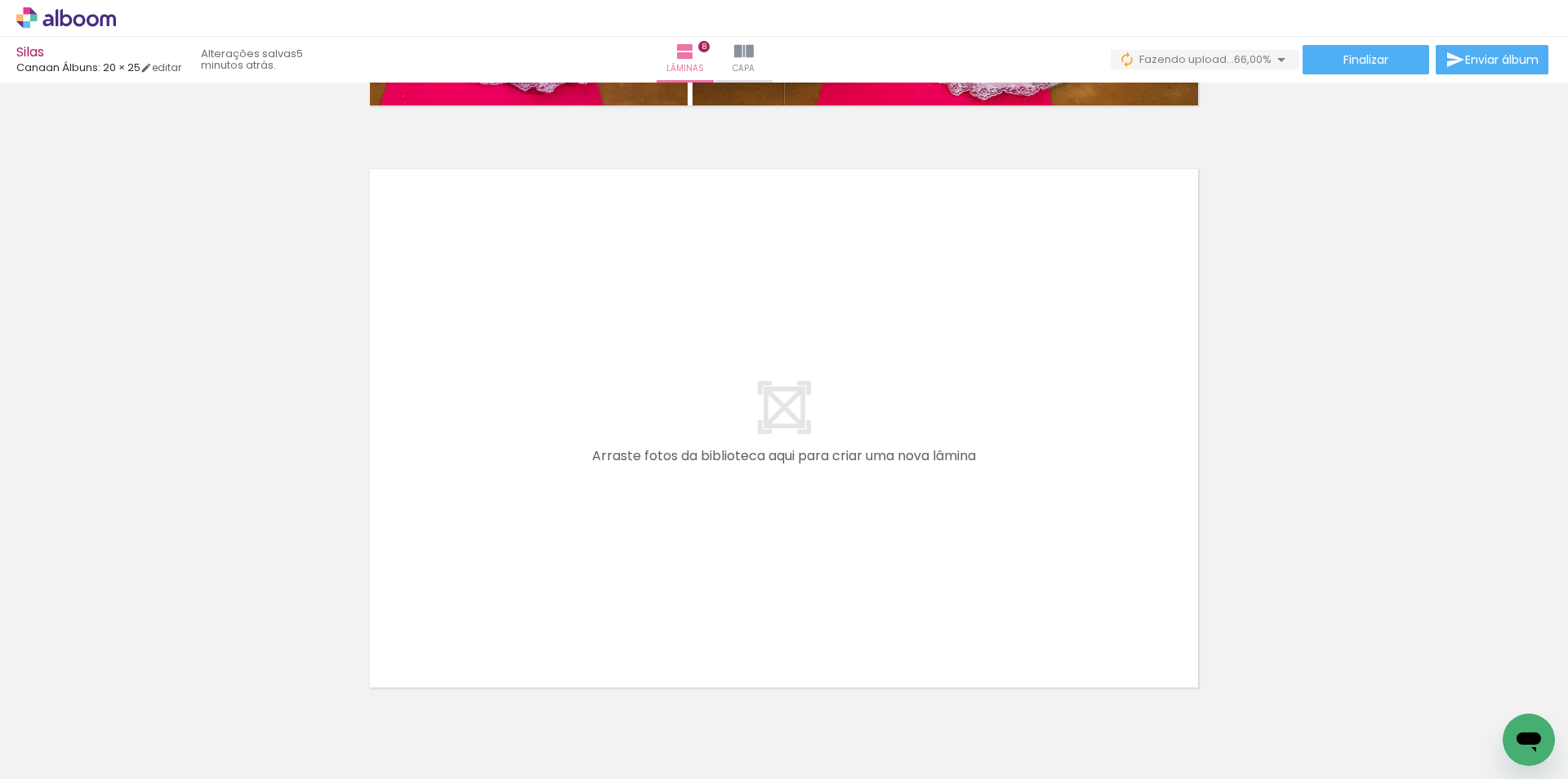
scroll to position [4665, 0]
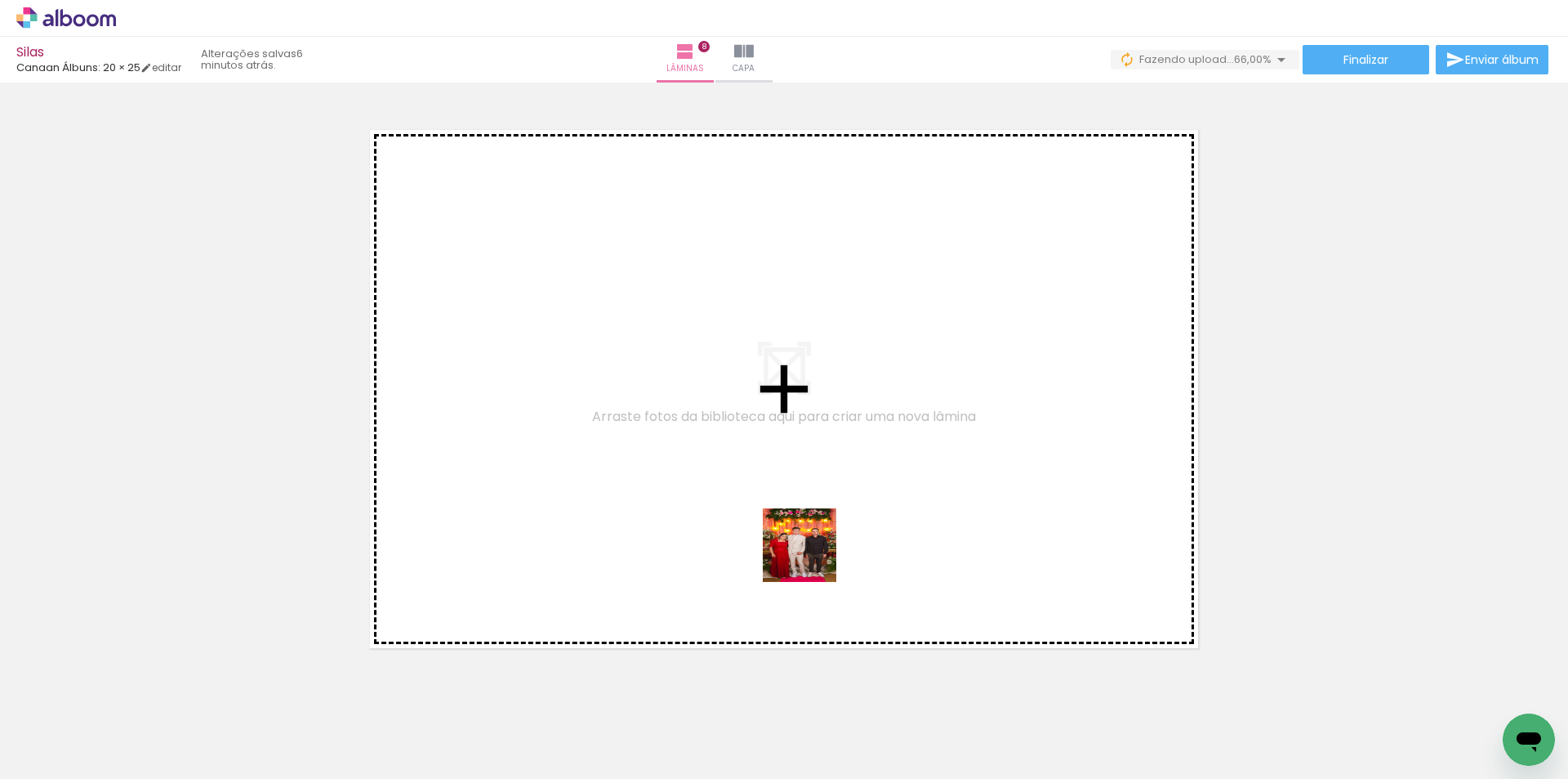
drag, startPoint x: 823, startPoint y: 607, endPoint x: 863, endPoint y: 646, distance: 55.9
click at [810, 550] on quentale-workspace at bounding box center [784, 389] width 1568 height 779
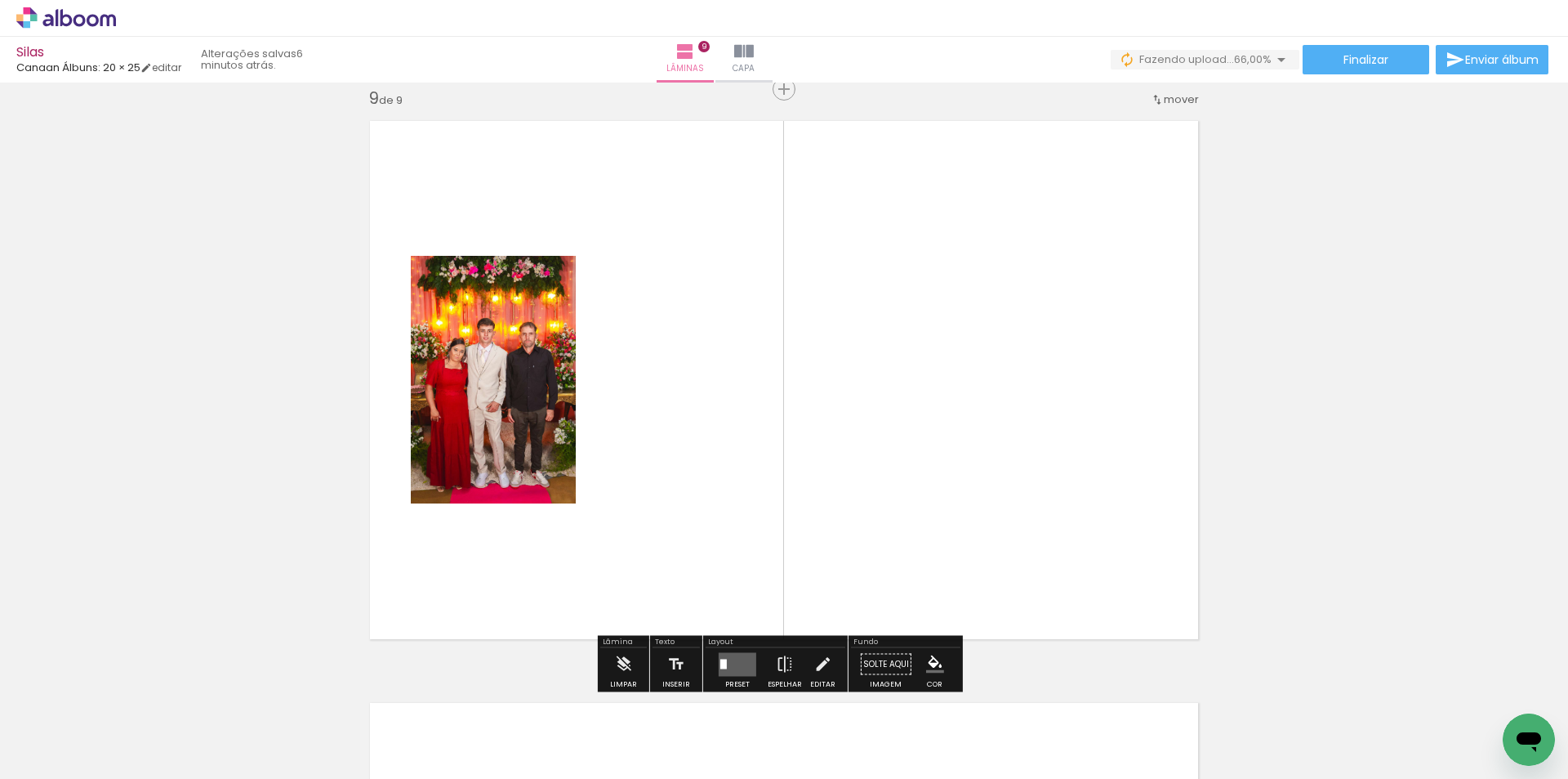
scroll to position [4675, 0]
drag, startPoint x: 957, startPoint y: 727, endPoint x: 900, endPoint y: 509, distance: 225.3
click at [900, 509] on quentale-workspace at bounding box center [784, 389] width 1568 height 779
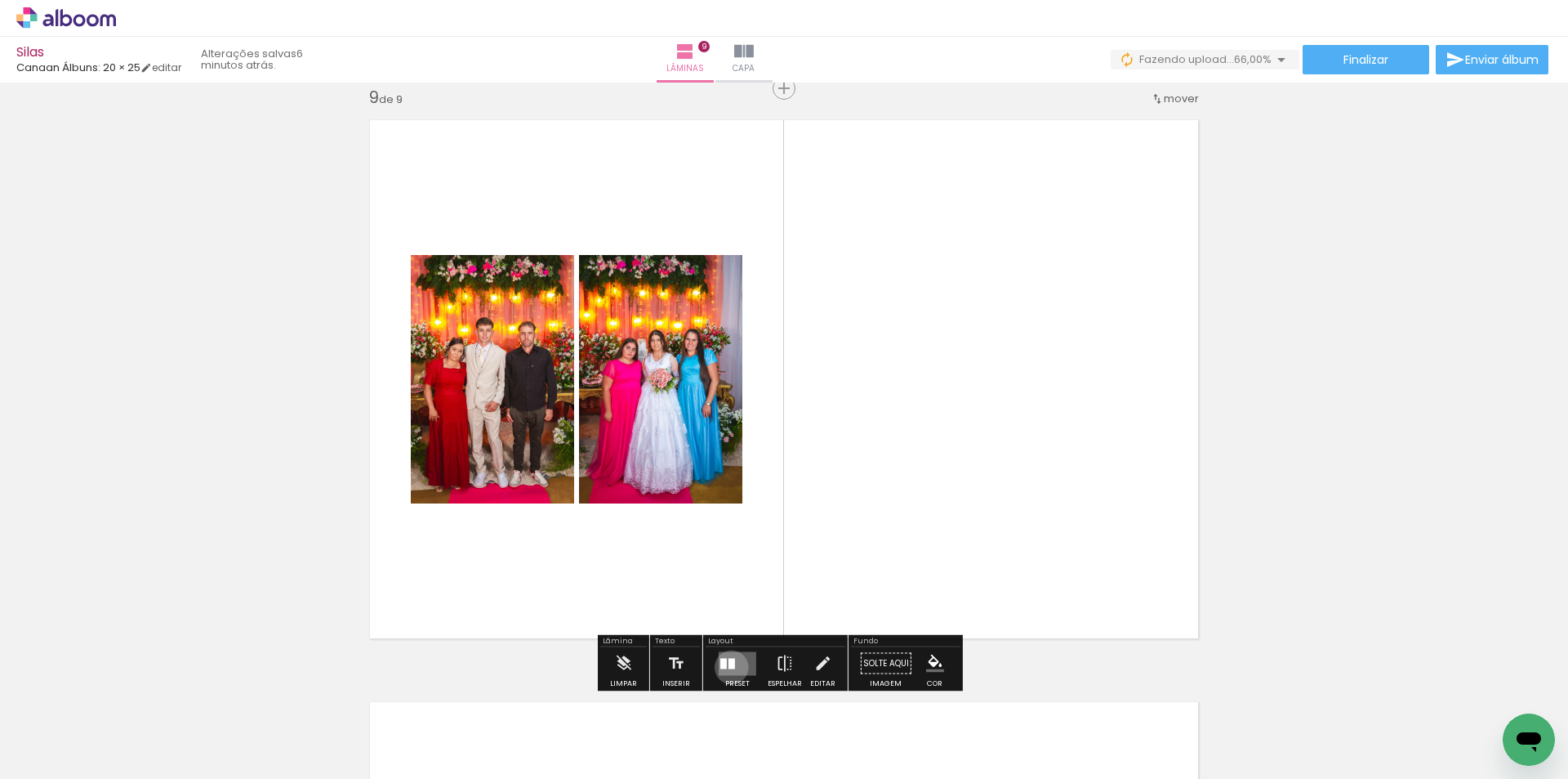
click at [728, 667] on div at bounding box center [731, 663] width 6 height 11
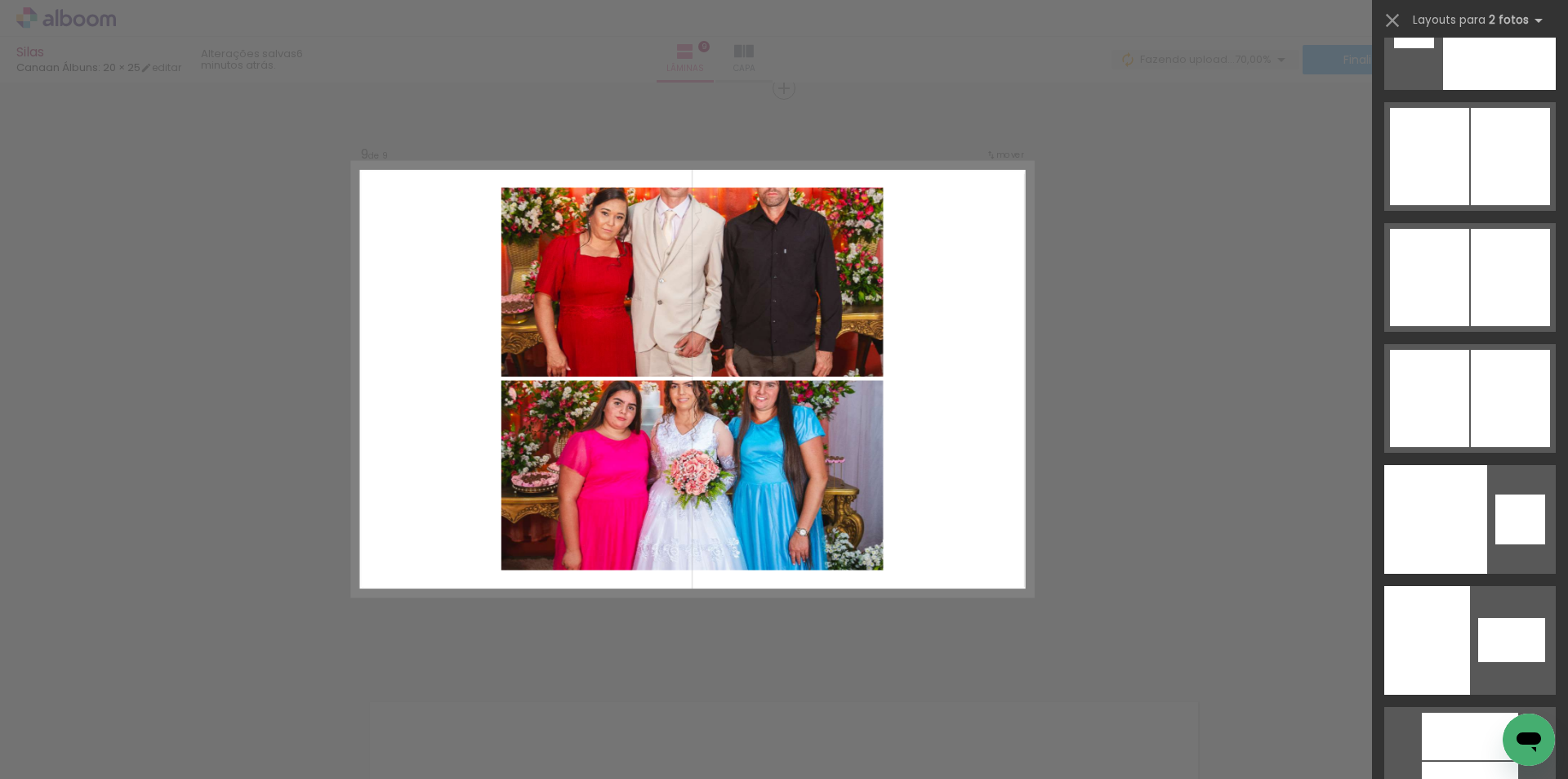
scroll to position [9929, 0]
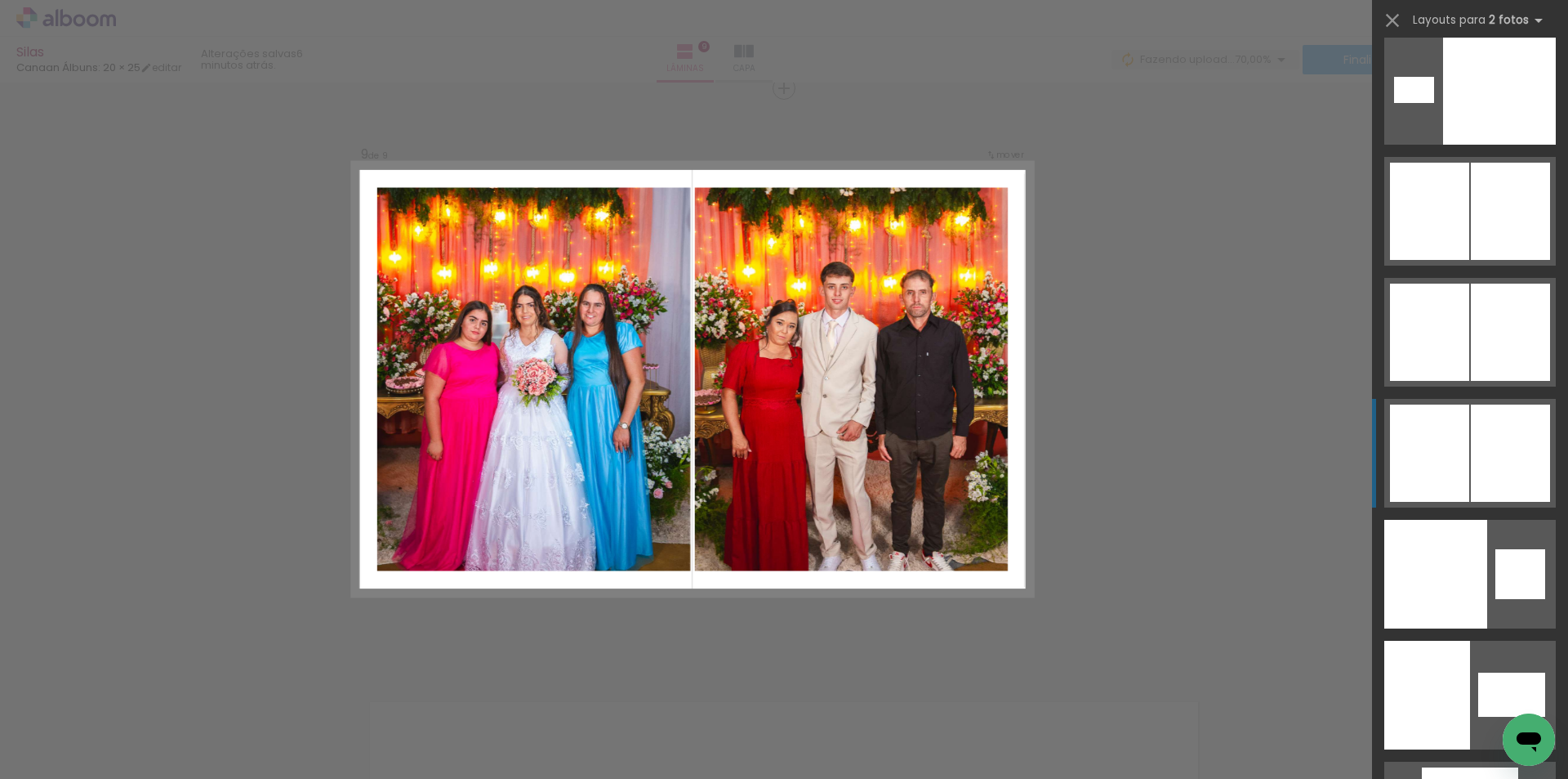
click at [1491, 504] on quentale-layouter at bounding box center [1470, 453] width 171 height 109
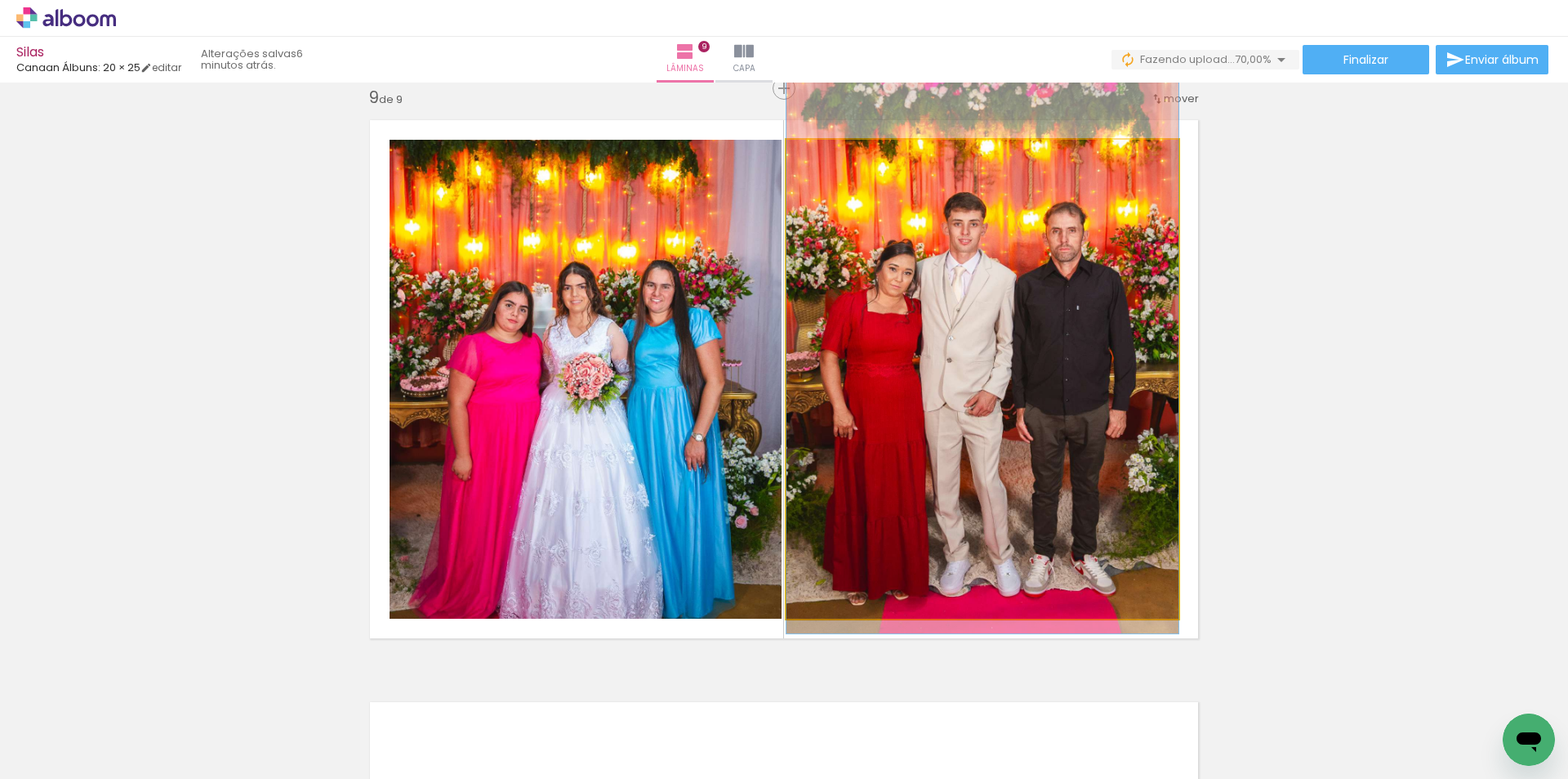
drag, startPoint x: 997, startPoint y: 480, endPoint x: 994, endPoint y: 442, distance: 38.1
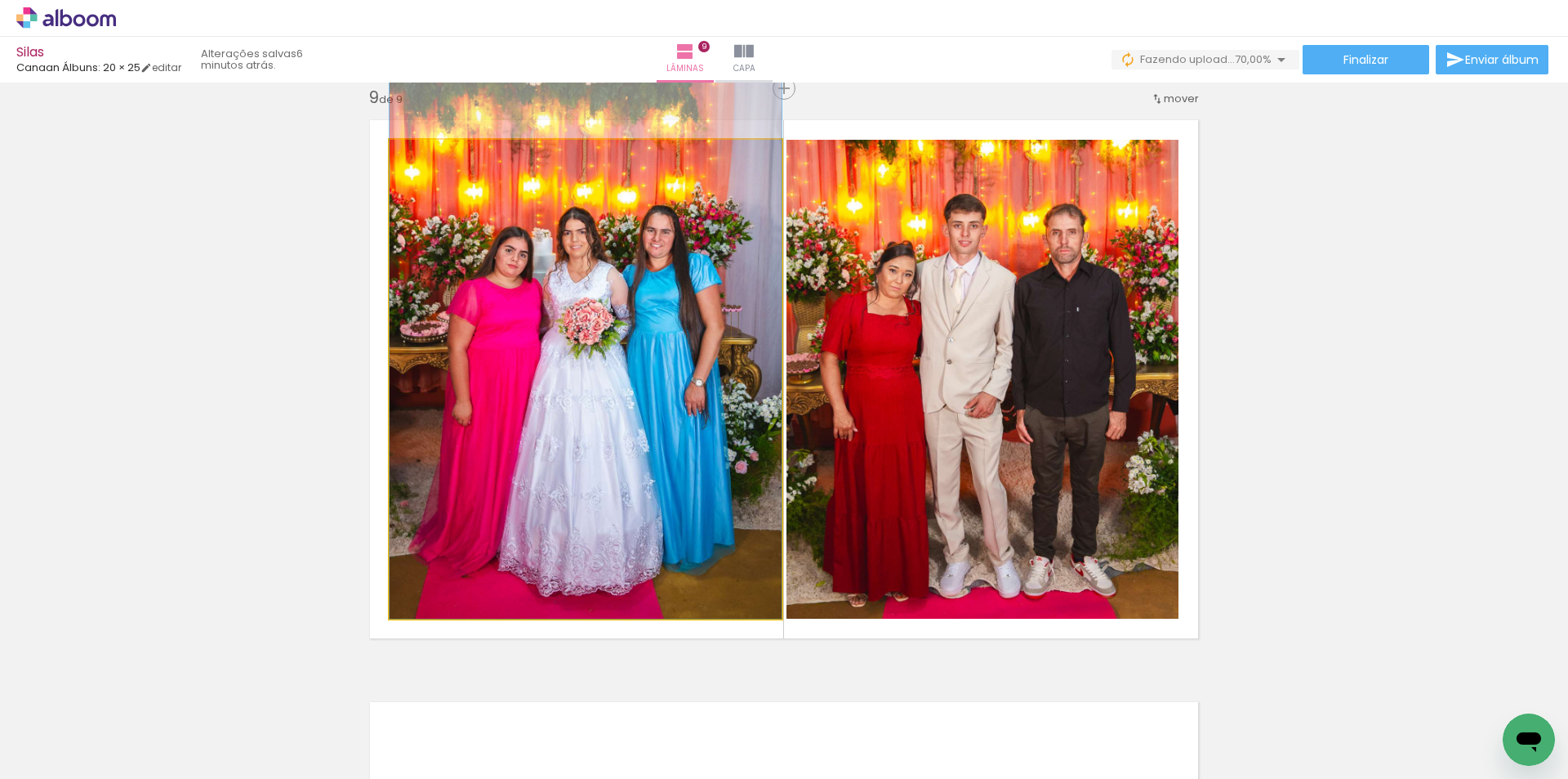
drag, startPoint x: 677, startPoint y: 530, endPoint x: 670, endPoint y: 474, distance: 56.4
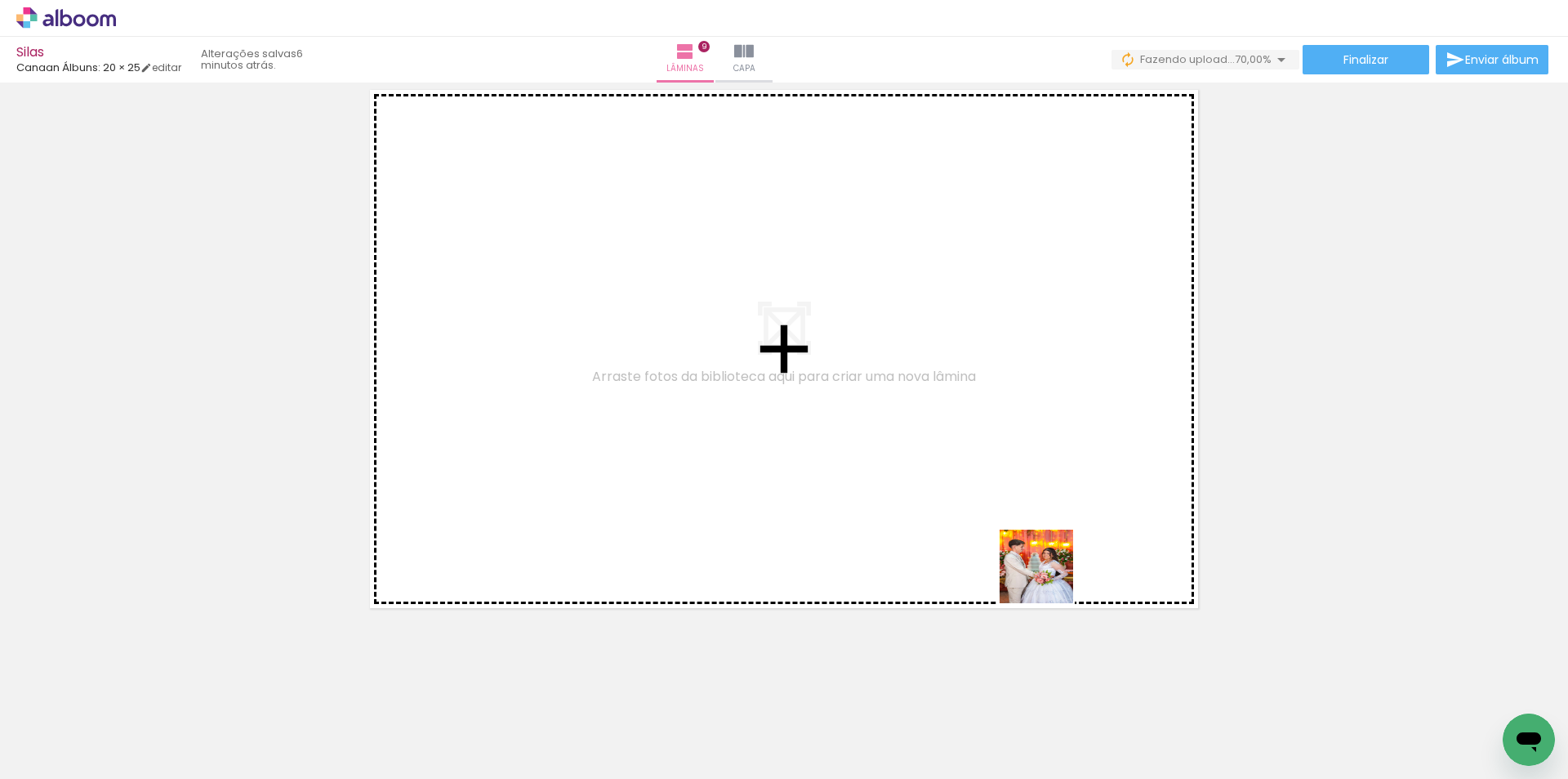
drag, startPoint x: 1049, startPoint y: 579, endPoint x: 1107, endPoint y: 635, distance: 80.6
click at [959, 468] on quentale-workspace at bounding box center [784, 389] width 1568 height 779
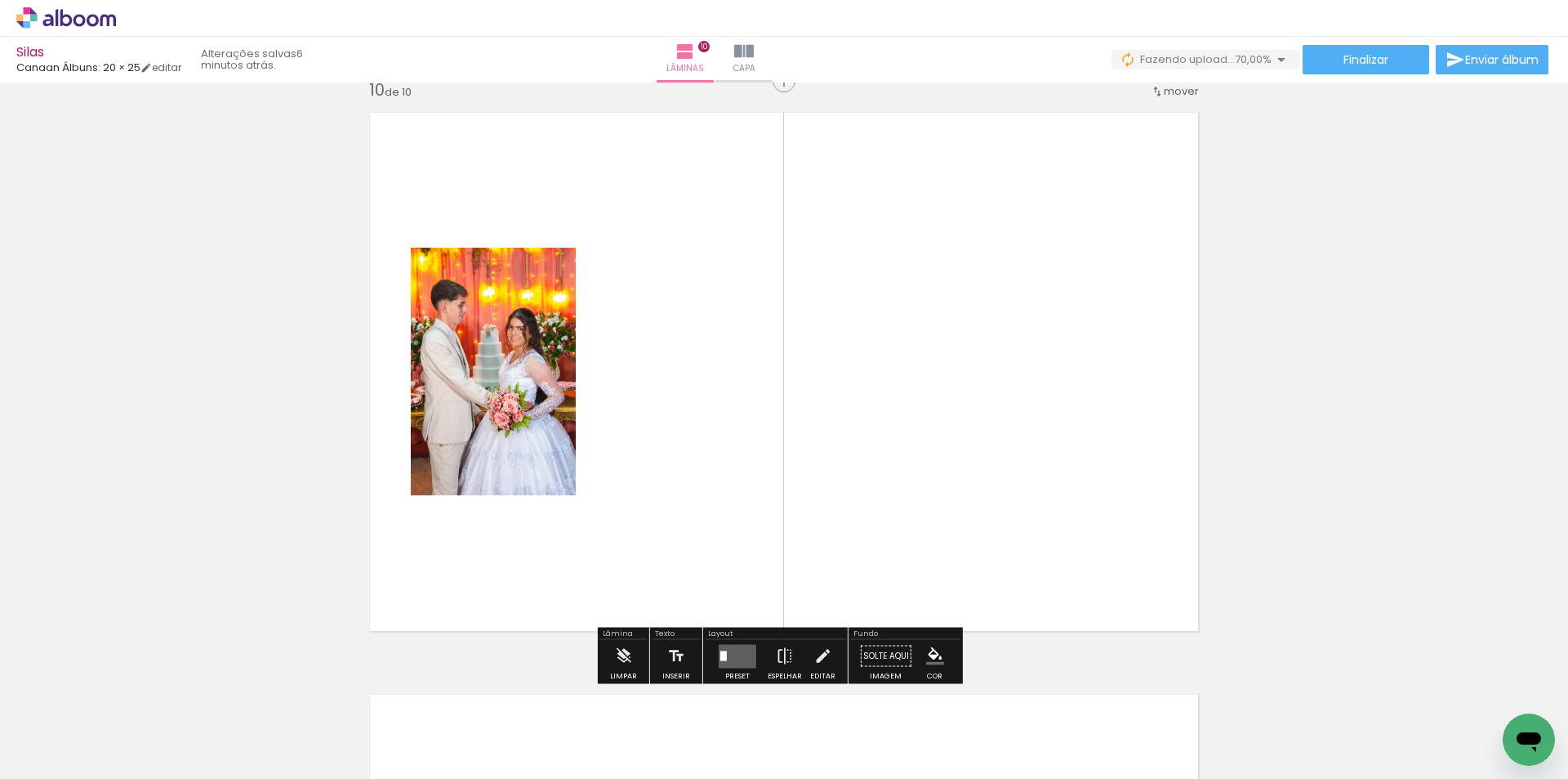
scroll to position [5256, 0]
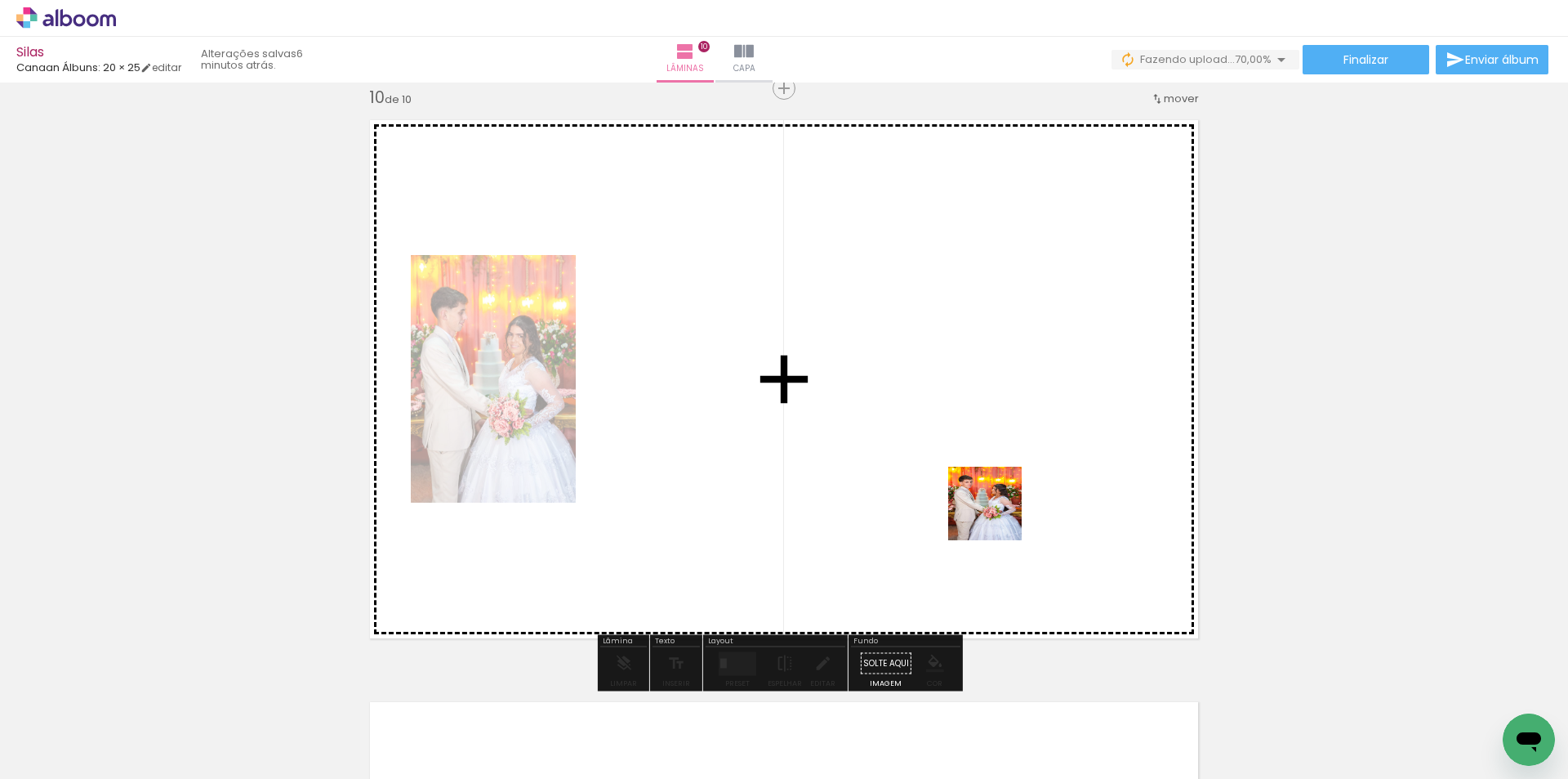
drag, startPoint x: 1213, startPoint y: 706, endPoint x: 1000, endPoint y: 514, distance: 286.8
click at [991, 507] on quentale-workspace at bounding box center [784, 389] width 1568 height 779
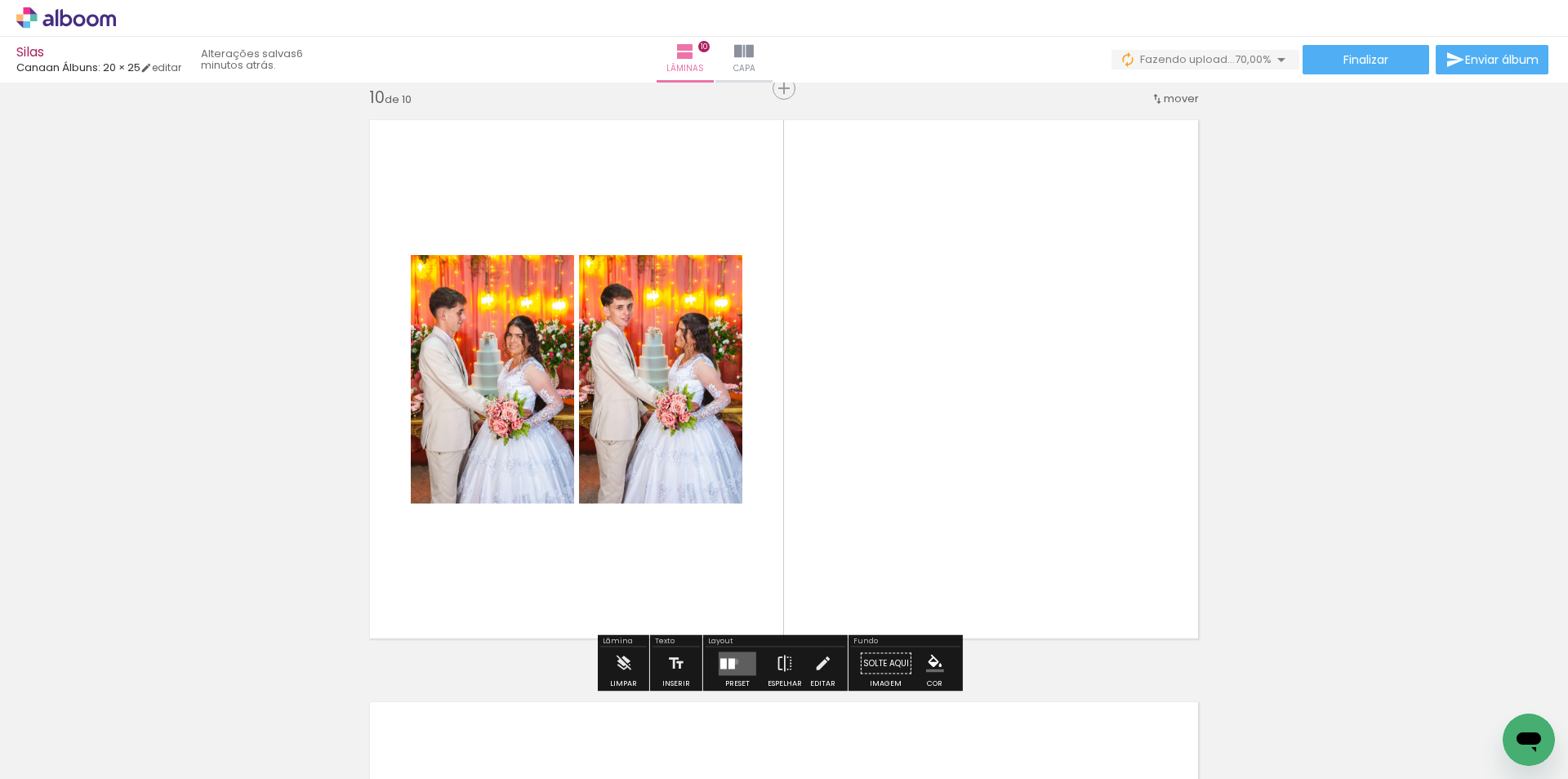
click at [732, 661] on quentale-layouter at bounding box center [737, 663] width 38 height 24
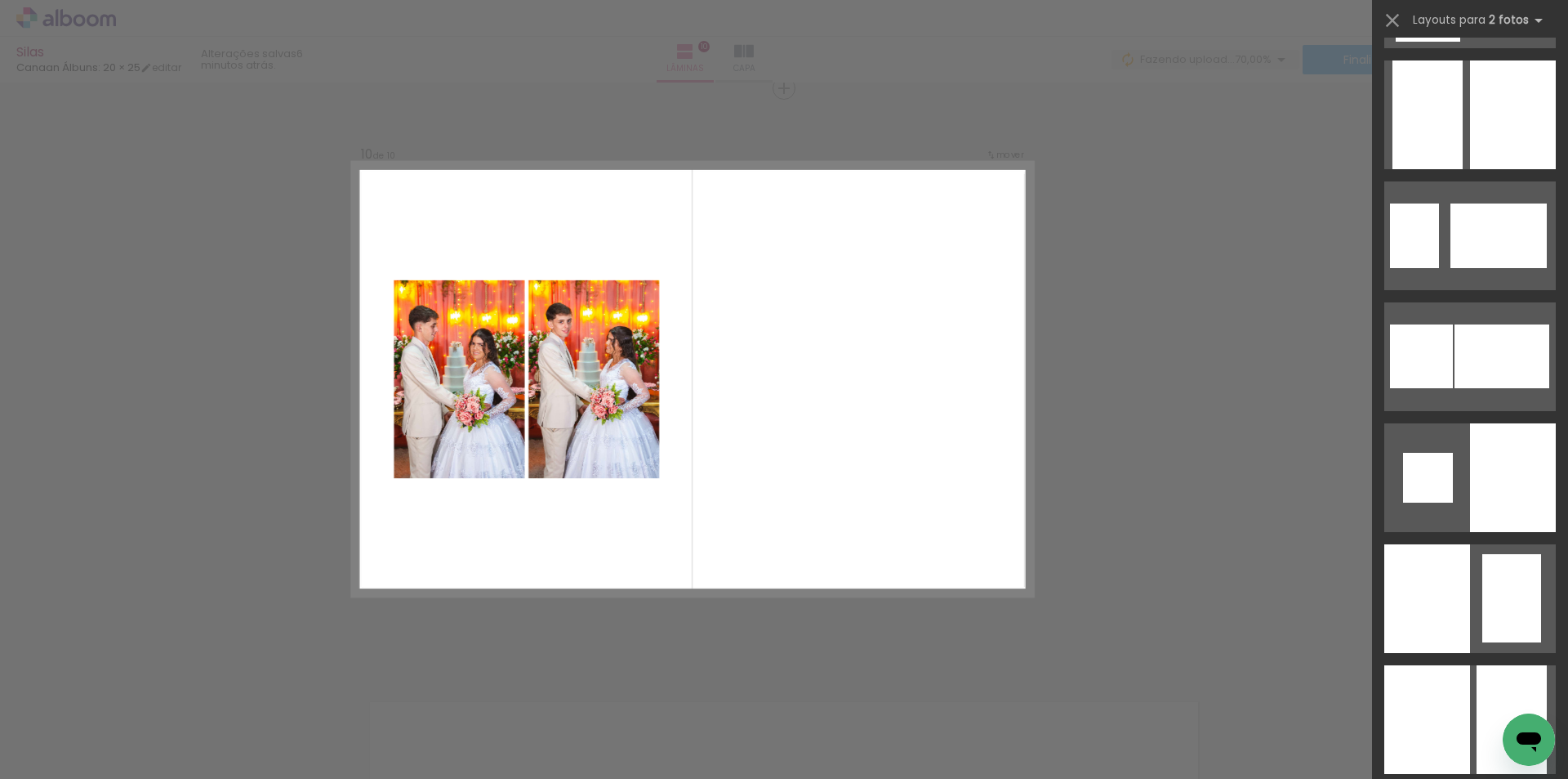
scroll to position [5090, 0]
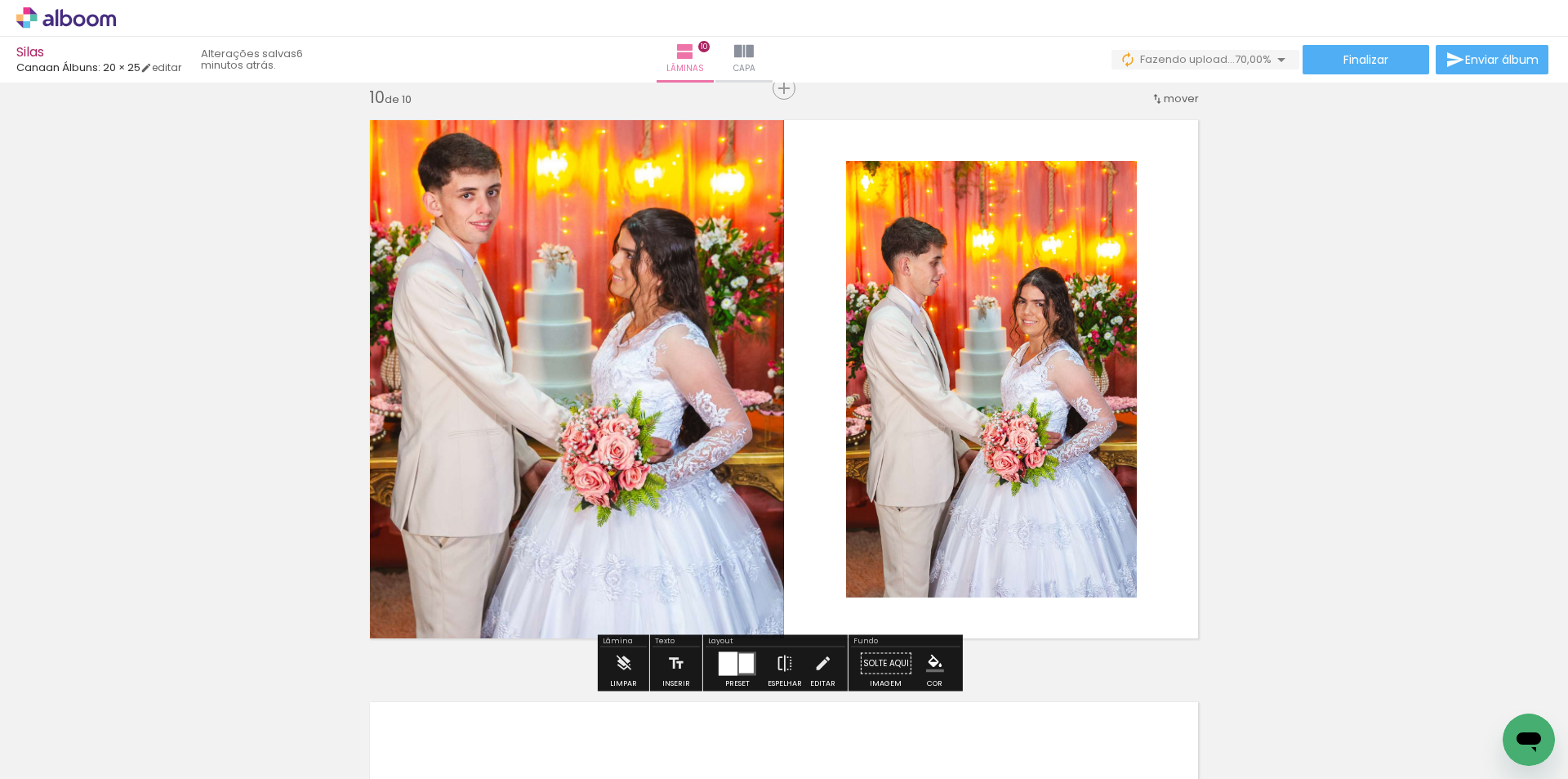
scroll to position [0, 676]
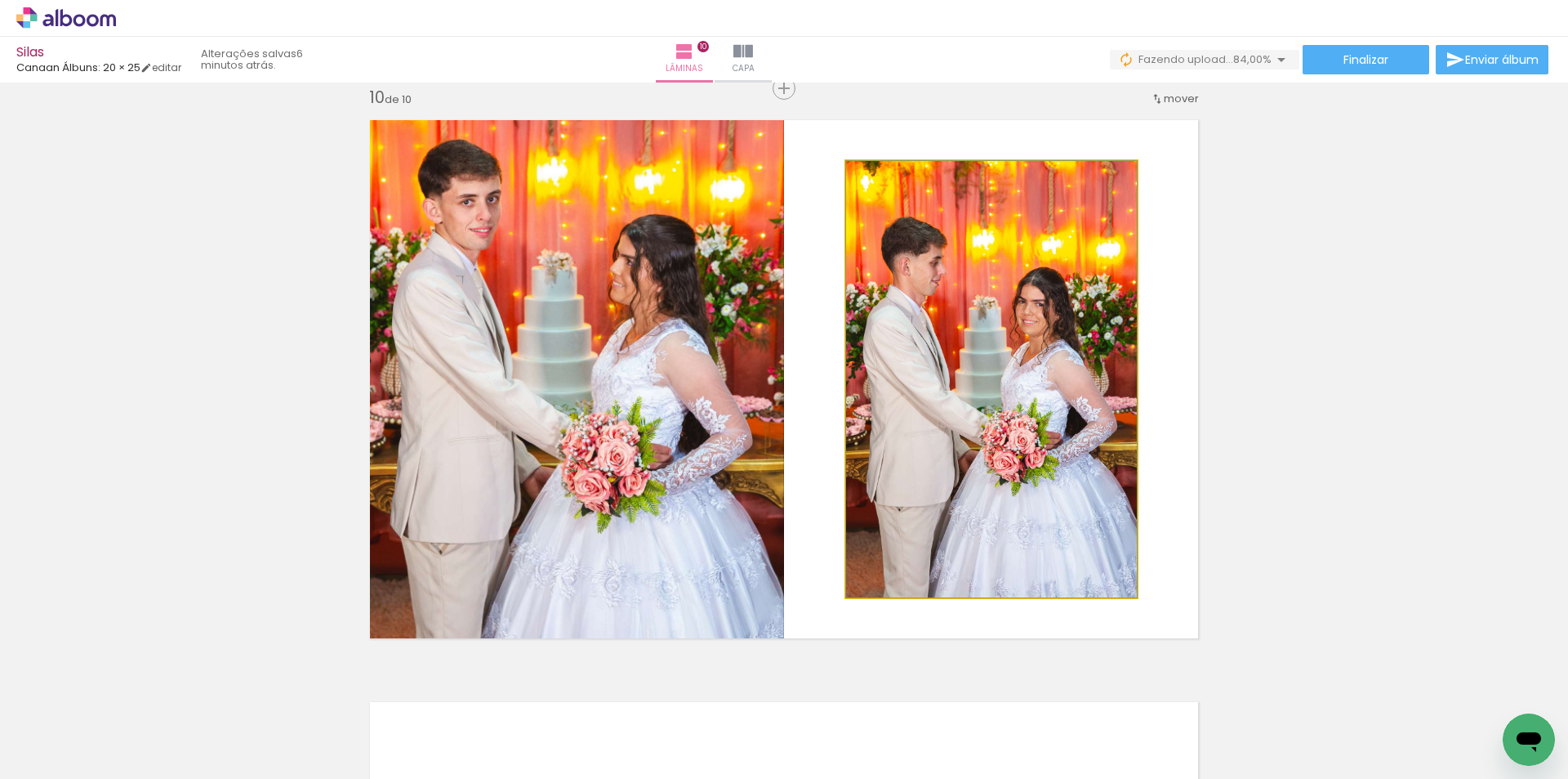
drag, startPoint x: 947, startPoint y: 414, endPoint x: 966, endPoint y: 380, distance: 38.9
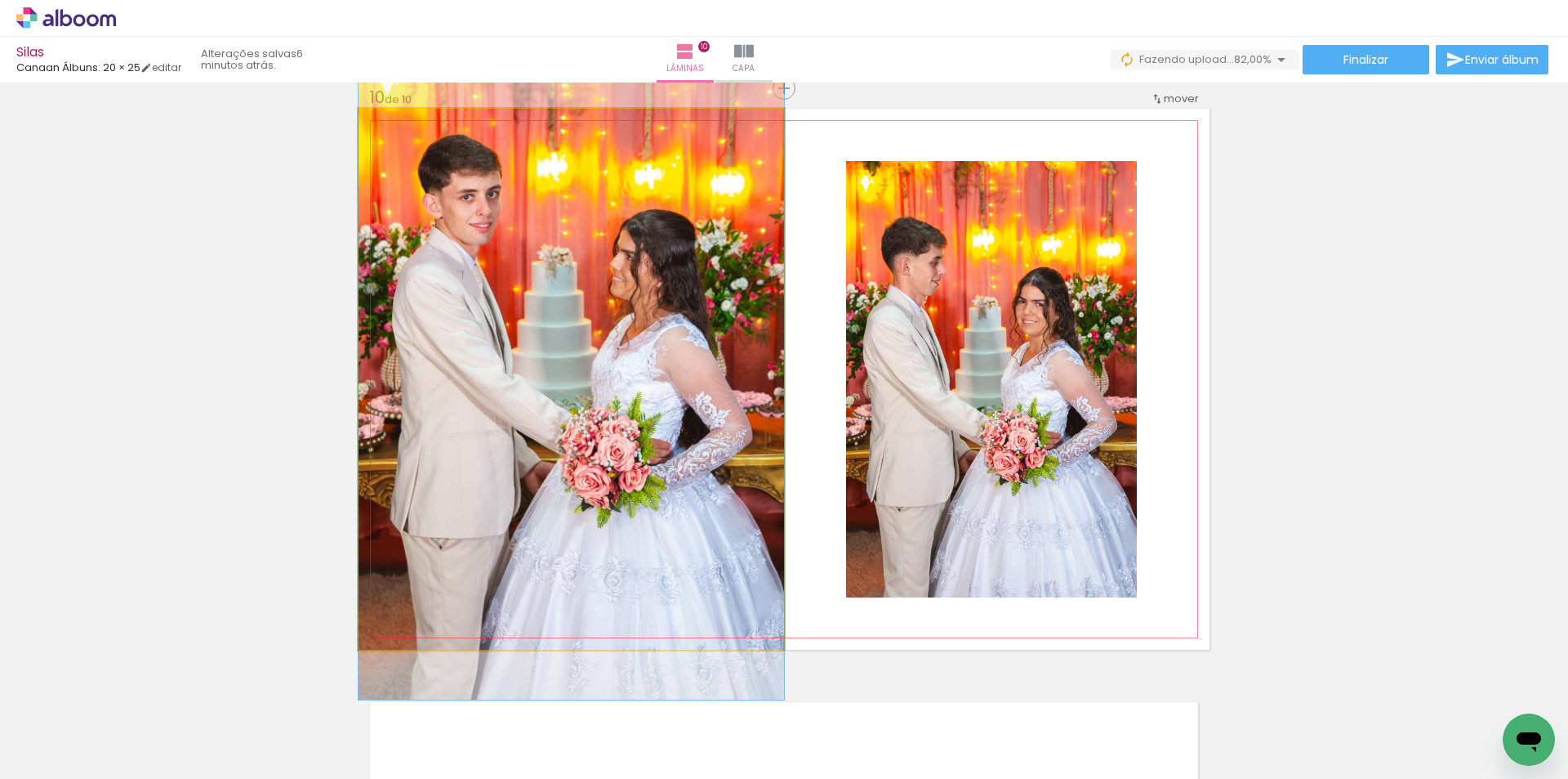
drag, startPoint x: 618, startPoint y: 431, endPoint x: 628, endPoint y: 425, distance: 11.7
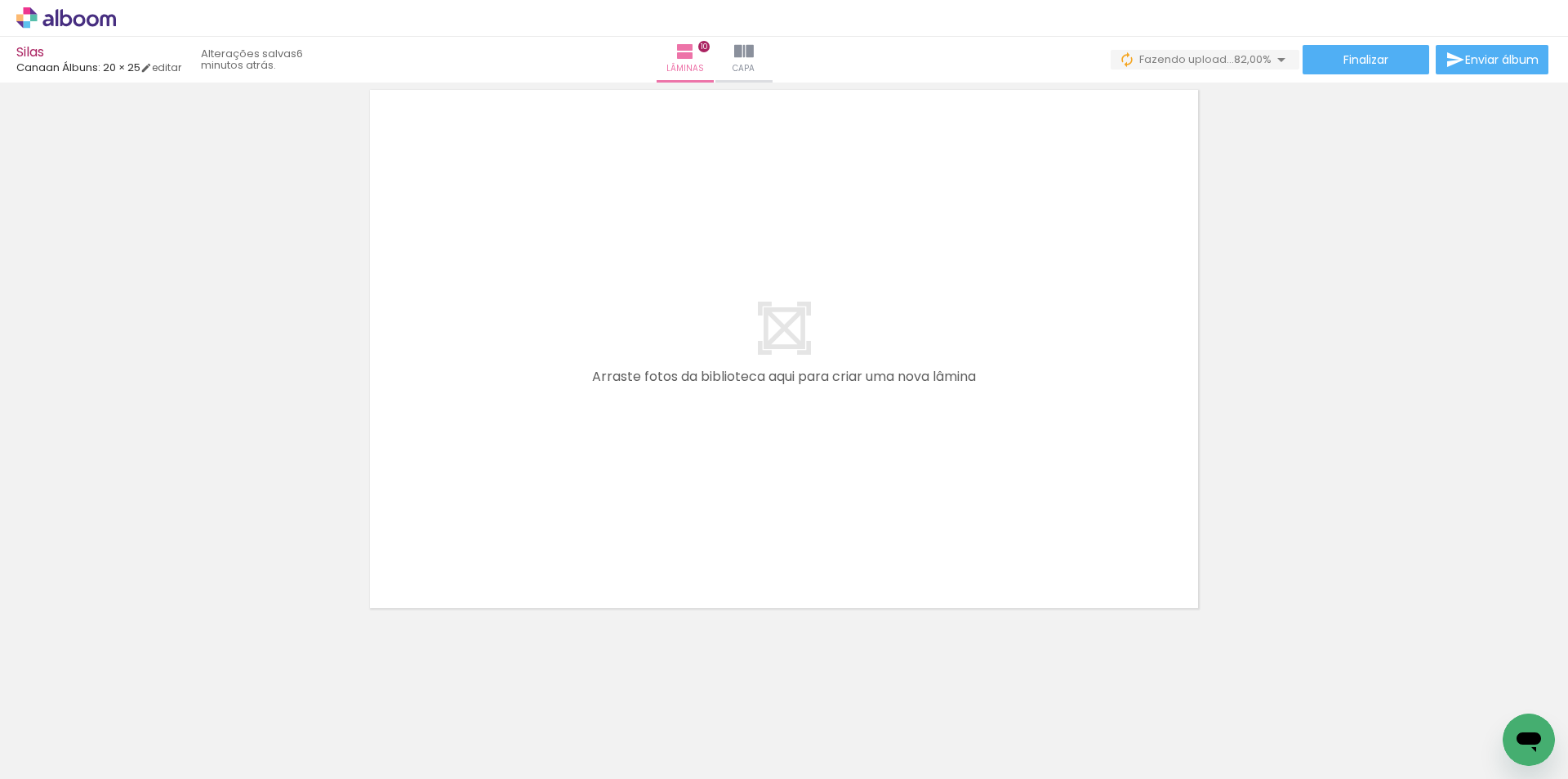
scroll to position [0, 1229]
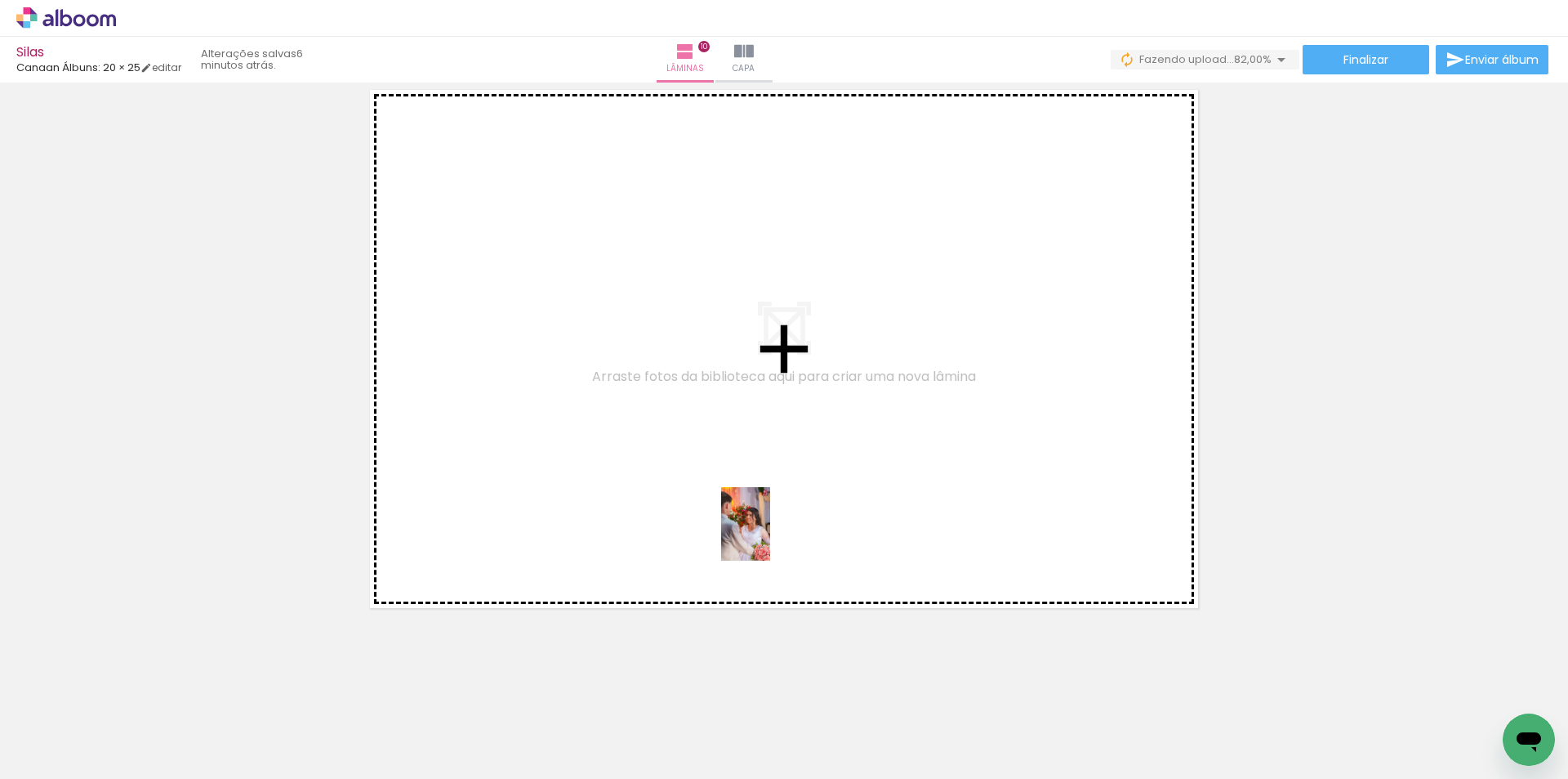
drag, startPoint x: 767, startPoint y: 730, endPoint x: 770, endPoint y: 536, distance: 194.0
click at [770, 536] on quentale-workspace at bounding box center [784, 389] width 1568 height 779
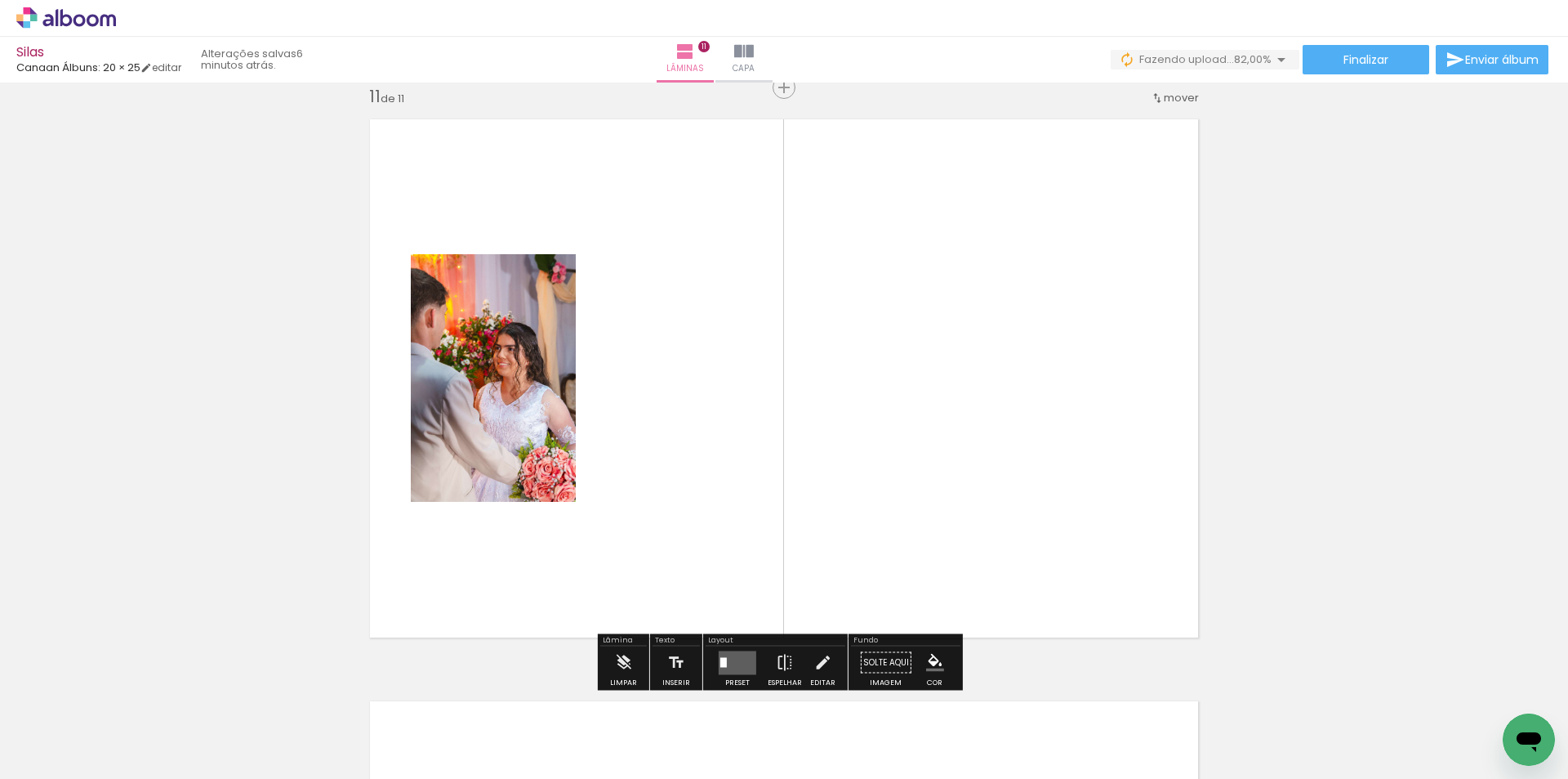
scroll to position [5838, 0]
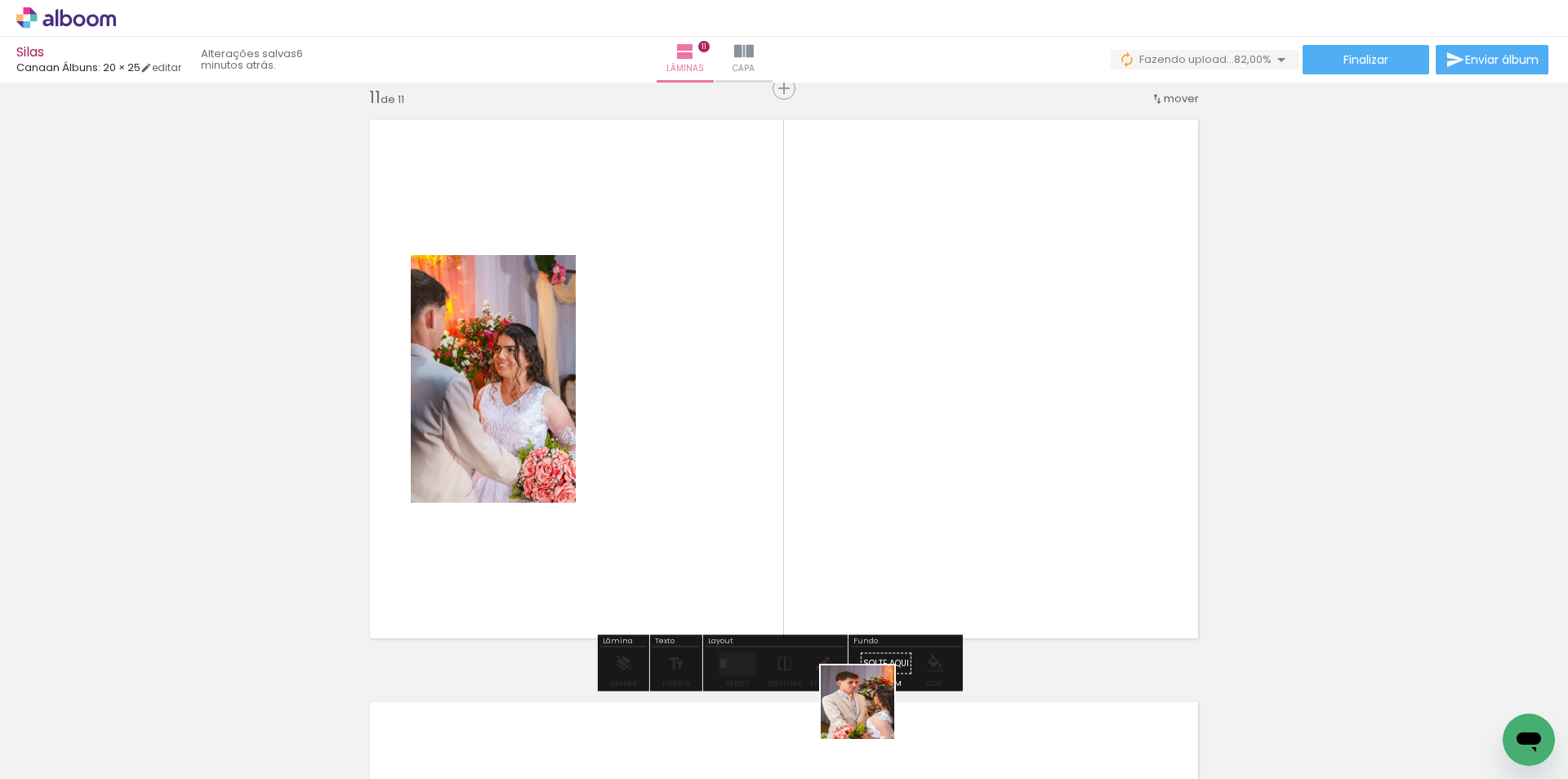
drag, startPoint x: 874, startPoint y: 735, endPoint x: 795, endPoint y: 508, distance: 240.4
click at [795, 508] on quentale-workspace at bounding box center [784, 389] width 1568 height 779
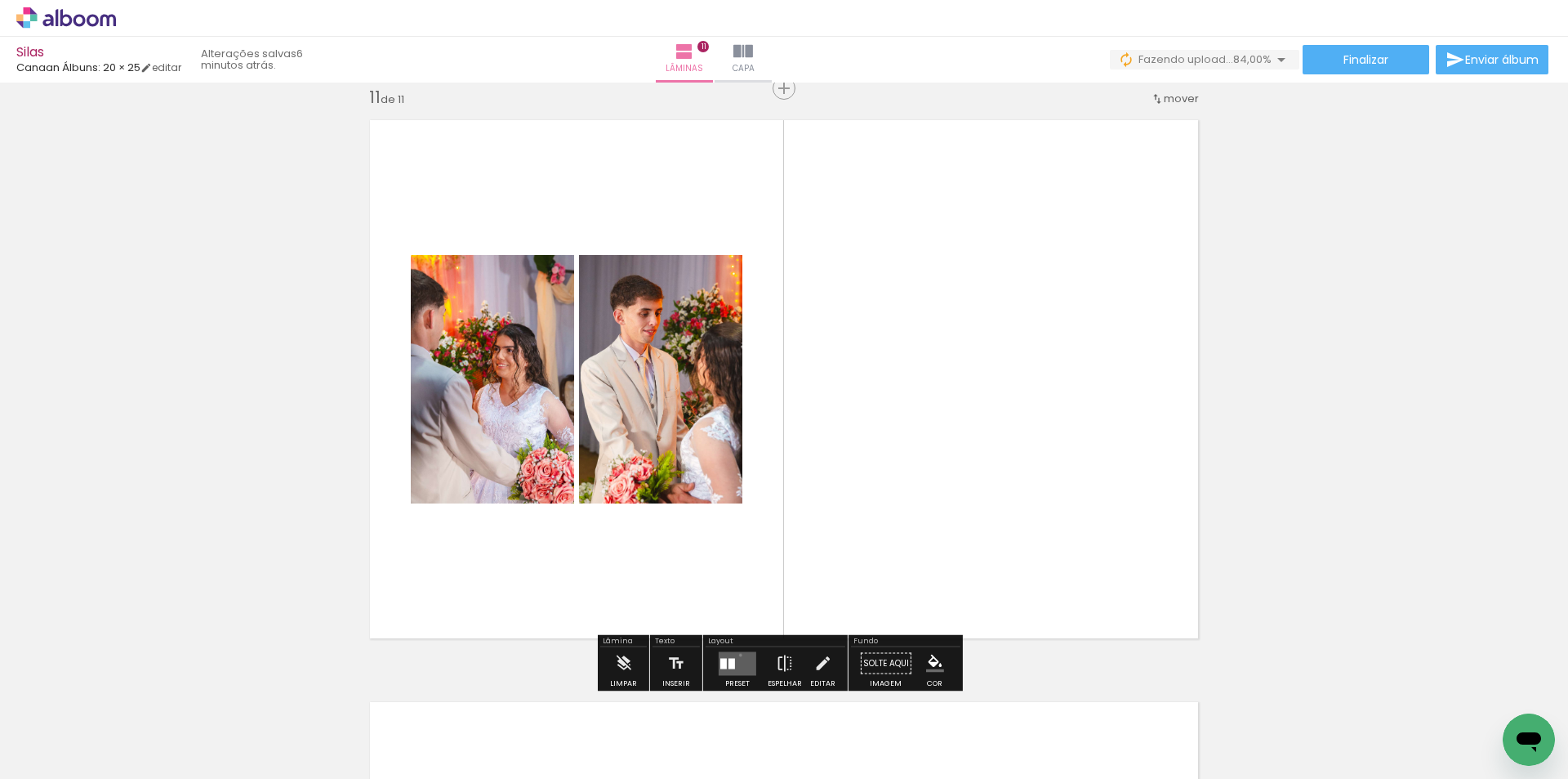
click at [736, 655] on quentale-layouter at bounding box center [737, 663] width 38 height 24
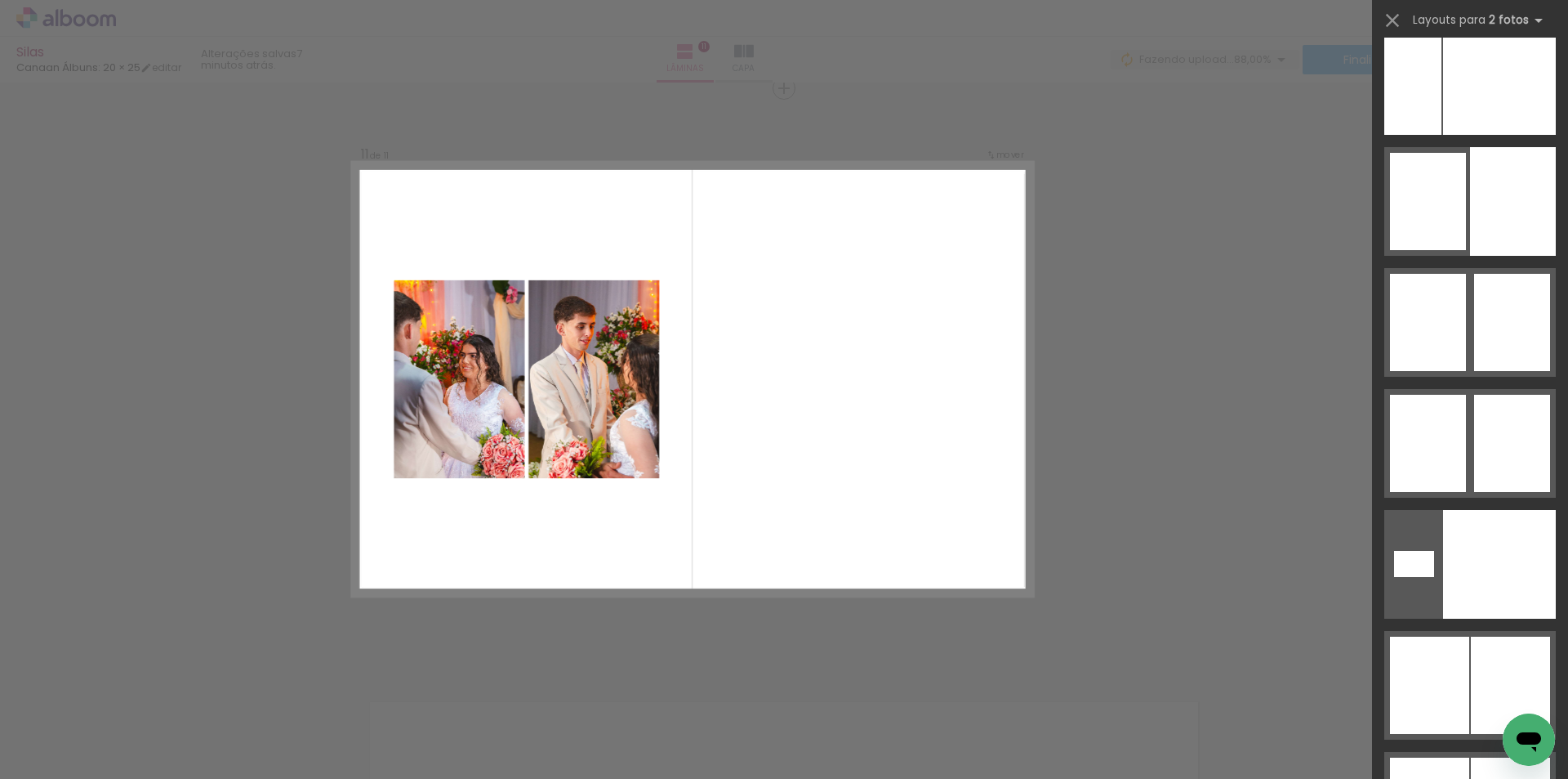
scroll to position [9652, 0]
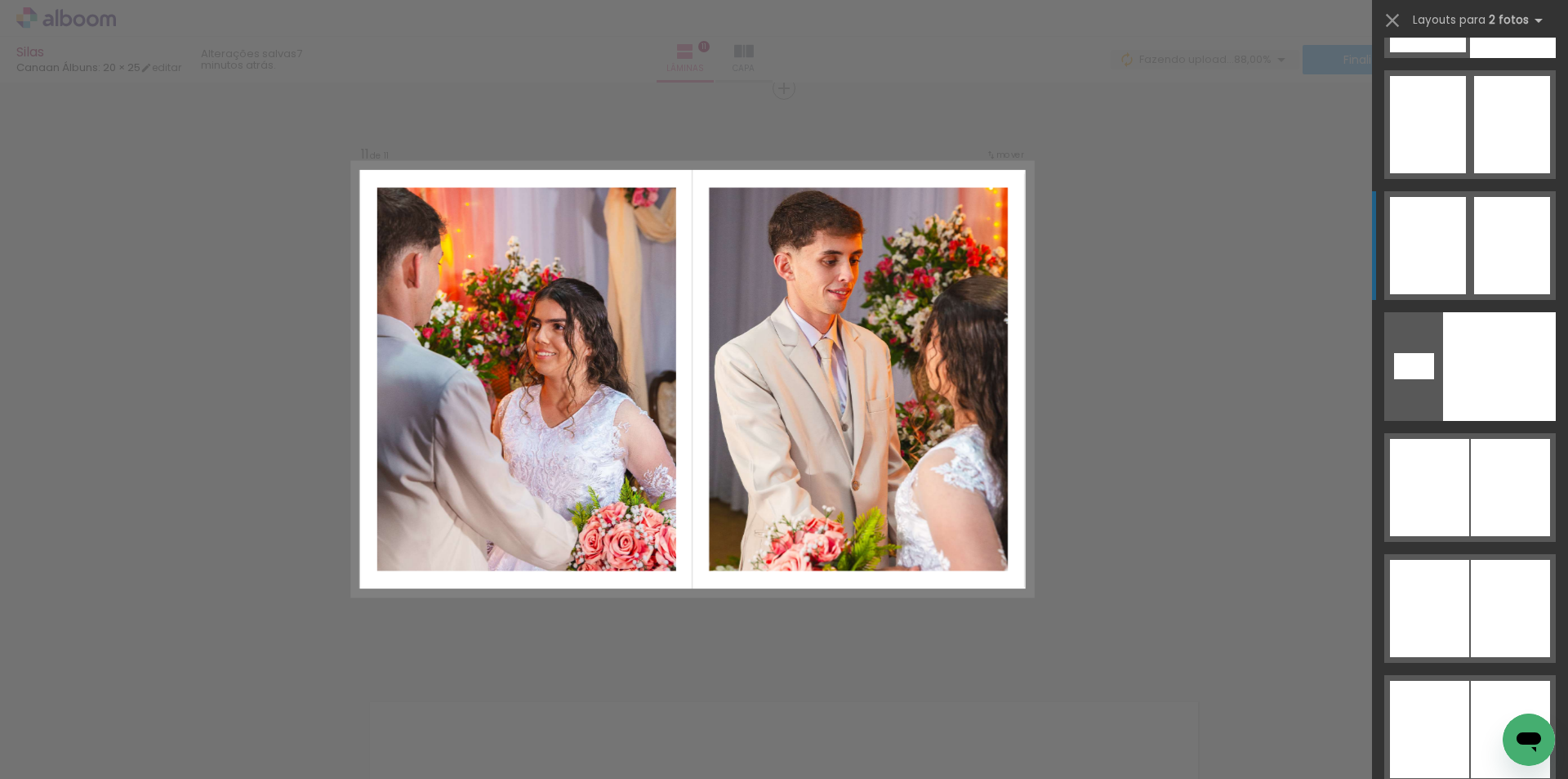
click at [1453, 266] on div at bounding box center [1428, 245] width 76 height 97
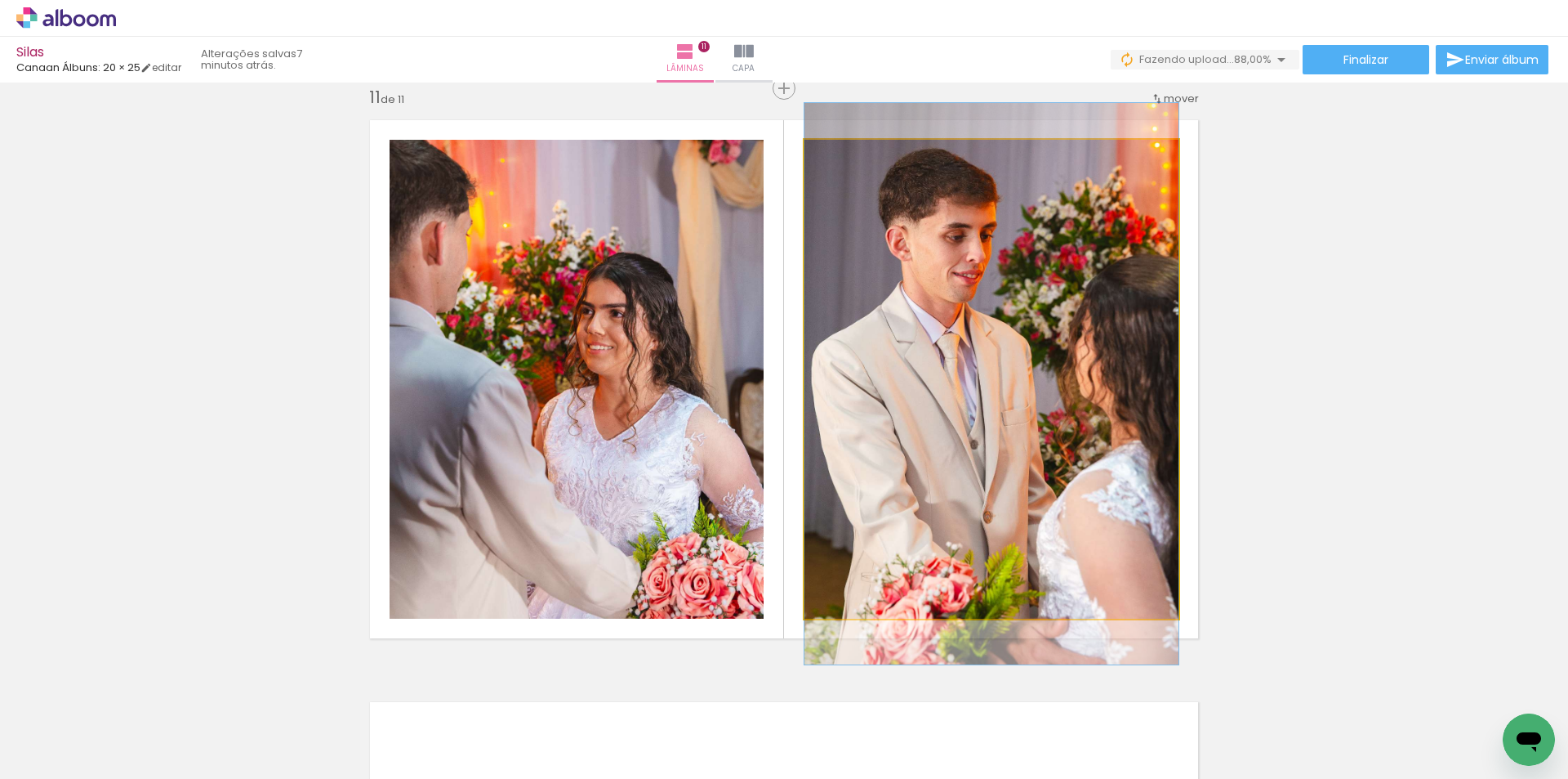
drag, startPoint x: 1011, startPoint y: 503, endPoint x: 955, endPoint y: 508, distance: 56.2
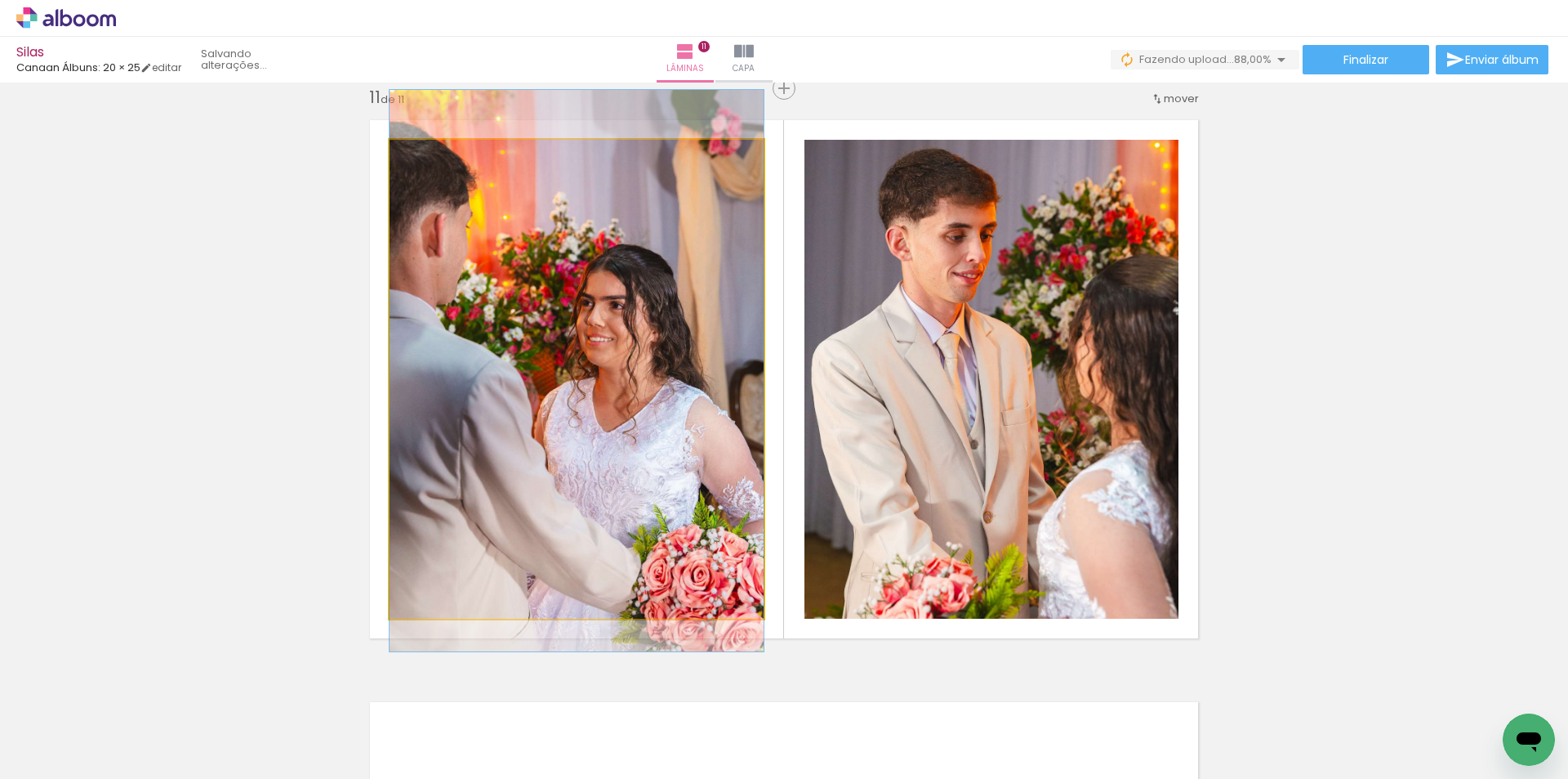
drag, startPoint x: 646, startPoint y: 489, endPoint x: 657, endPoint y: 481, distance: 13.6
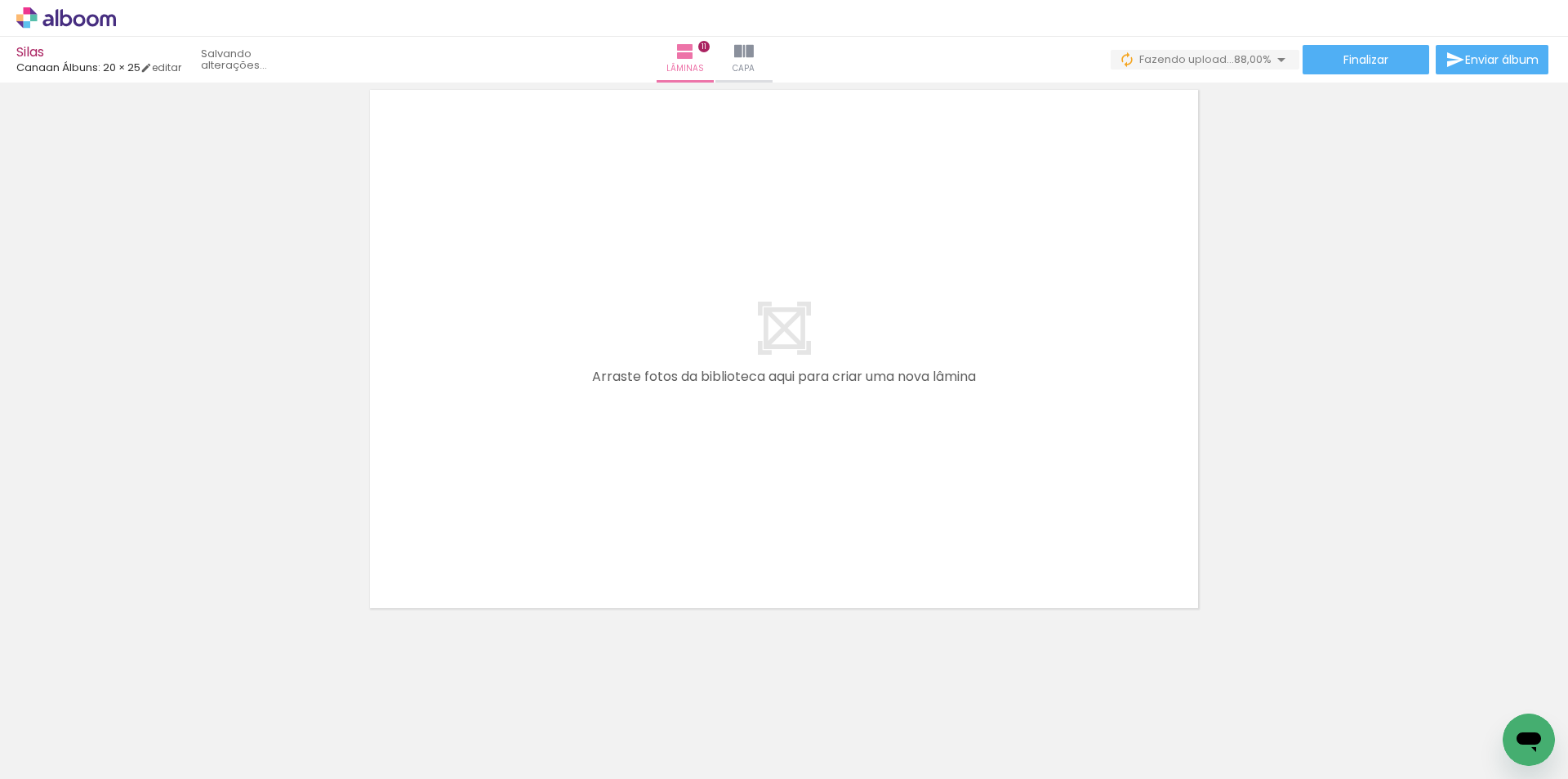
scroll to position [6462, 0]
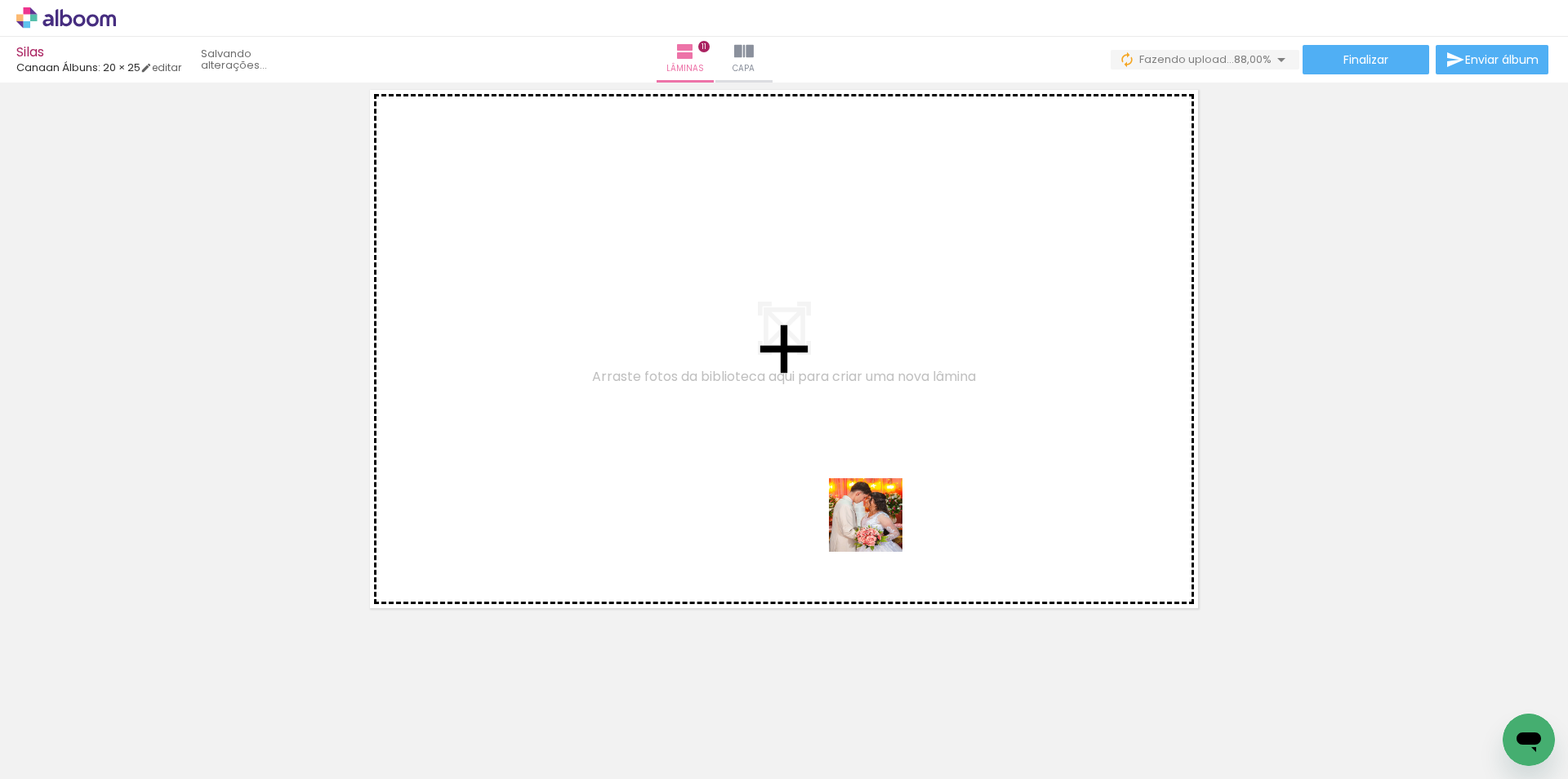
drag, startPoint x: 954, startPoint y: 700, endPoint x: 988, endPoint y: 689, distance: 35.7
click at [819, 422] on quentale-workspace at bounding box center [784, 389] width 1568 height 779
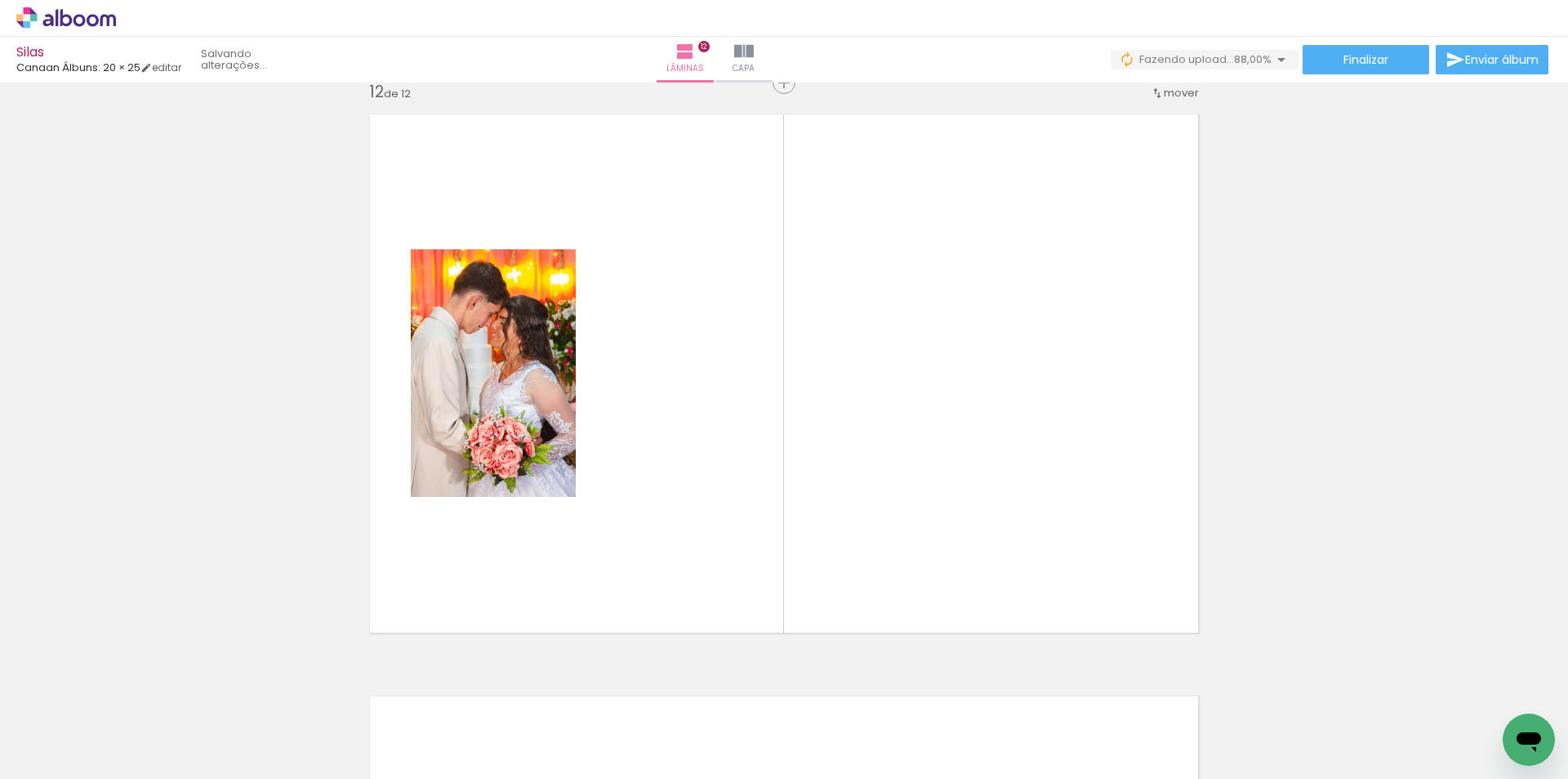
scroll to position [6420, 0]
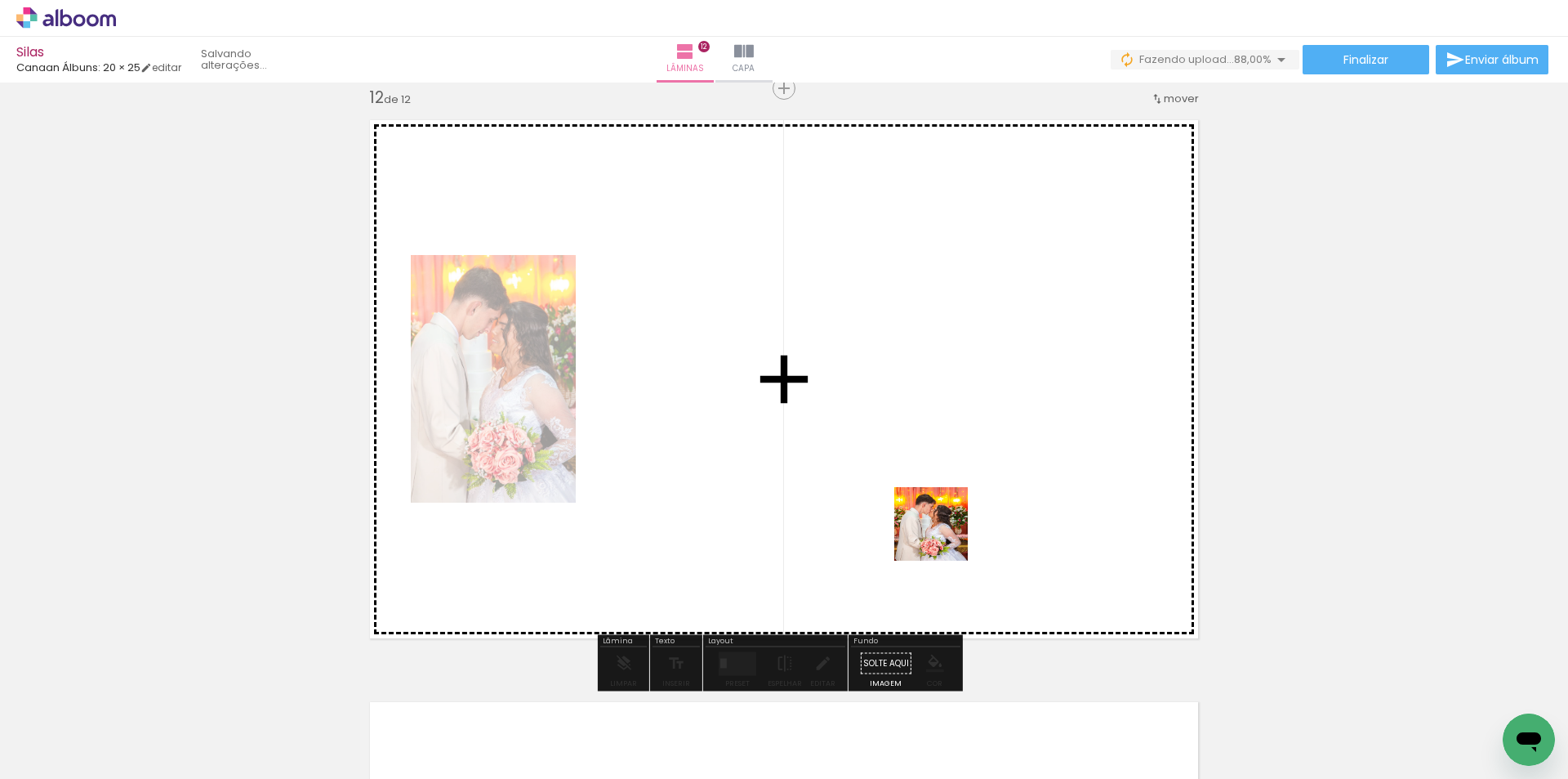
drag, startPoint x: 944, startPoint y: 536, endPoint x: 940, endPoint y: 481, distance: 55.1
click at [904, 470] on quentale-workspace at bounding box center [784, 389] width 1568 height 779
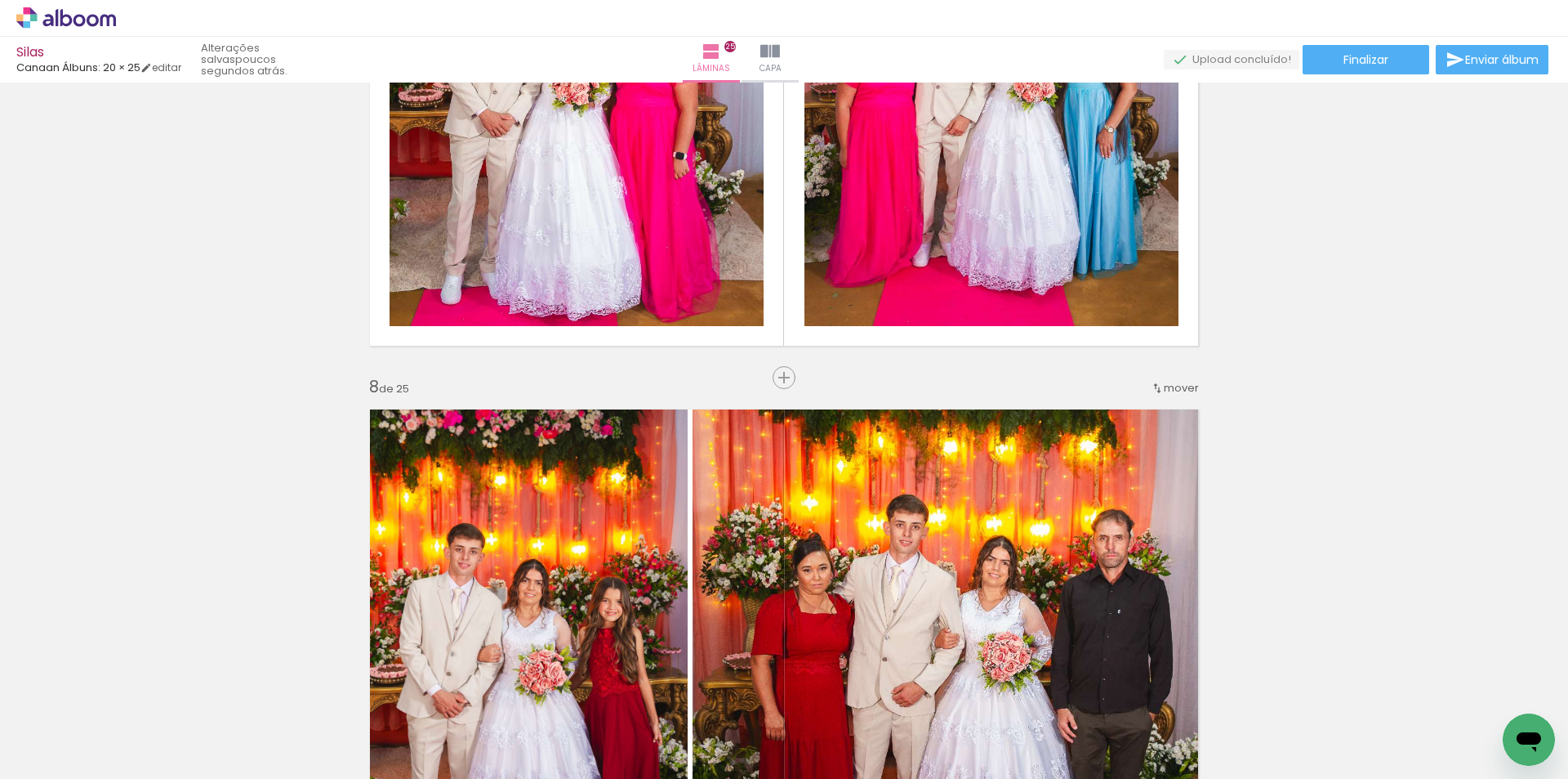
scroll to position [3801, 0]
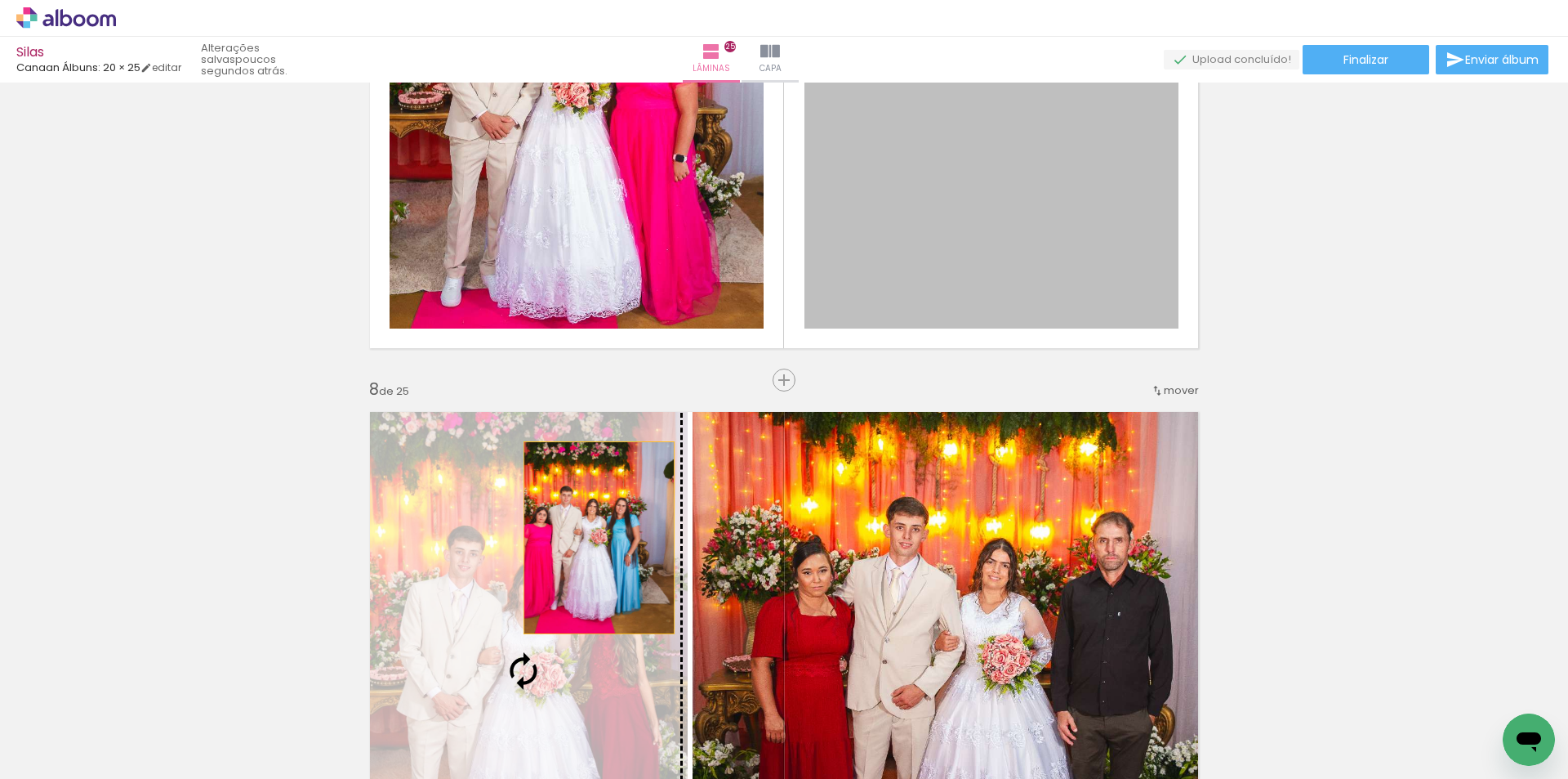
drag, startPoint x: 950, startPoint y: 290, endPoint x: 593, endPoint y: 537, distance: 434.1
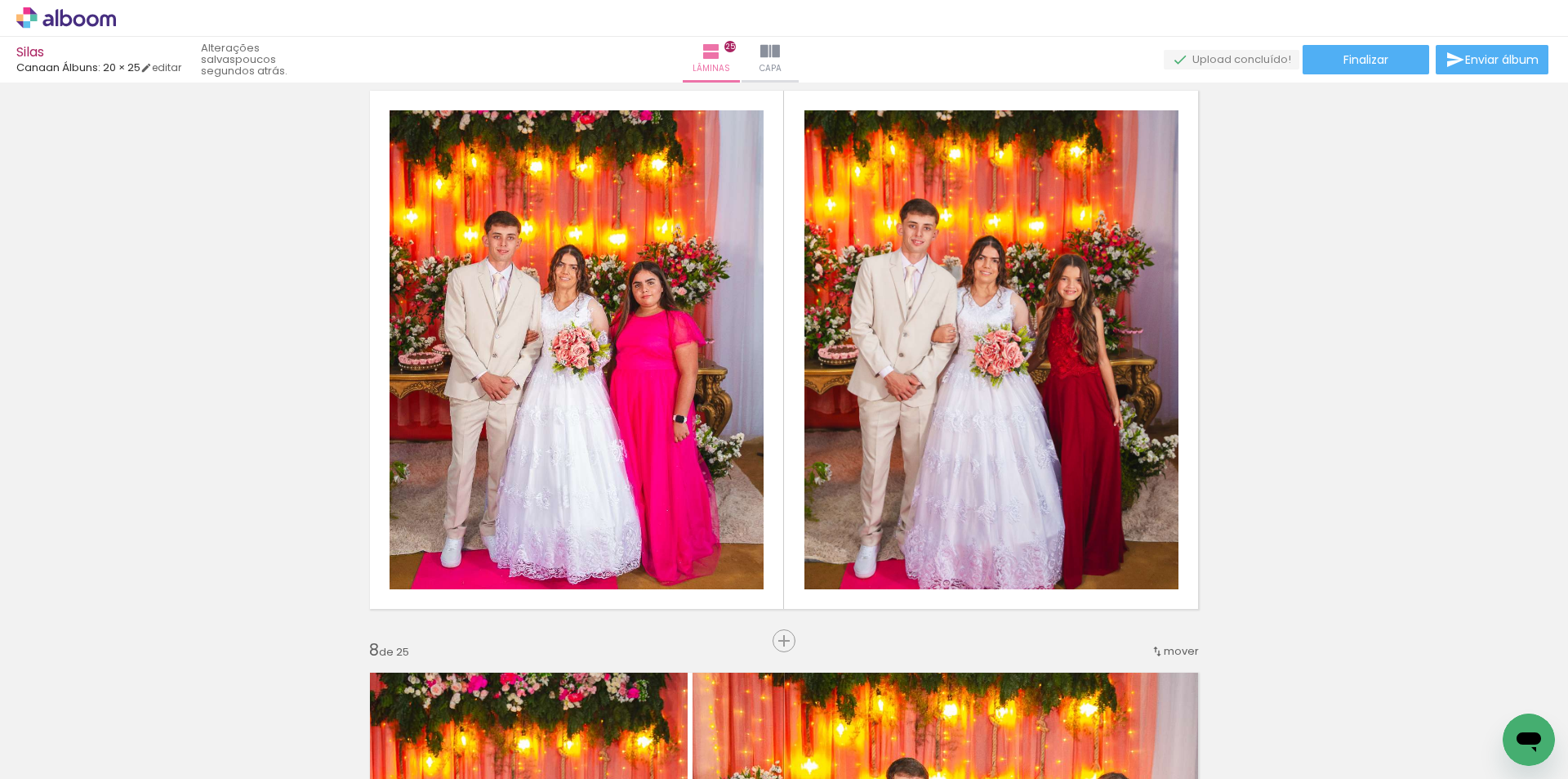
scroll to position [3474, 0]
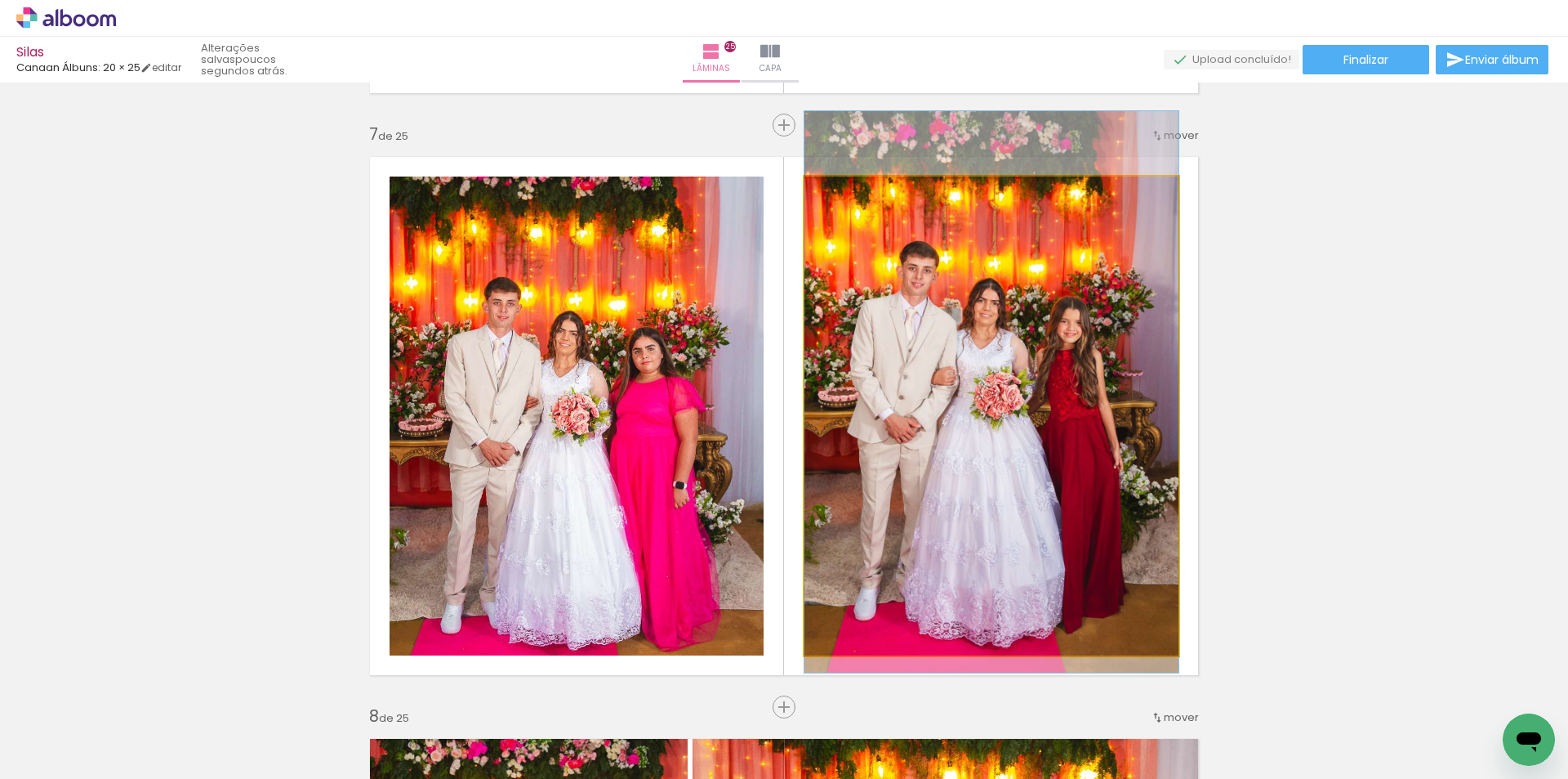
drag, startPoint x: 1032, startPoint y: 525, endPoint x: 1031, endPoint y: 502, distance: 23.0
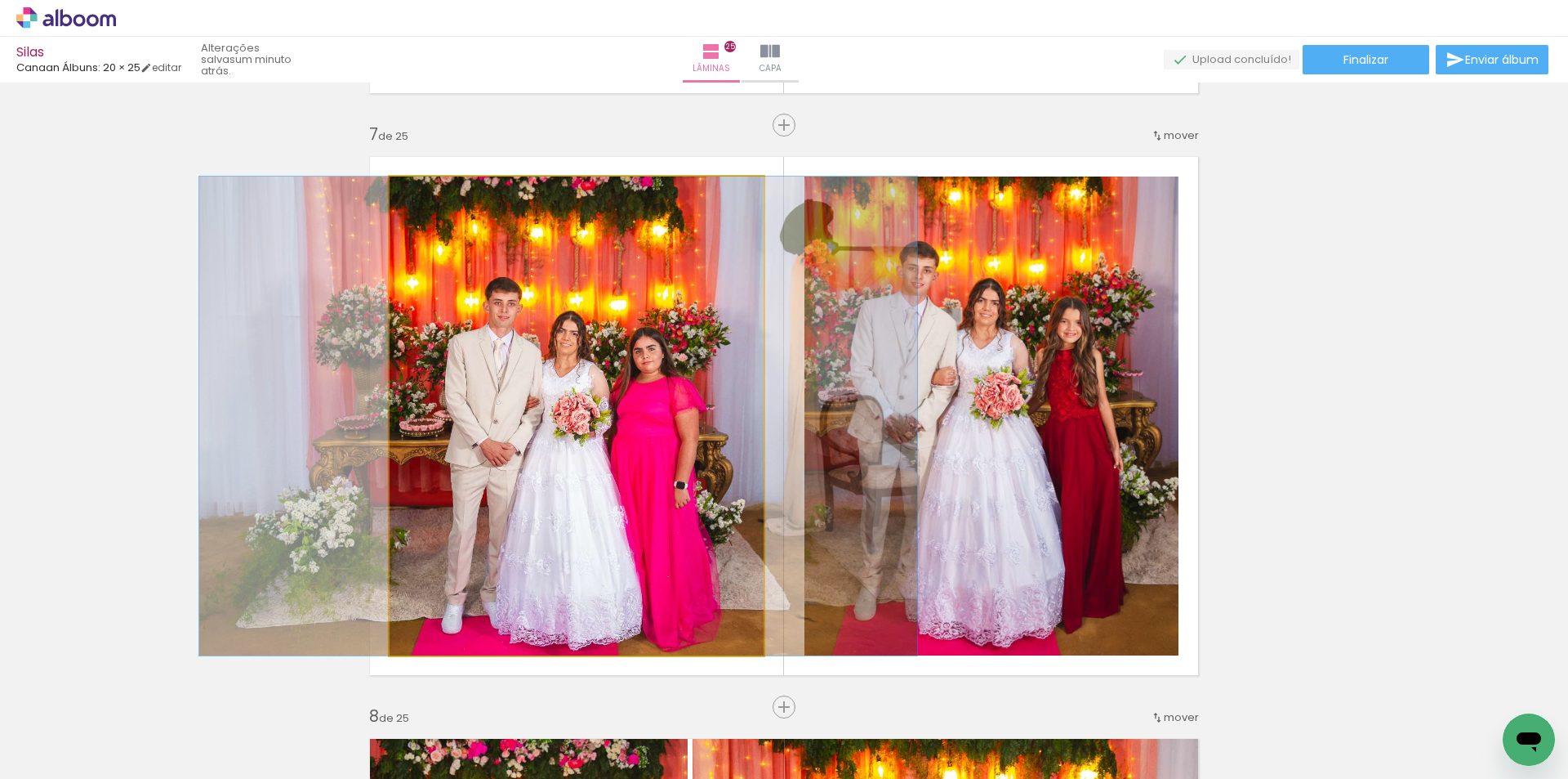
drag, startPoint x: 669, startPoint y: 521, endPoint x: 670, endPoint y: 491, distance: 30.0
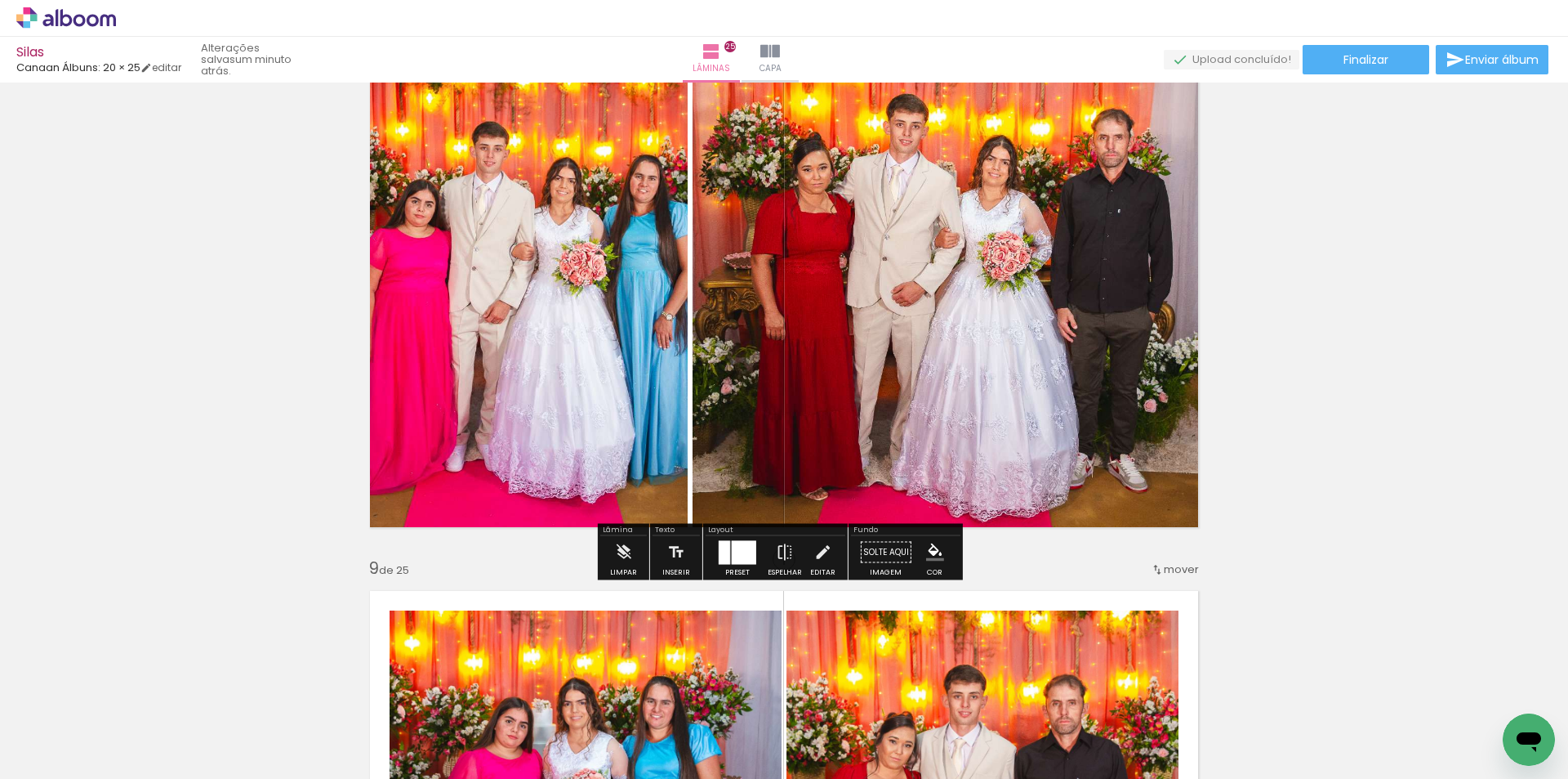
scroll to position [4210, 0]
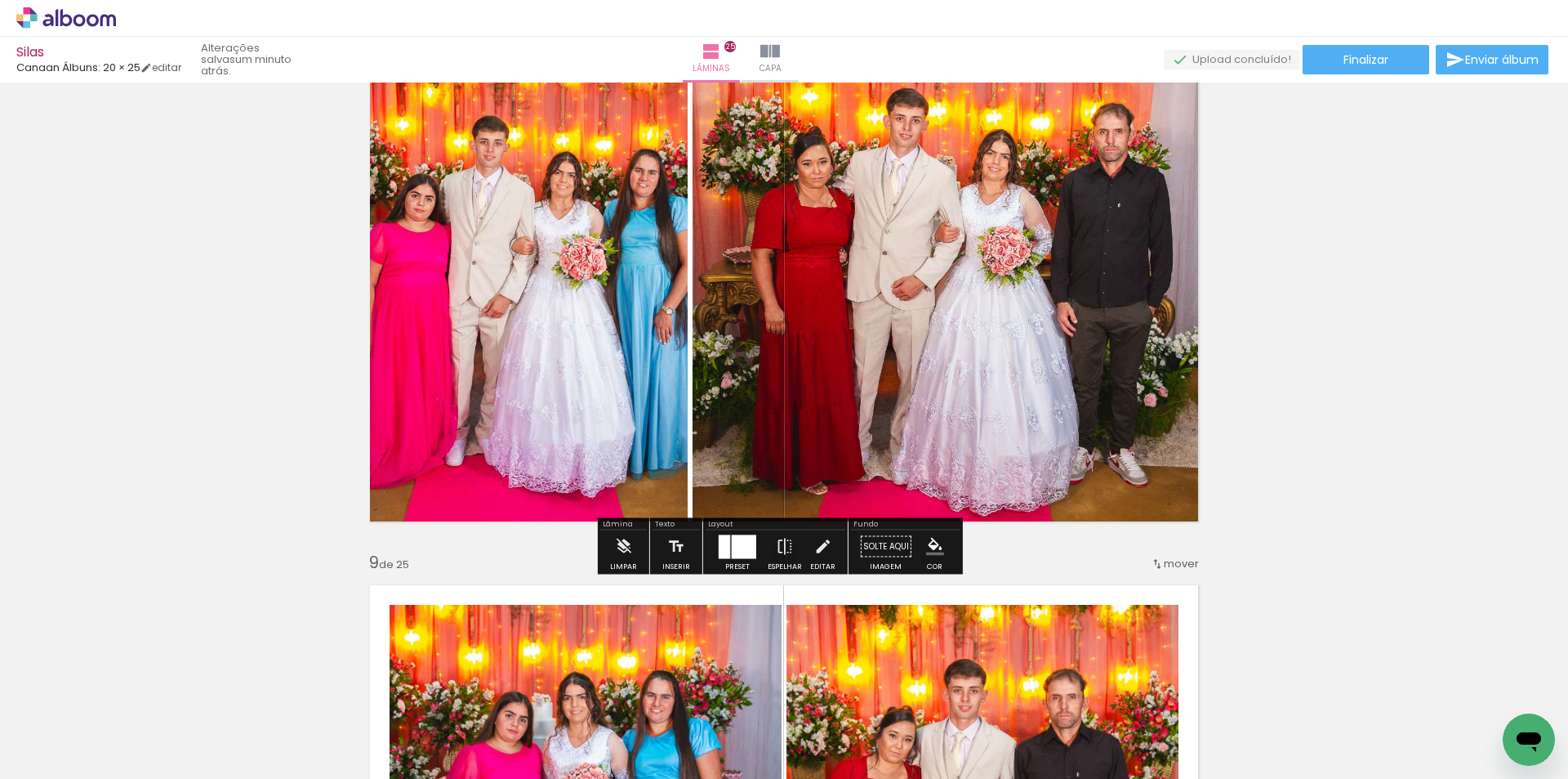
click at [737, 538] on div at bounding box center [744, 546] width 25 height 24
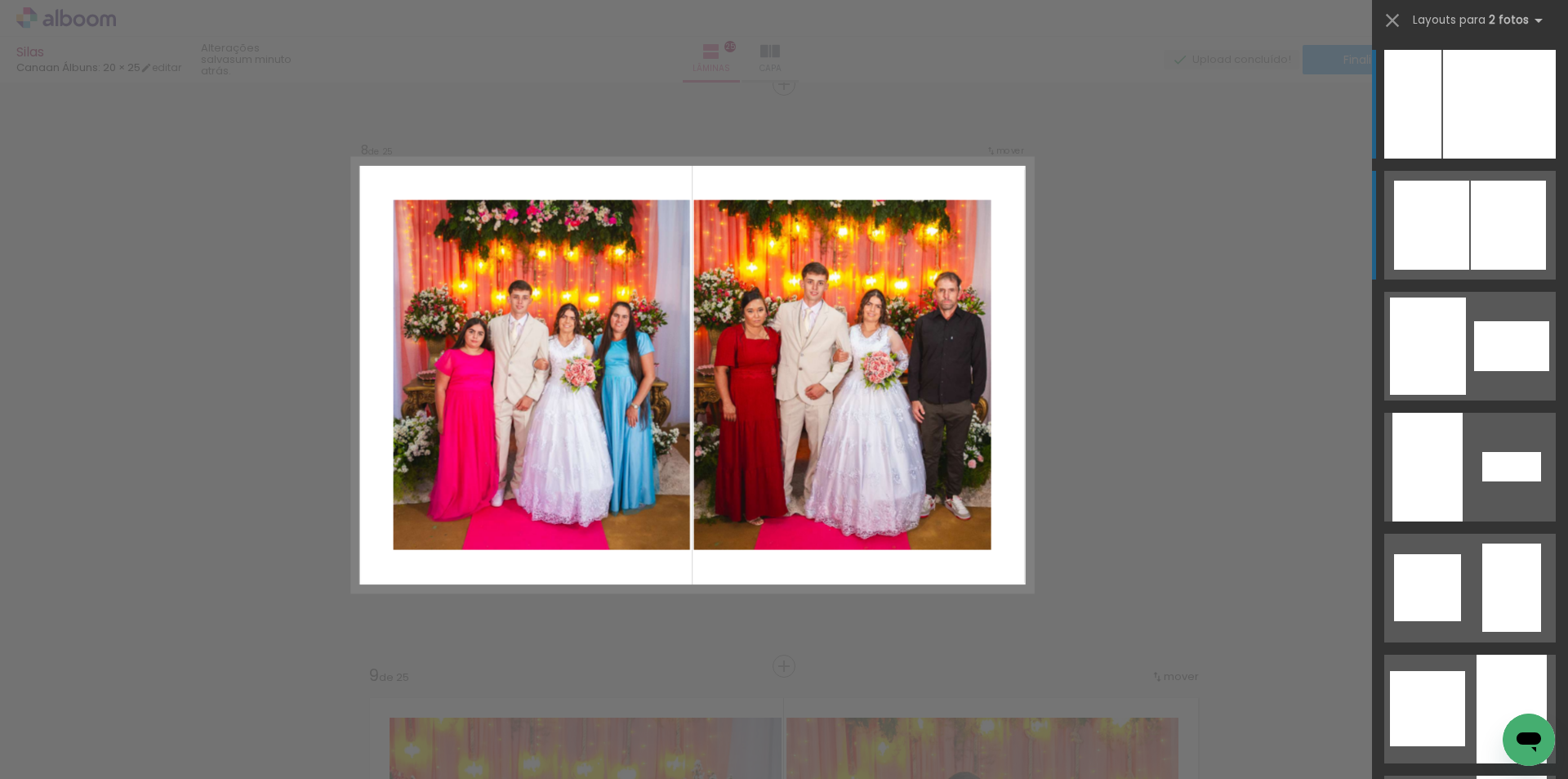
scroll to position [4093, 0]
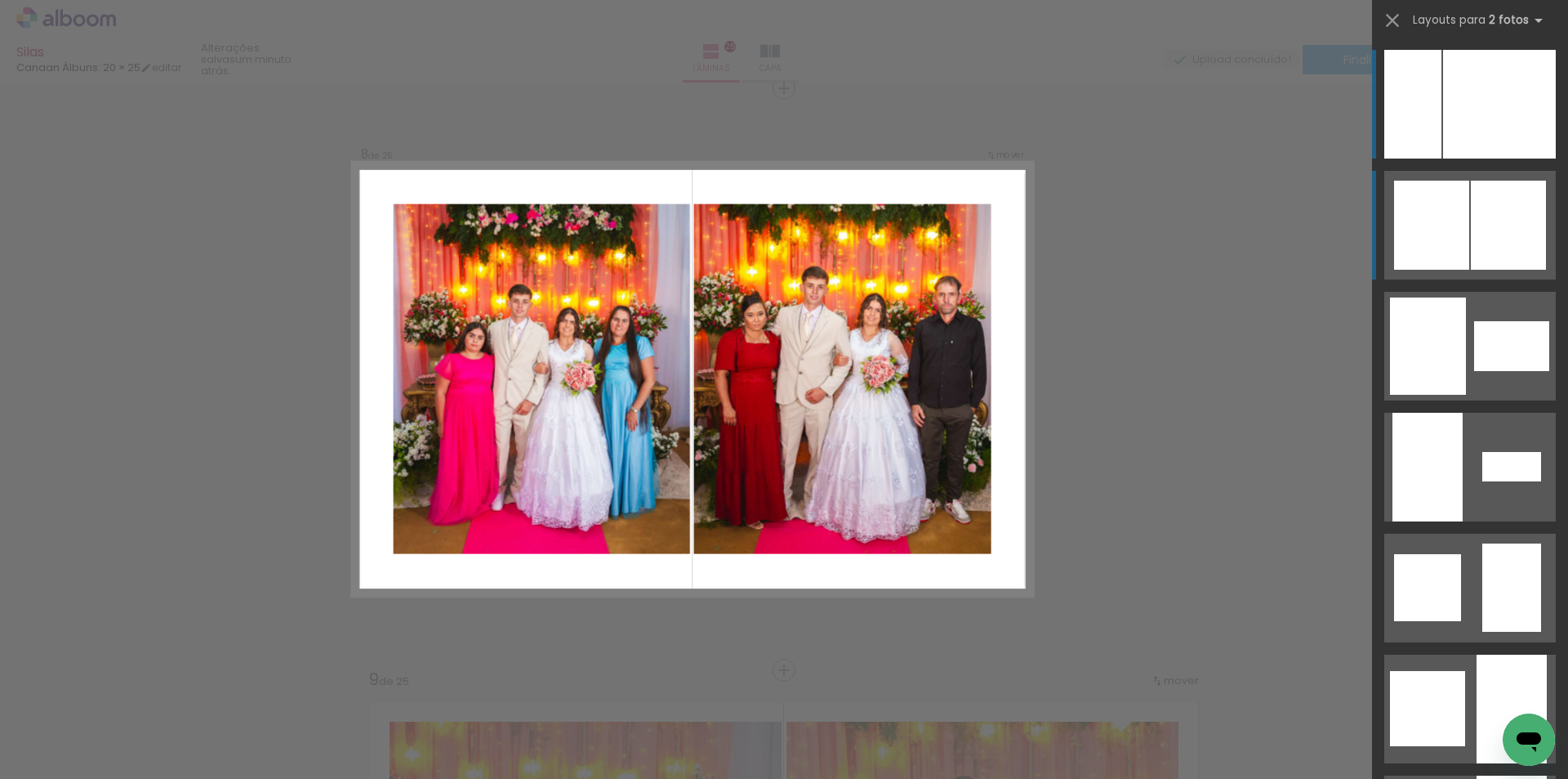
click at [1504, 211] on div at bounding box center [1508, 225] width 75 height 89
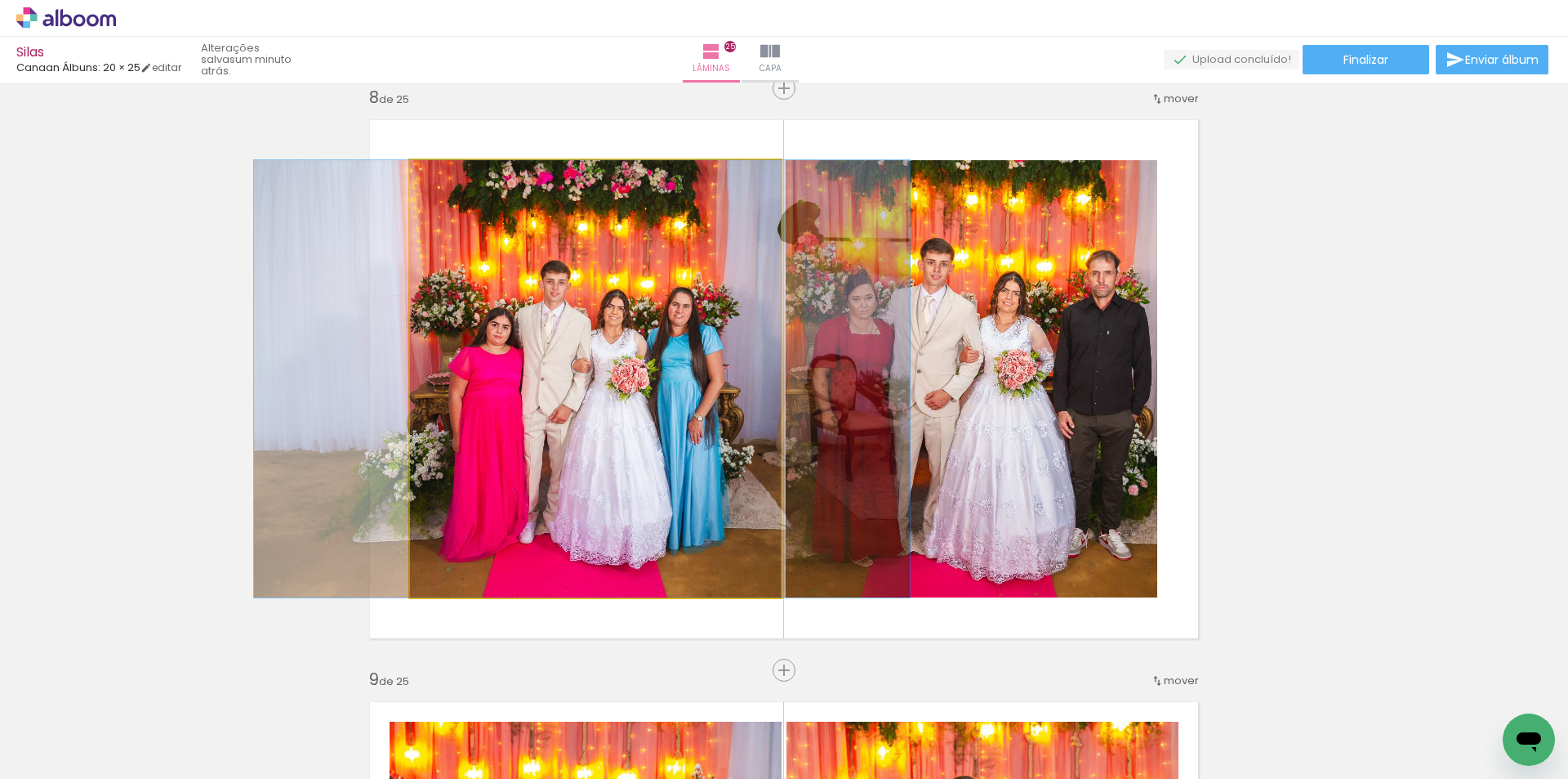
drag, startPoint x: 661, startPoint y: 419, endPoint x: 647, endPoint y: 416, distance: 14.3
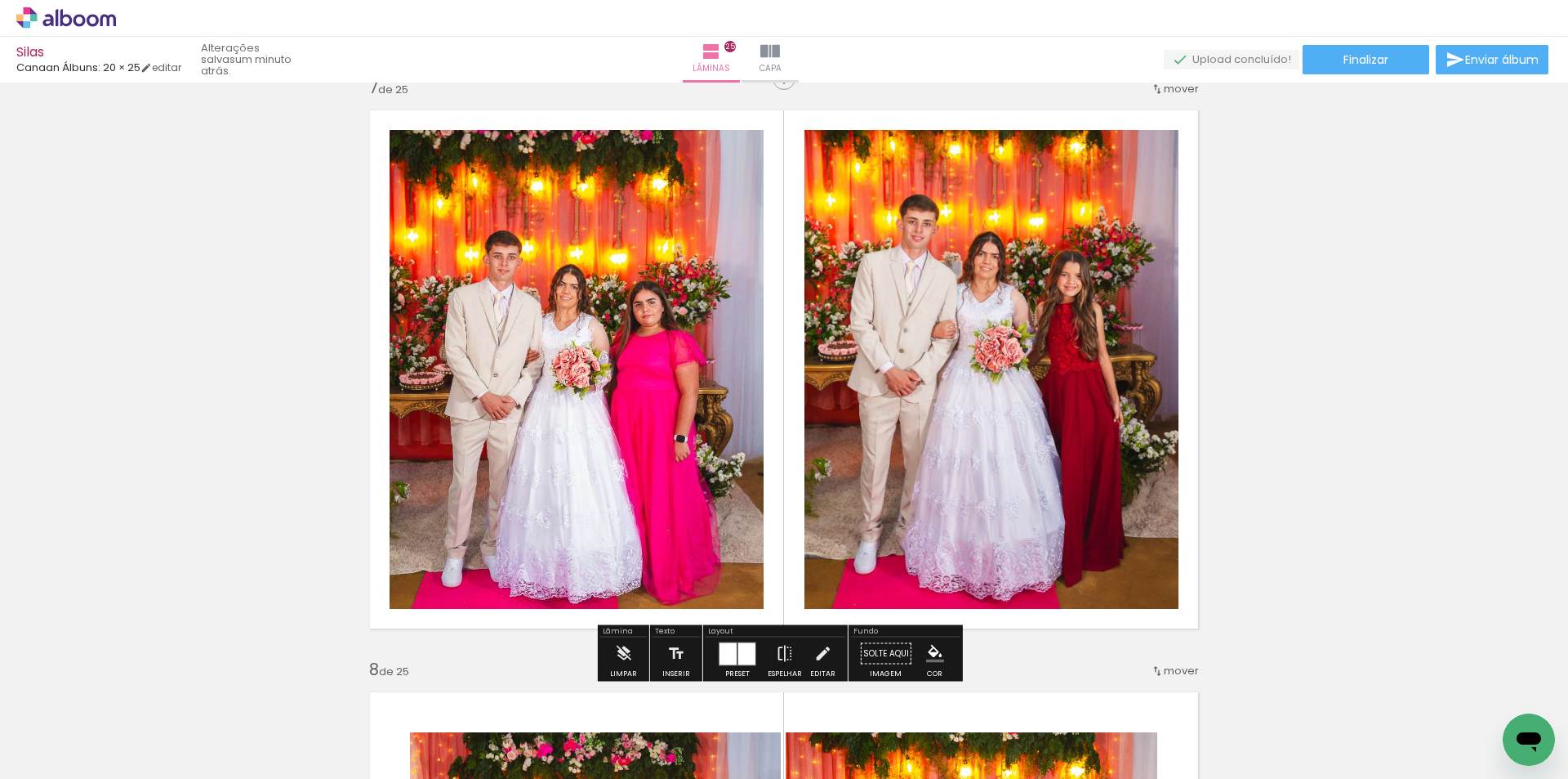
scroll to position [3440, 0]
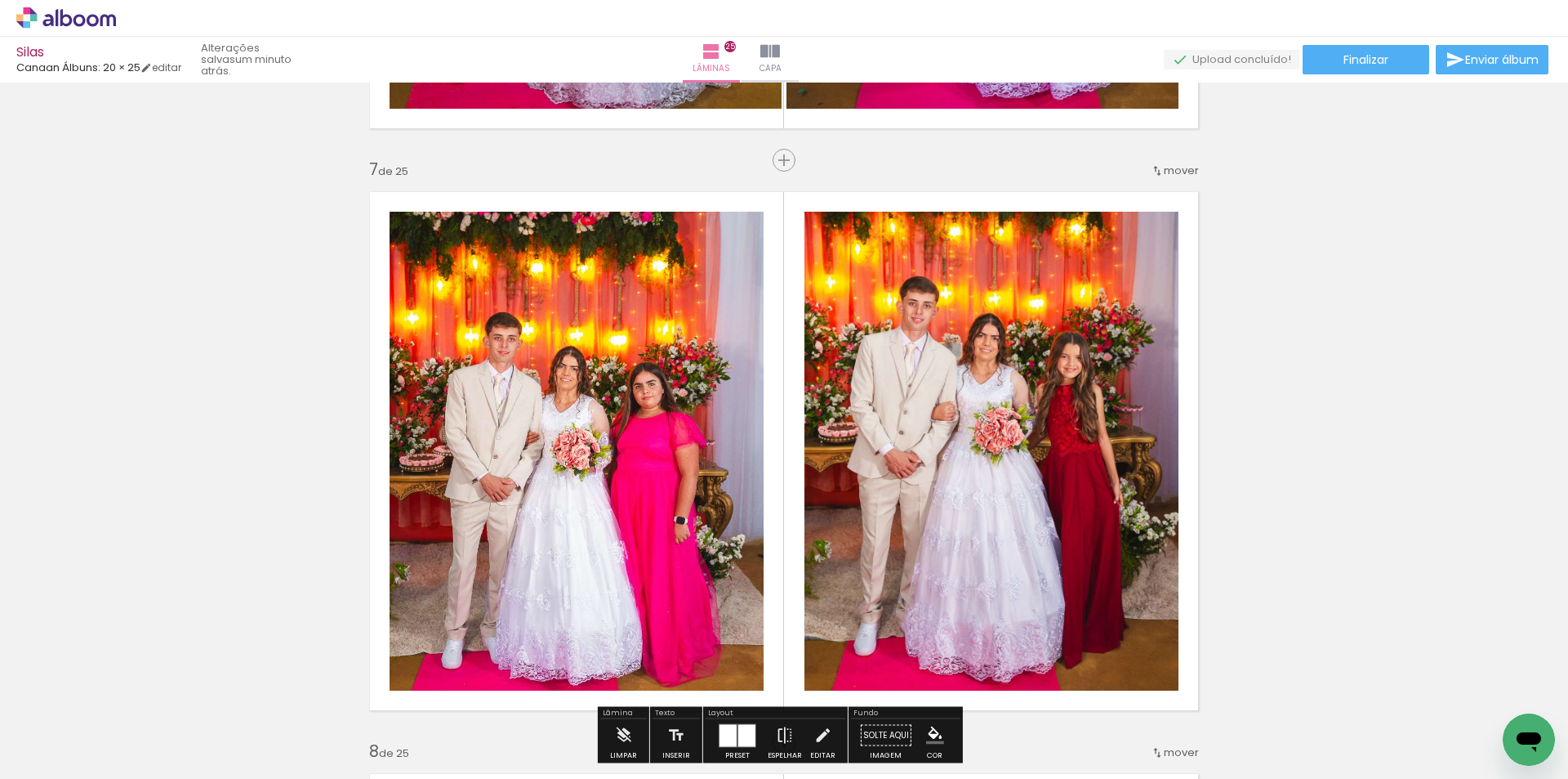
click at [1154, 169] on iron-icon at bounding box center [1157, 170] width 13 height 13
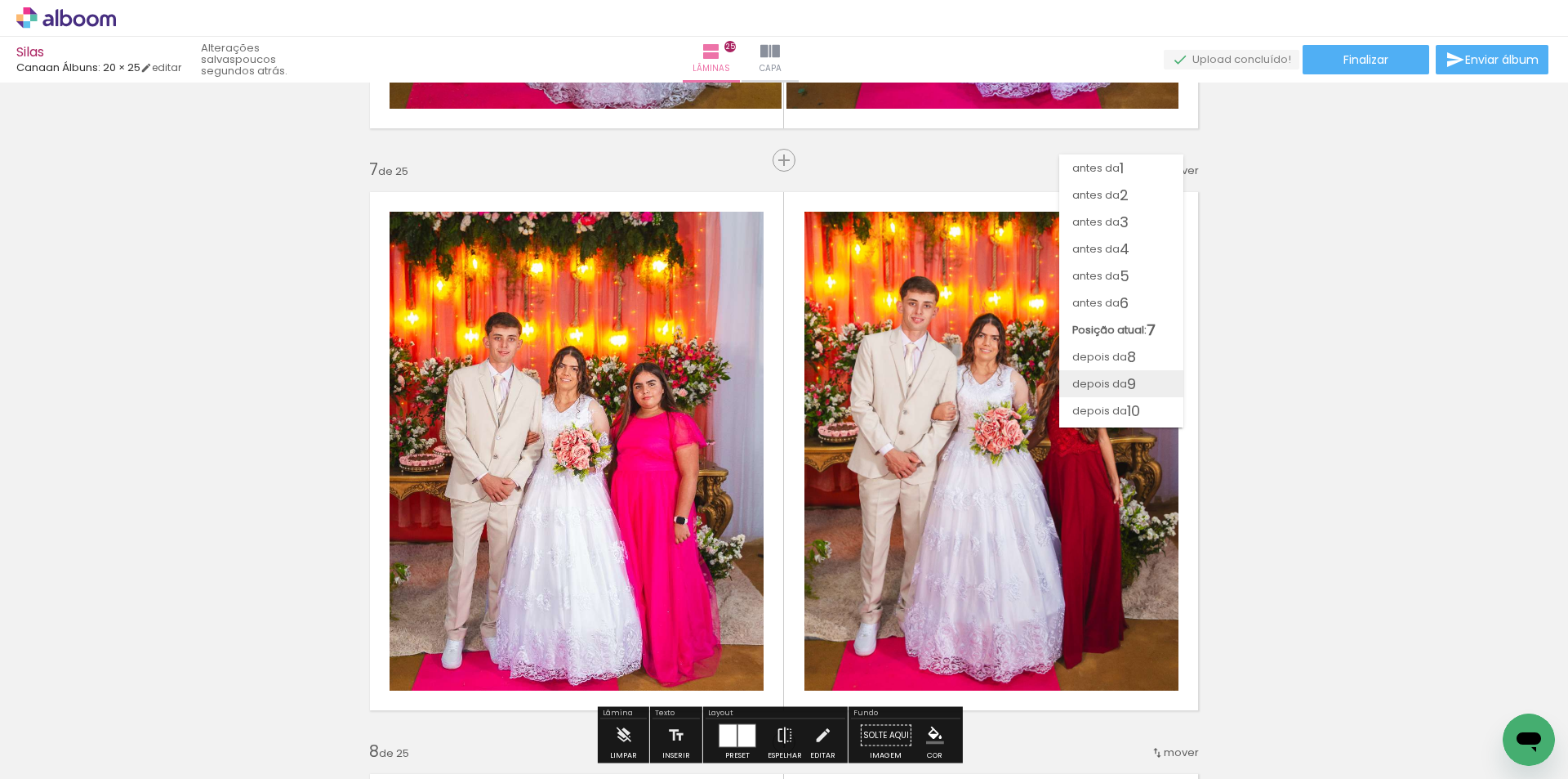
click at [1131, 371] on span "9" at bounding box center [1131, 383] width 9 height 27
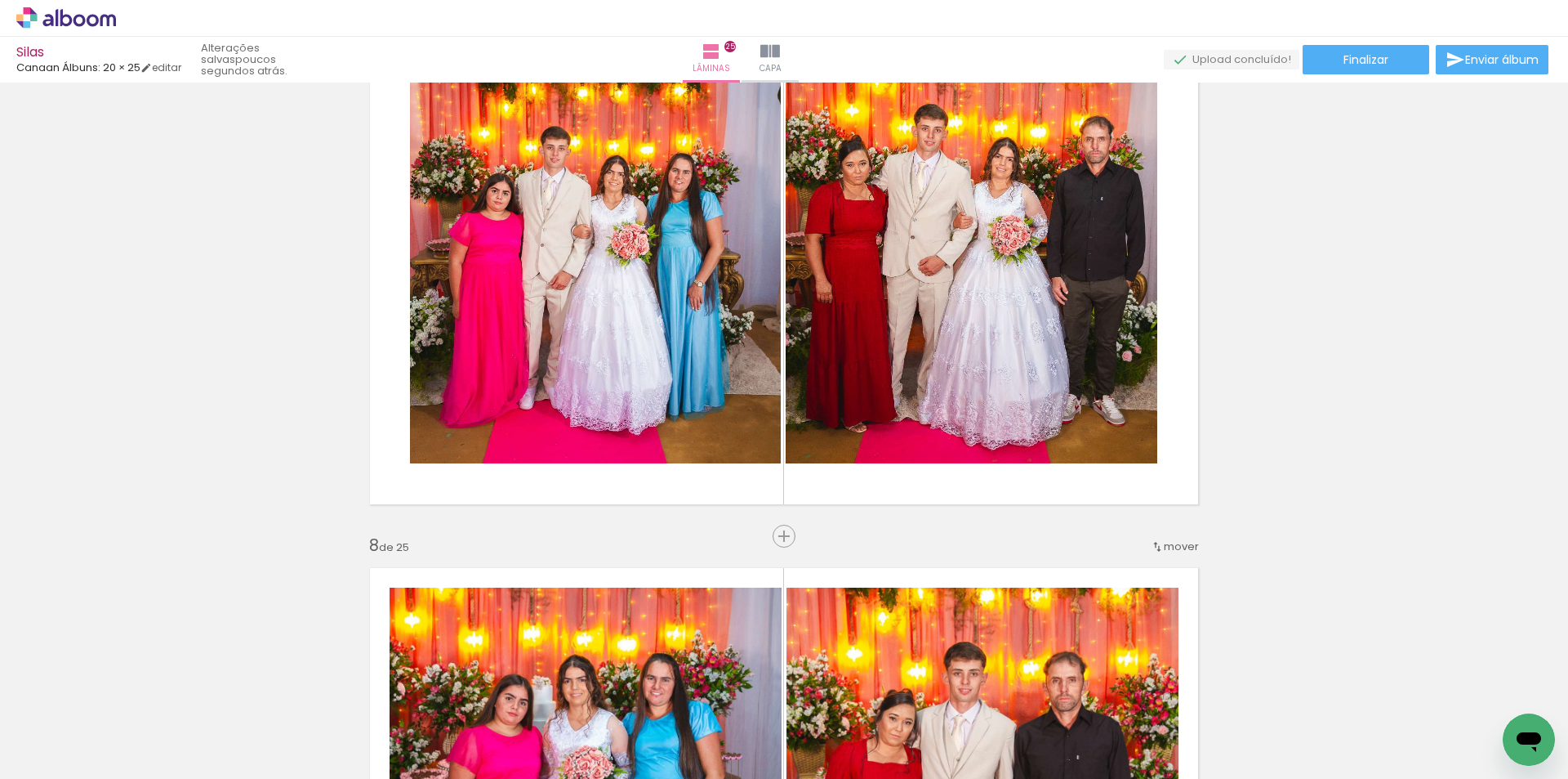
scroll to position [3613, 0]
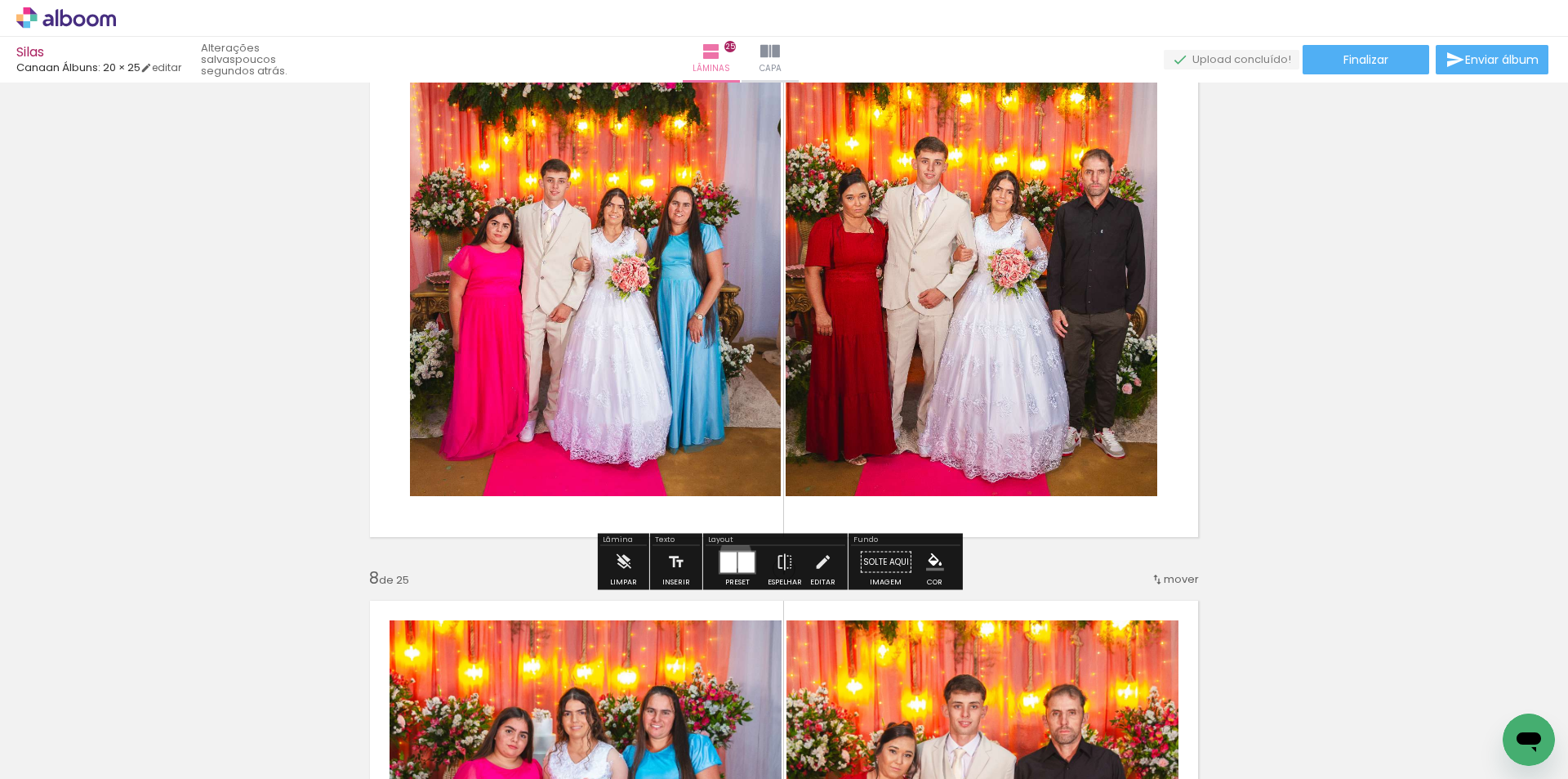
click at [732, 552] on div at bounding box center [728, 561] width 17 height 20
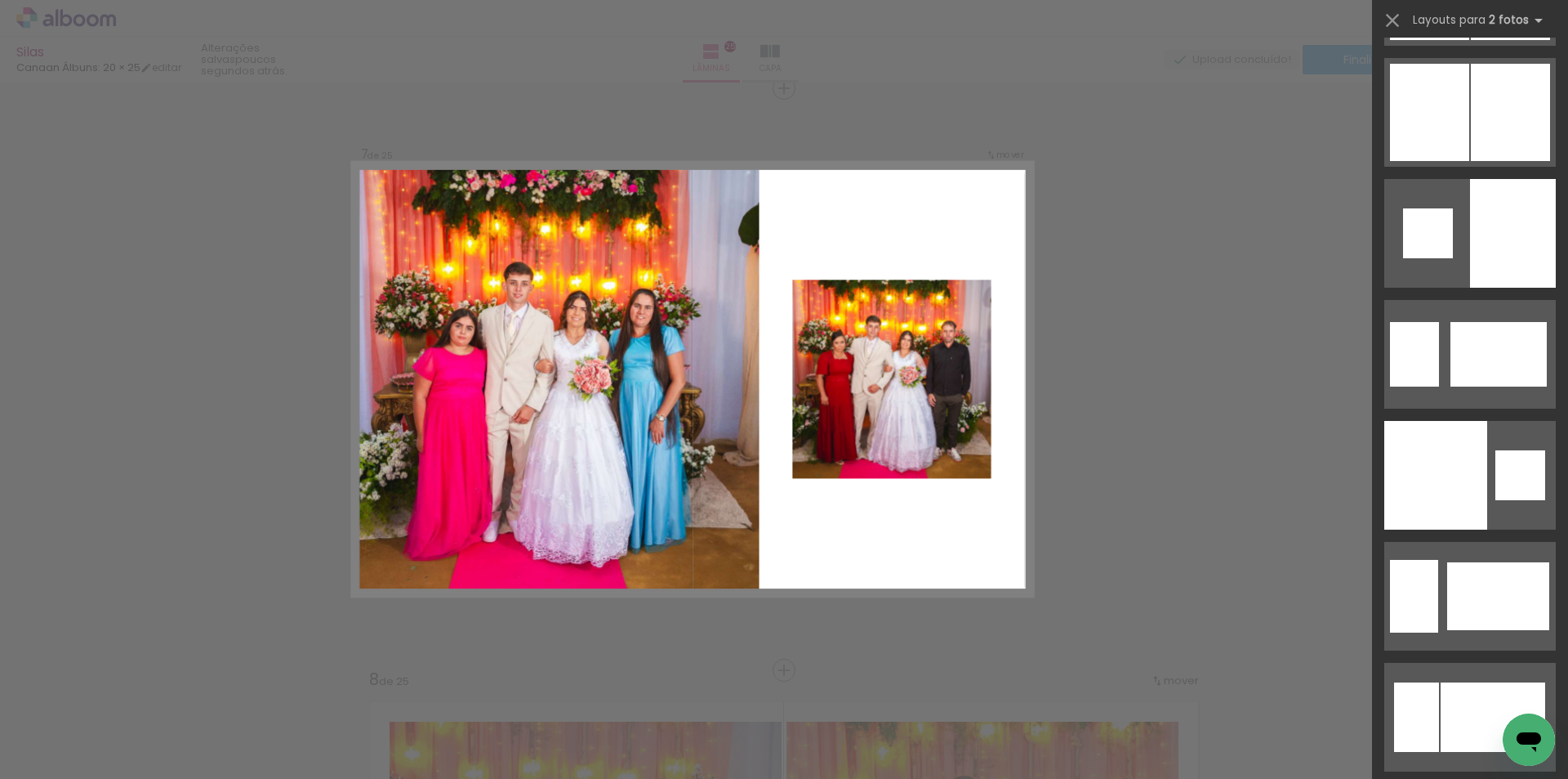
scroll to position [3801, 0]
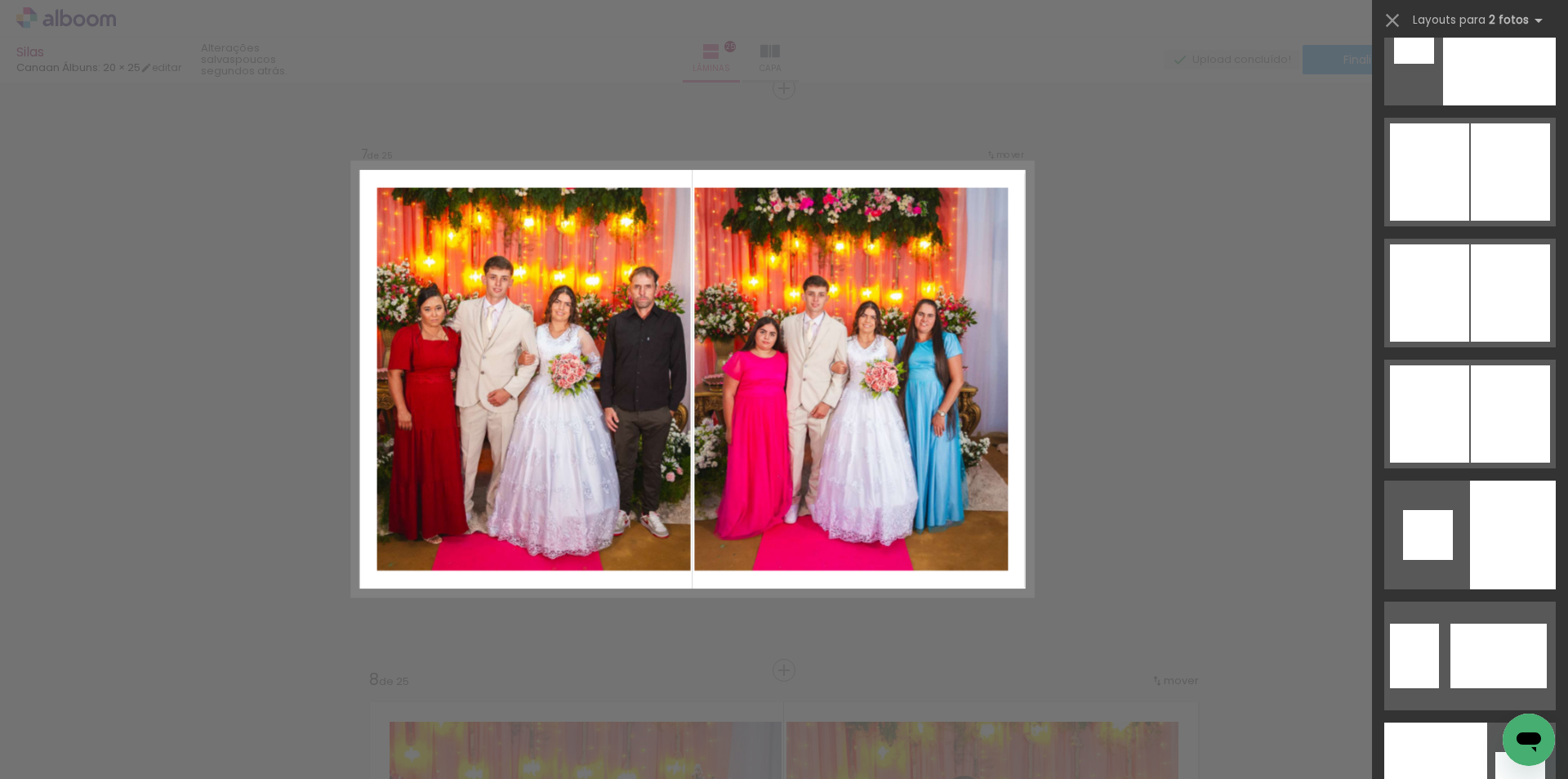
click at [1485, 418] on div at bounding box center [1511, 414] width 79 height 97
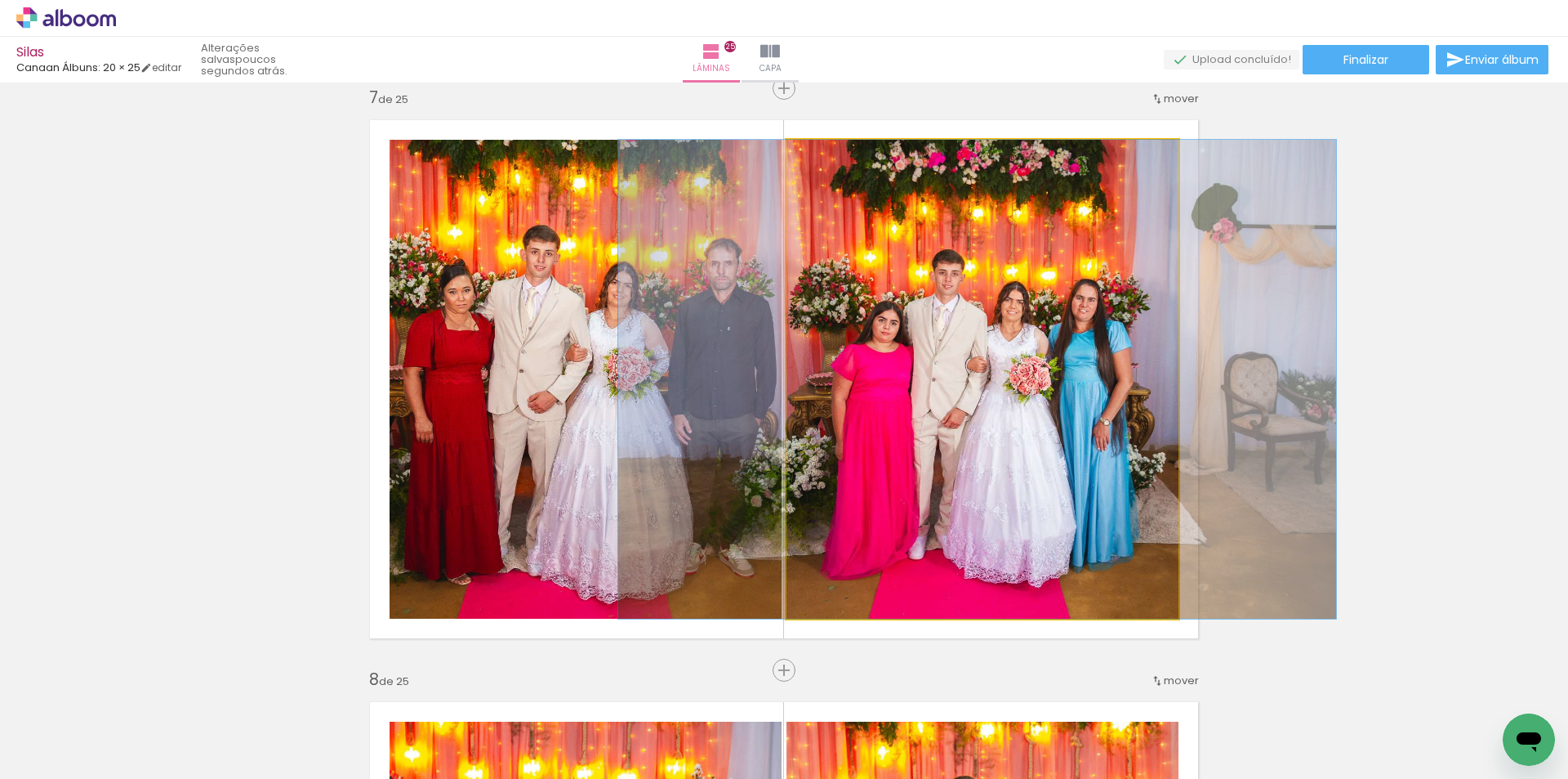
drag, startPoint x: 955, startPoint y: 439, endPoint x: 966, endPoint y: 411, distance: 30.1
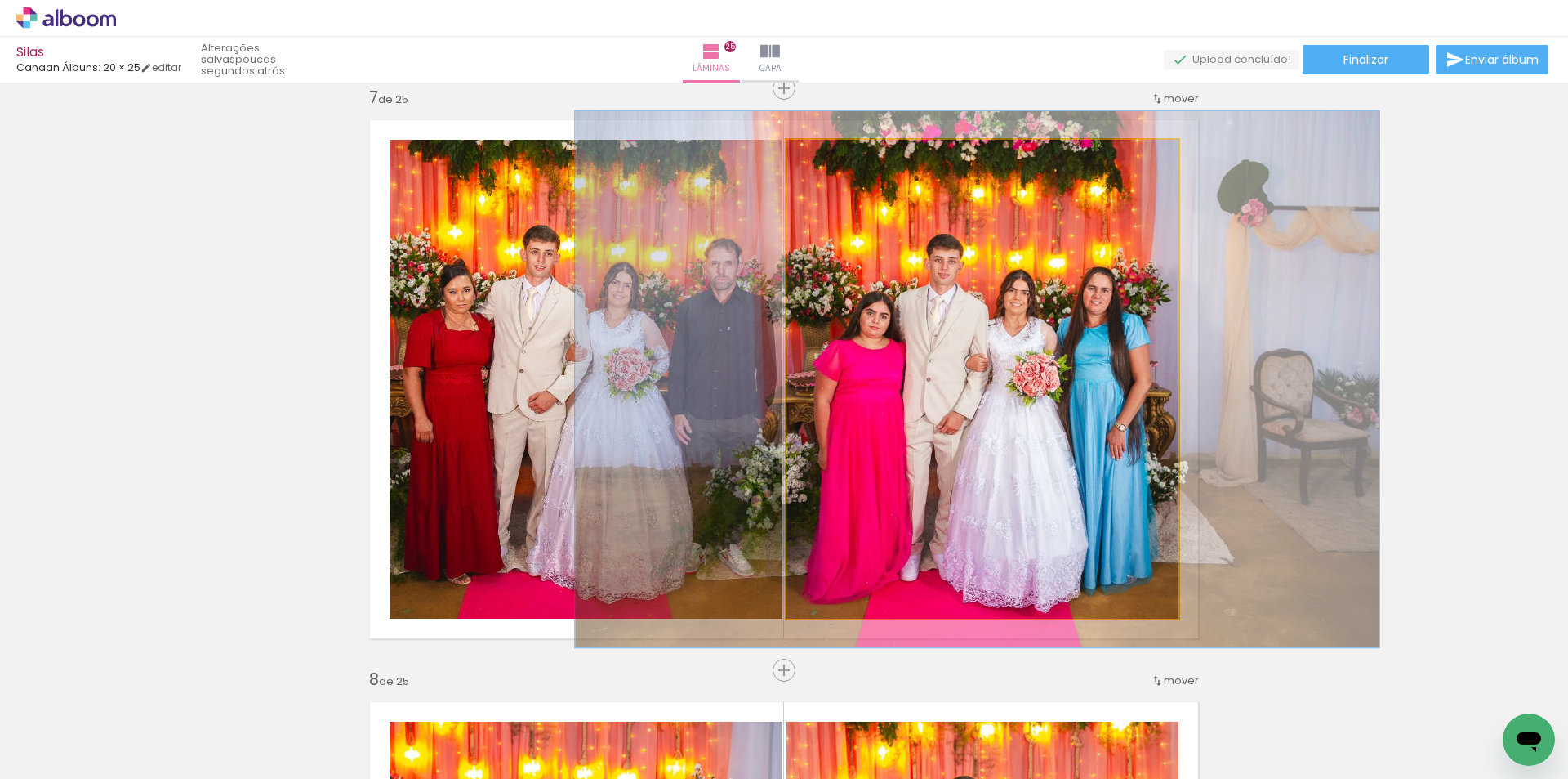
type paper-slider "112"
click at [836, 161] on div at bounding box center [832, 157] width 26 height 26
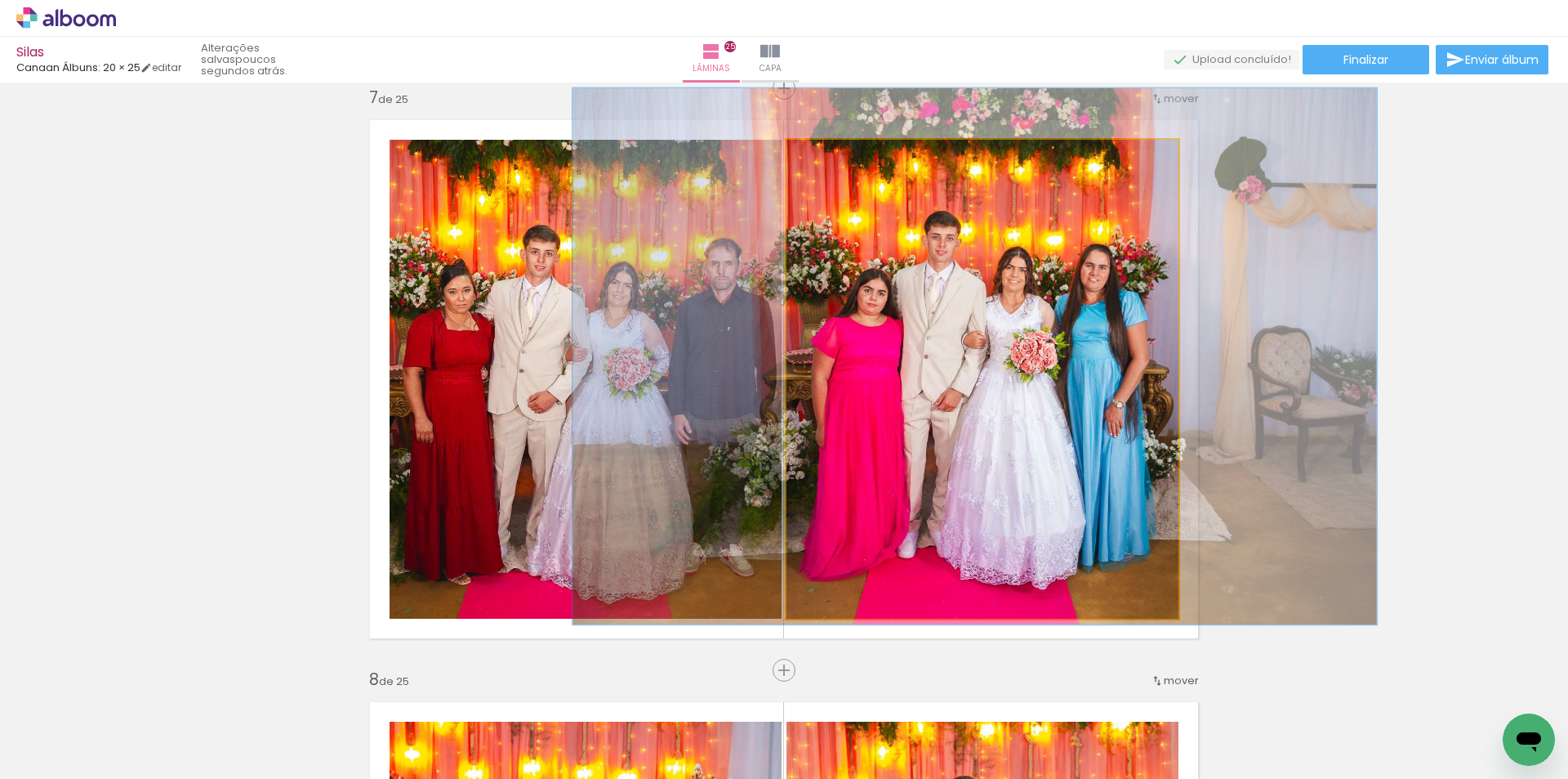
drag, startPoint x: 1007, startPoint y: 386, endPoint x: 1005, endPoint y: 366, distance: 20.1
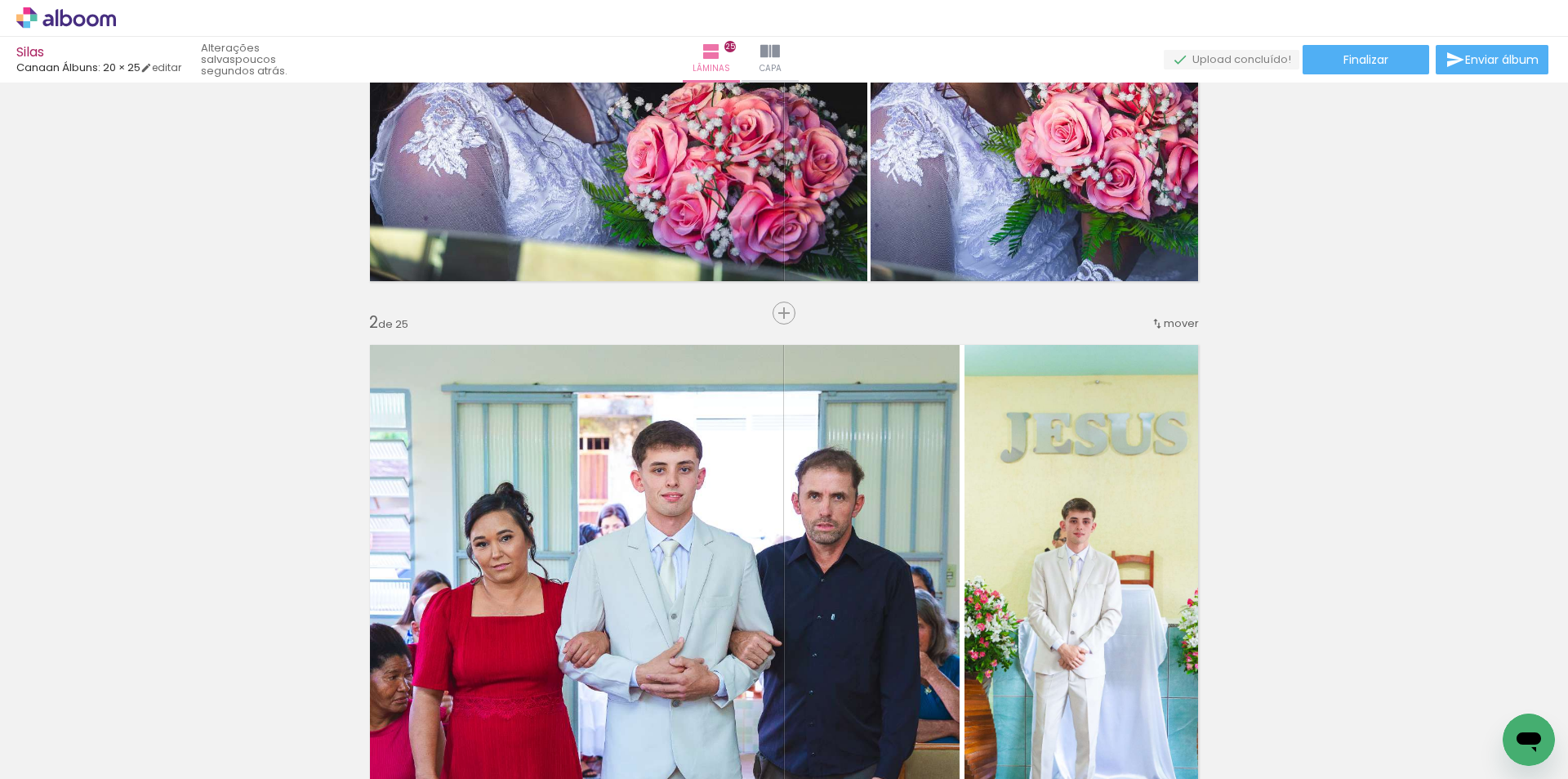
scroll to position [0, 0]
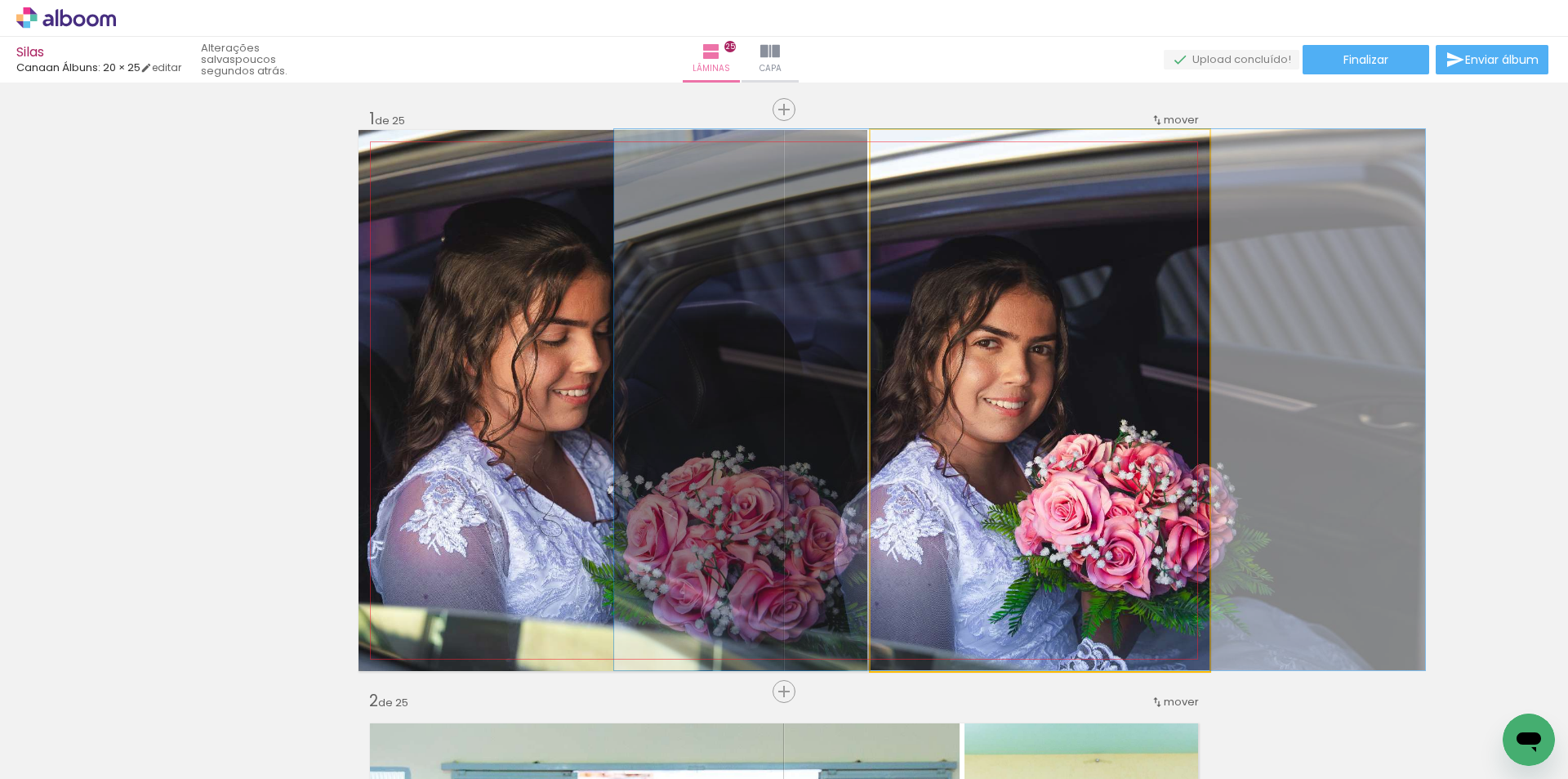
click at [979, 449] on quentale-photo at bounding box center [1040, 400] width 339 height 541
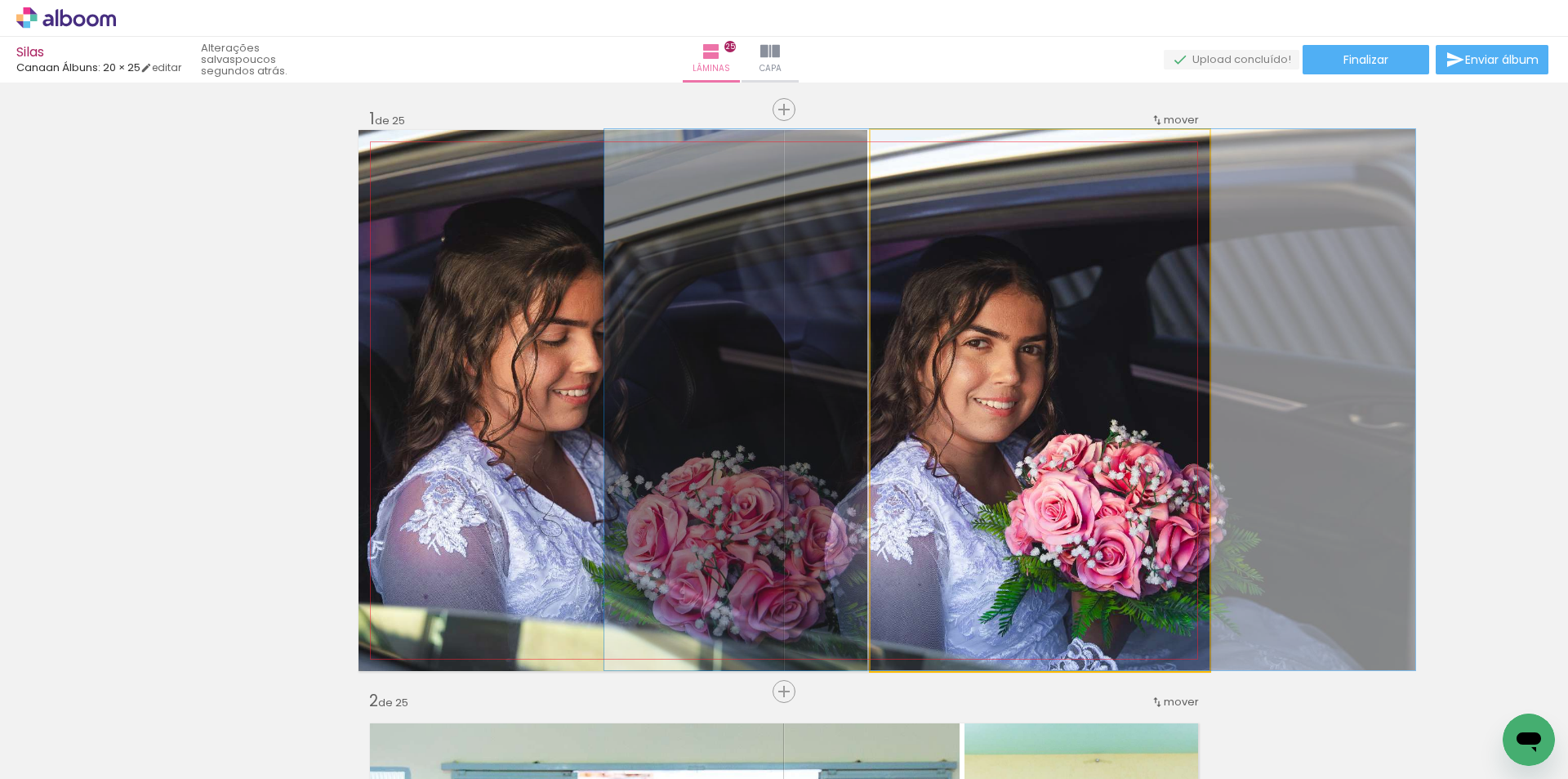
drag, startPoint x: 1058, startPoint y: 520, endPoint x: 1049, endPoint y: 516, distance: 9.8
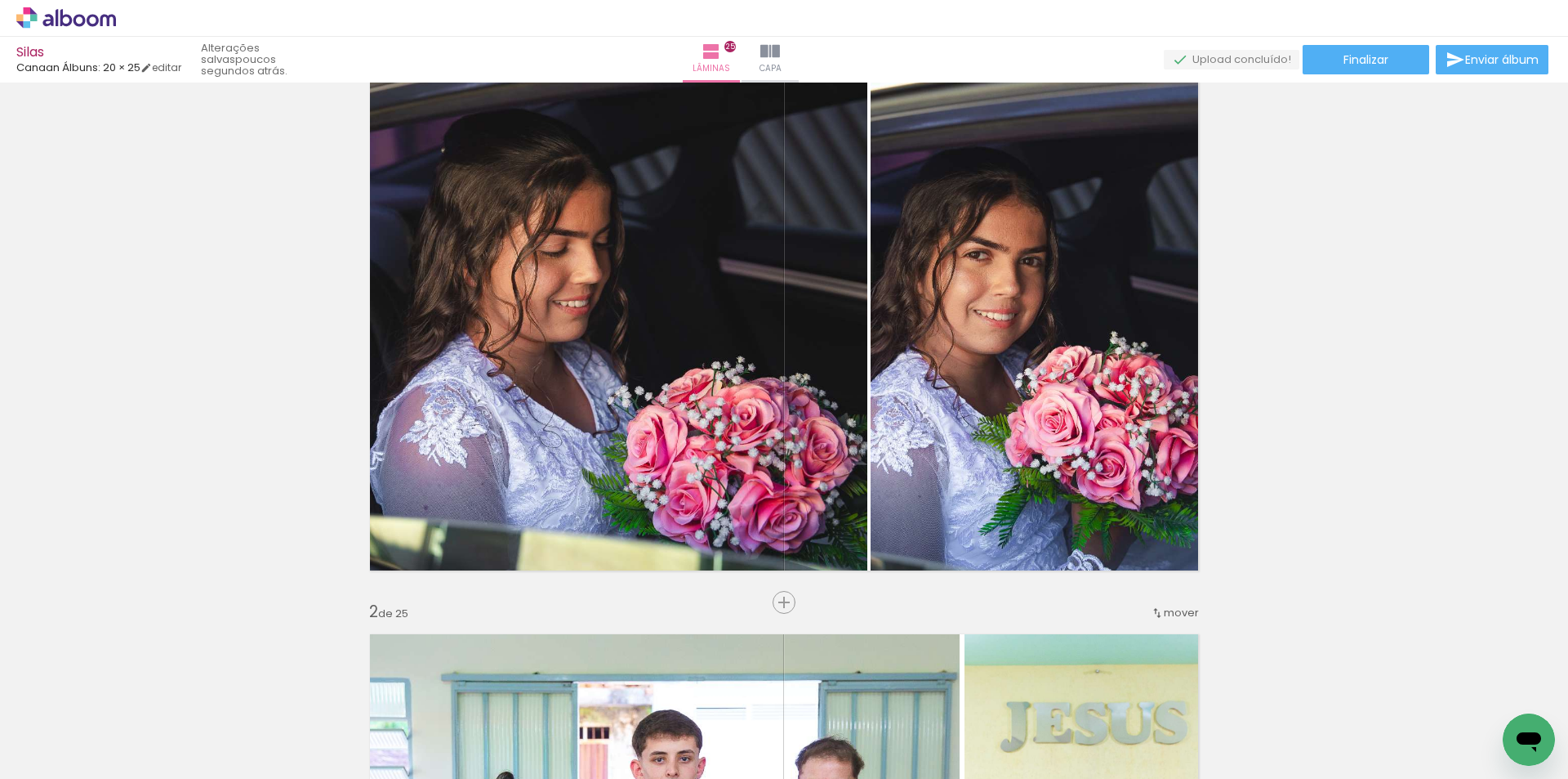
scroll to position [82, 0]
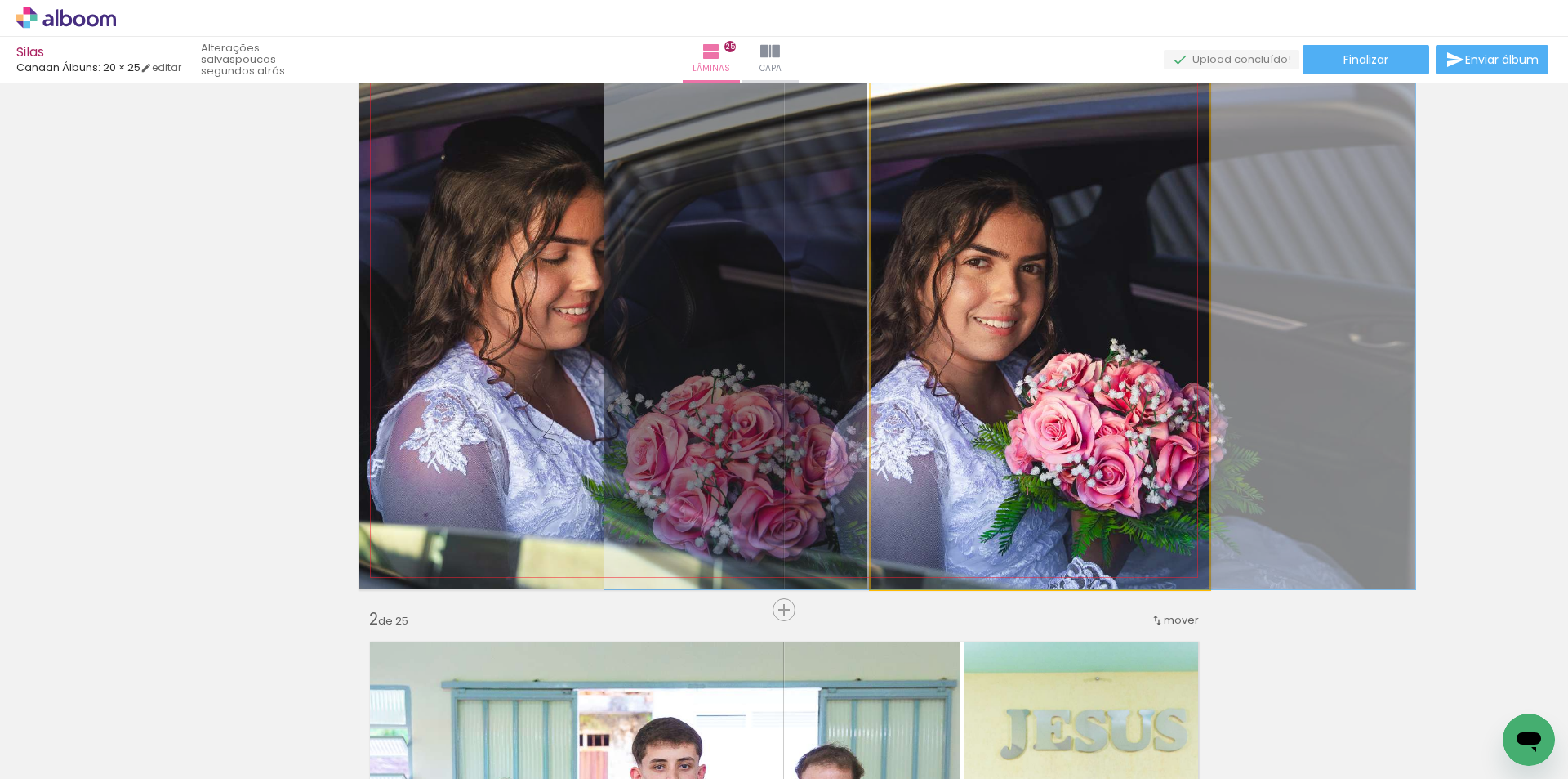
click at [1079, 461] on quentale-photo at bounding box center [1040, 318] width 339 height 541
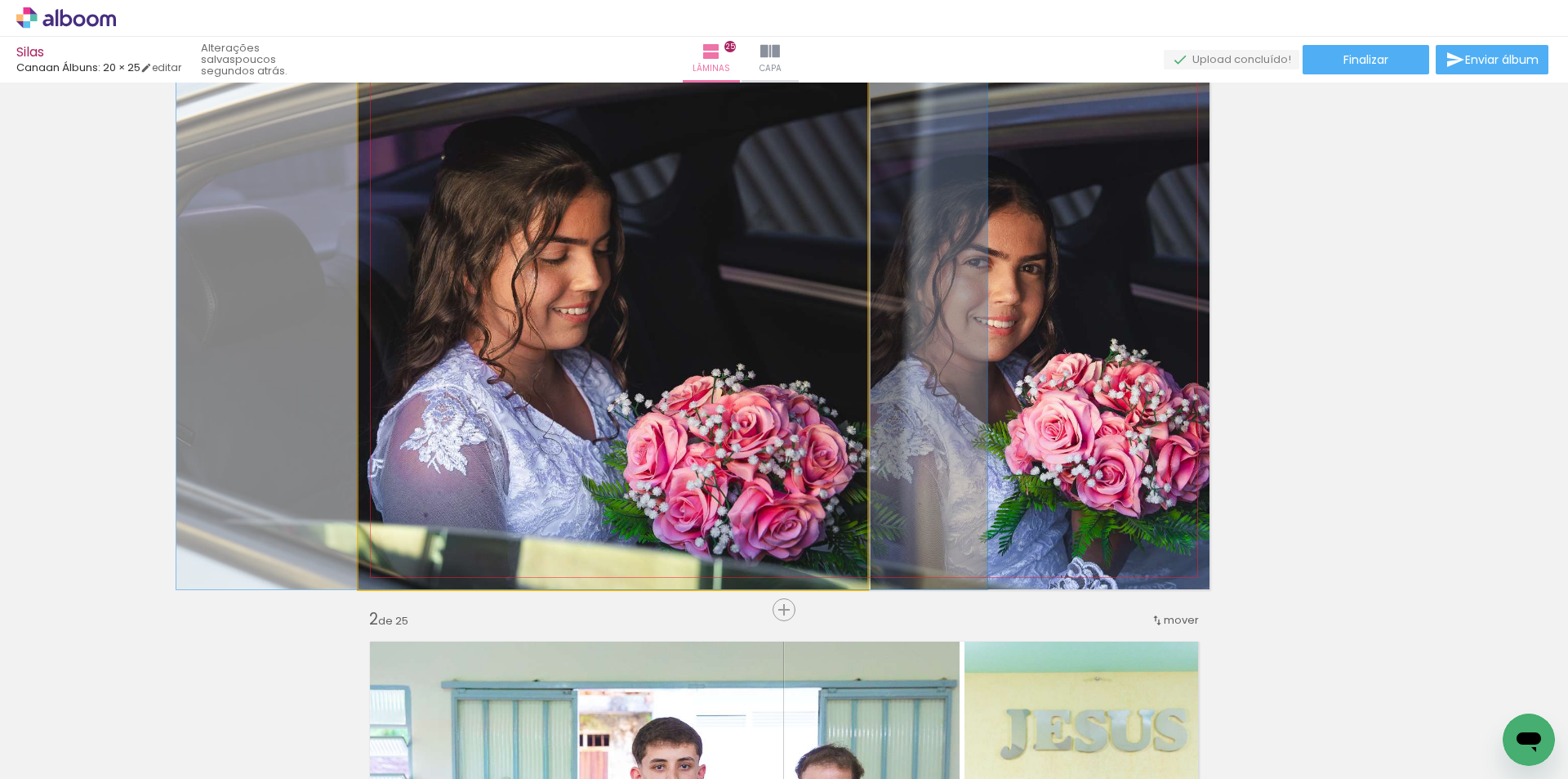
click at [713, 448] on quentale-photo at bounding box center [613, 318] width 509 height 541
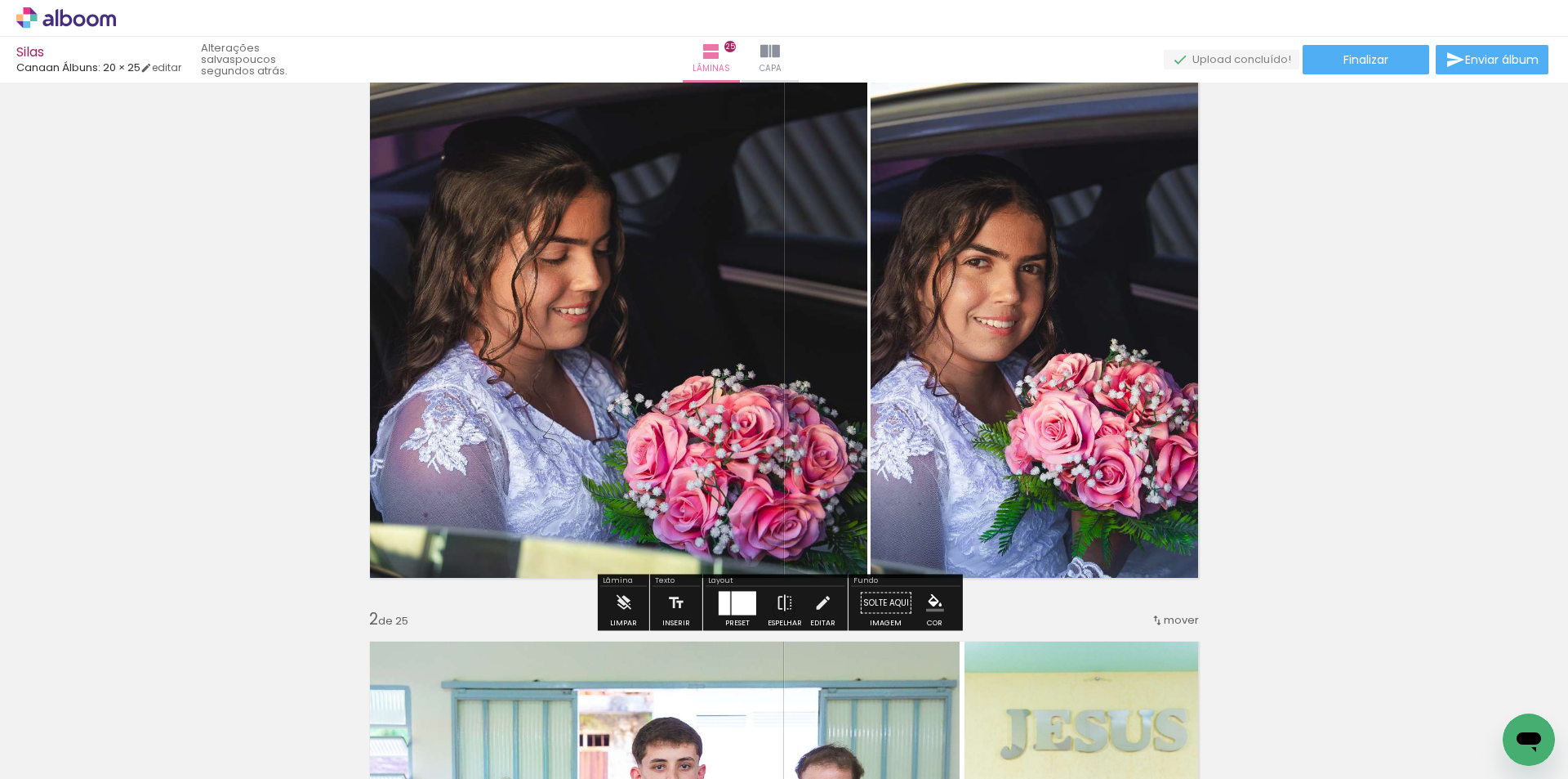
click at [719, 603] on div at bounding box center [724, 603] width 11 height 24
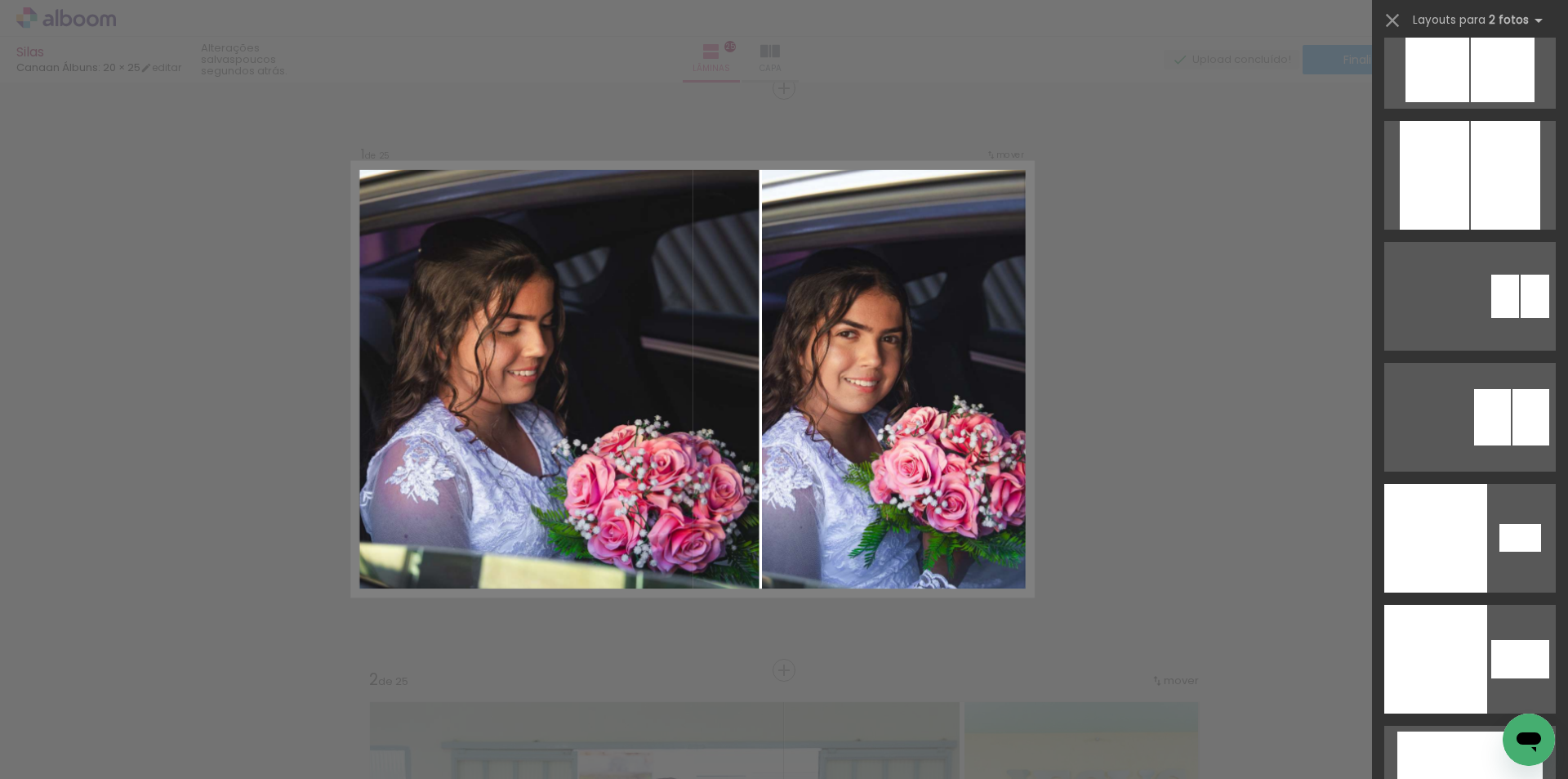
scroll to position [10745, 0]
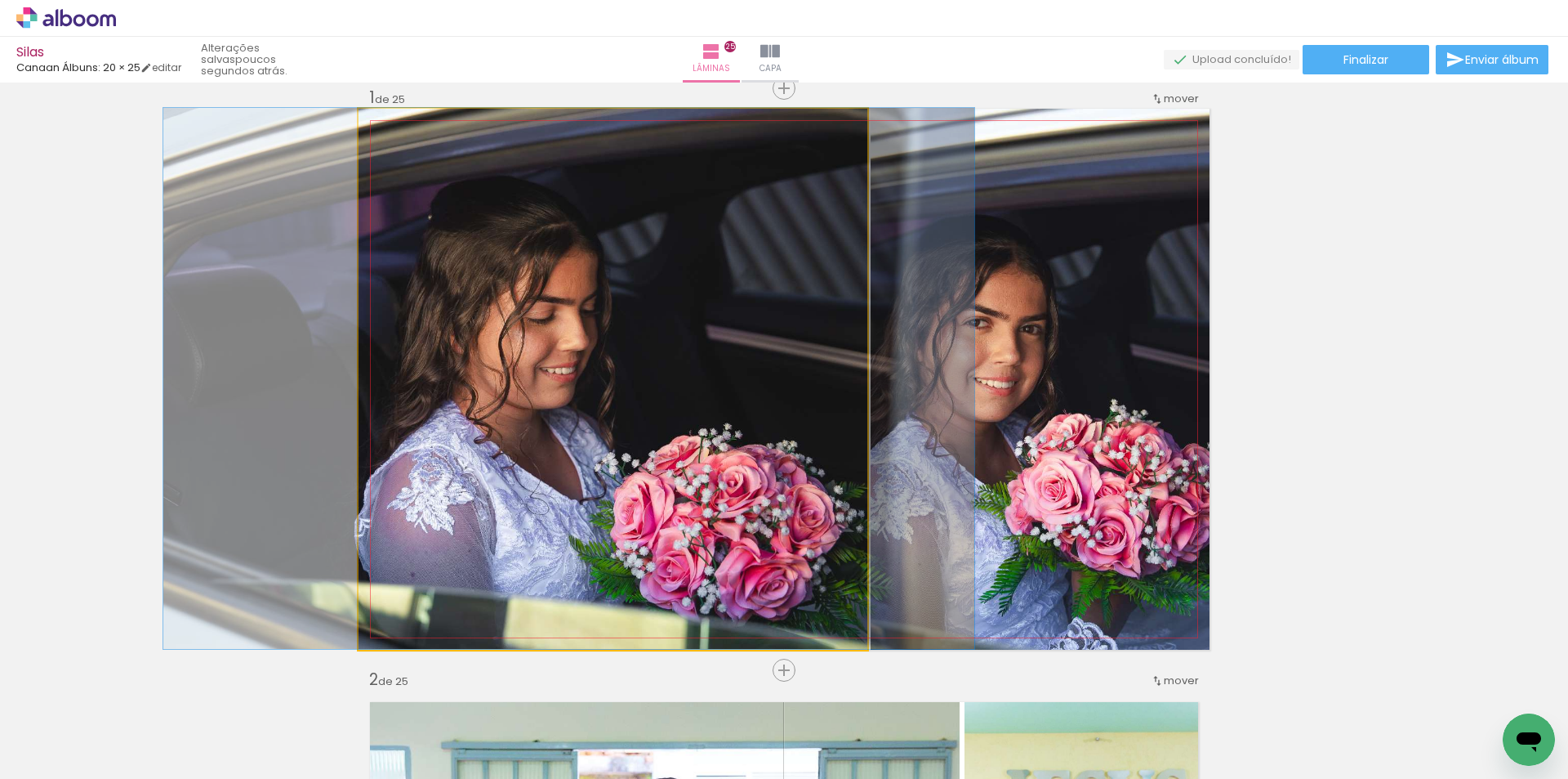
drag, startPoint x: 621, startPoint y: 448, endPoint x: 611, endPoint y: 447, distance: 10.0
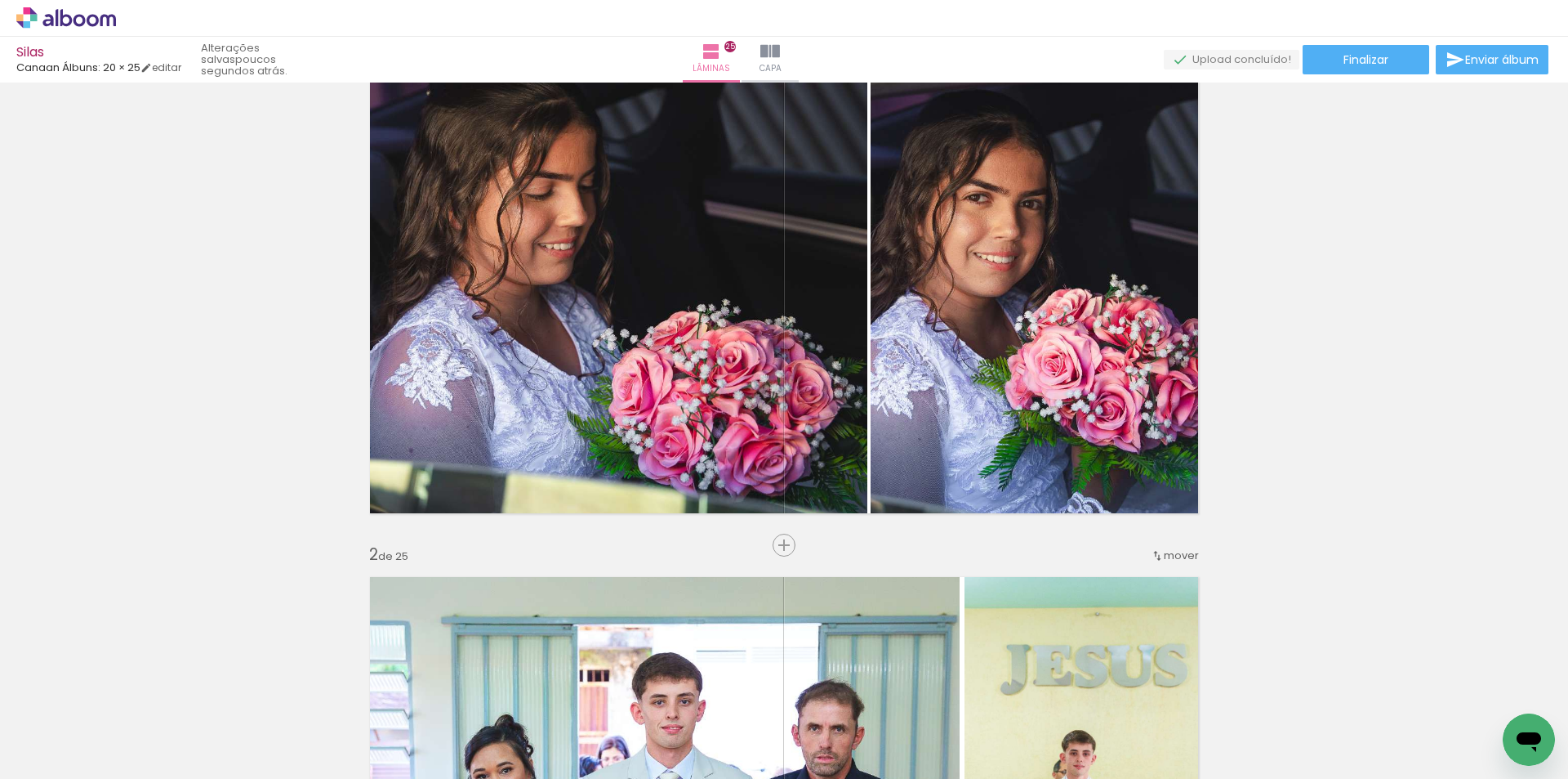
scroll to position [0, 0]
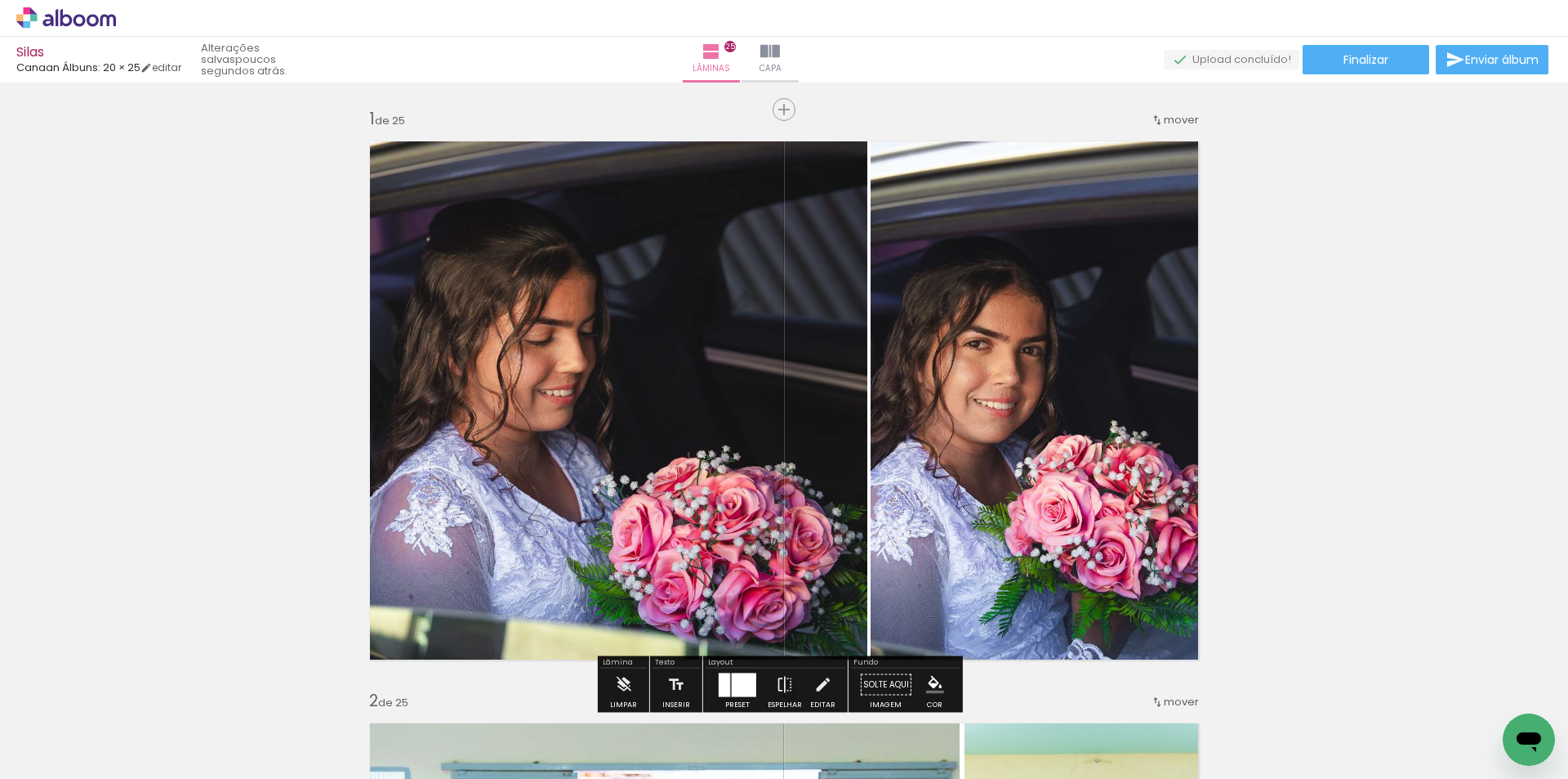
scroll to position [0, 3144]
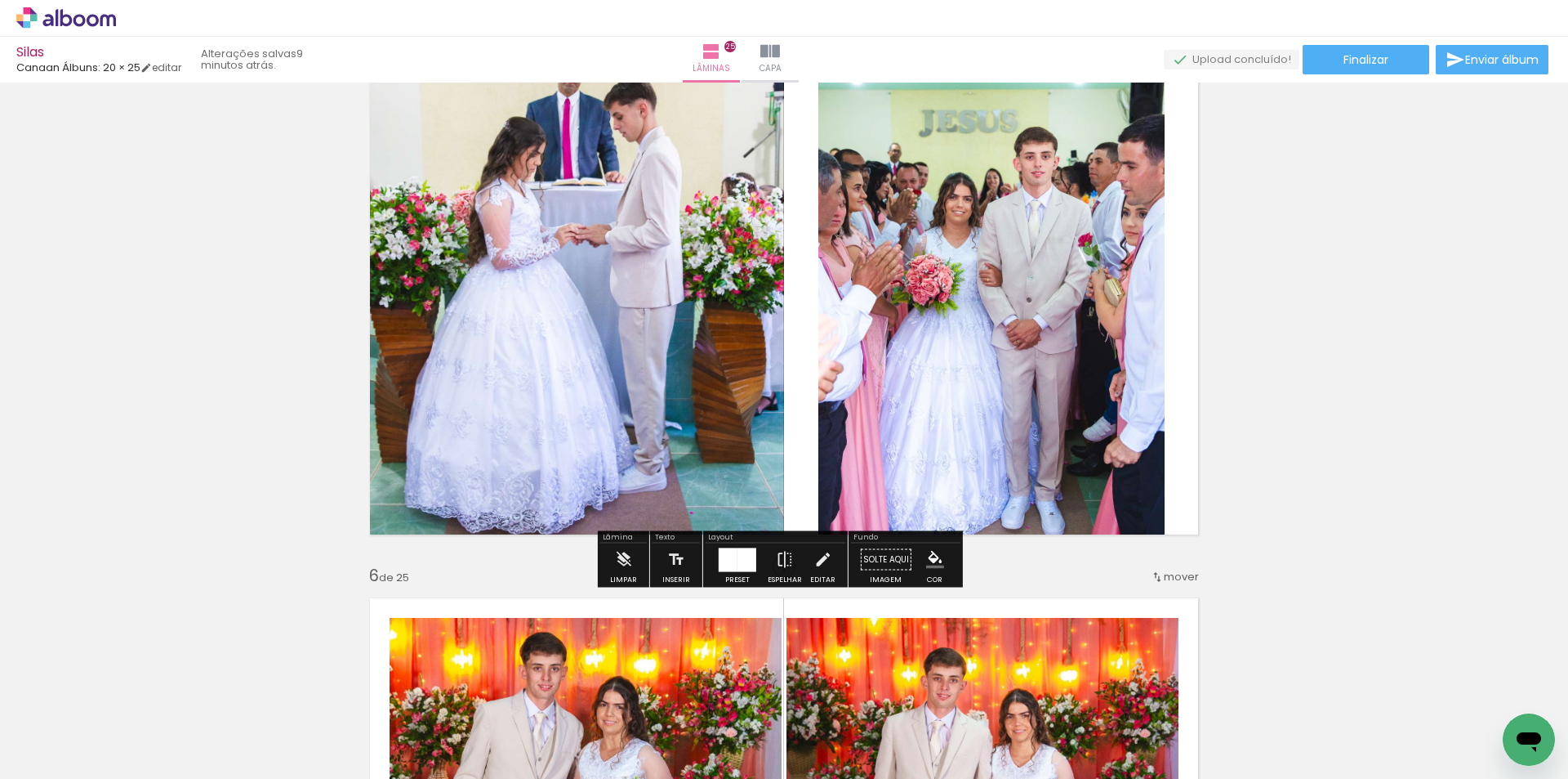
scroll to position [2451, 0]
click at [728, 561] on div at bounding box center [728, 559] width 19 height 24
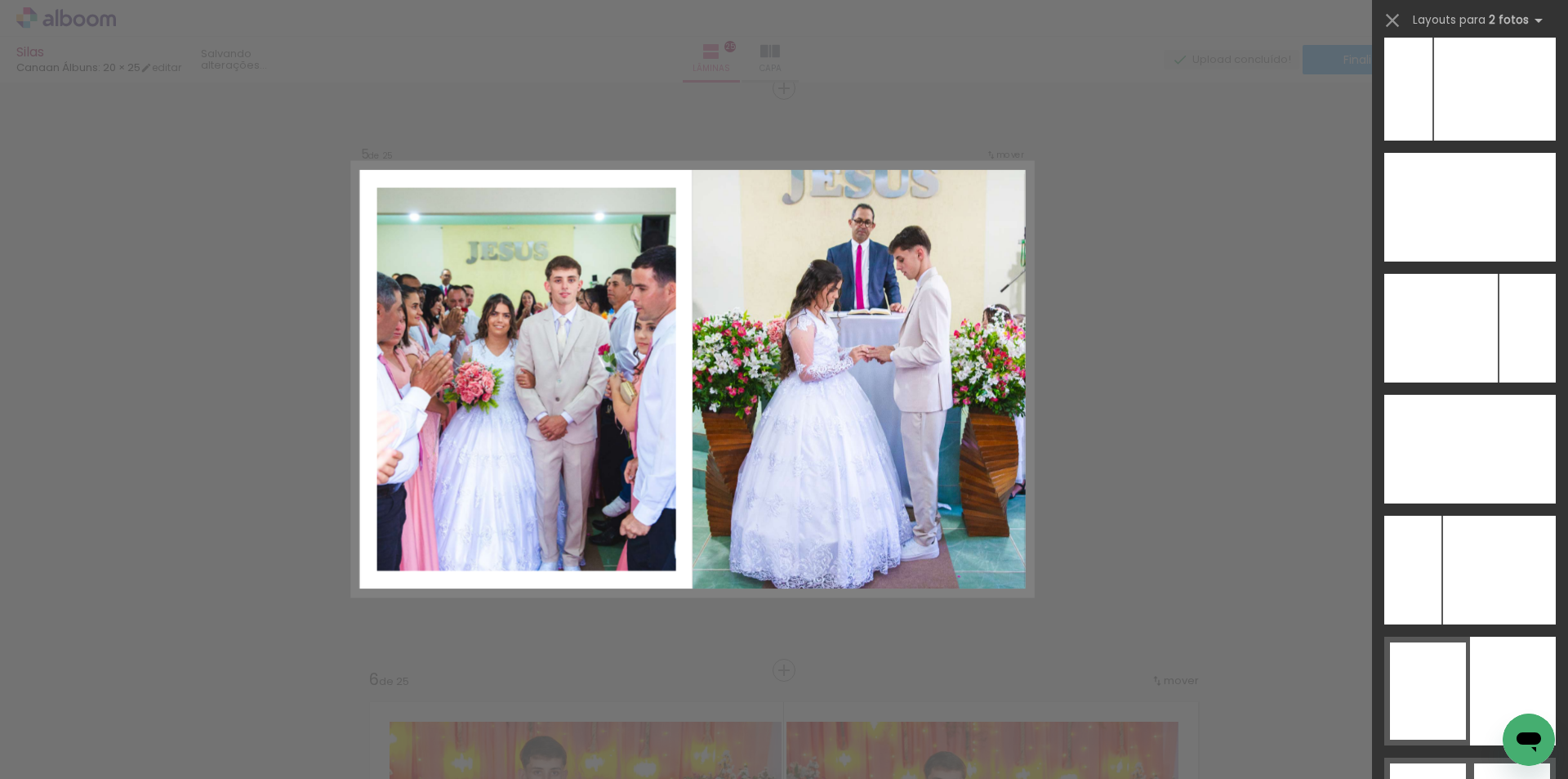
scroll to position [9199, 0]
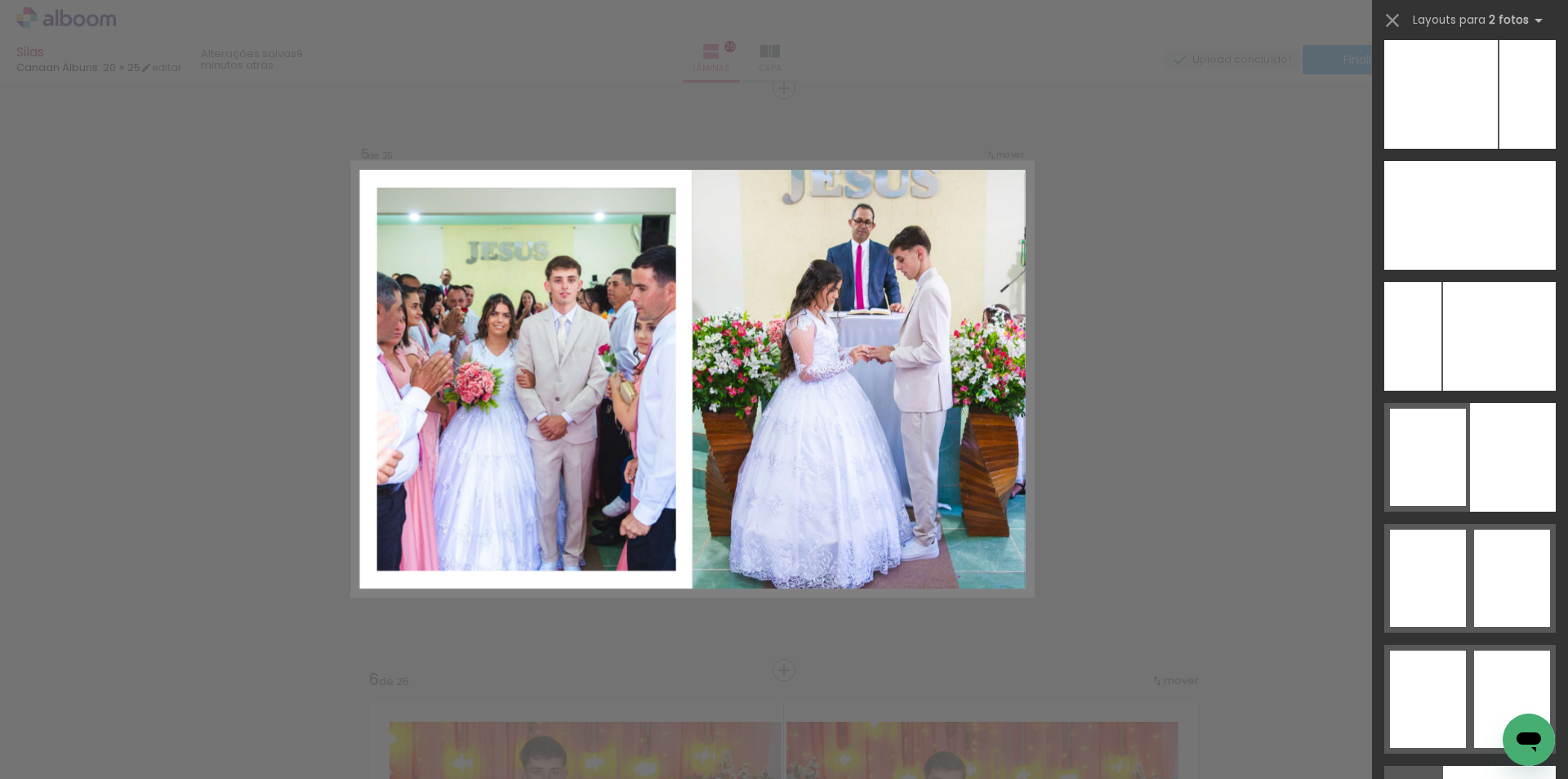
click at [1422, 464] on div at bounding box center [1428, 457] width 76 height 97
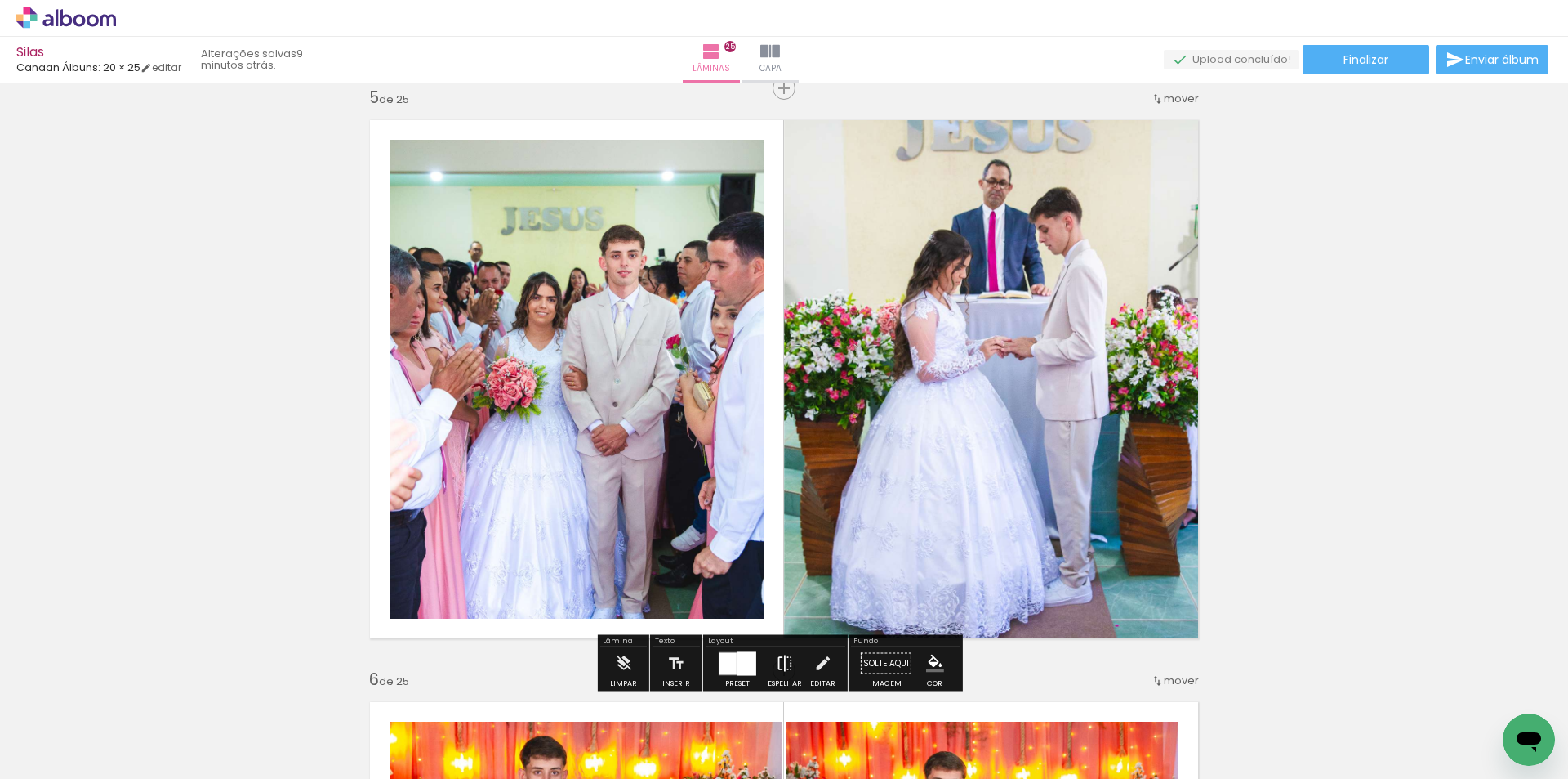
click at [776, 660] on iron-icon at bounding box center [785, 663] width 18 height 33
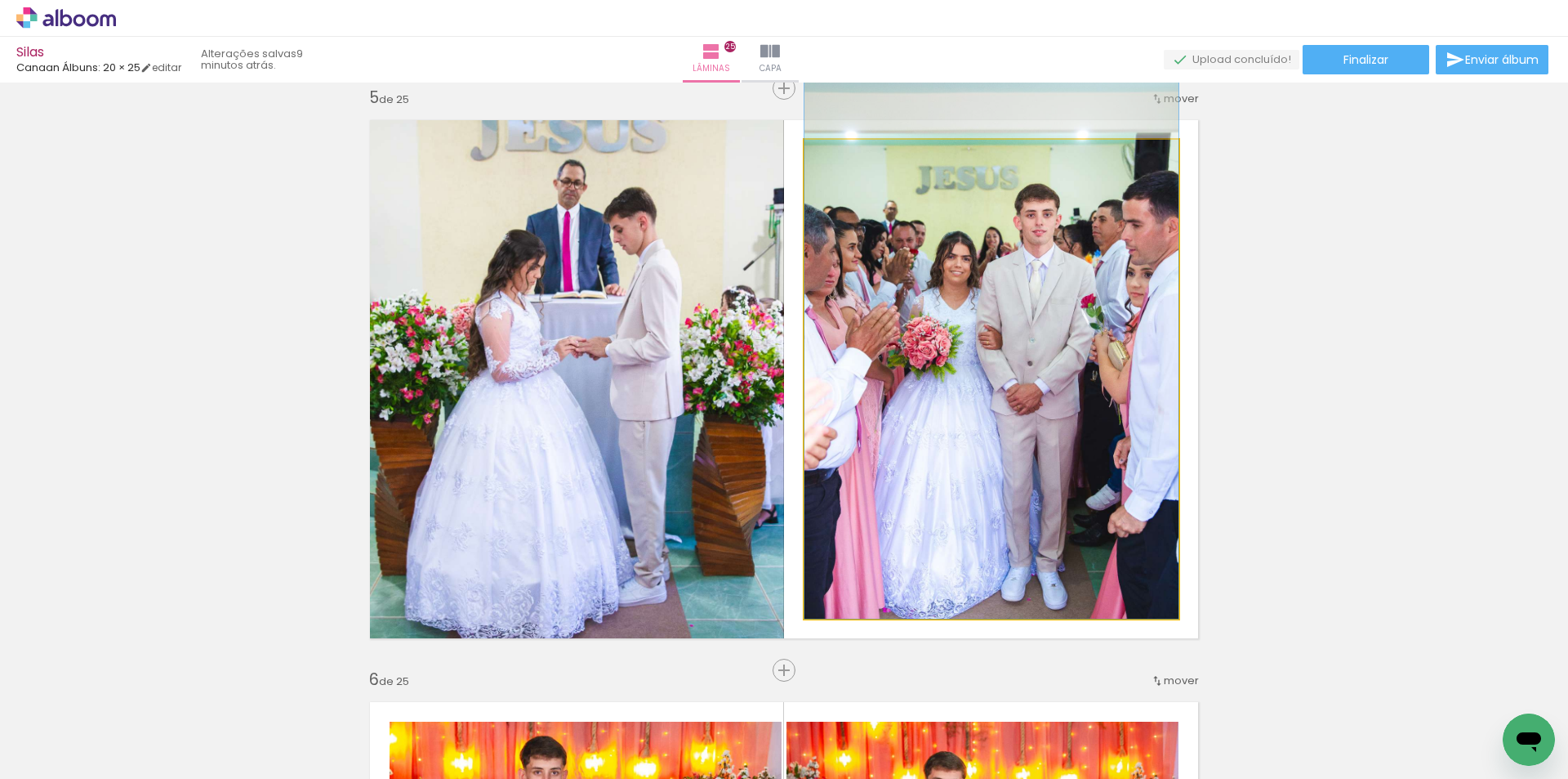
drag, startPoint x: 980, startPoint y: 467, endPoint x: 991, endPoint y: 408, distance: 60.0
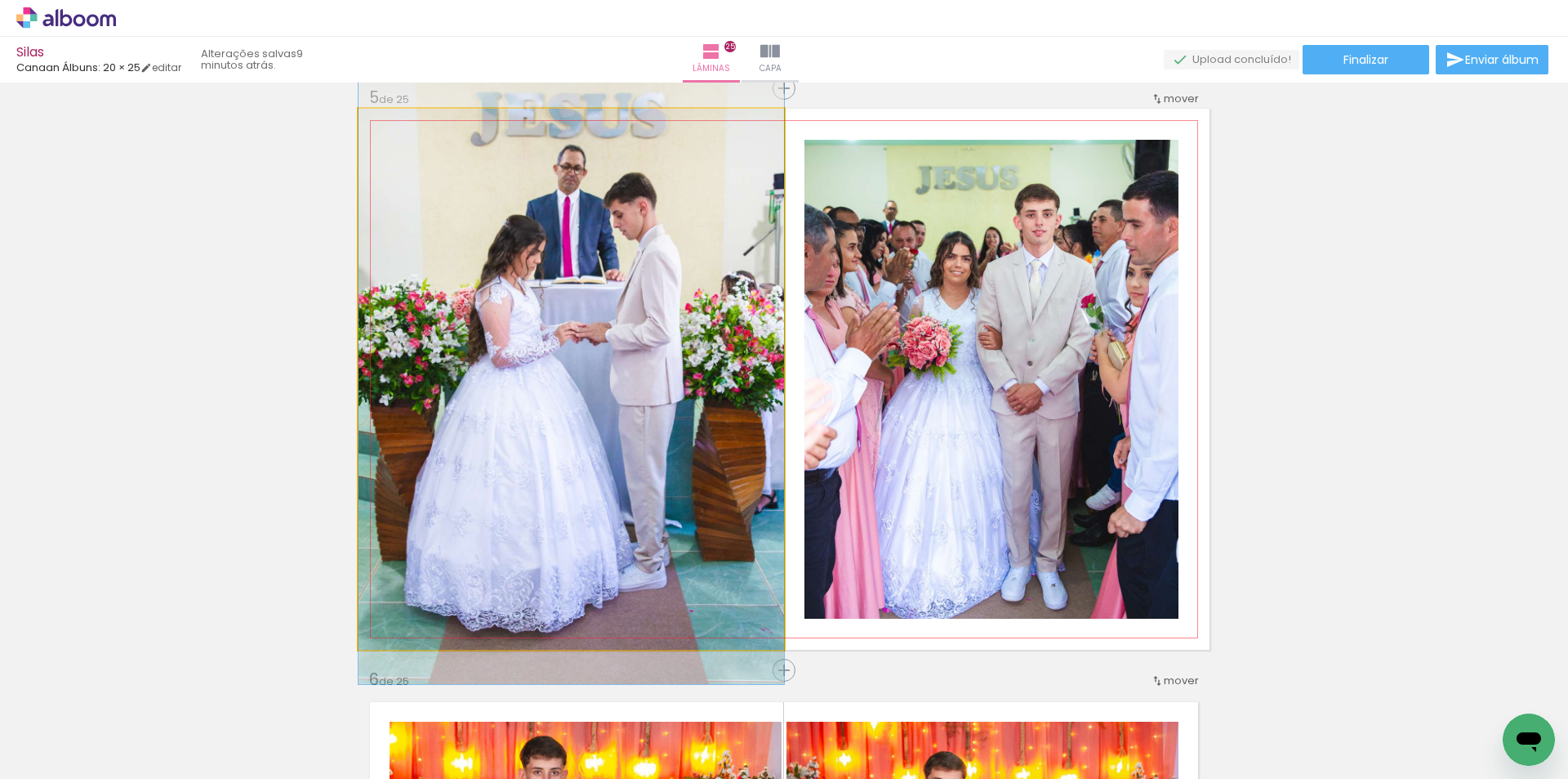
drag, startPoint x: 699, startPoint y: 431, endPoint x: 699, endPoint y: 416, distance: 15.0
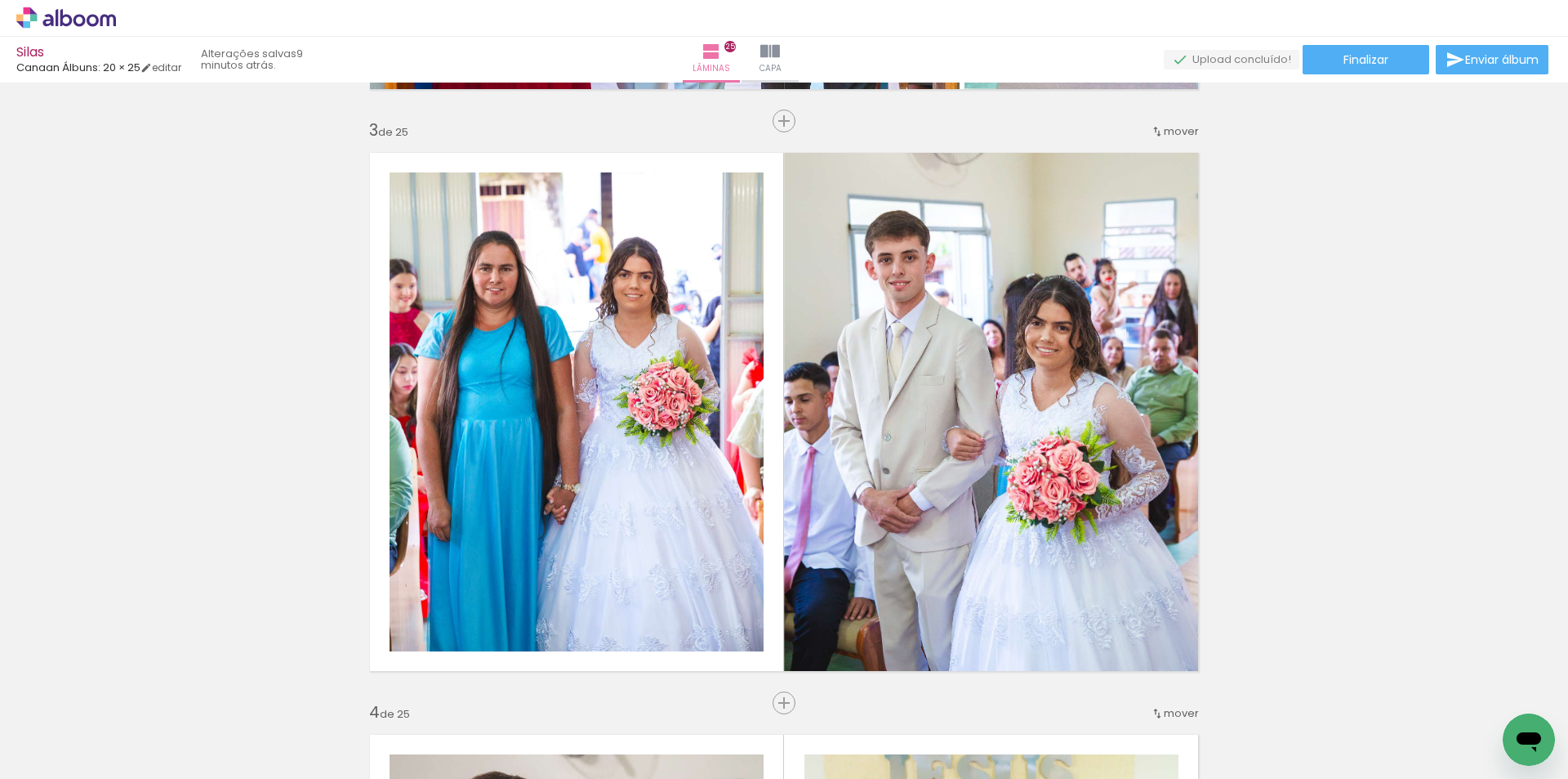
scroll to position [0, 0]
